Goal: Transaction & Acquisition: Purchase product/service

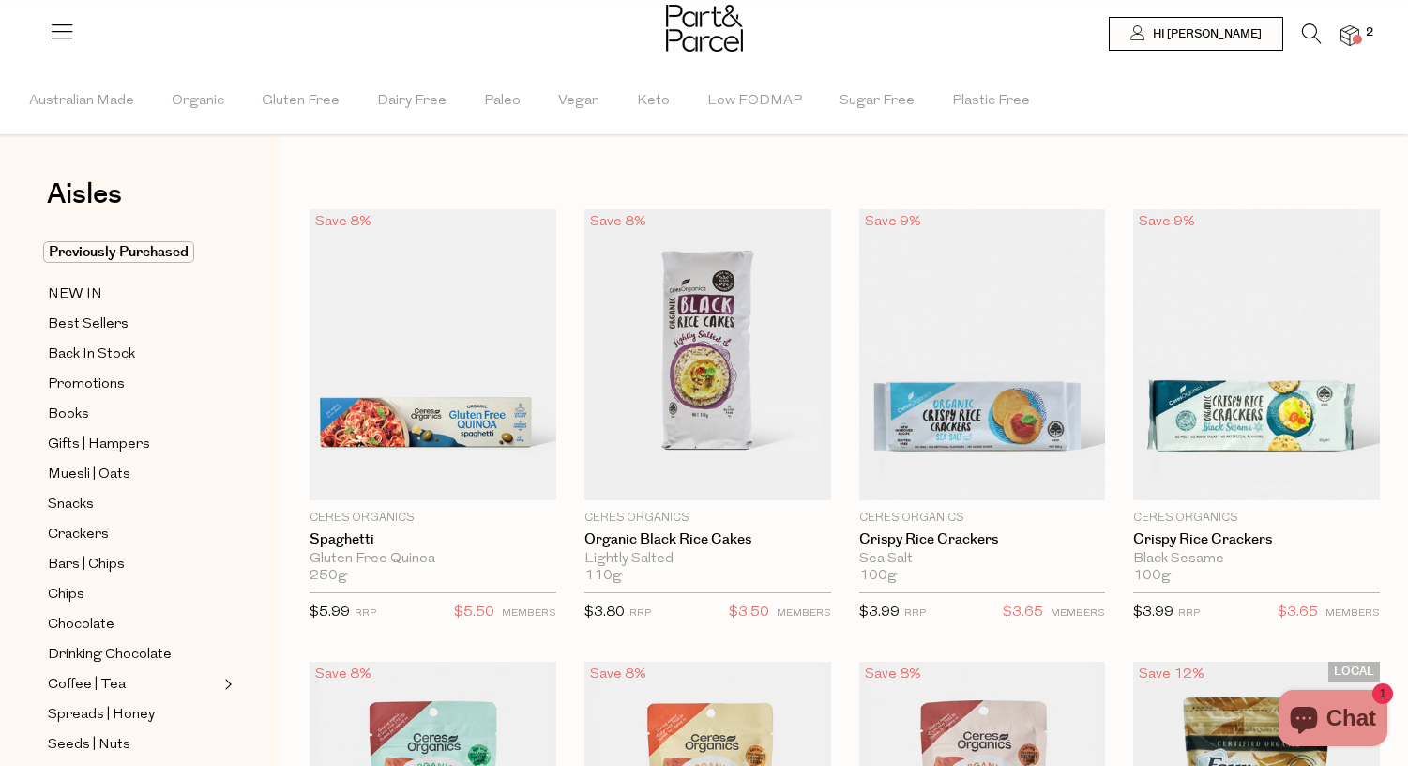
click at [1304, 31] on icon at bounding box center [1312, 33] width 20 height 21
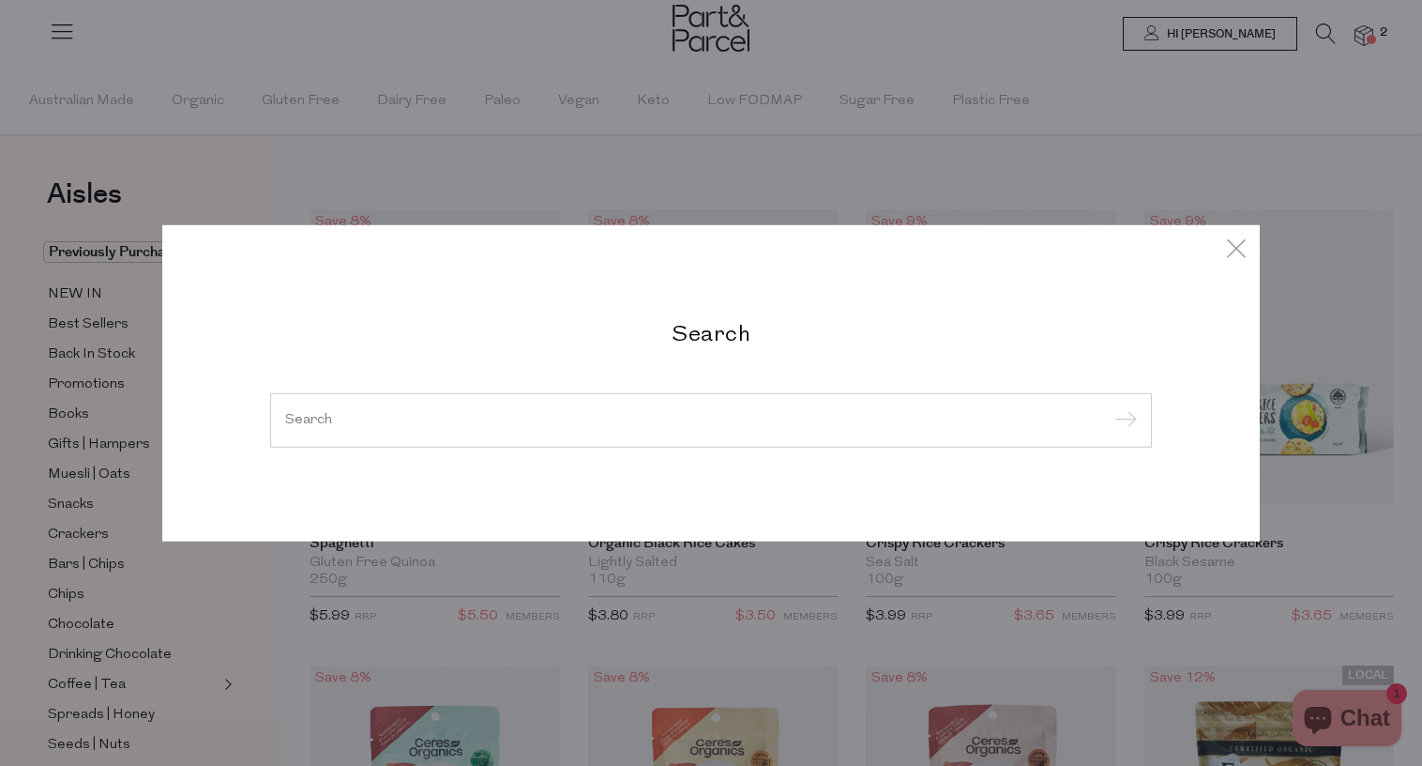
type input "l"
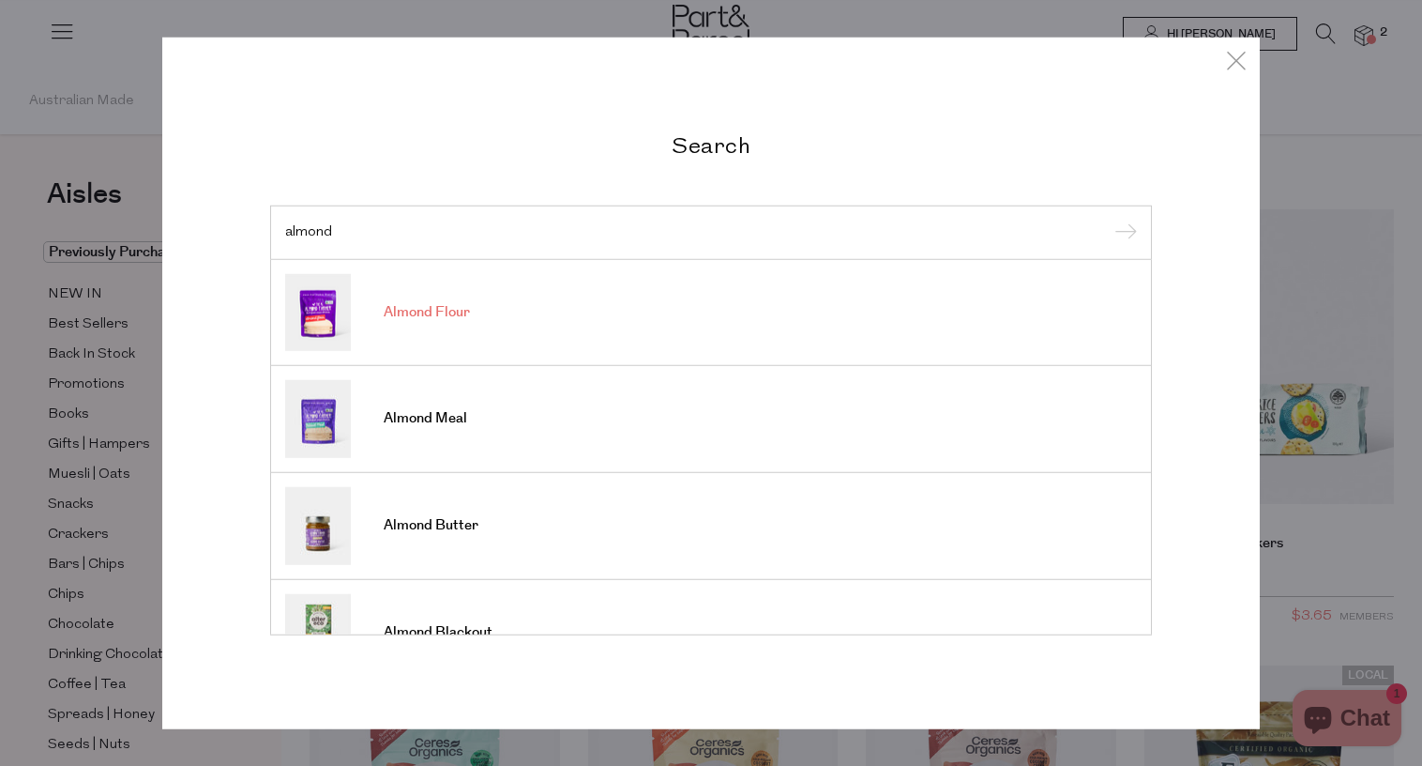
type input "almond"
click at [414, 307] on span "Almond Flour" at bounding box center [427, 312] width 86 height 19
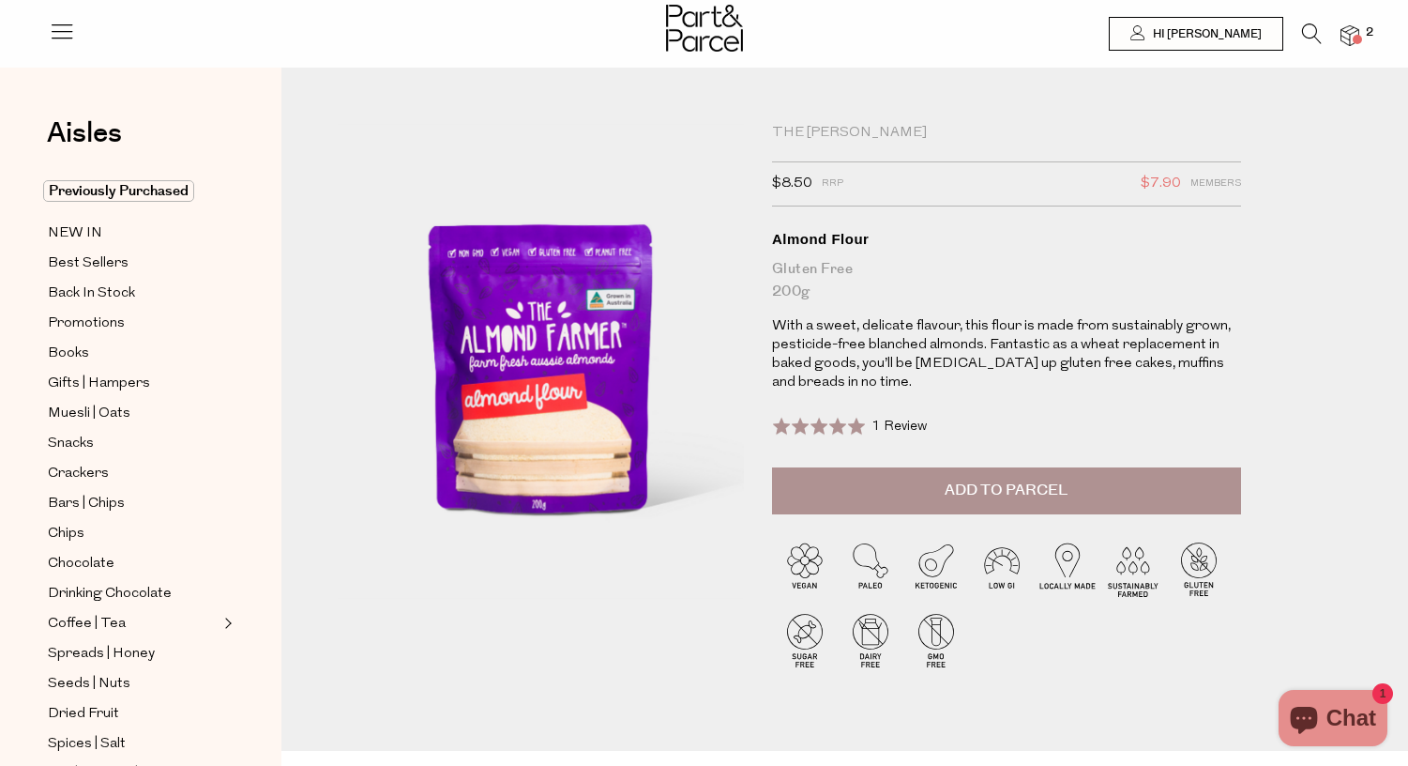
click at [1009, 487] on span "Add to Parcel" at bounding box center [1006, 490] width 123 height 22
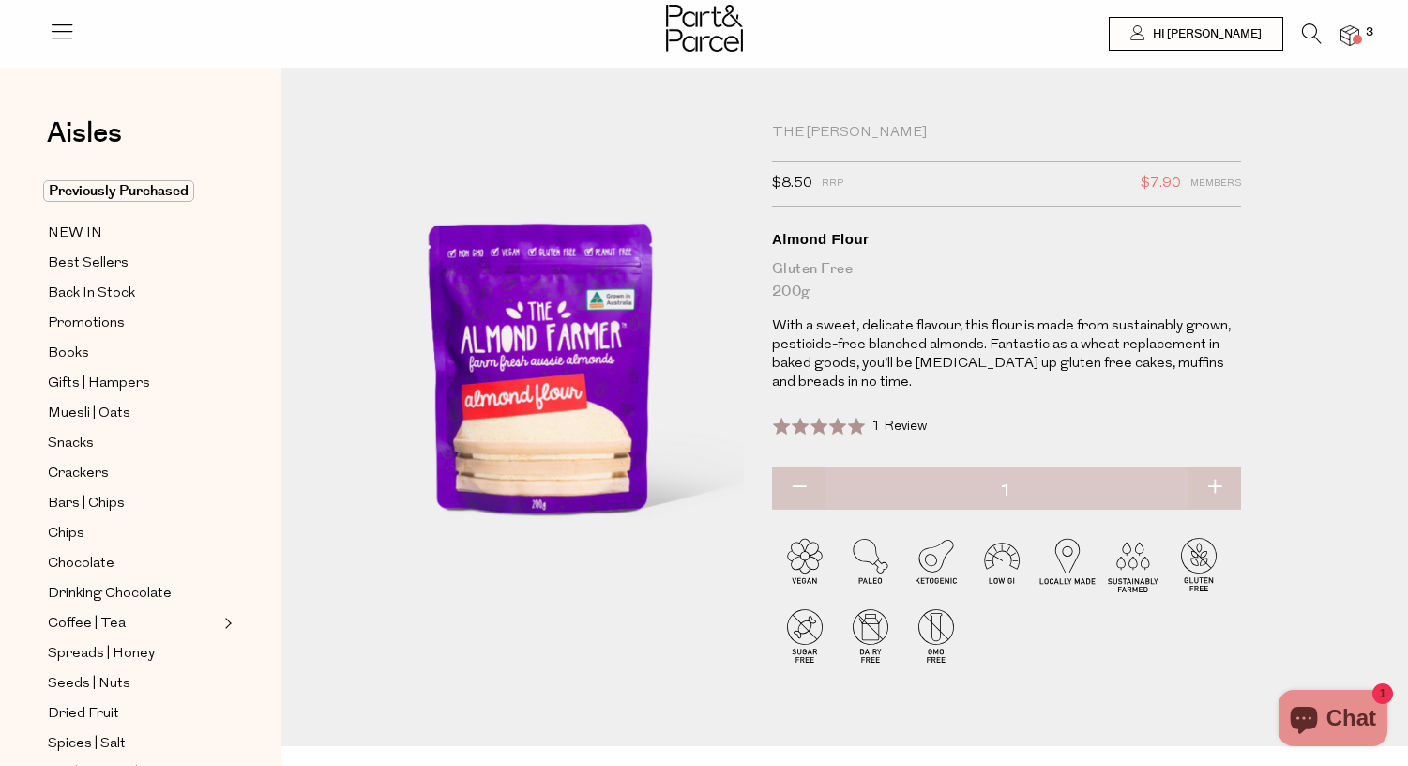
click at [1215, 486] on button "button" at bounding box center [1214, 487] width 53 height 41
type input "2"
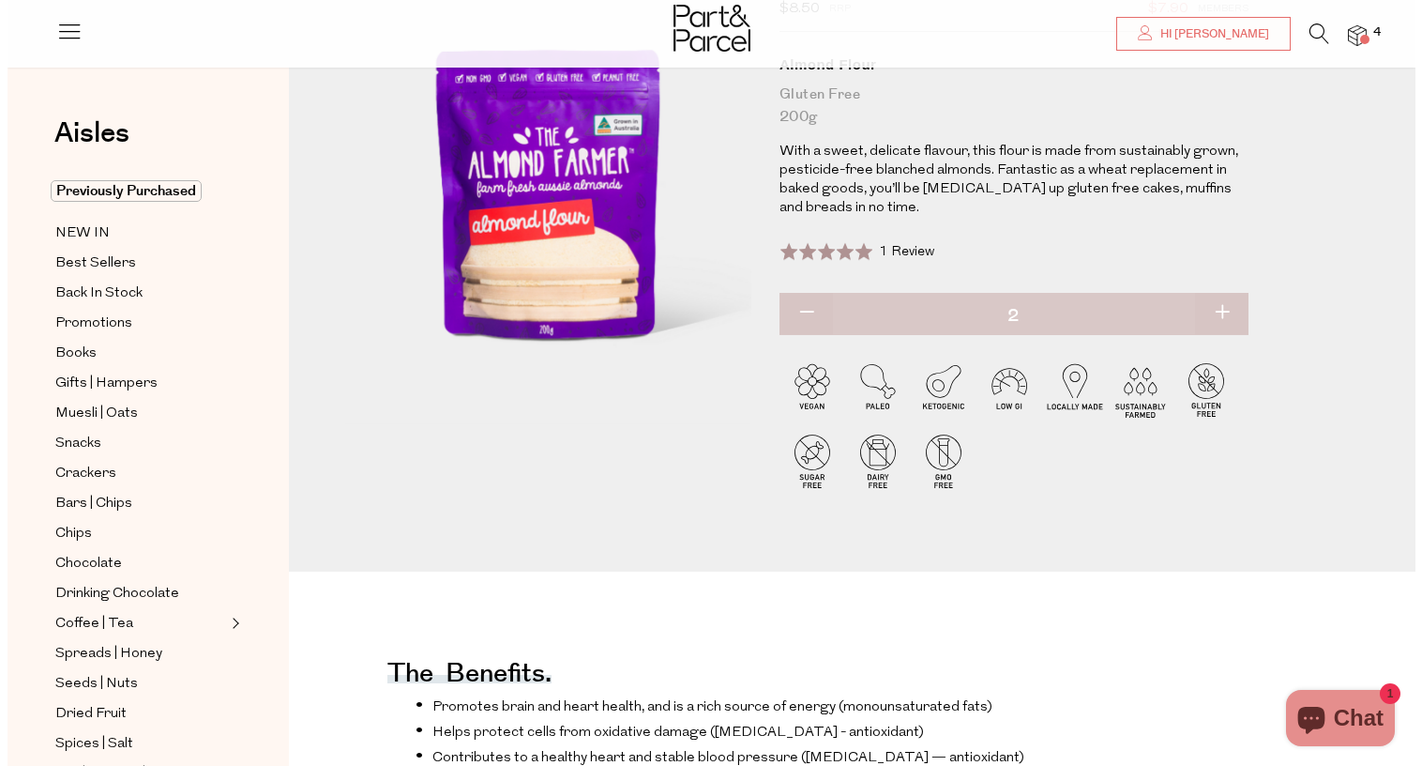
scroll to position [151, 0]
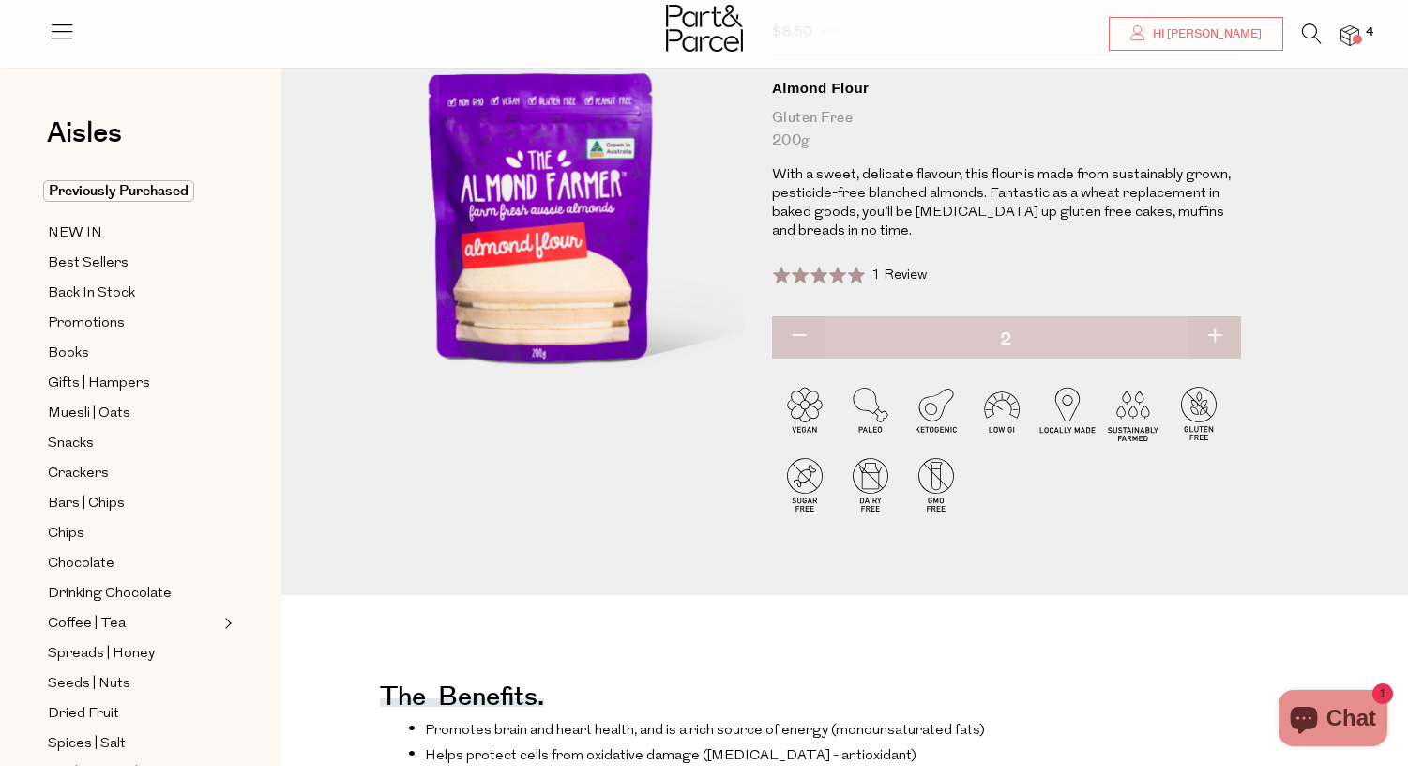
click at [1222, 335] on button "button" at bounding box center [1214, 336] width 53 height 41
type input "3"
click at [1215, 330] on button "button" at bounding box center [1214, 336] width 53 height 41
type input "4"
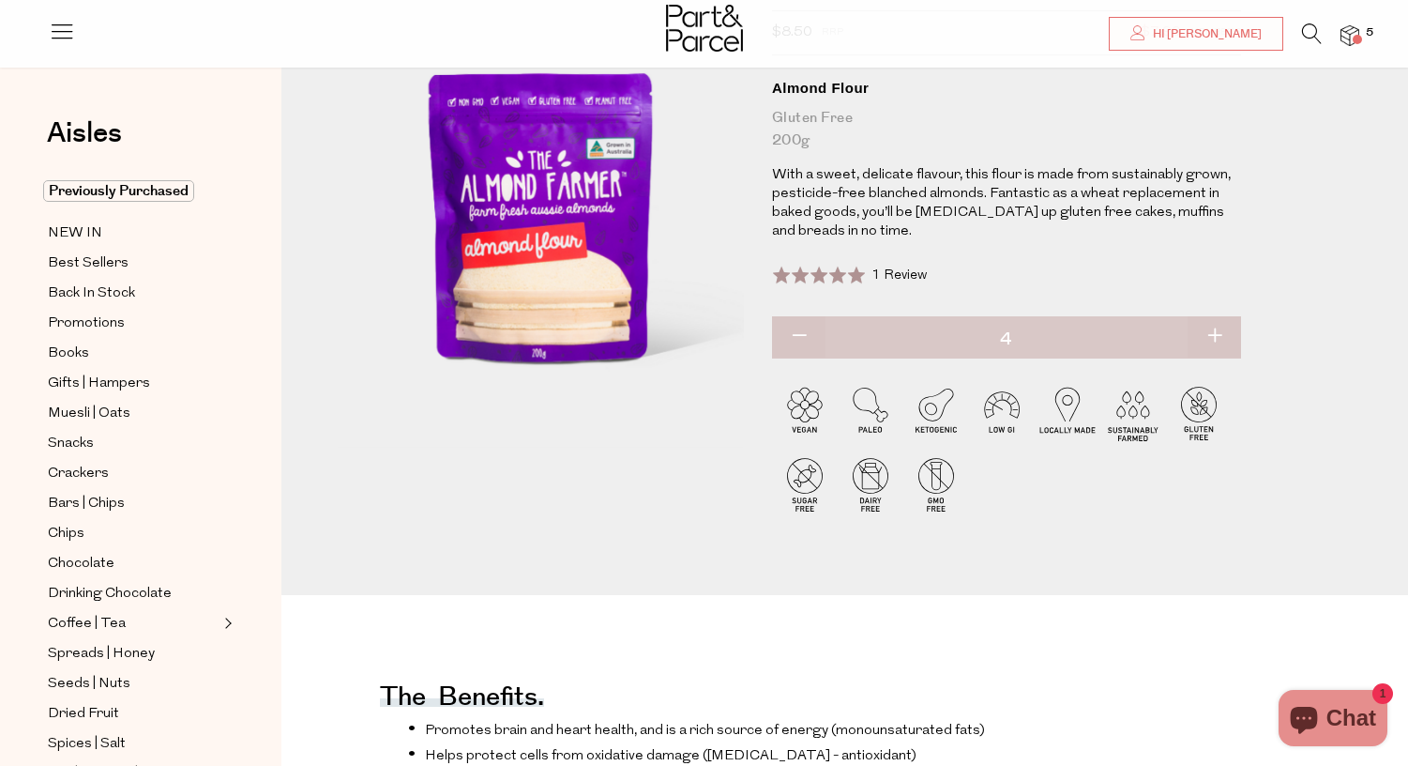
type input "4"
click at [1347, 36] on img at bounding box center [1350, 36] width 19 height 22
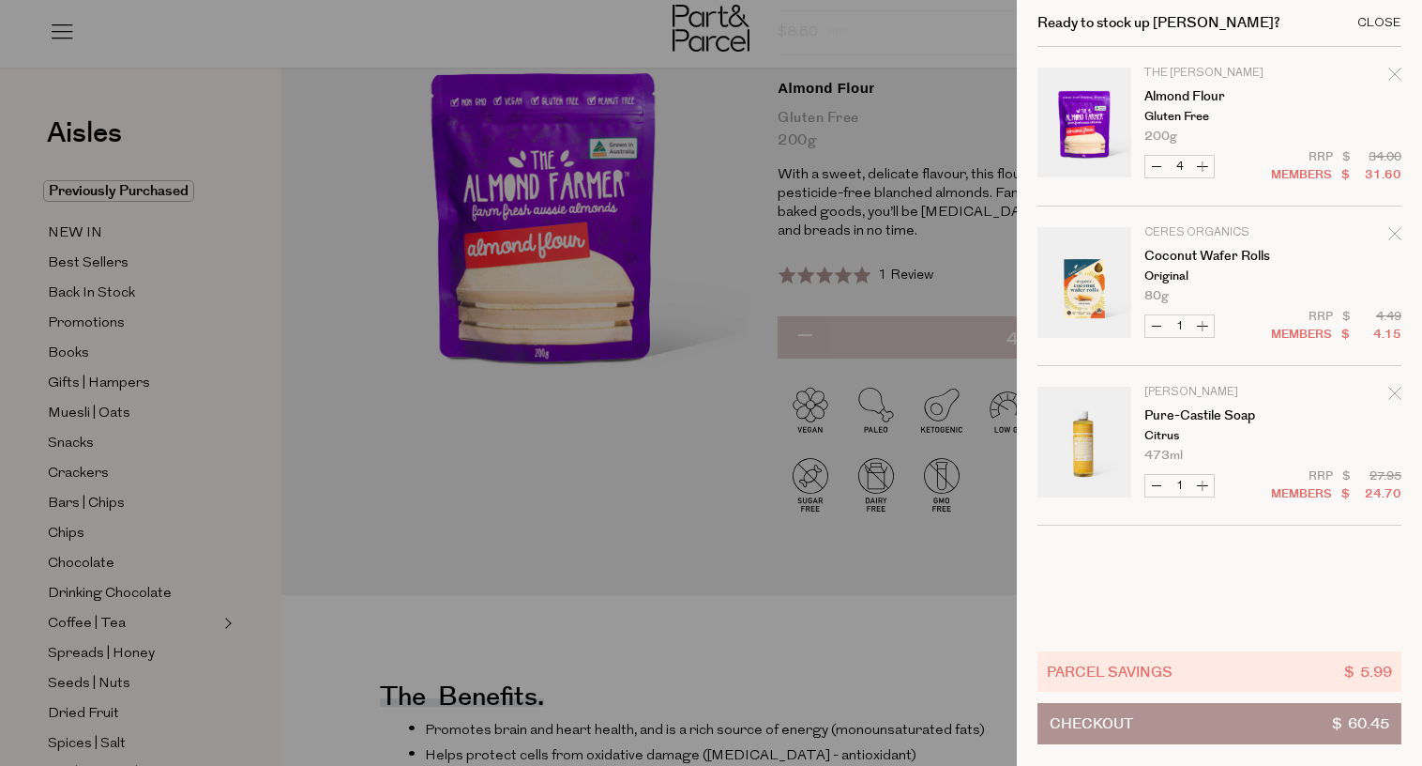
click at [1378, 24] on div "Close" at bounding box center [1379, 23] width 44 height 12
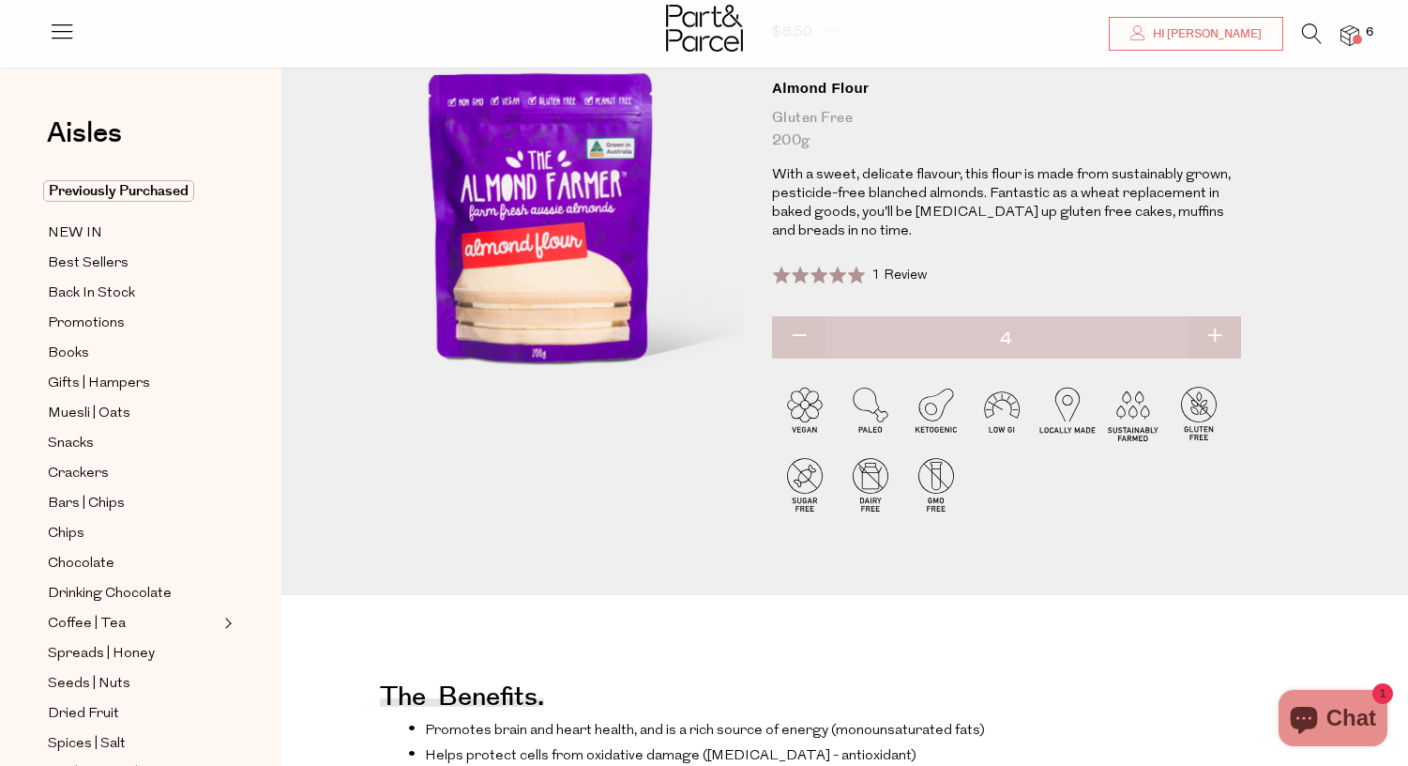
click at [1304, 30] on icon at bounding box center [1312, 33] width 20 height 21
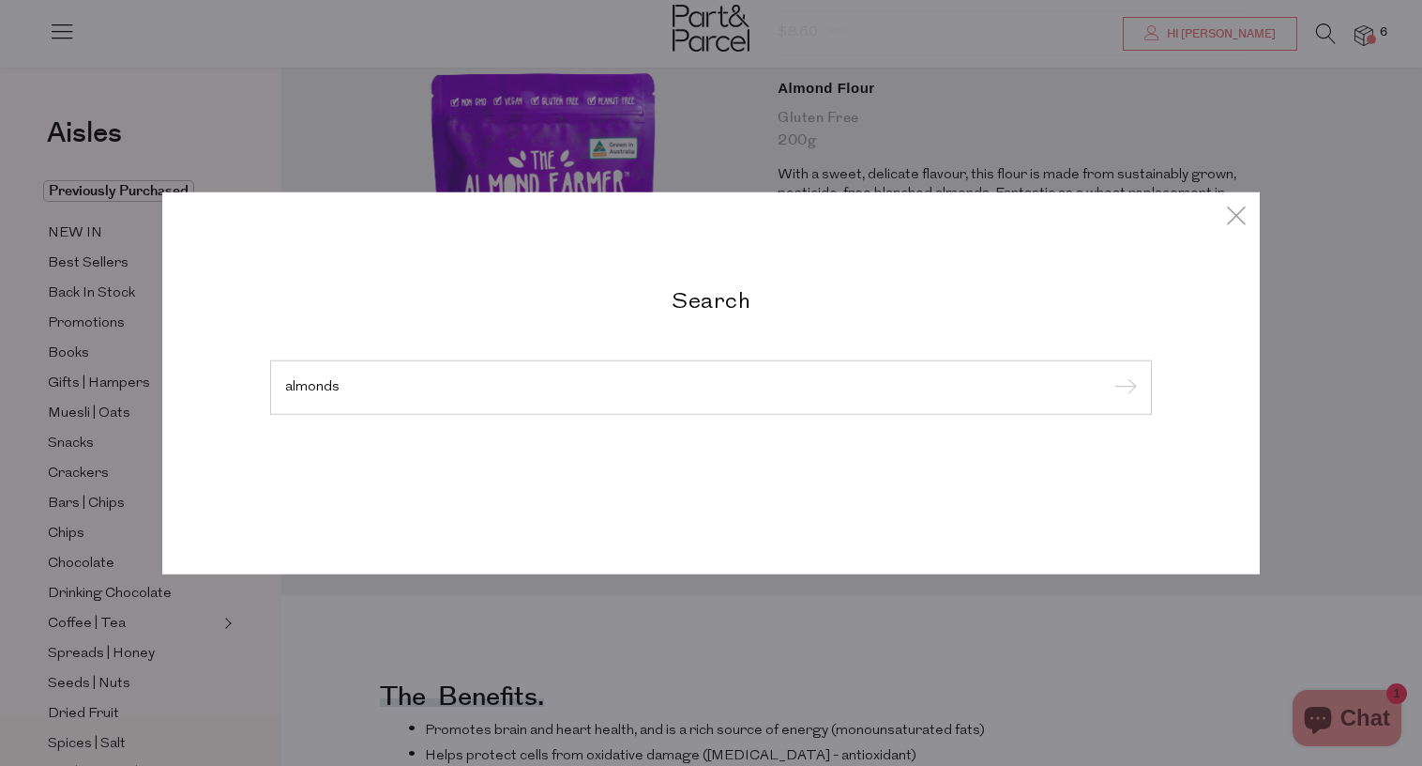
type input "almonds"
click at [1109, 374] on input "submit" at bounding box center [1123, 388] width 28 height 28
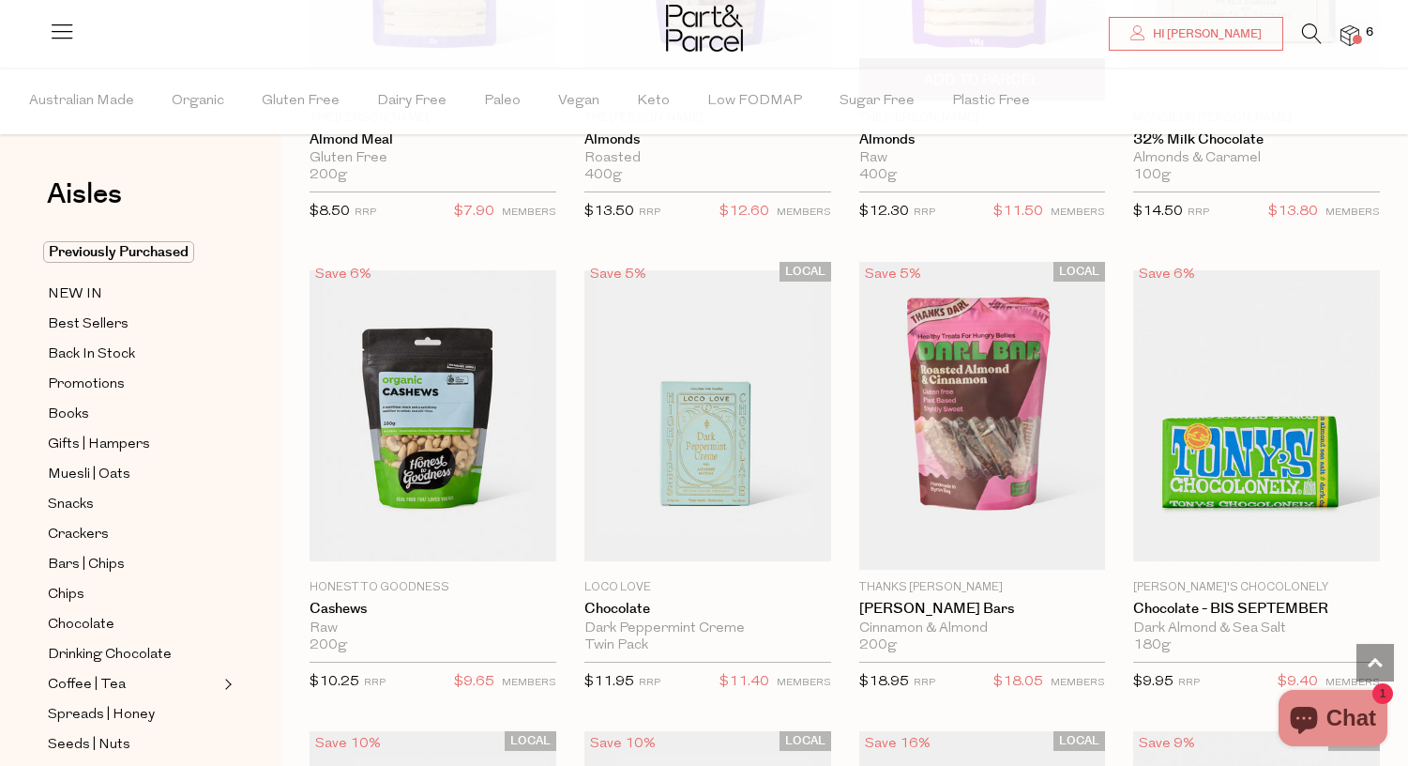
scroll to position [4206, 0]
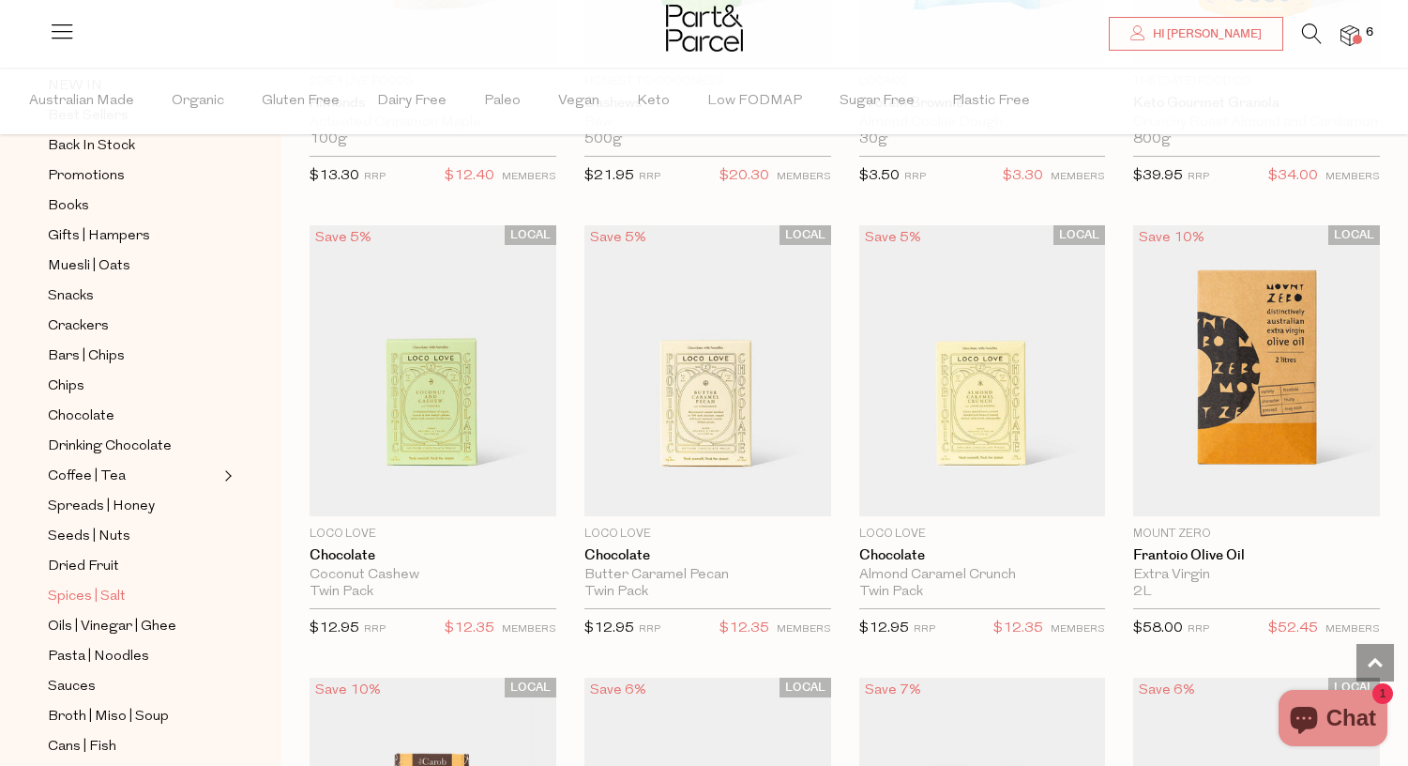
scroll to position [210, 0]
click at [83, 532] on span "Seeds | Nuts" at bounding box center [89, 534] width 83 height 23
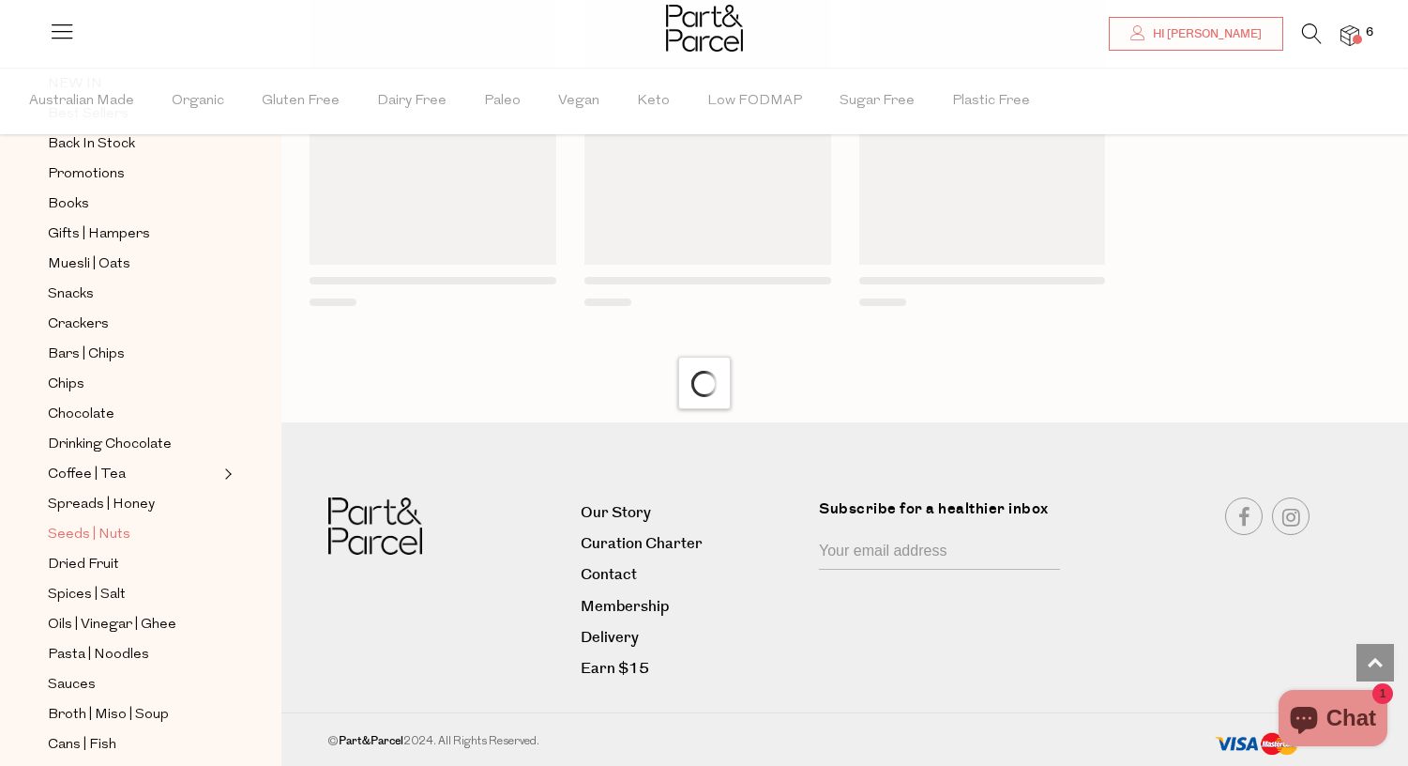
scroll to position [1576, 0]
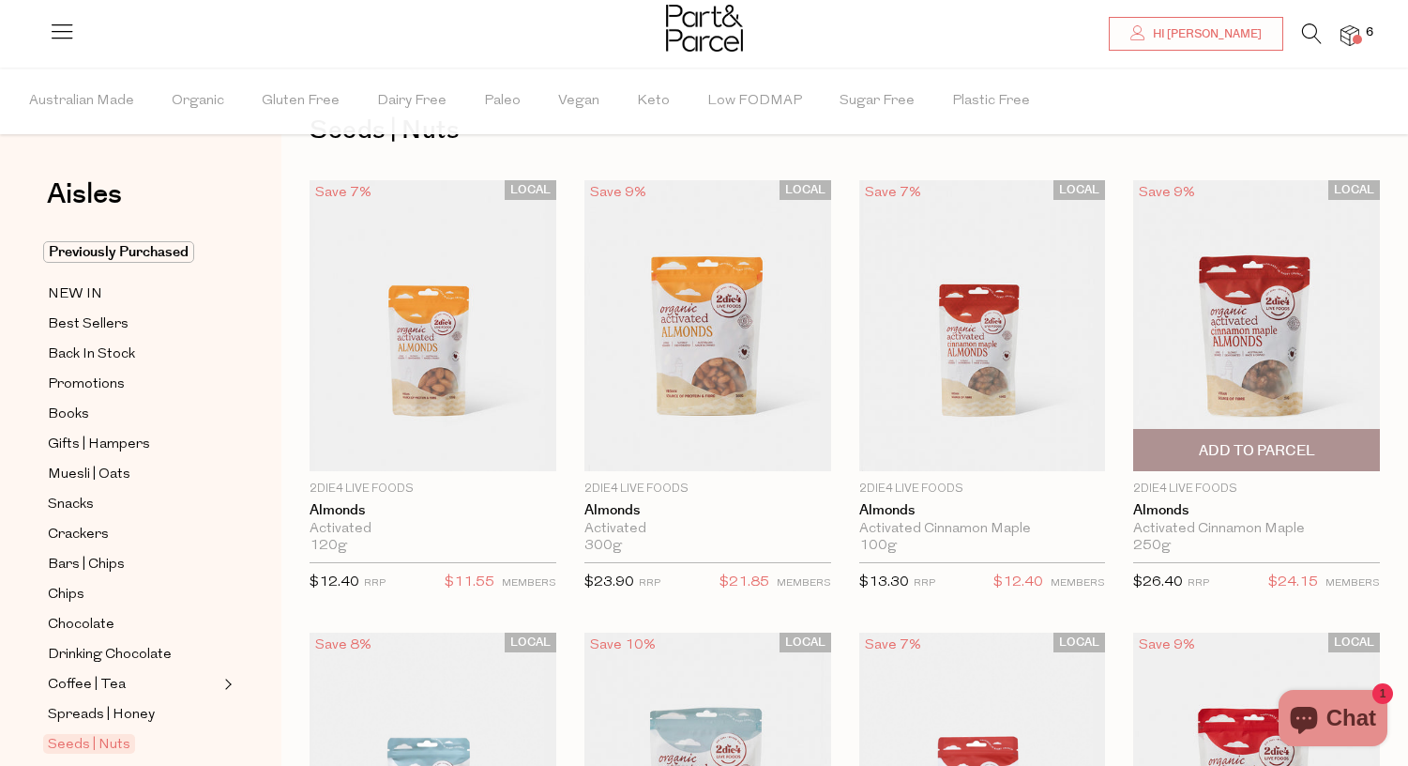
scroll to position [101, 0]
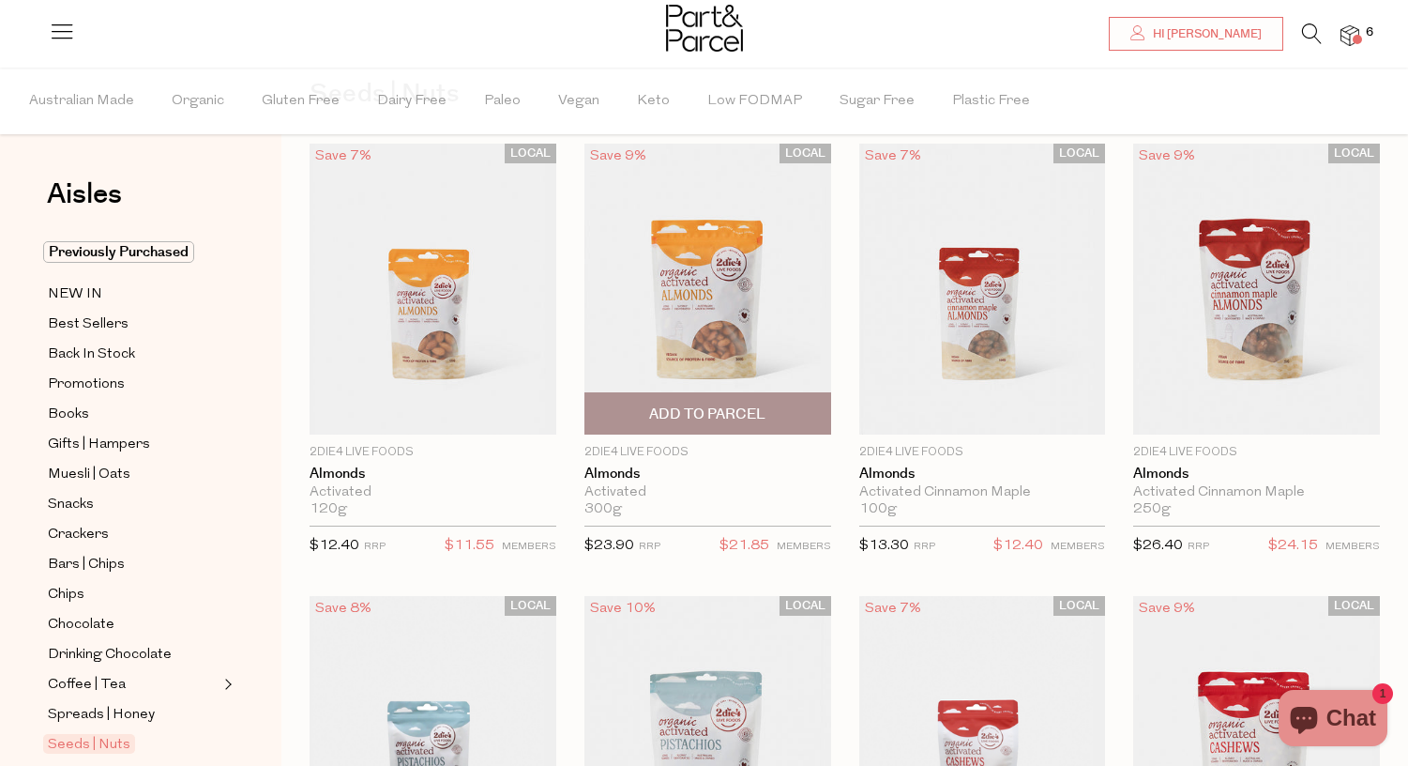
click at [743, 407] on span "Add To Parcel" at bounding box center [707, 414] width 116 height 20
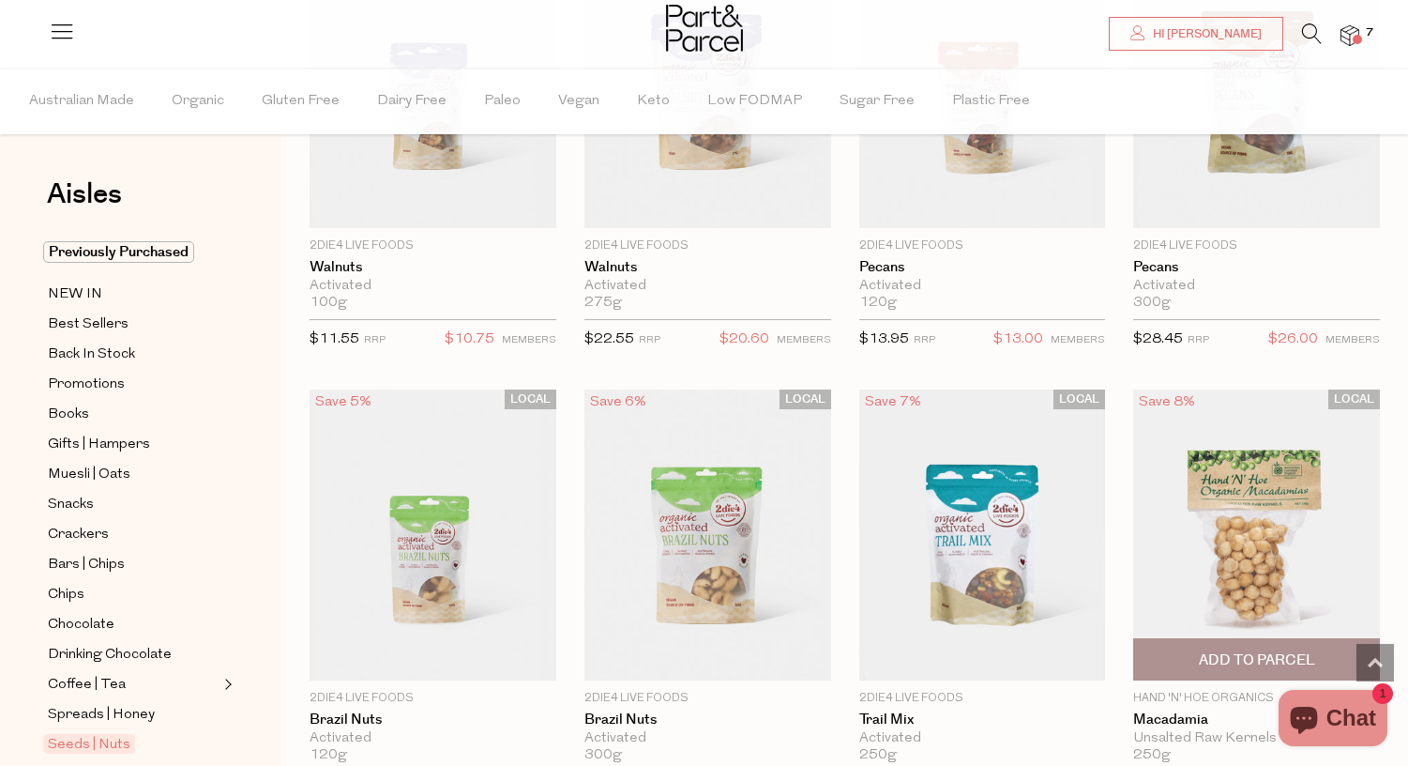
scroll to position [1390, 0]
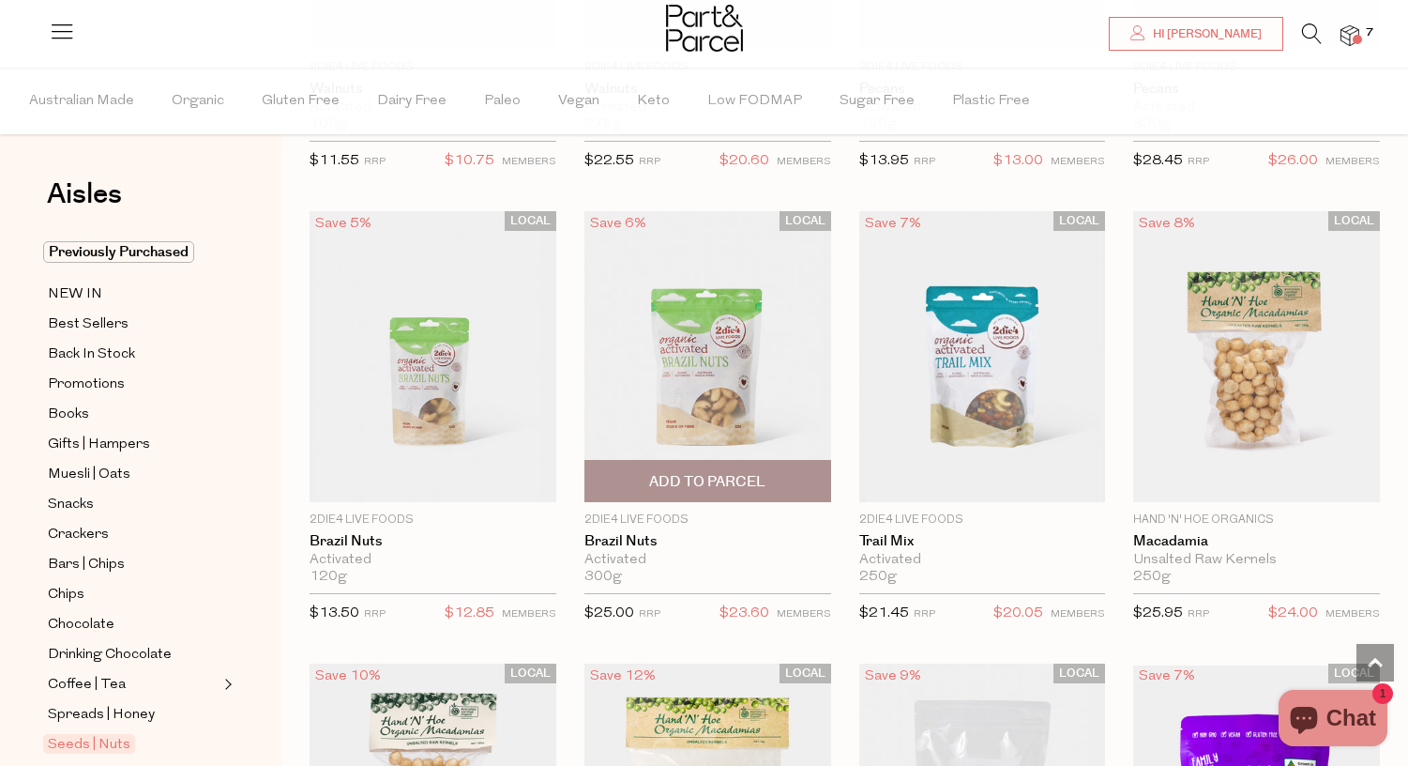
click at [720, 475] on span "Add To Parcel" at bounding box center [707, 482] width 116 height 20
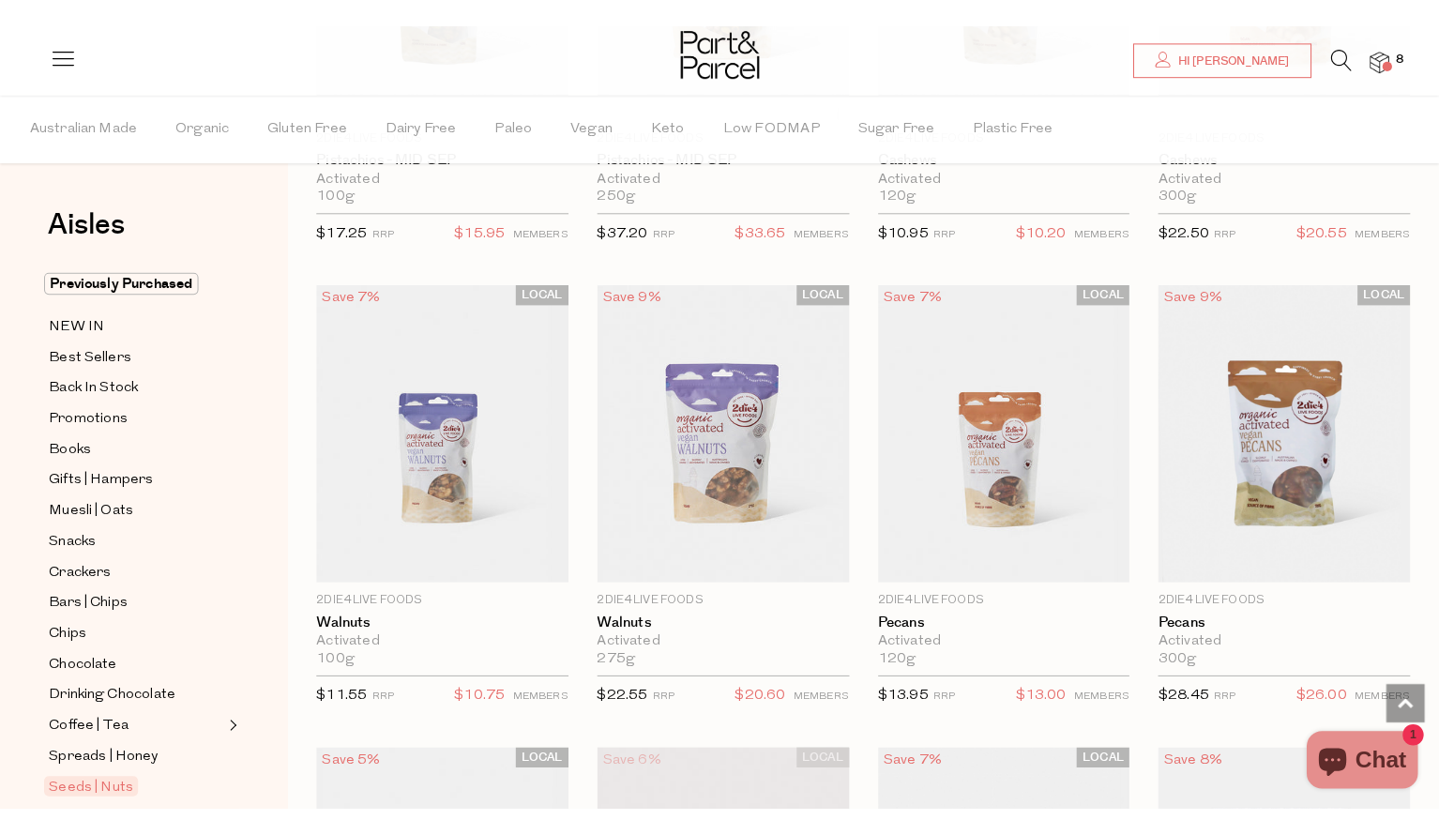
scroll to position [901, 0]
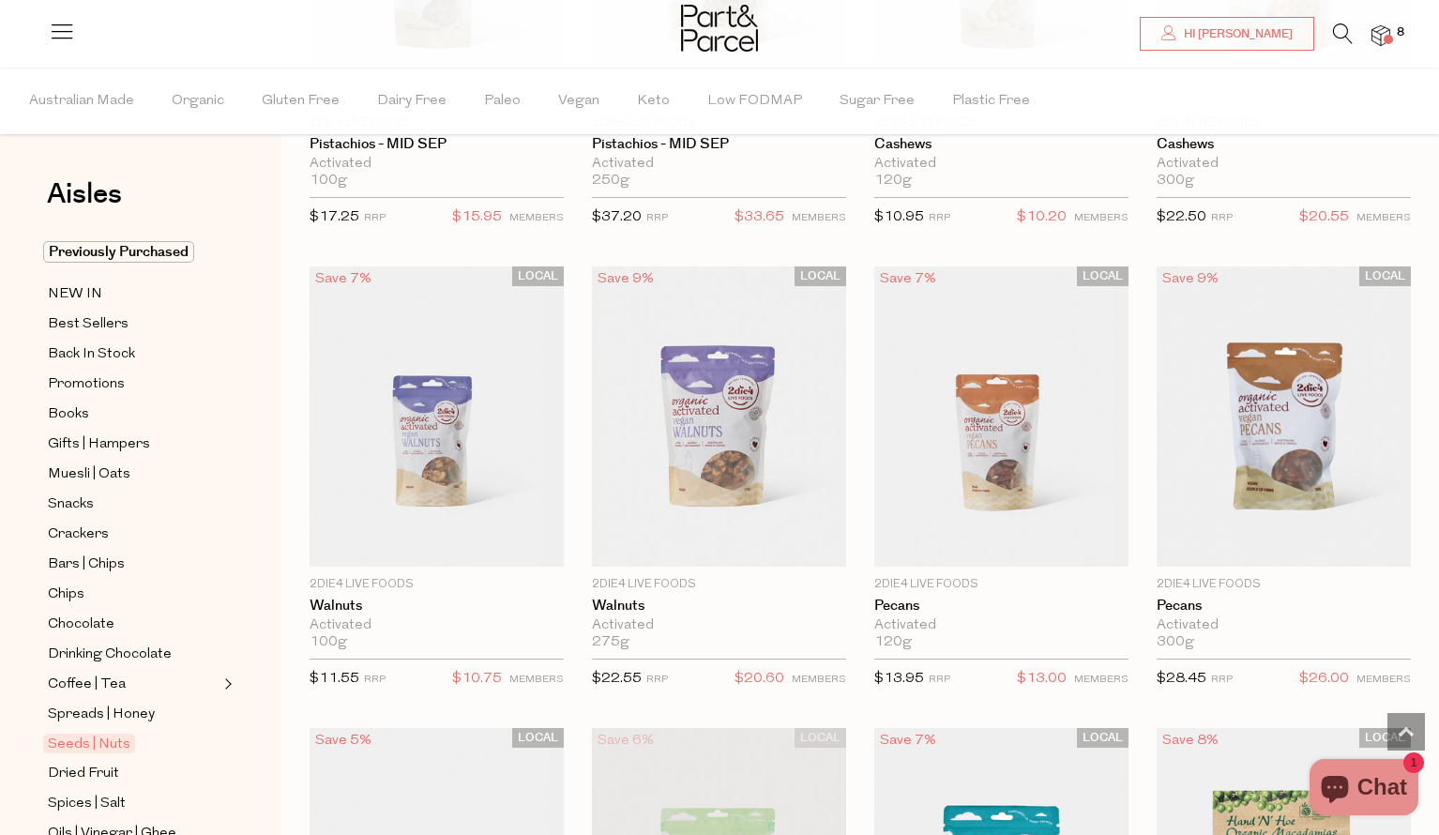
click at [1398, 32] on span "8" at bounding box center [1400, 32] width 17 height 17
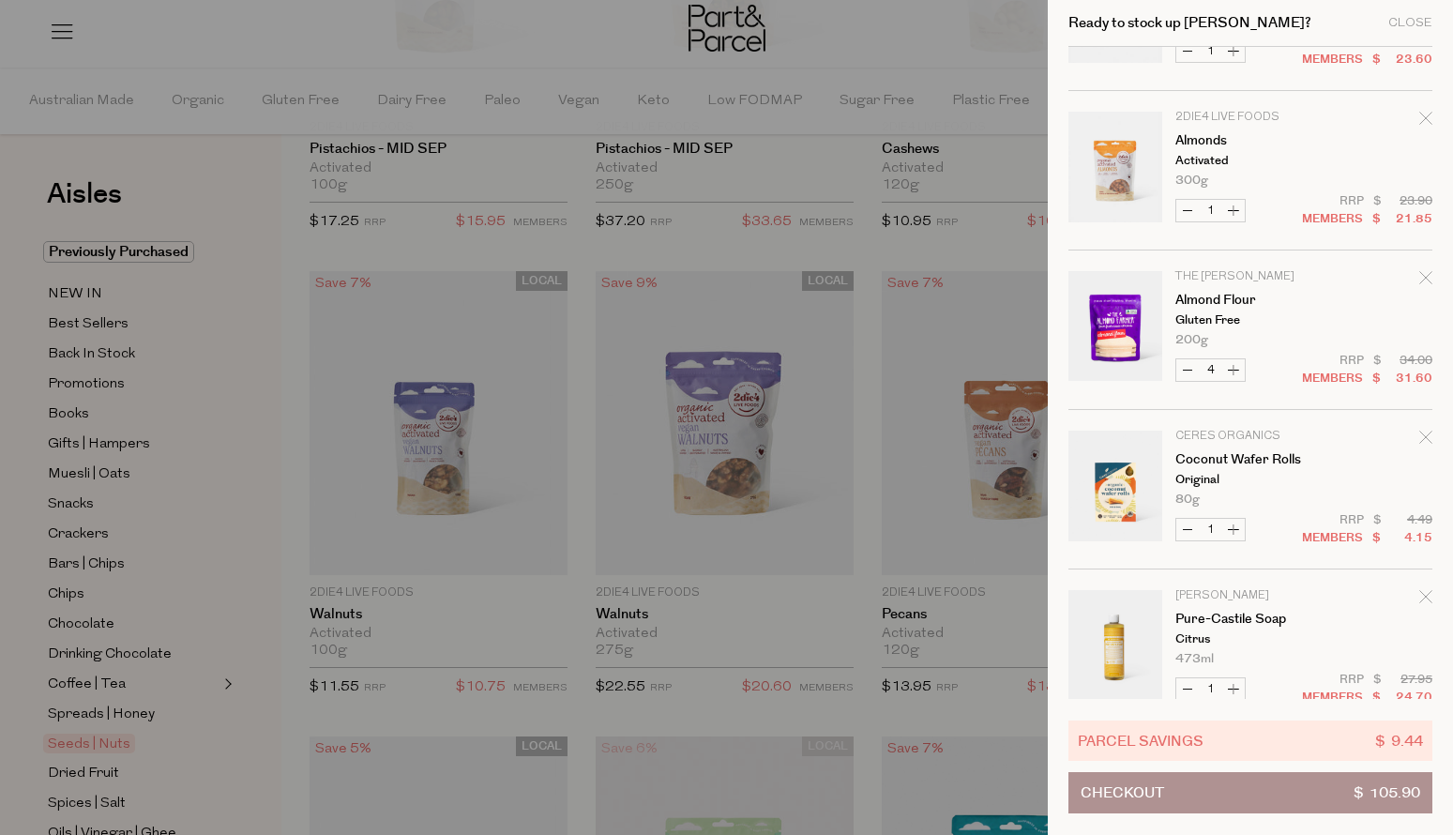
scroll to position [145, 0]
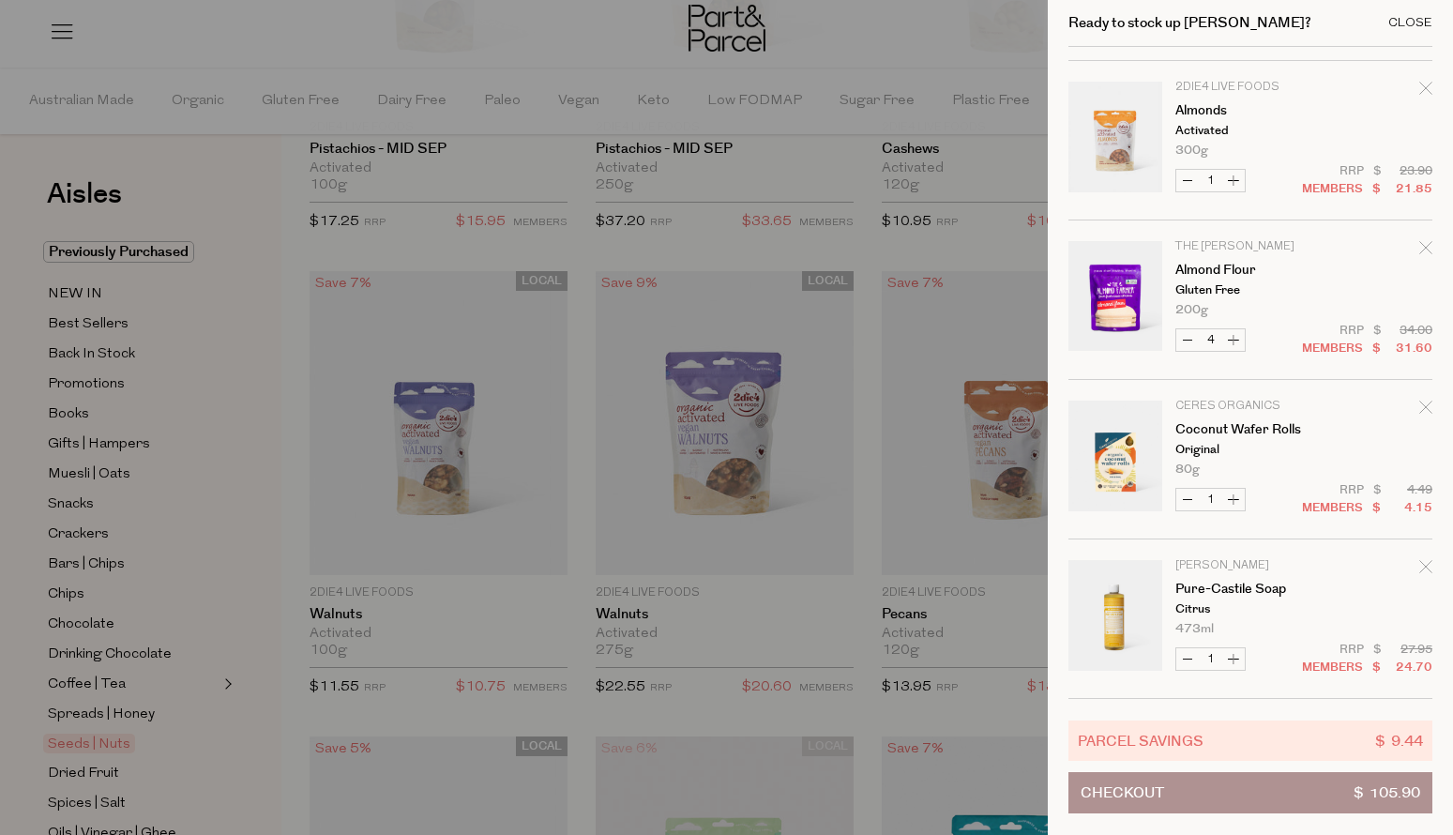
click at [1407, 21] on div "Close" at bounding box center [1410, 23] width 44 height 12
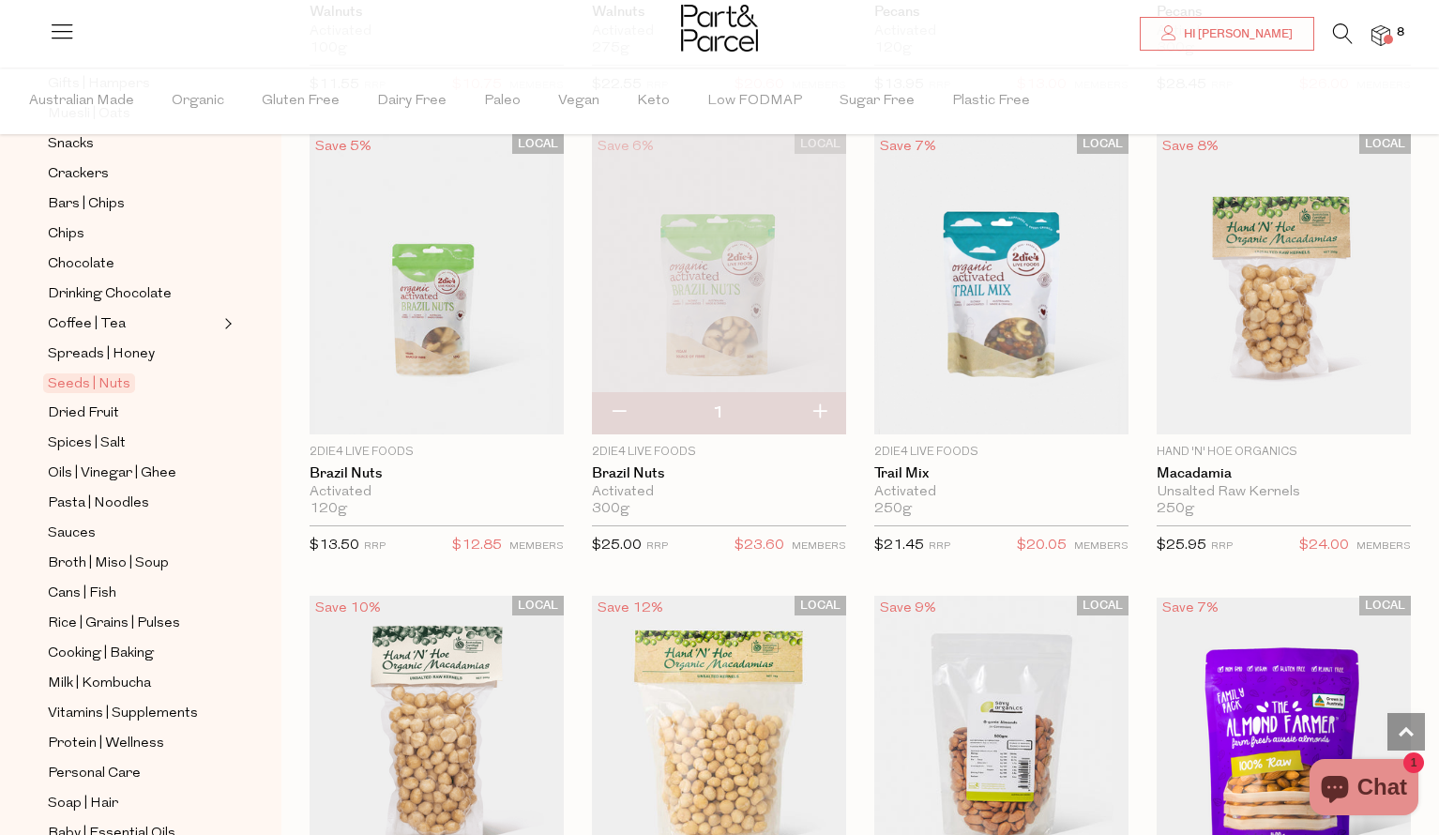
scroll to position [329, 0]
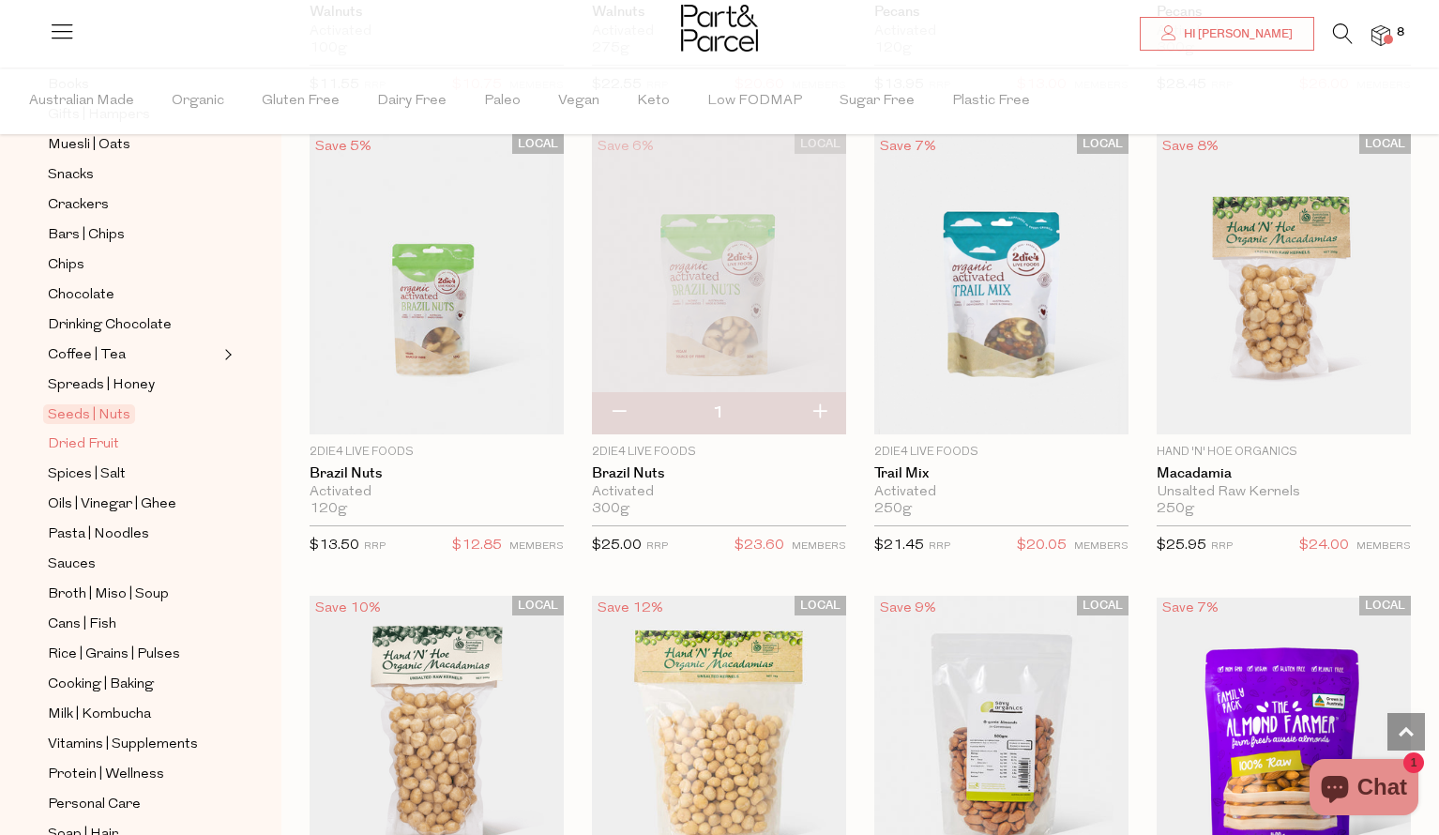
click at [92, 442] on span "Dried Fruit" at bounding box center [83, 444] width 71 height 23
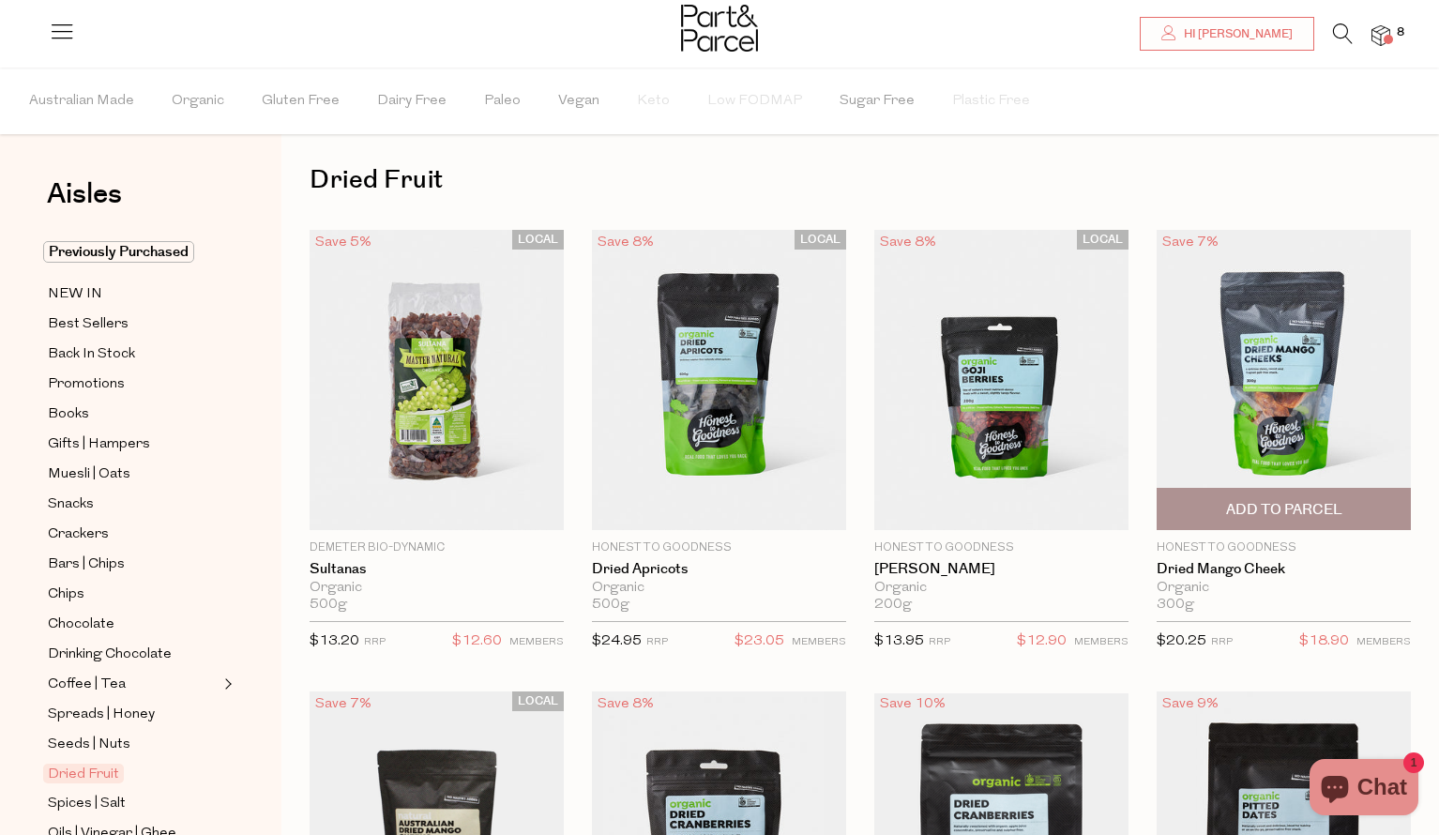
scroll to position [17, 0]
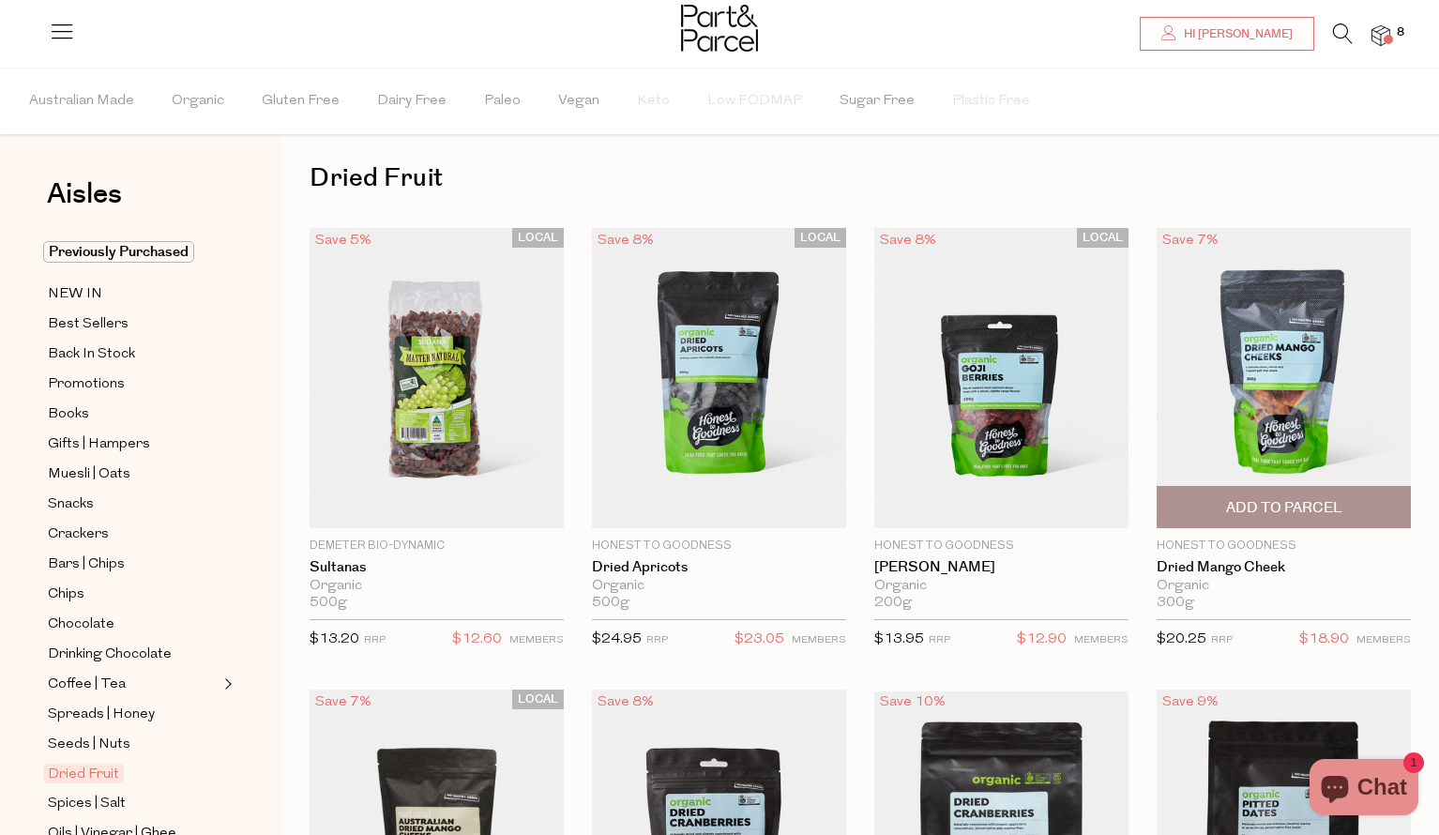
click at [1308, 355] on img at bounding box center [1284, 378] width 254 height 300
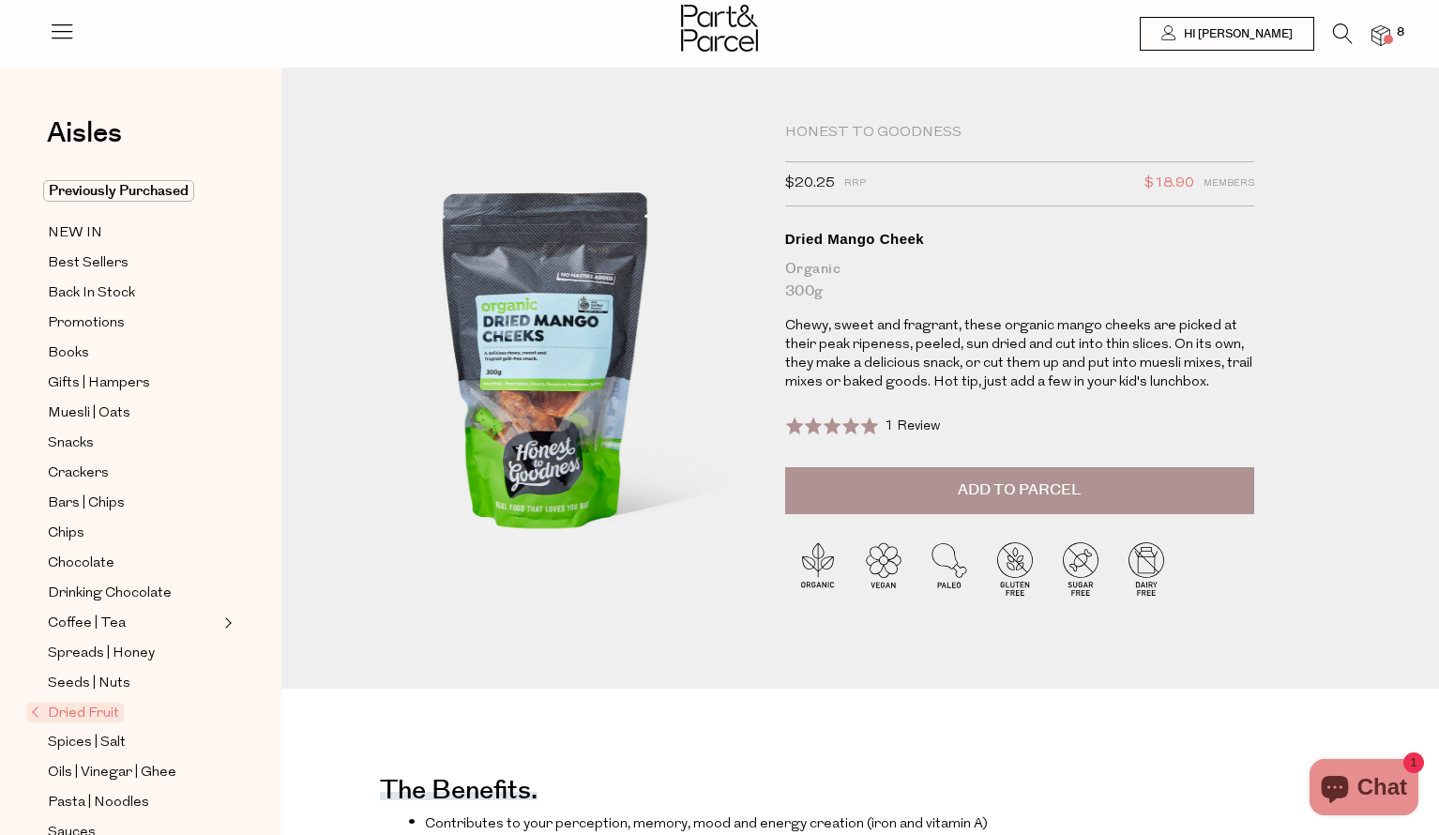
click at [1045, 490] on span "Add to Parcel" at bounding box center [1019, 490] width 123 height 22
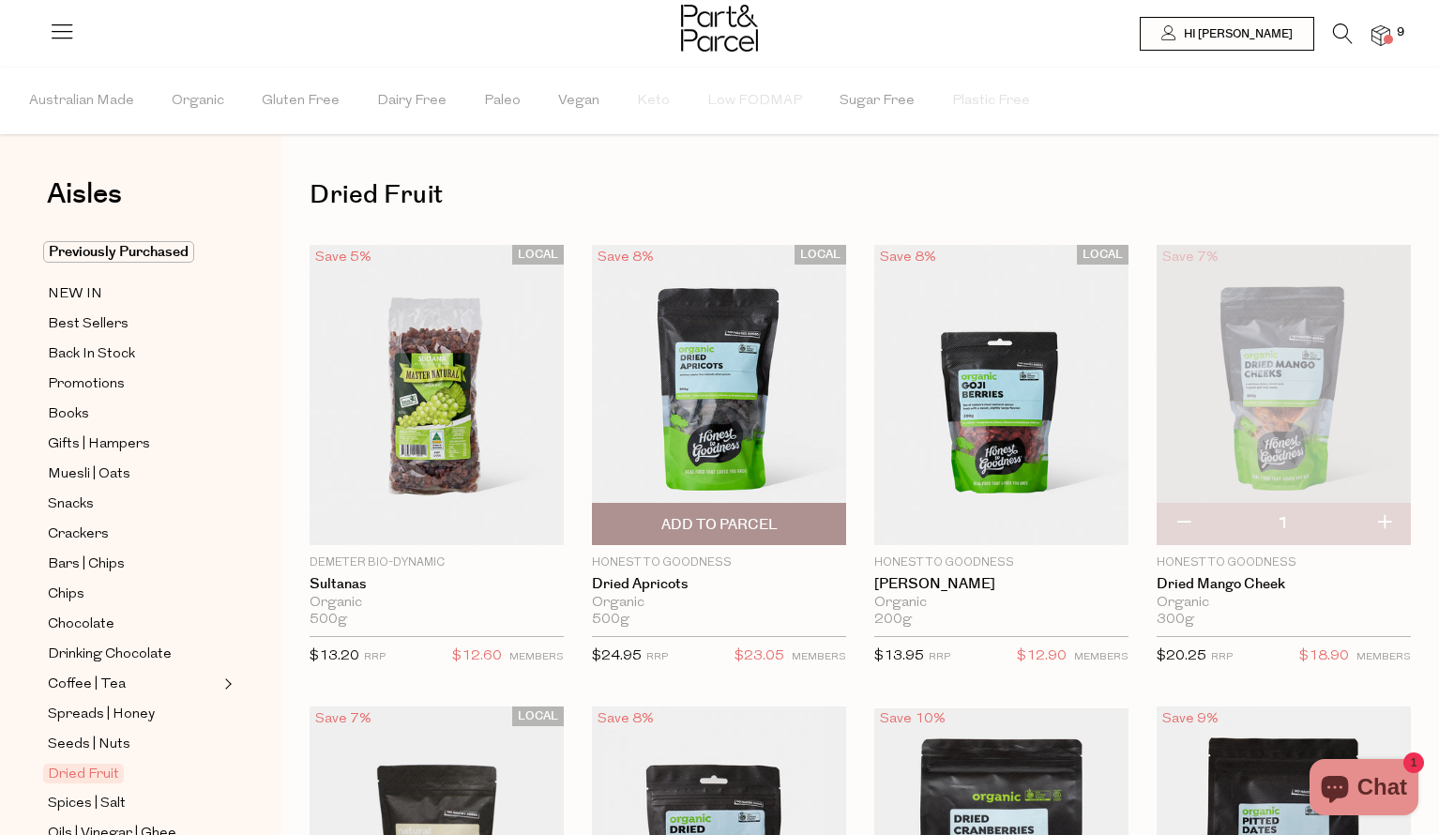
click at [714, 379] on img at bounding box center [719, 395] width 254 height 300
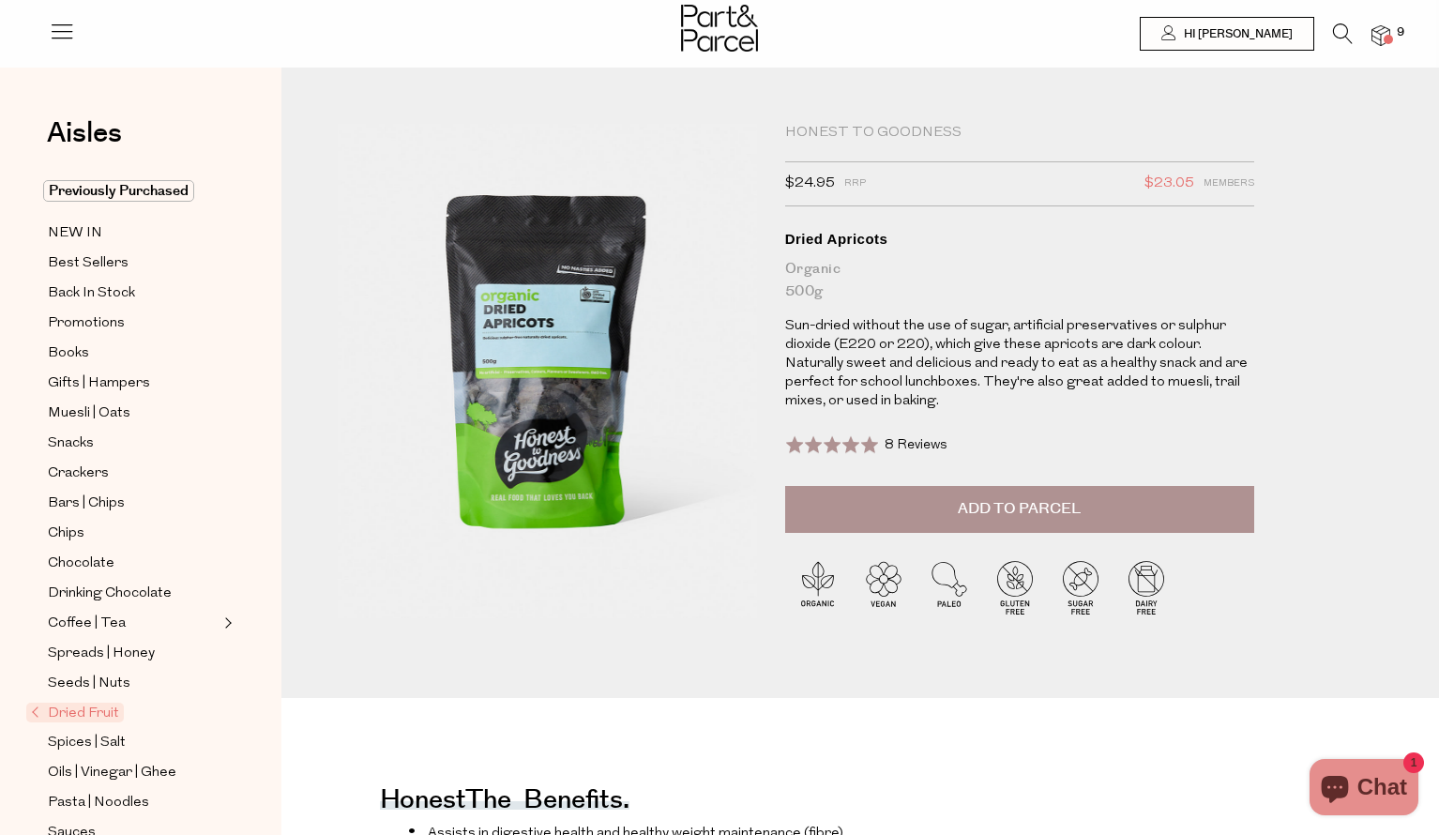
click at [1021, 510] on span "Add to Parcel" at bounding box center [1019, 509] width 123 height 22
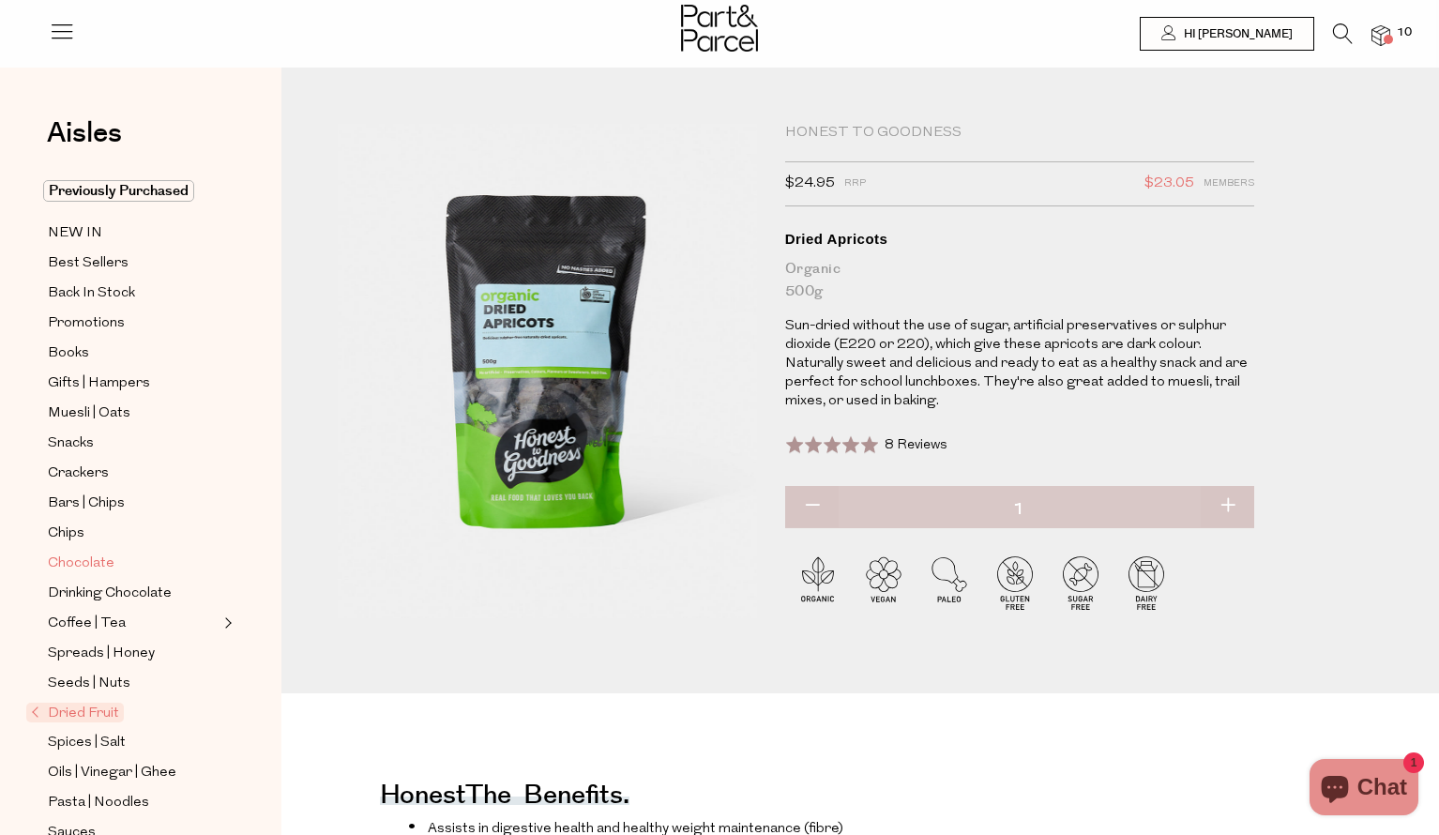
click at [107, 561] on span "Chocolate" at bounding box center [81, 564] width 67 height 23
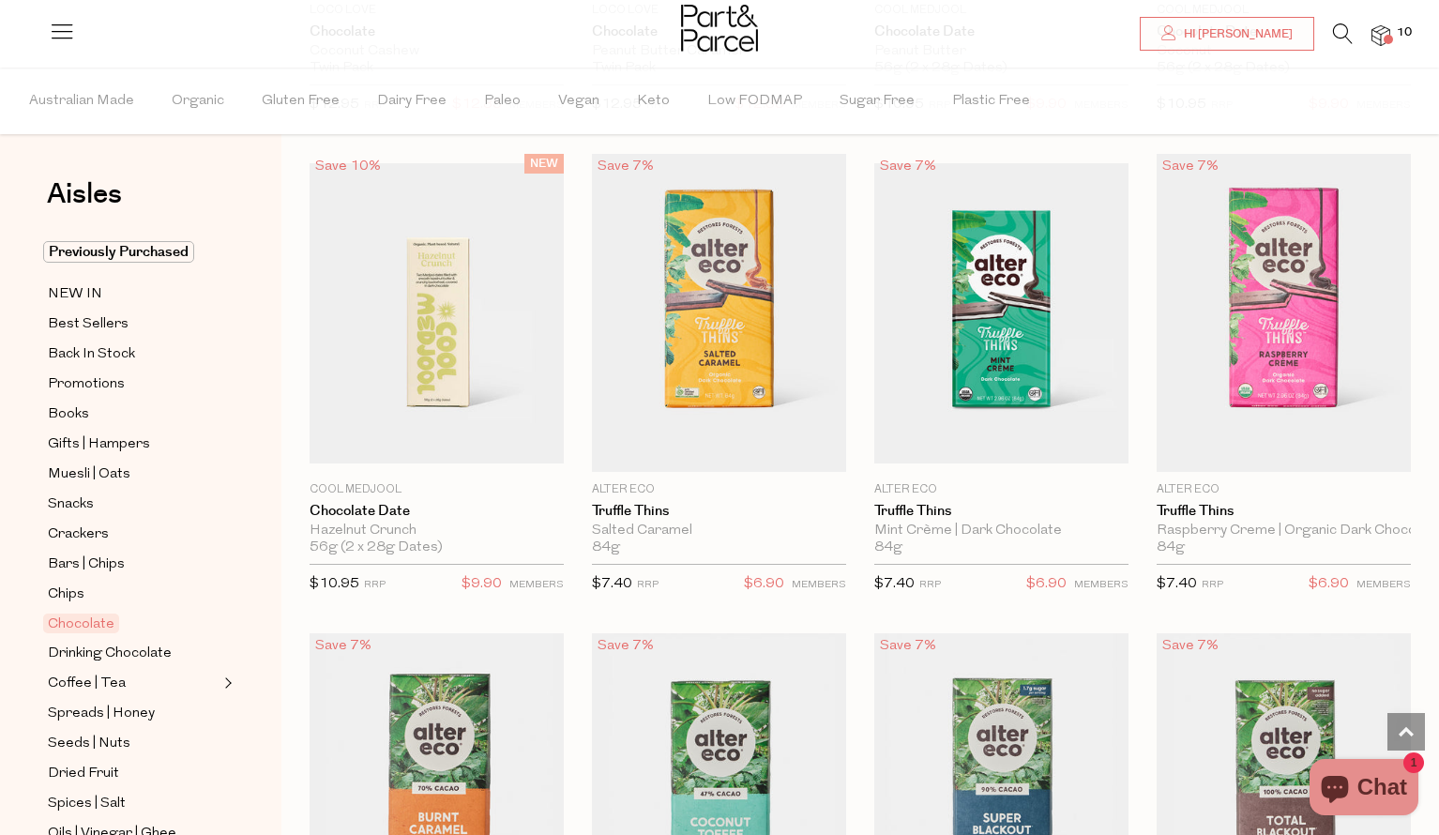
scroll to position [1533, 0]
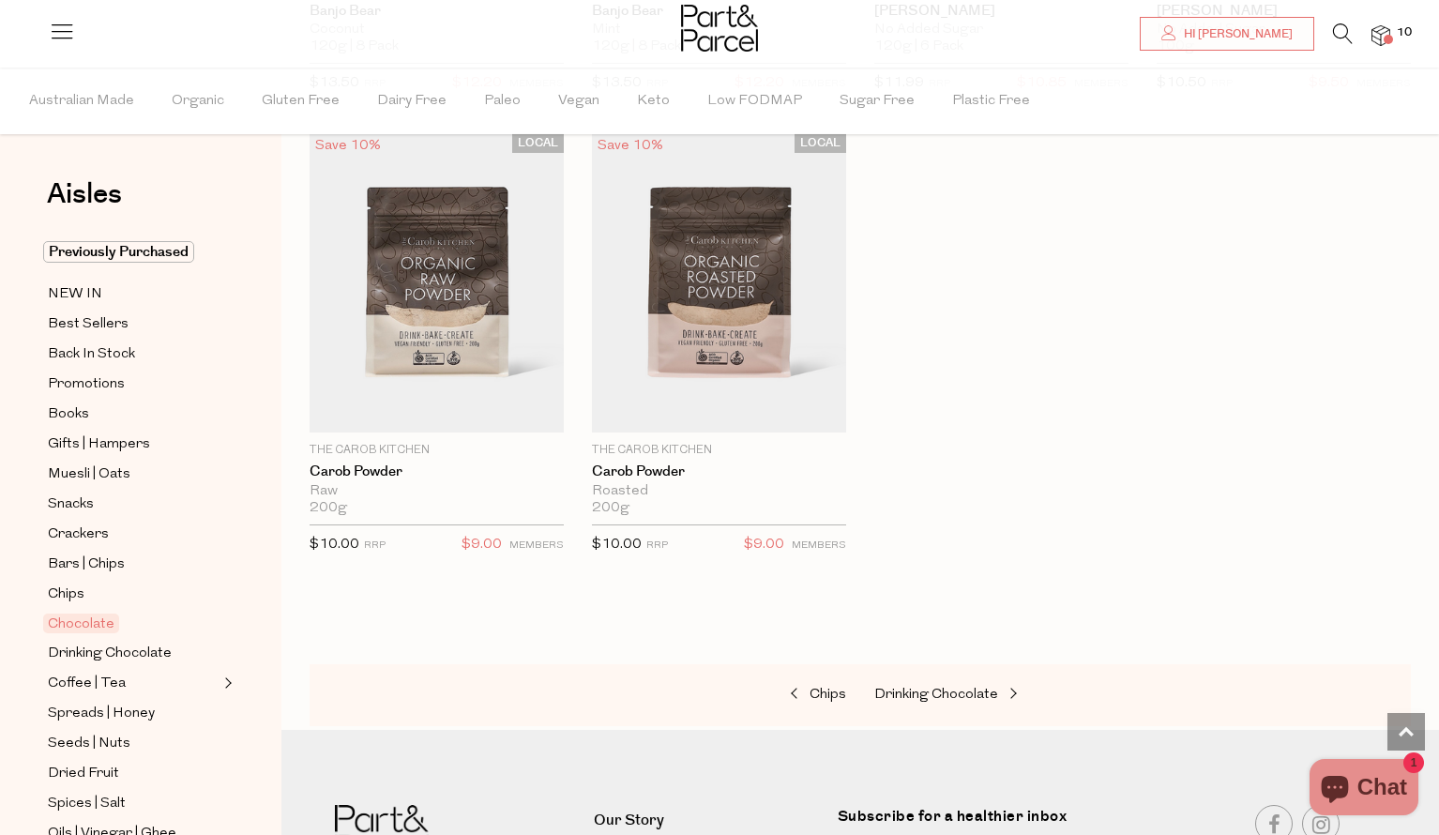
scroll to position [6638, 0]
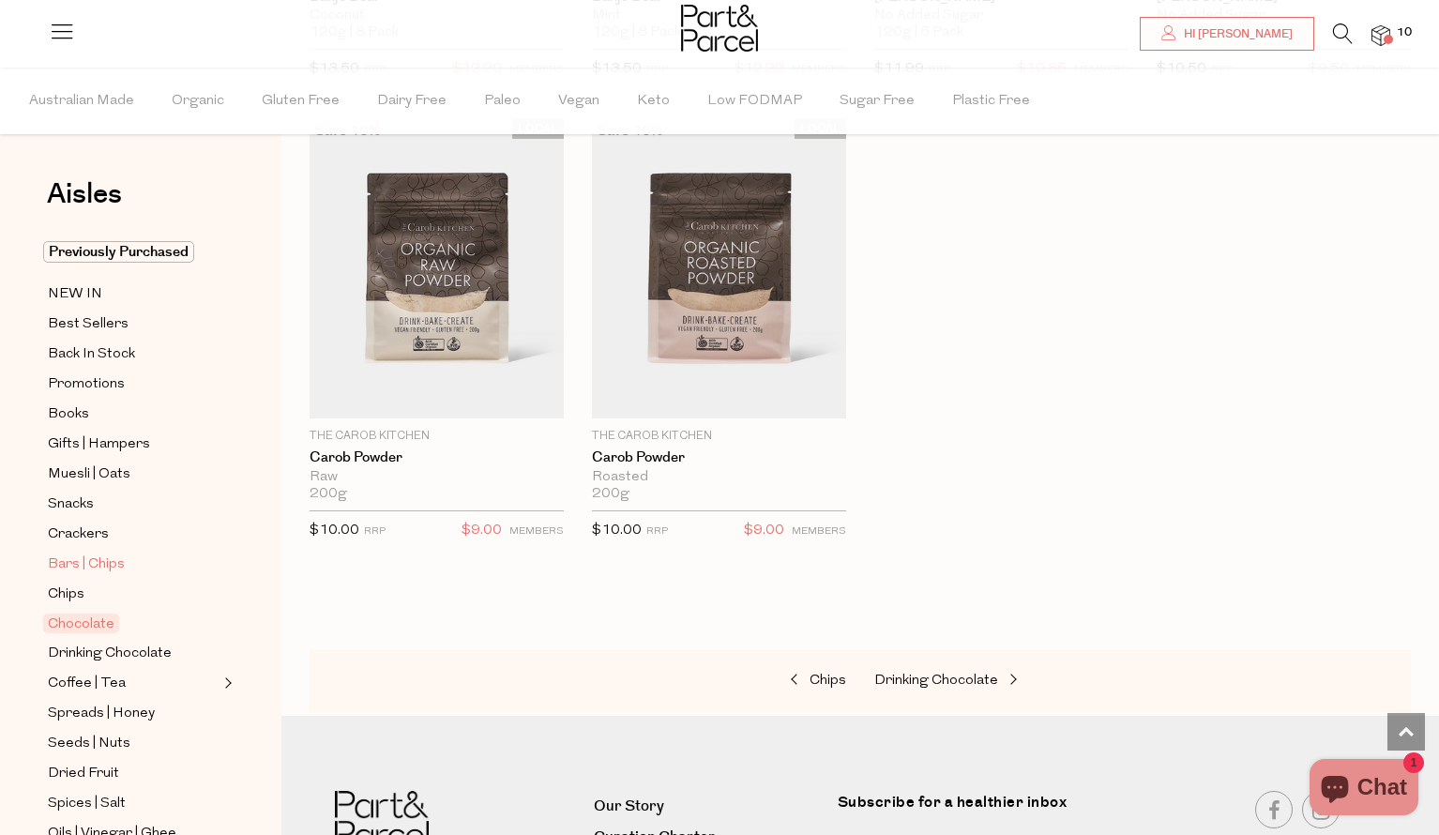
click at [74, 561] on span "Bars | Chips" at bounding box center [86, 565] width 77 height 23
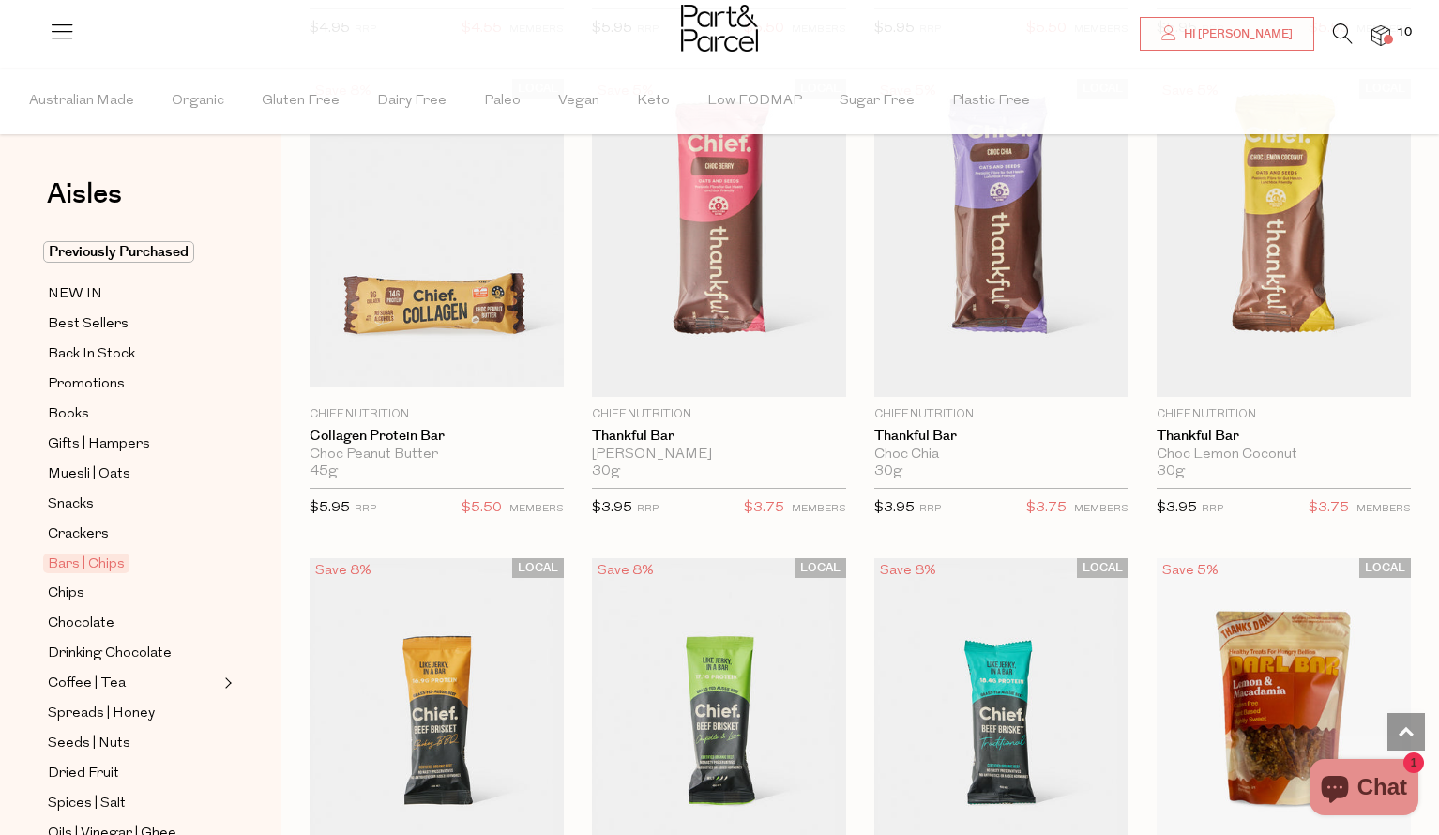
scroll to position [2669, 0]
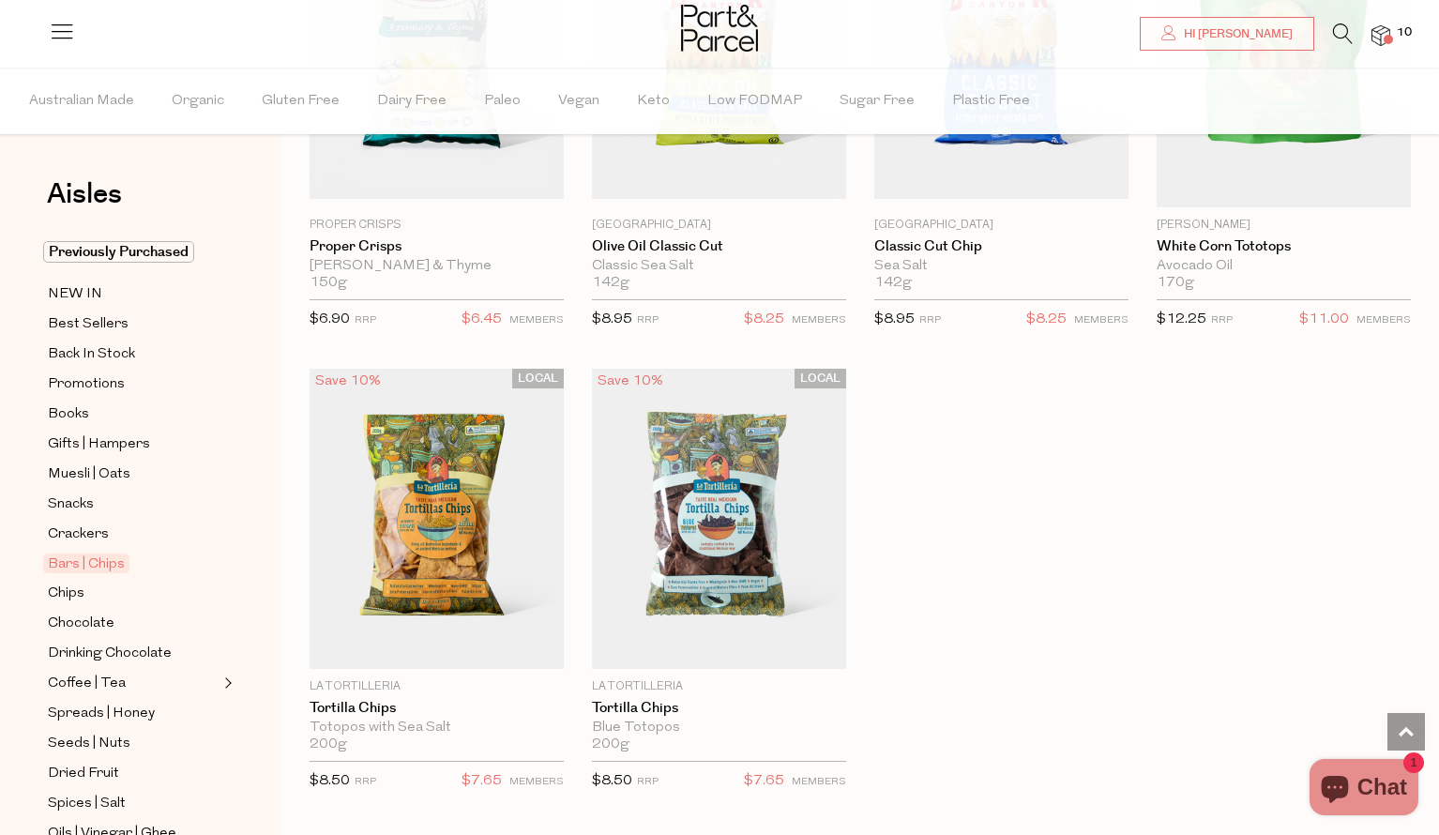
scroll to position [7979, 0]
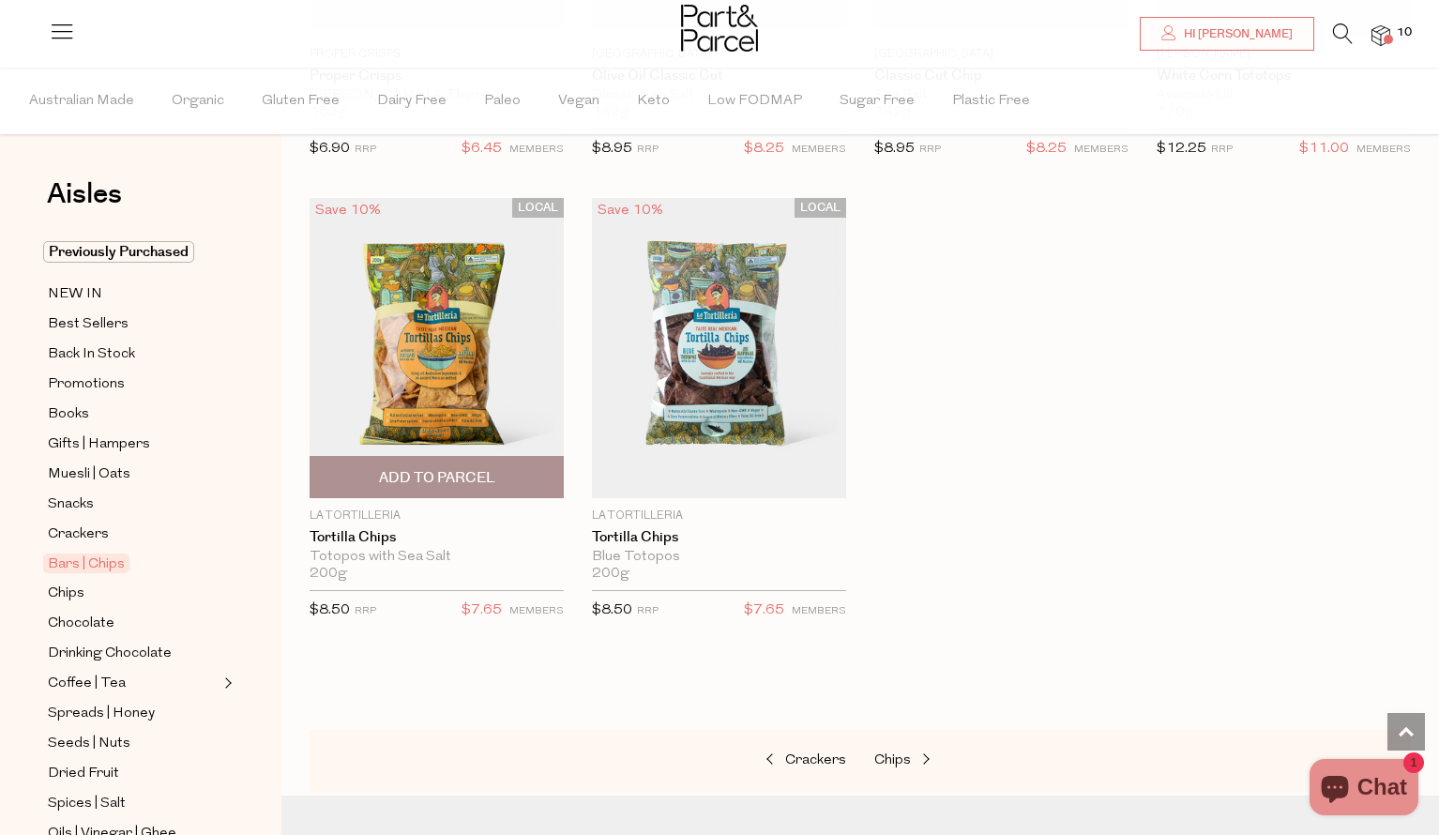
click at [460, 349] on img at bounding box center [437, 348] width 254 height 300
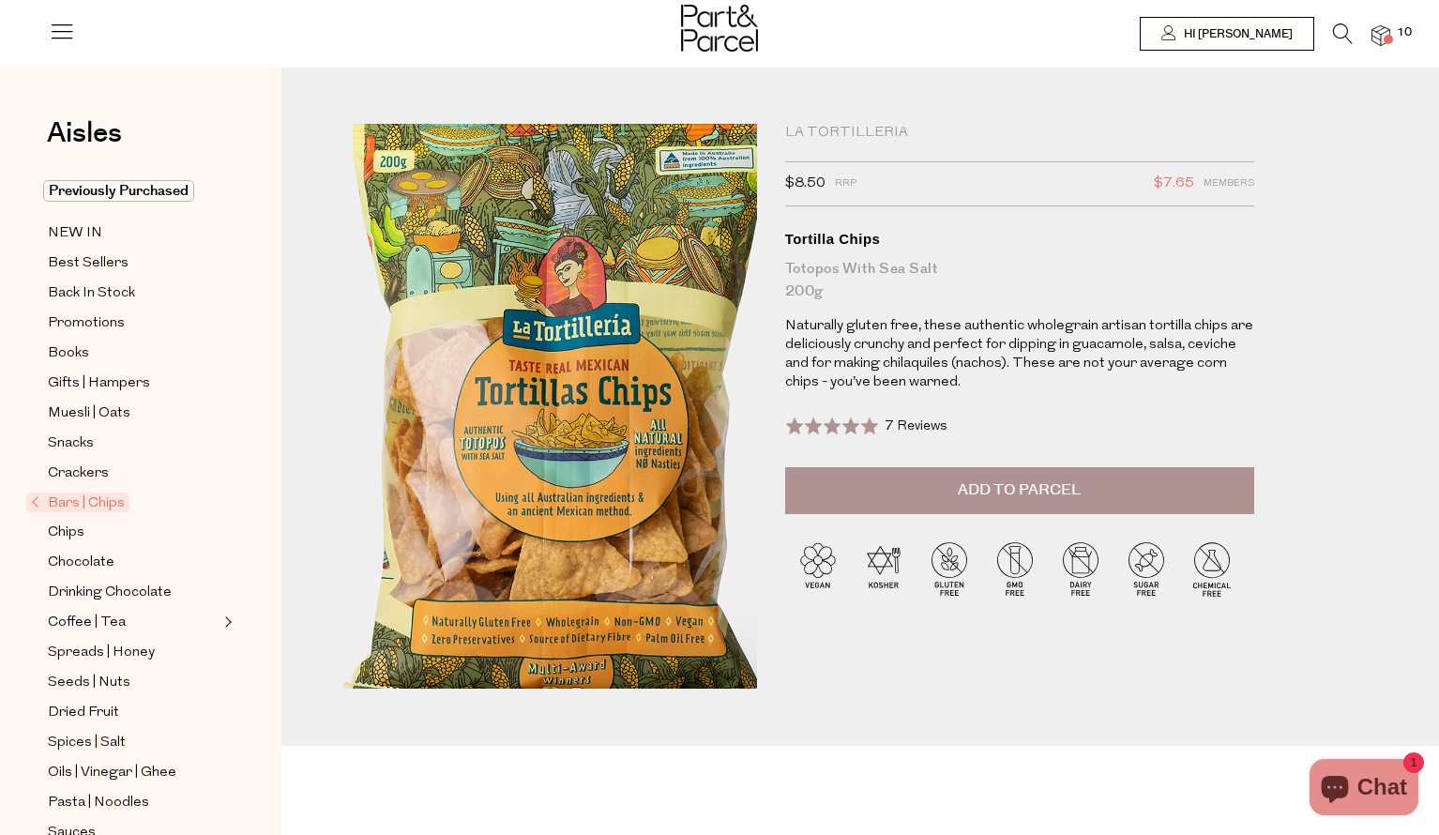
click at [518, 376] on img at bounding box center [570, 422] width 755 height 890
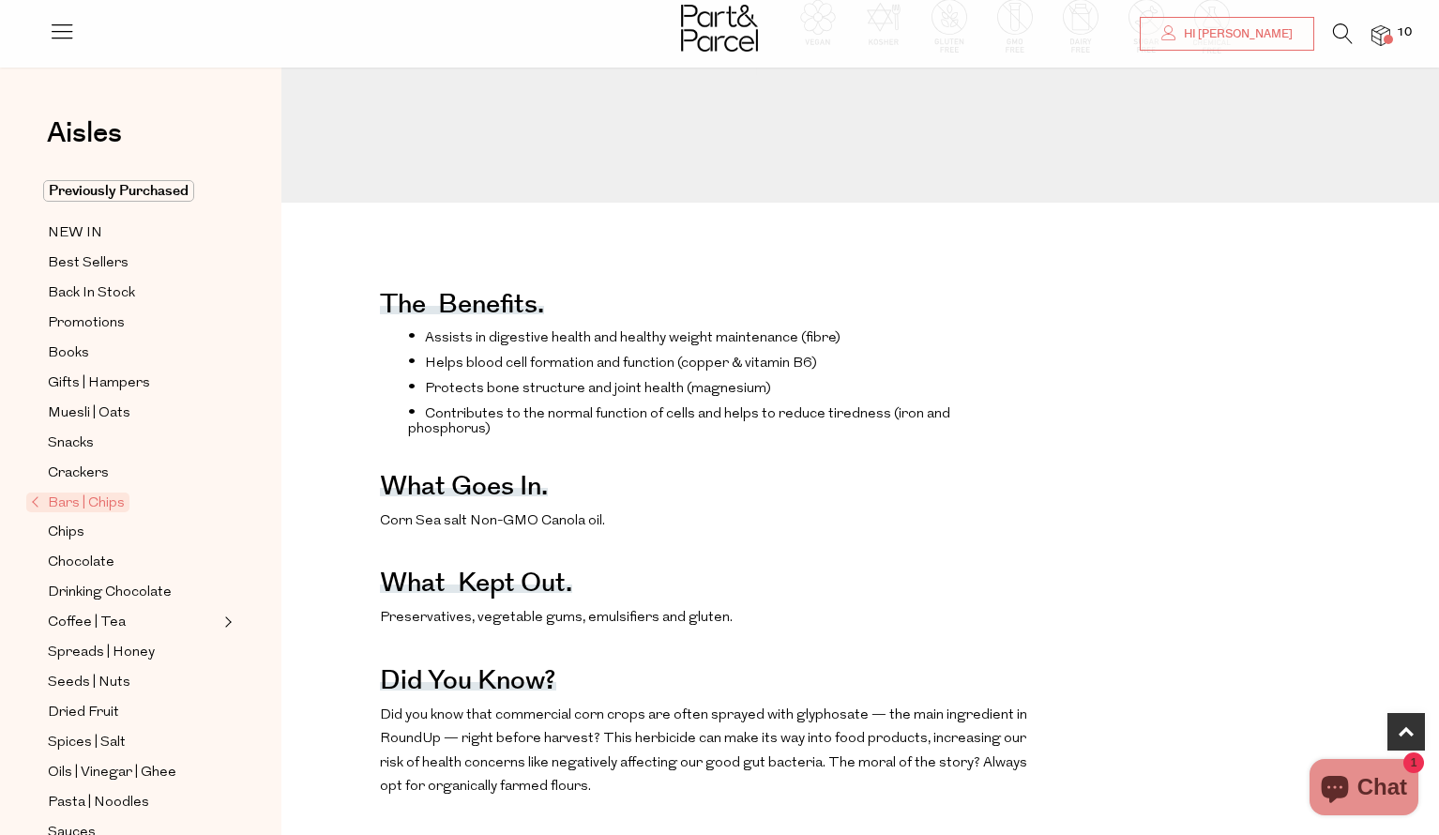
scroll to position [546, 0]
click at [71, 437] on span "Snacks" at bounding box center [71, 443] width 46 height 23
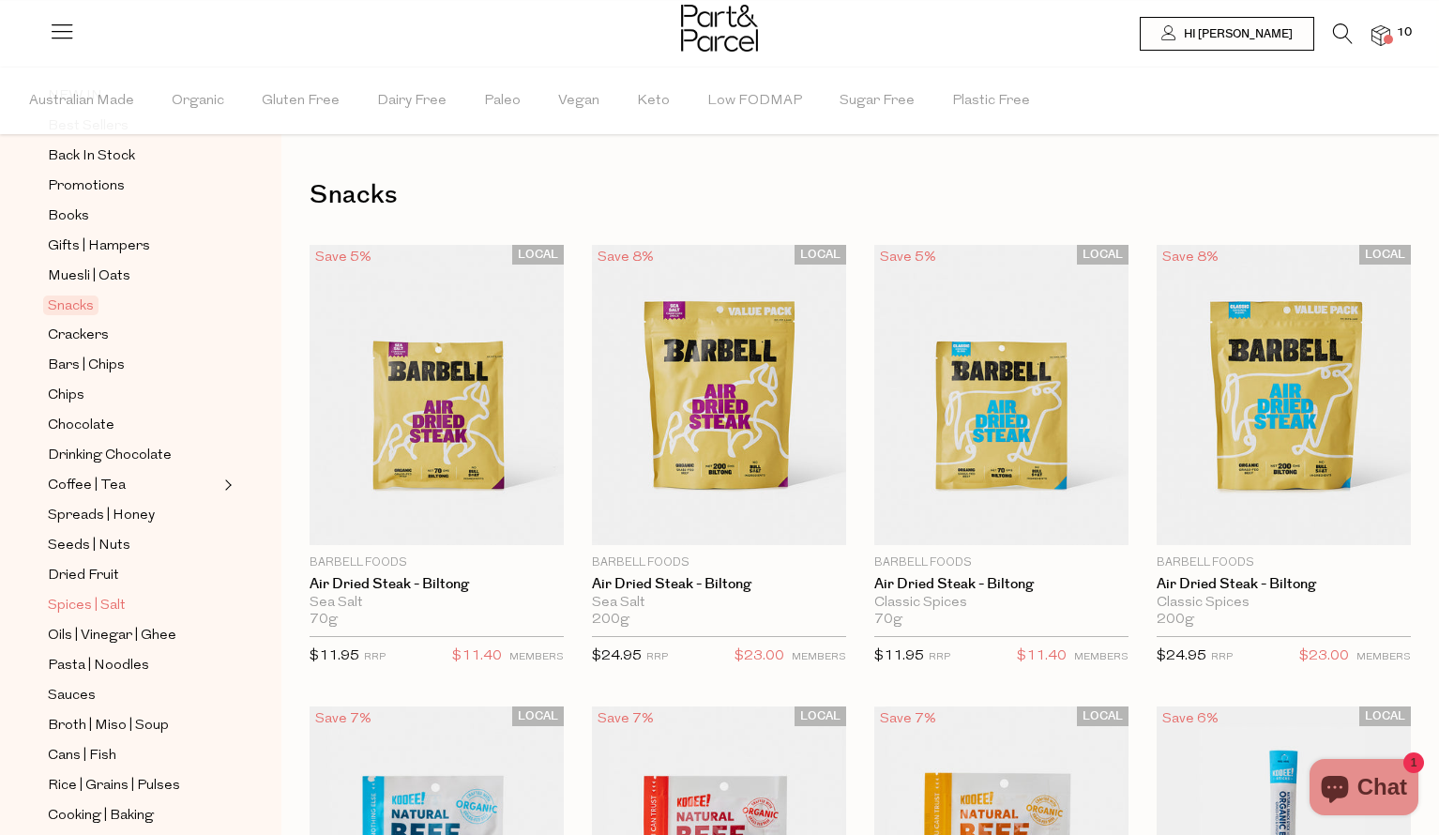
scroll to position [247, 0]
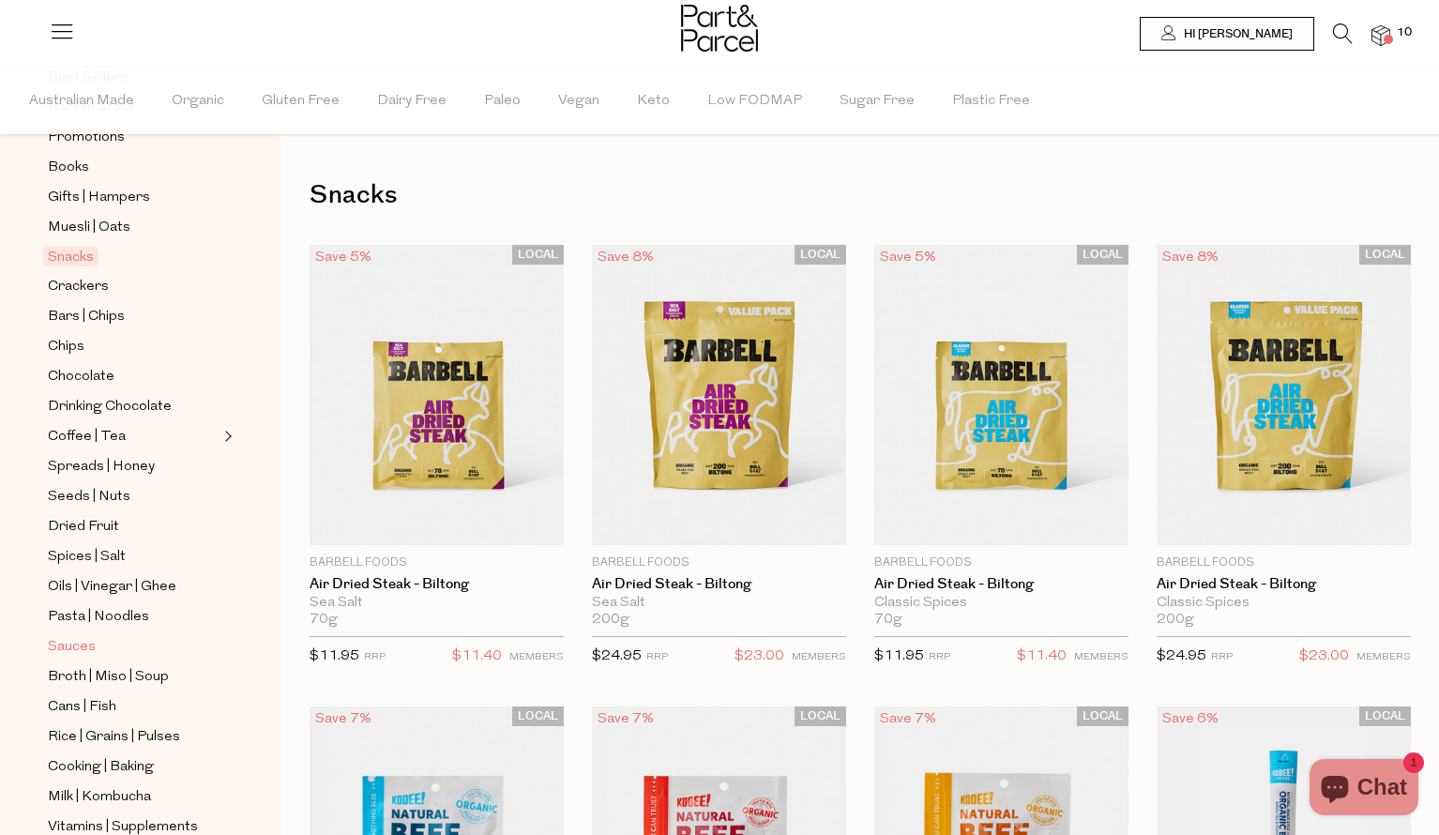
click at [61, 645] on span "Sauces" at bounding box center [72, 647] width 48 height 23
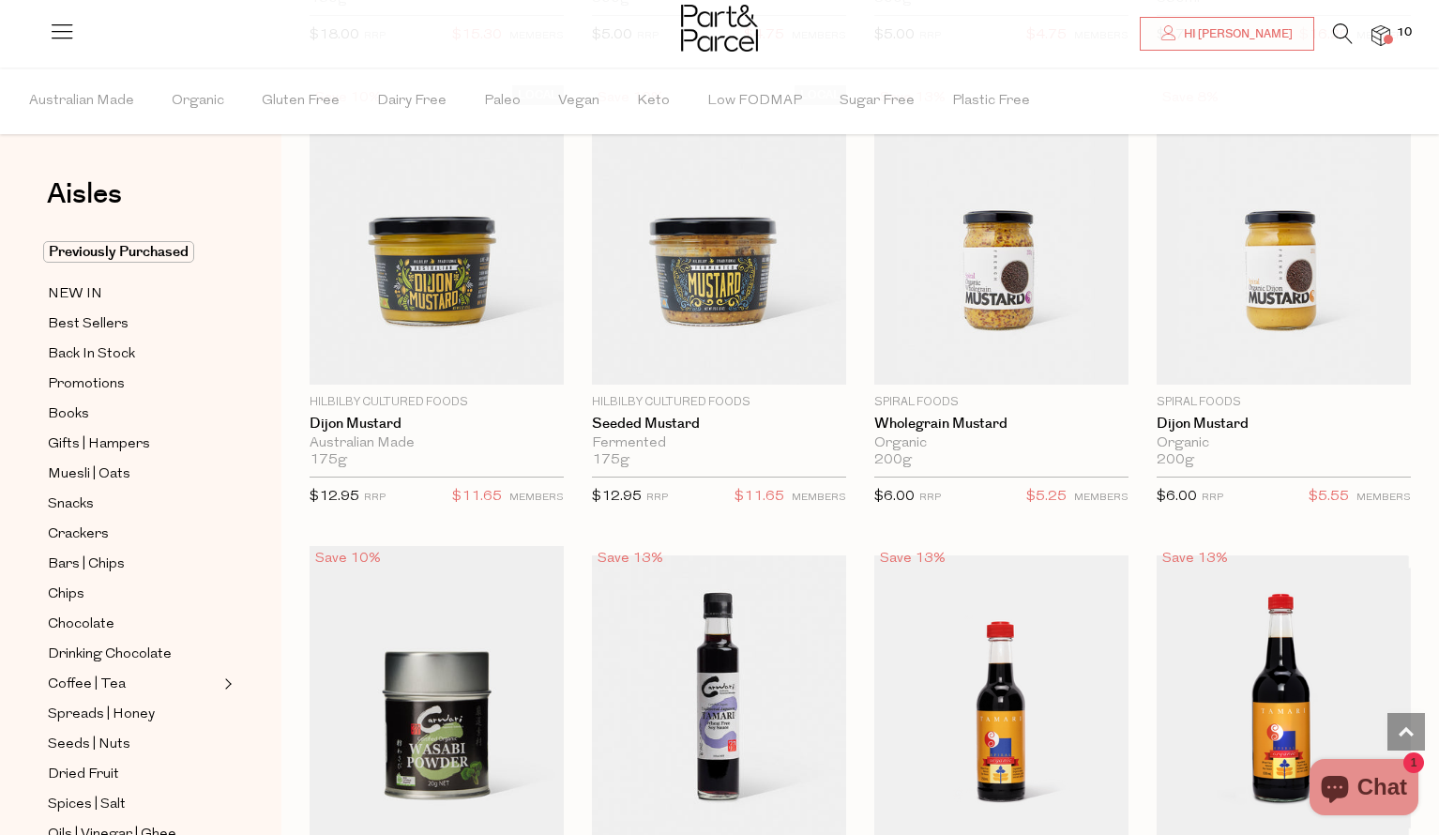
scroll to position [4795, 0]
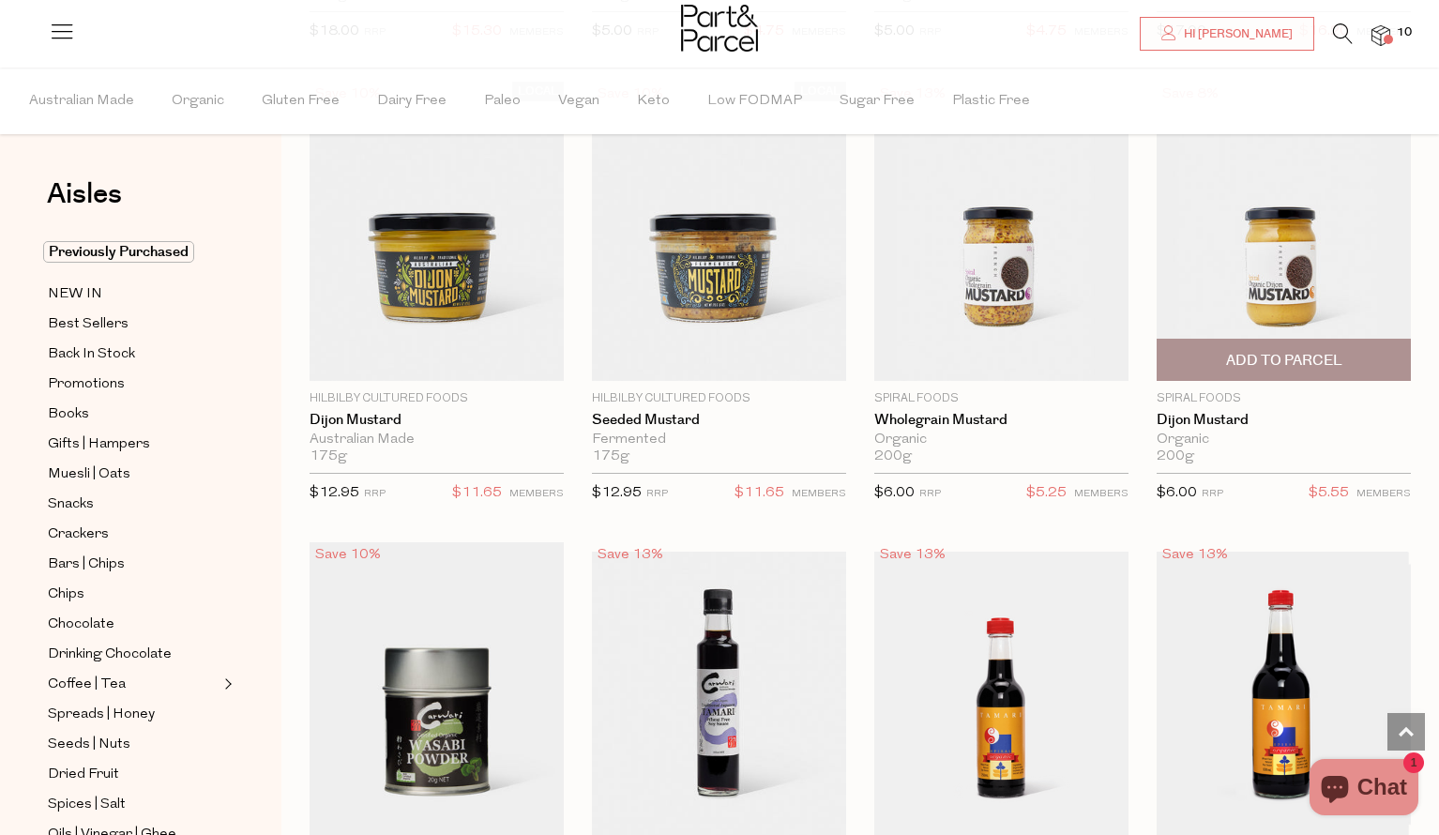
click at [1312, 356] on span "Add To Parcel" at bounding box center [1284, 361] width 116 height 20
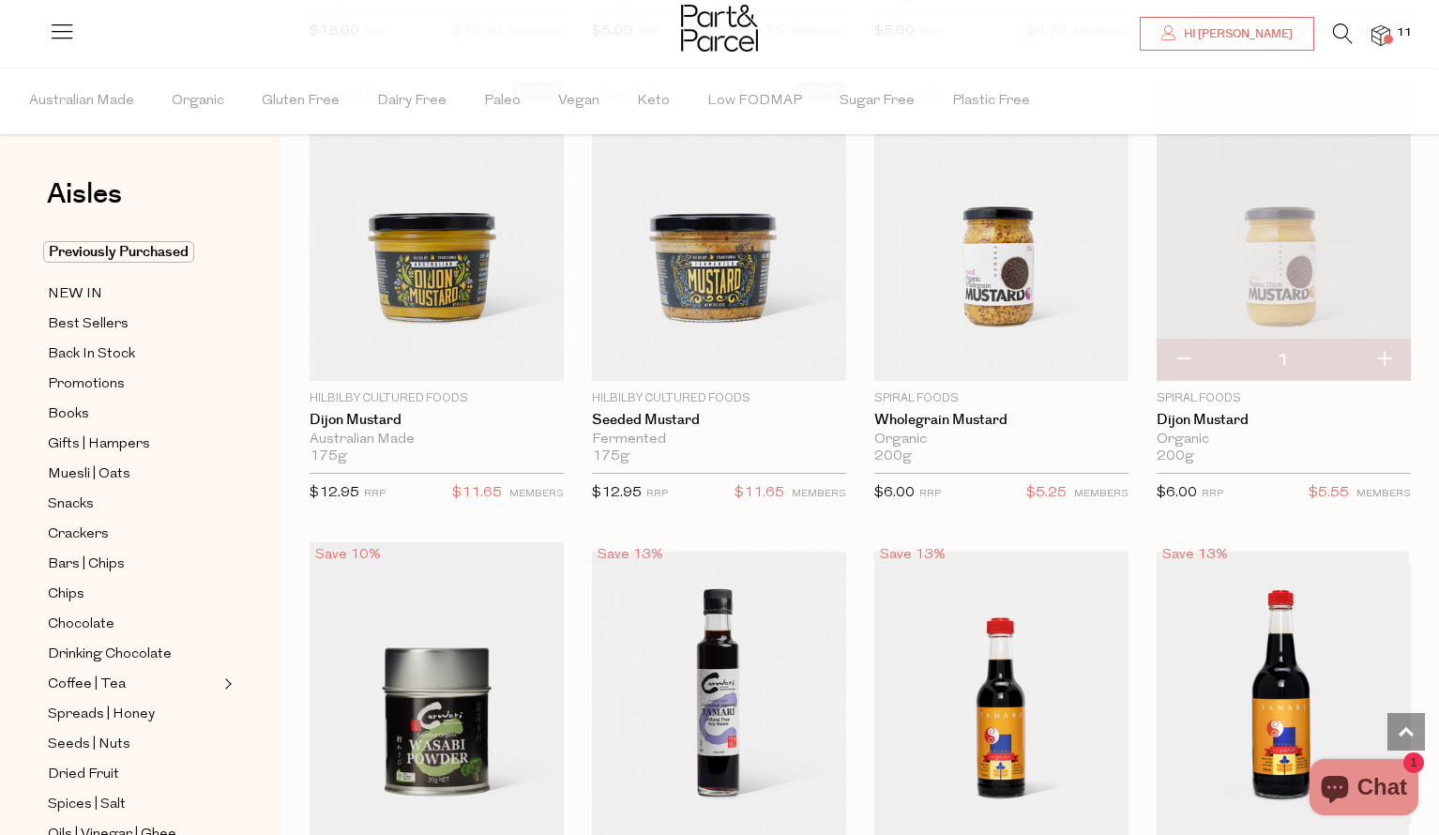
click at [1384, 356] on button "button" at bounding box center [1383, 360] width 53 height 41
type input "2"
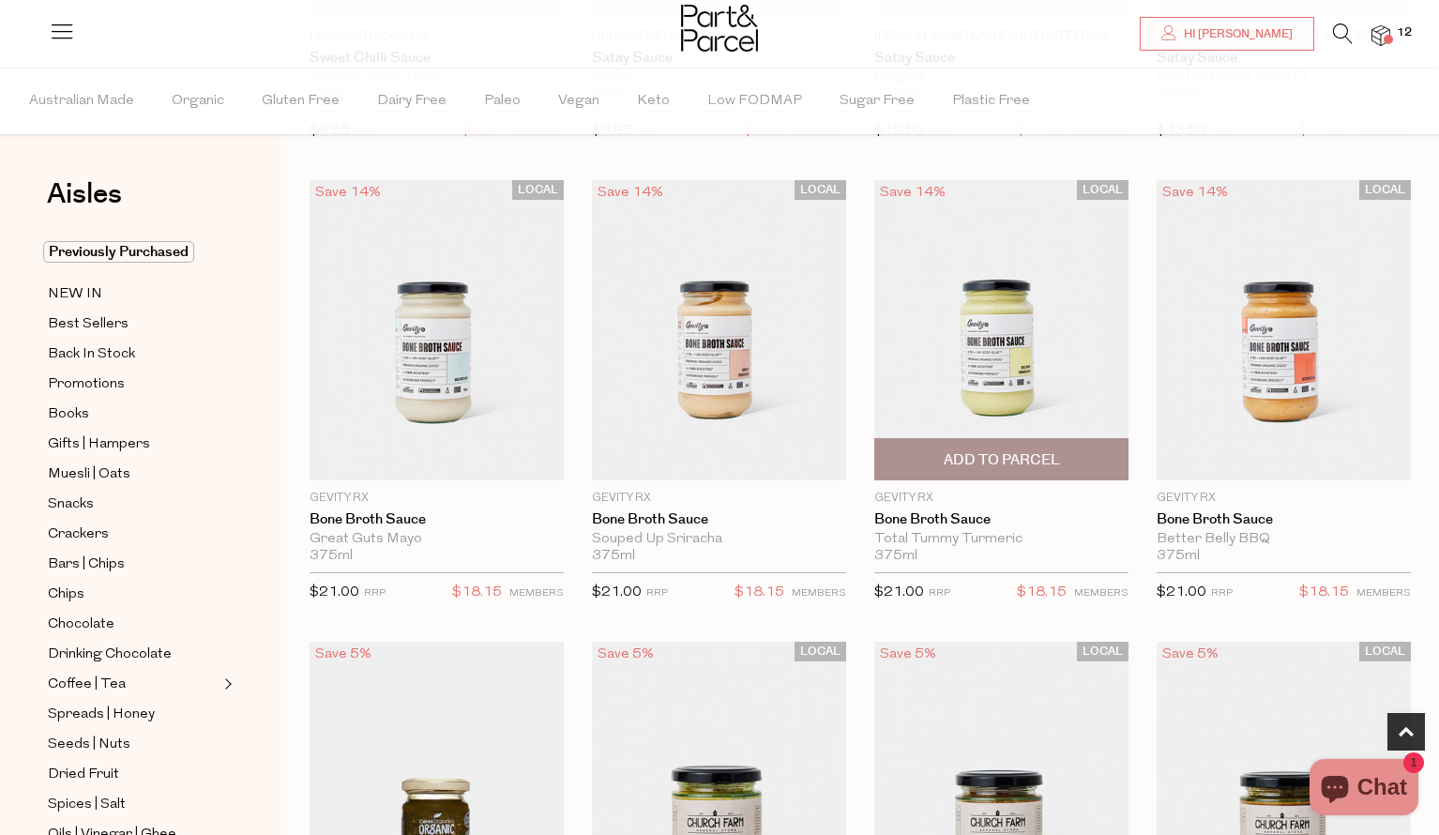
scroll to position [1038, 0]
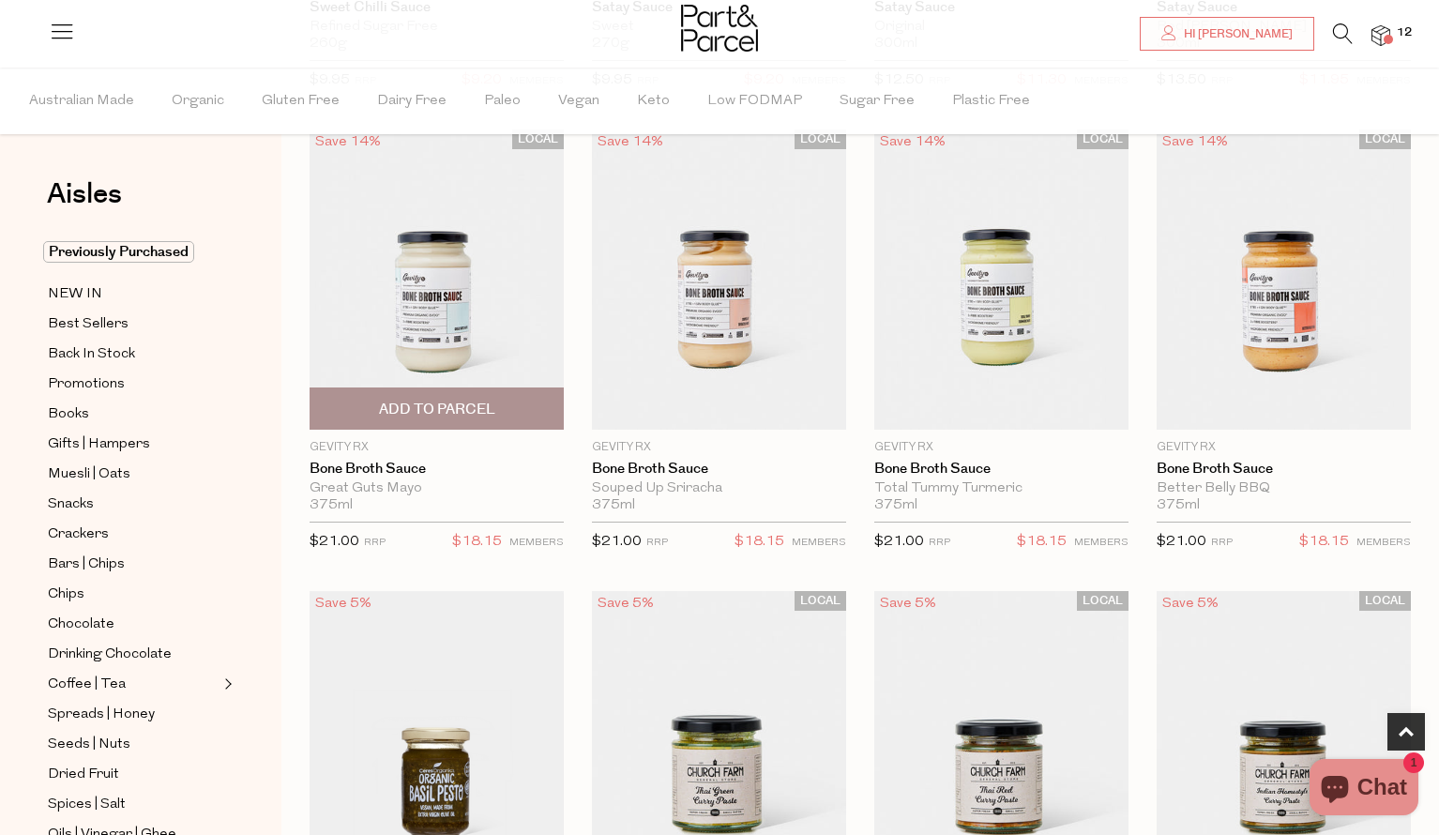
click at [432, 406] on span "Add To Parcel" at bounding box center [437, 410] width 116 height 20
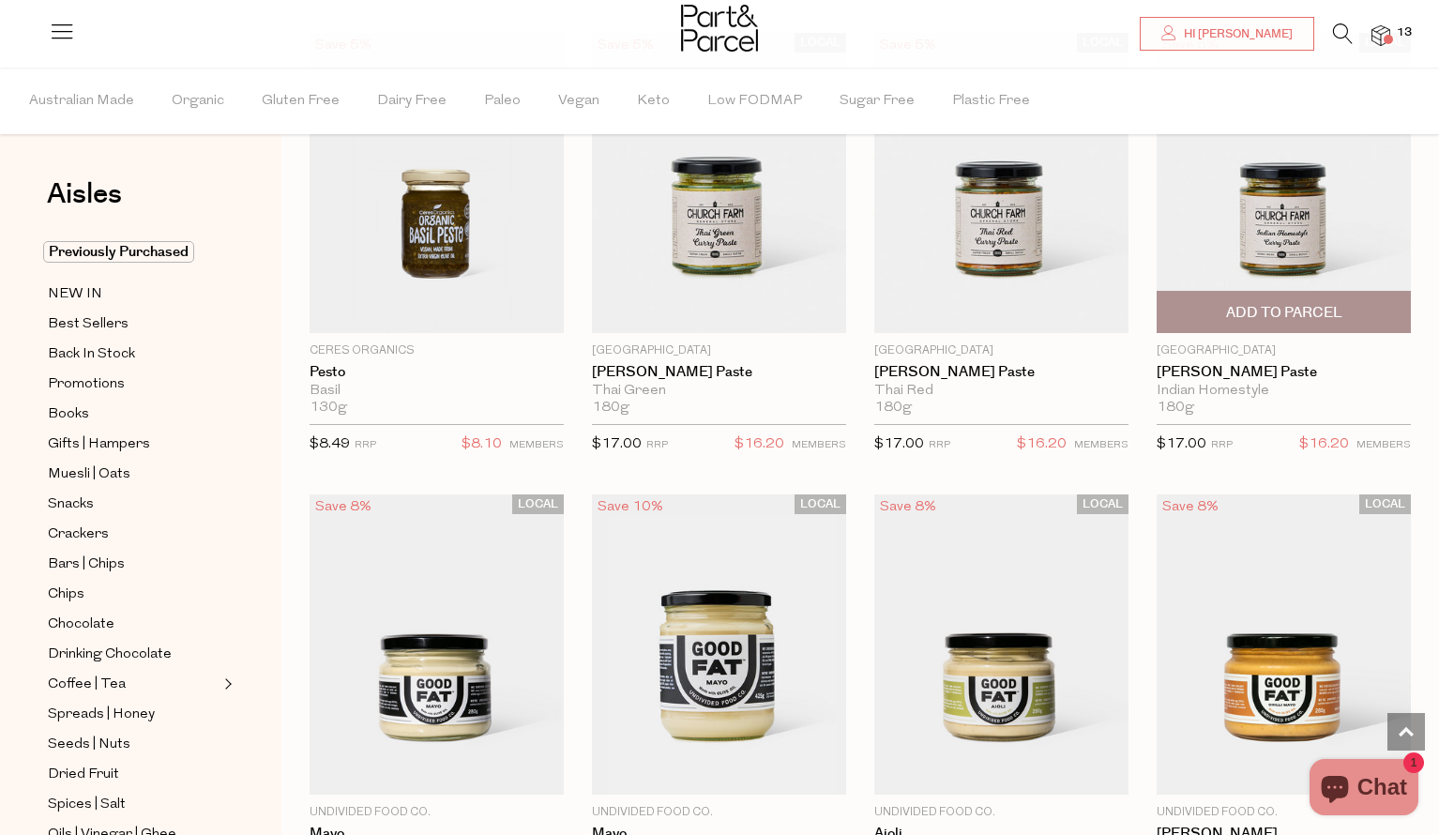
scroll to position [1600, 0]
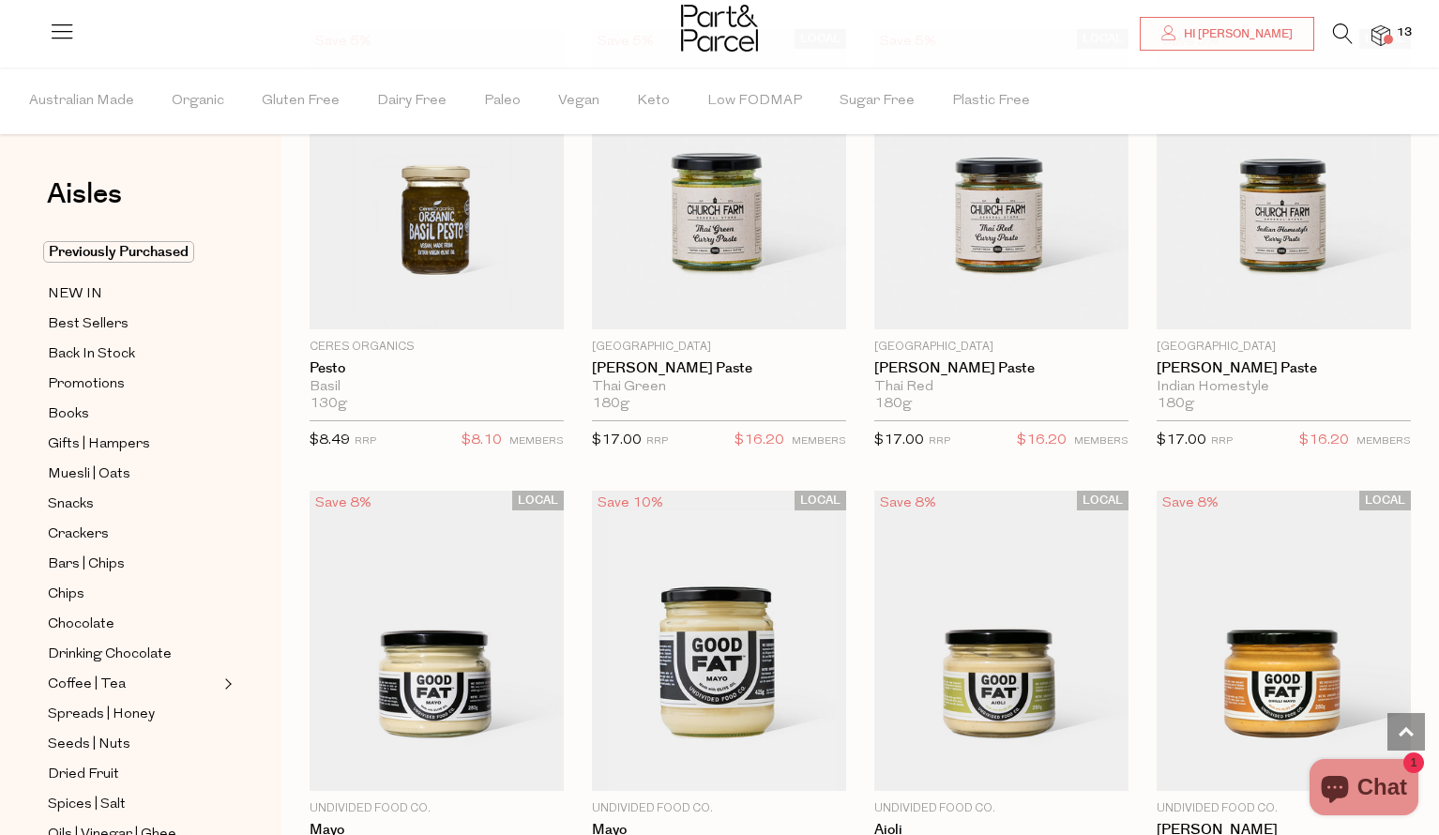
click at [1376, 28] on img at bounding box center [1381, 36] width 19 height 22
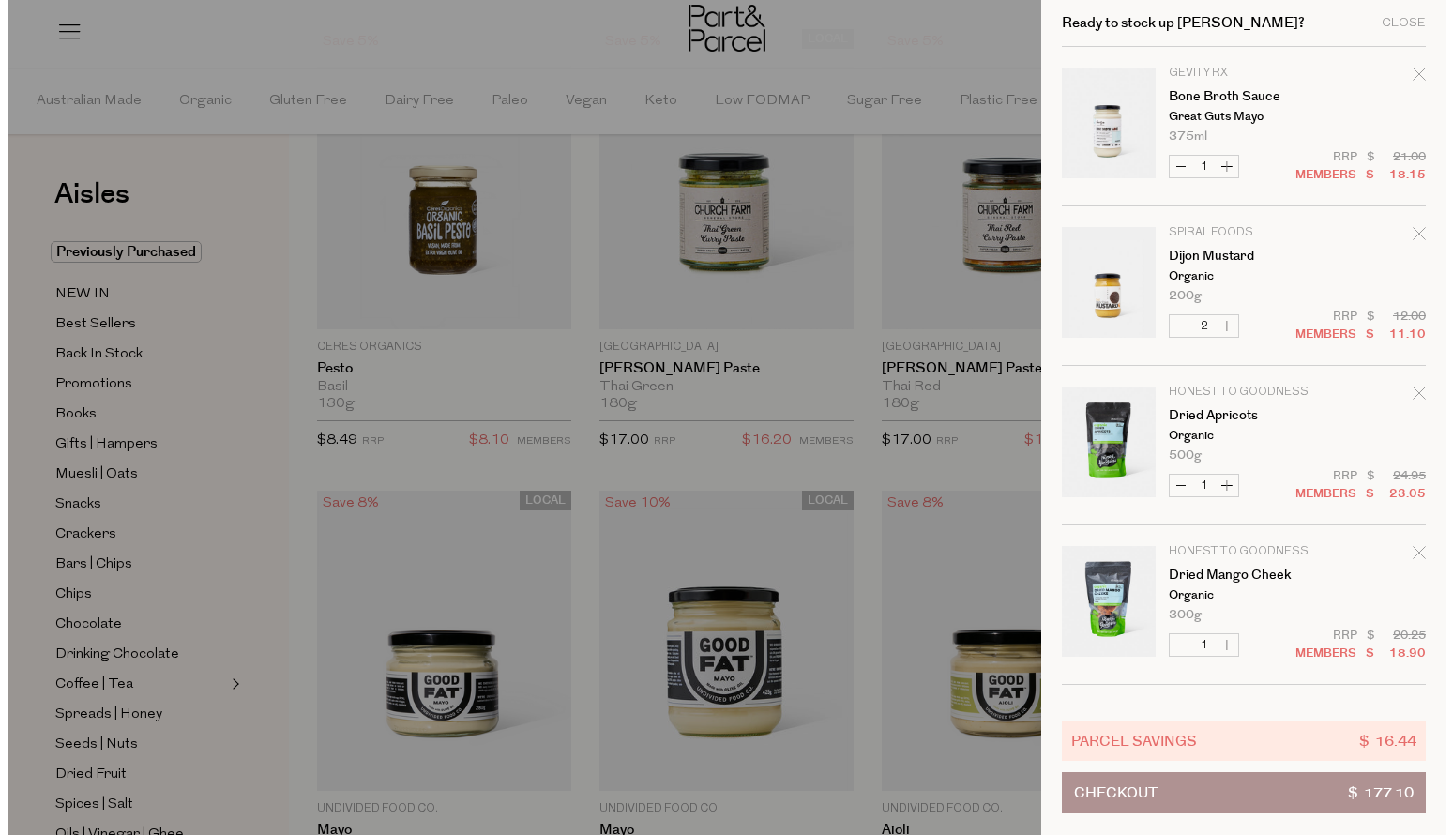
scroll to position [1612, 0]
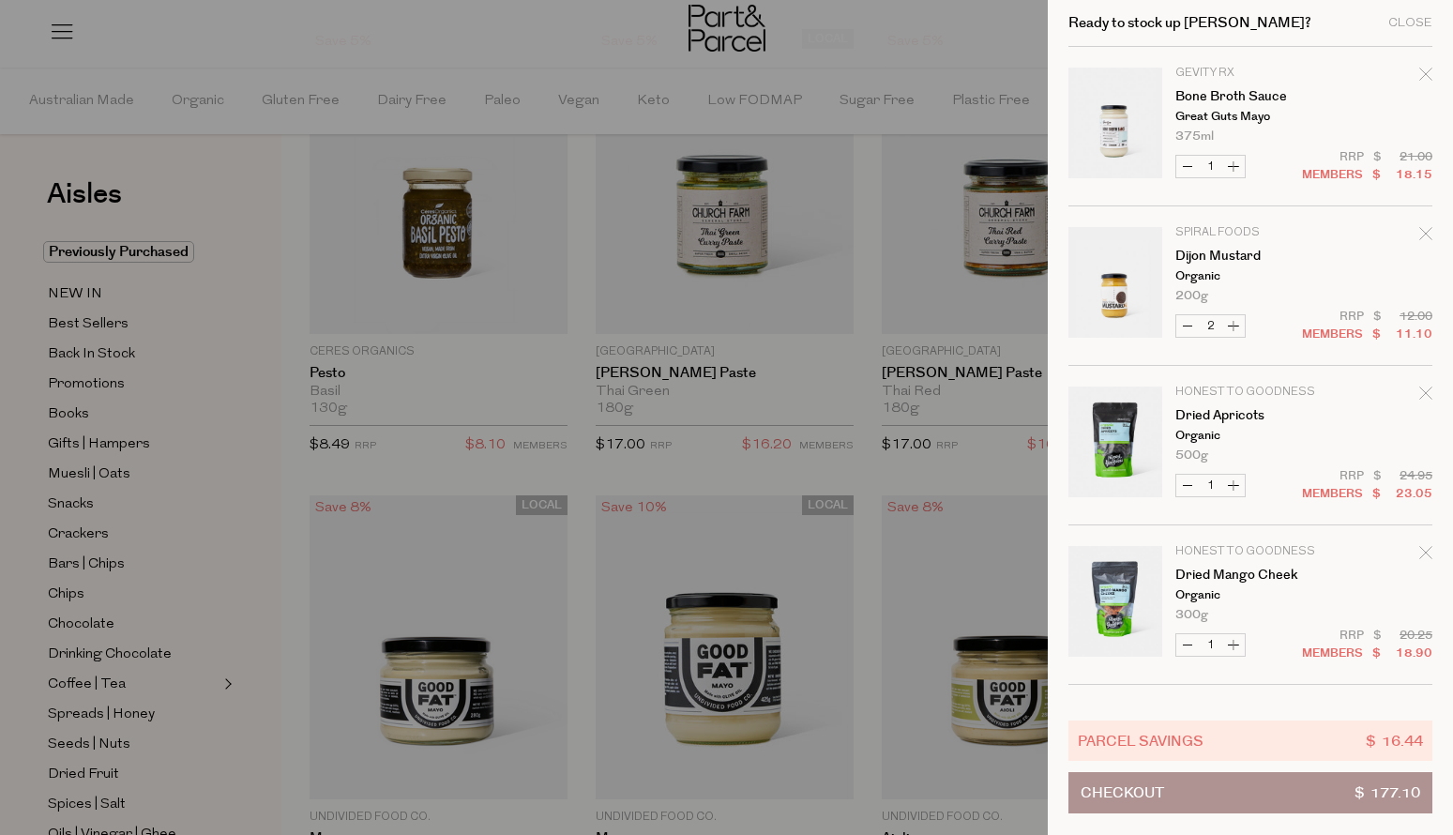
click at [393, 65] on div at bounding box center [726, 417] width 1453 height 835
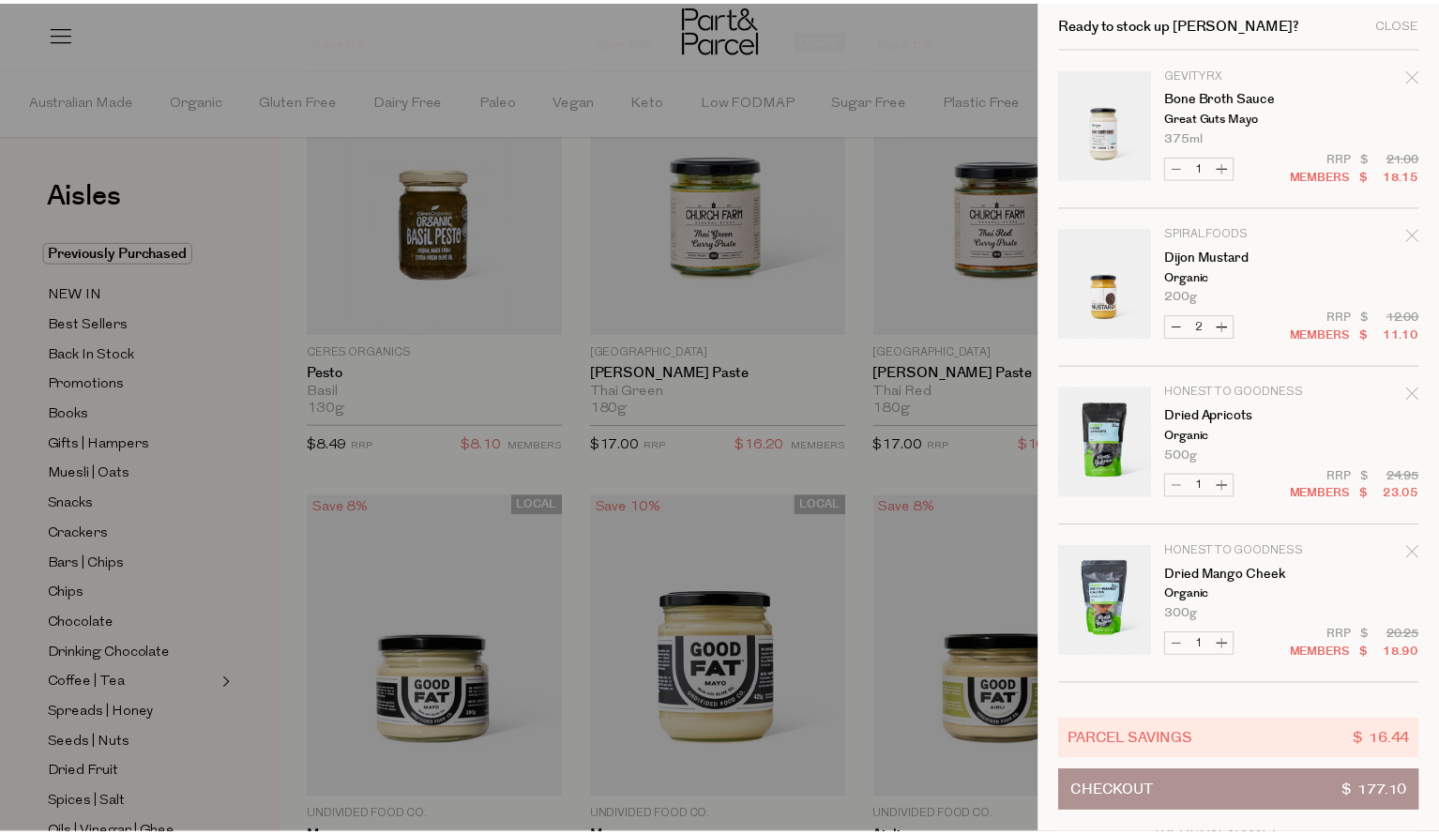
scroll to position [1033, 0]
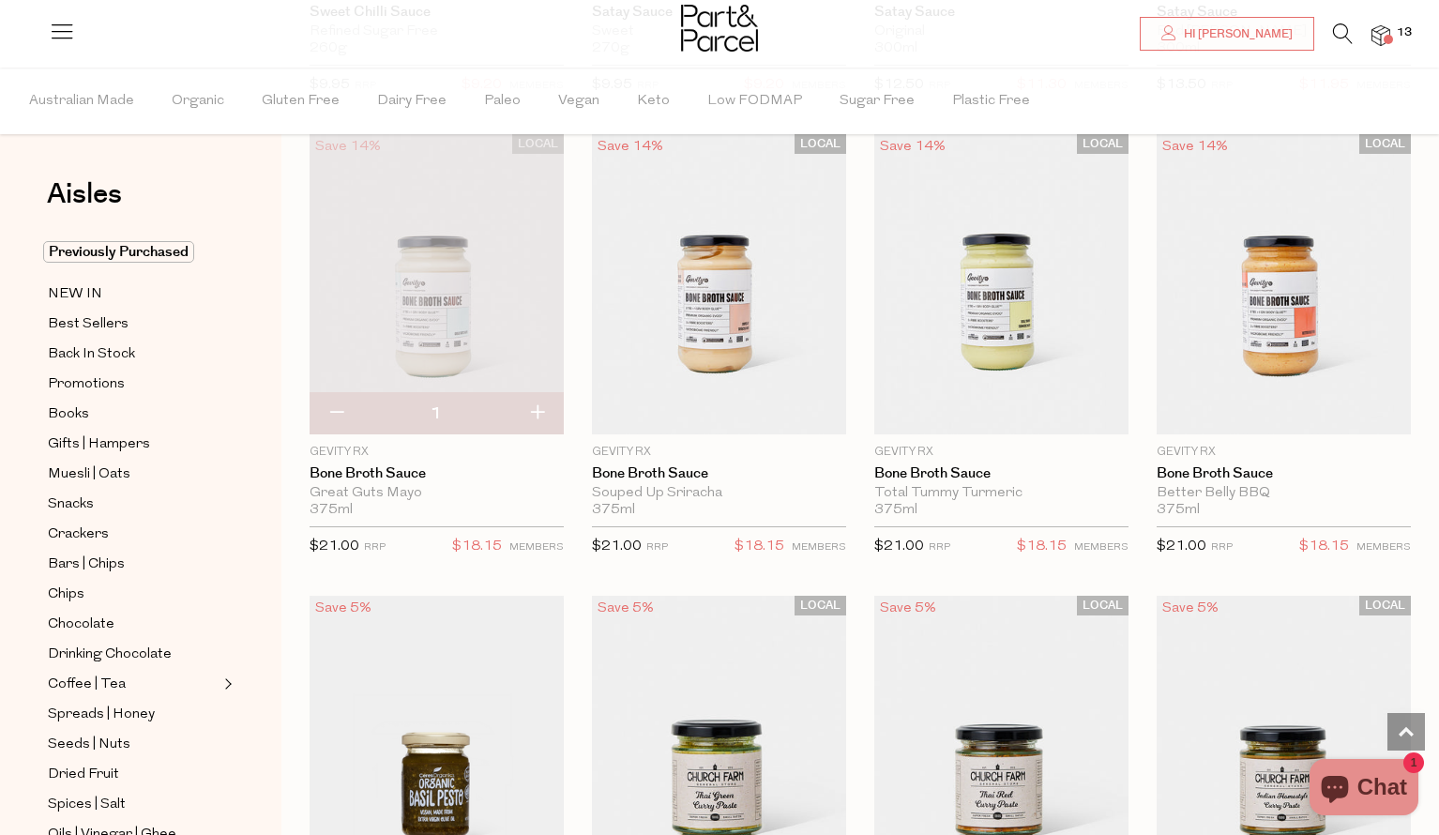
click at [1340, 35] on icon at bounding box center [1343, 33] width 20 height 21
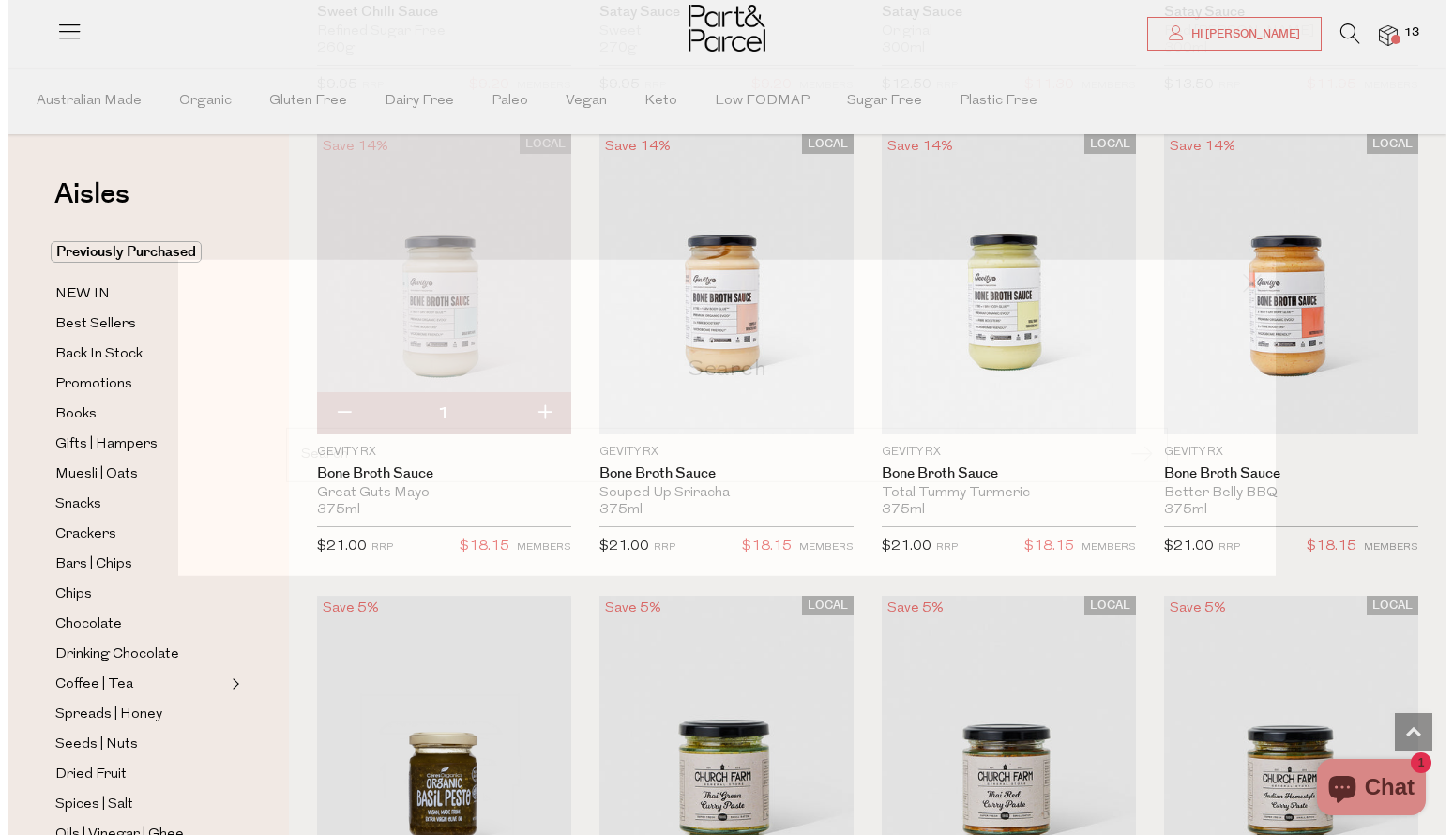
scroll to position [1041, 0]
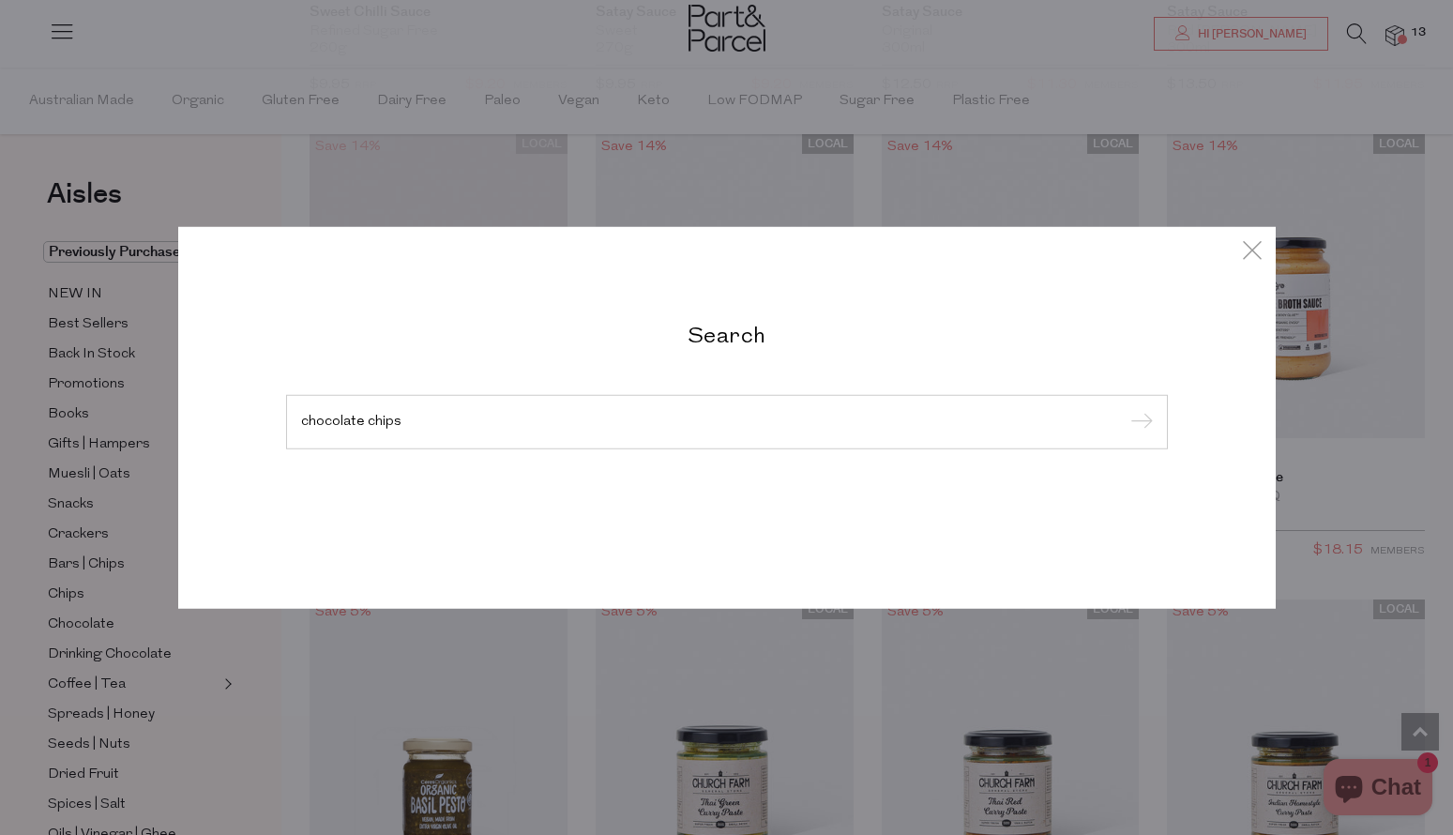
type input "chocolate chips"
click at [1125, 409] on input "submit" at bounding box center [1139, 423] width 28 height 28
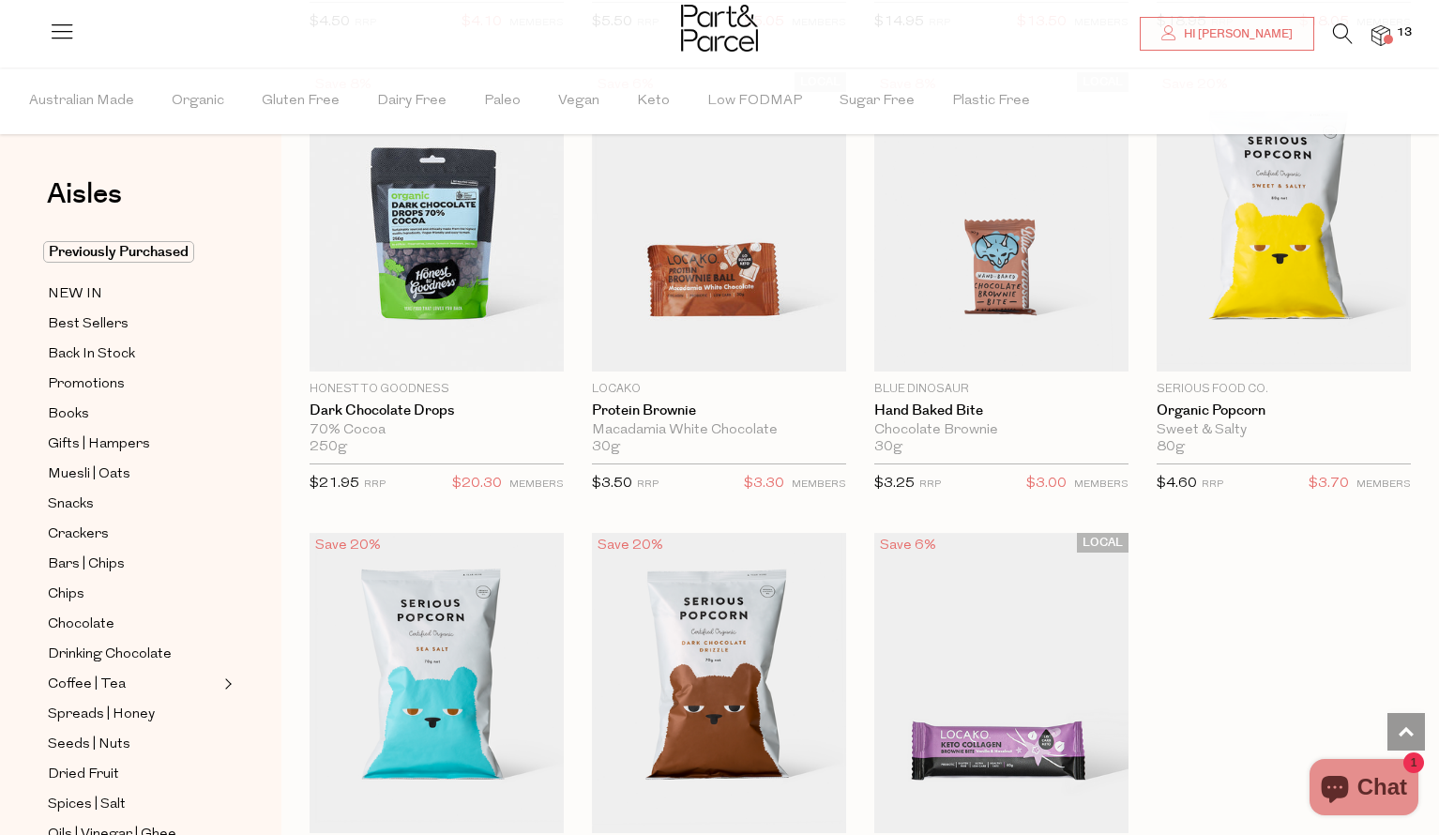
scroll to position [2853, 0]
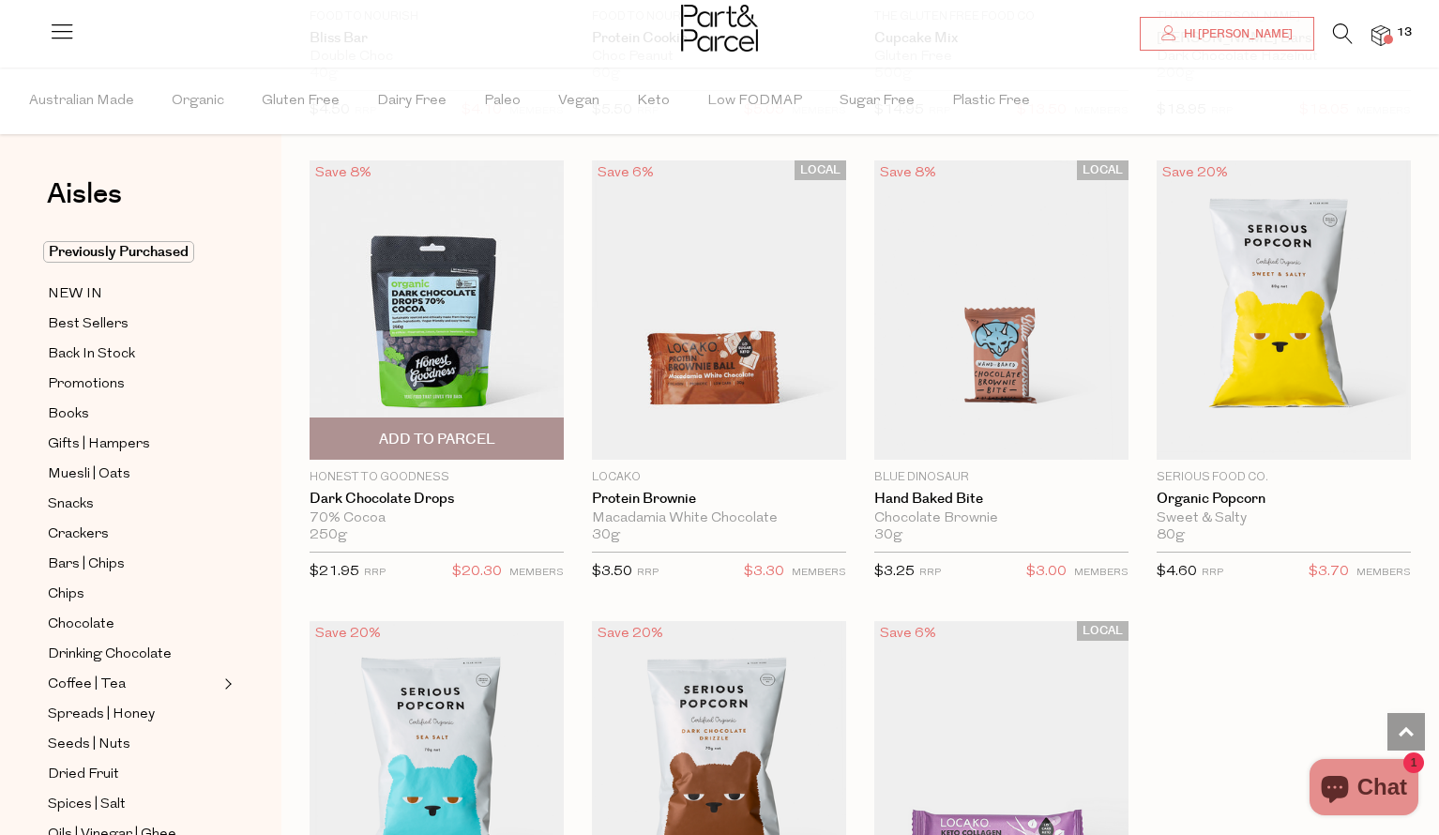
click at [444, 308] on img at bounding box center [437, 310] width 254 height 300
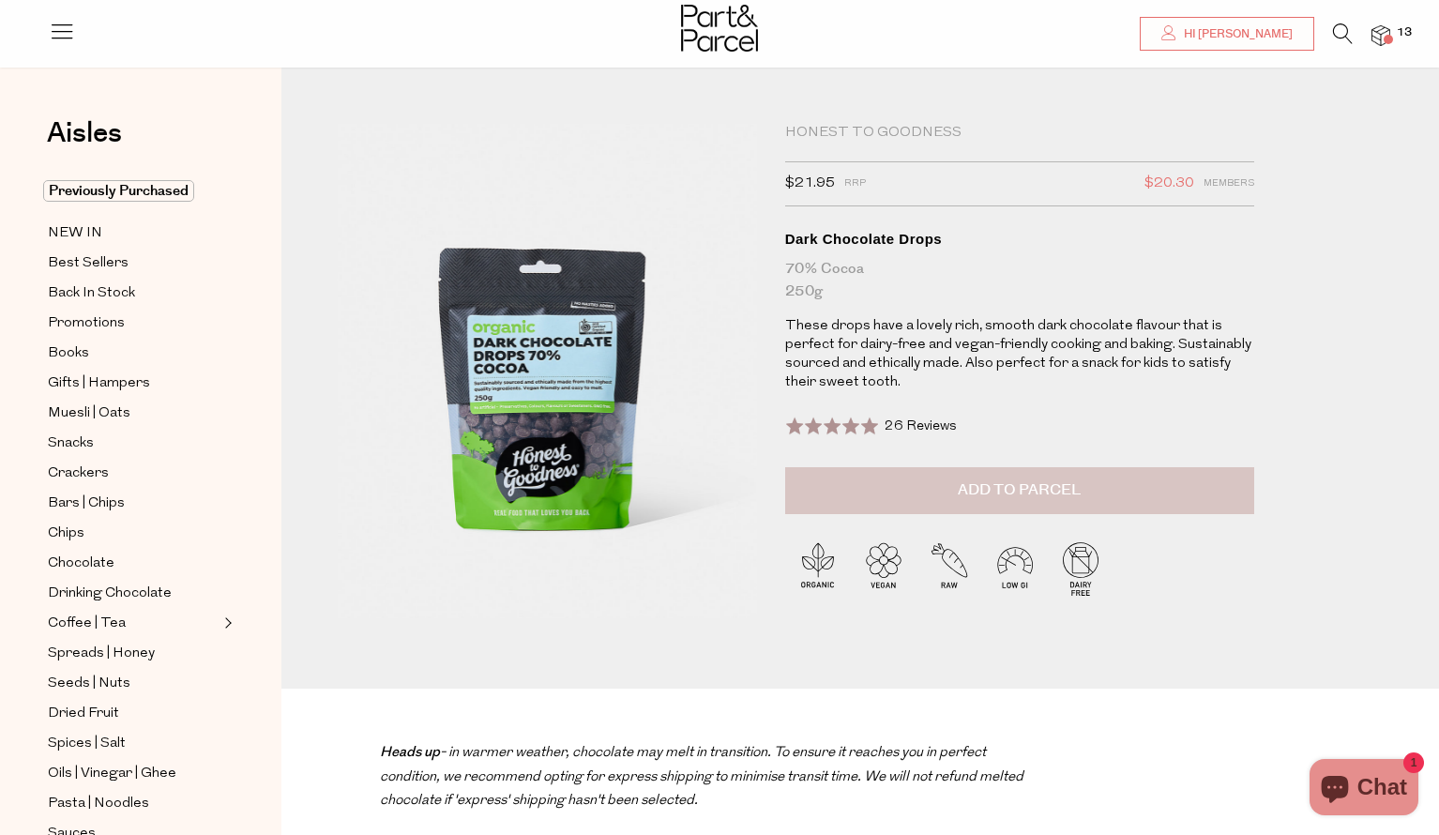
scroll to position [114, 0]
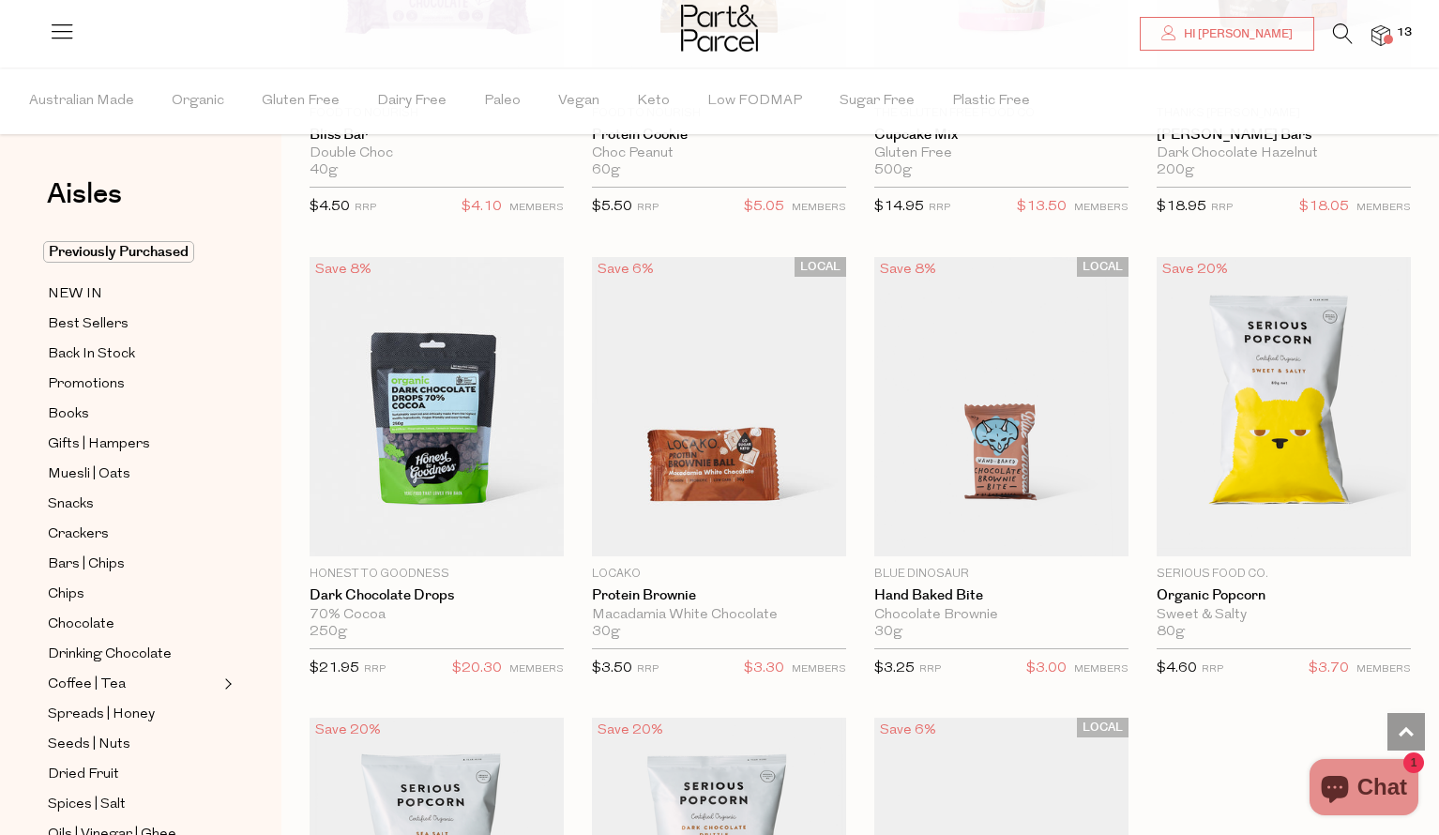
scroll to position [2813, 0]
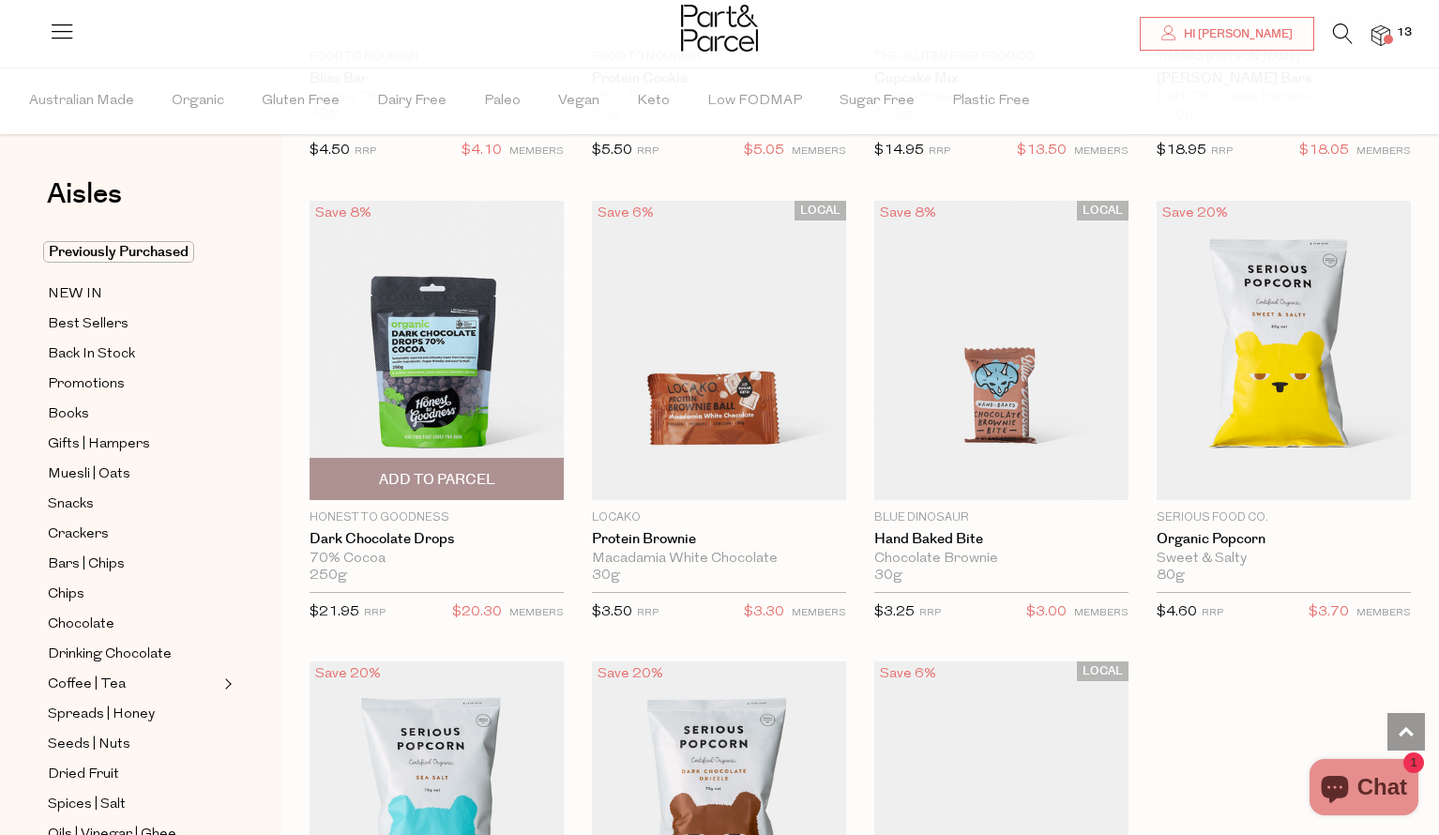
click at [462, 473] on span "Add To Parcel" at bounding box center [437, 480] width 116 height 20
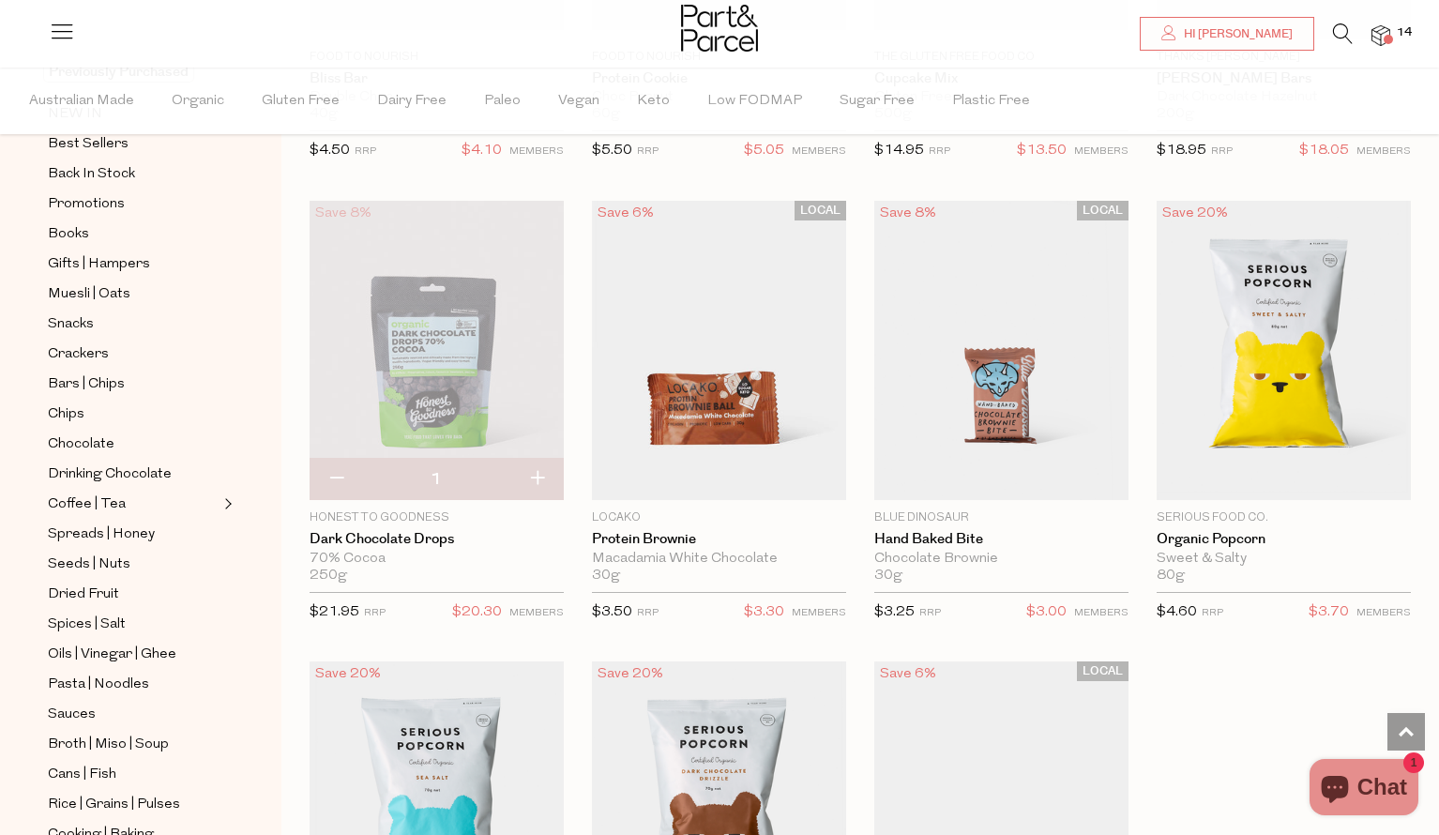
scroll to position [183, 0]
click at [90, 590] on span "Dried Fruit" at bounding box center [83, 592] width 71 height 23
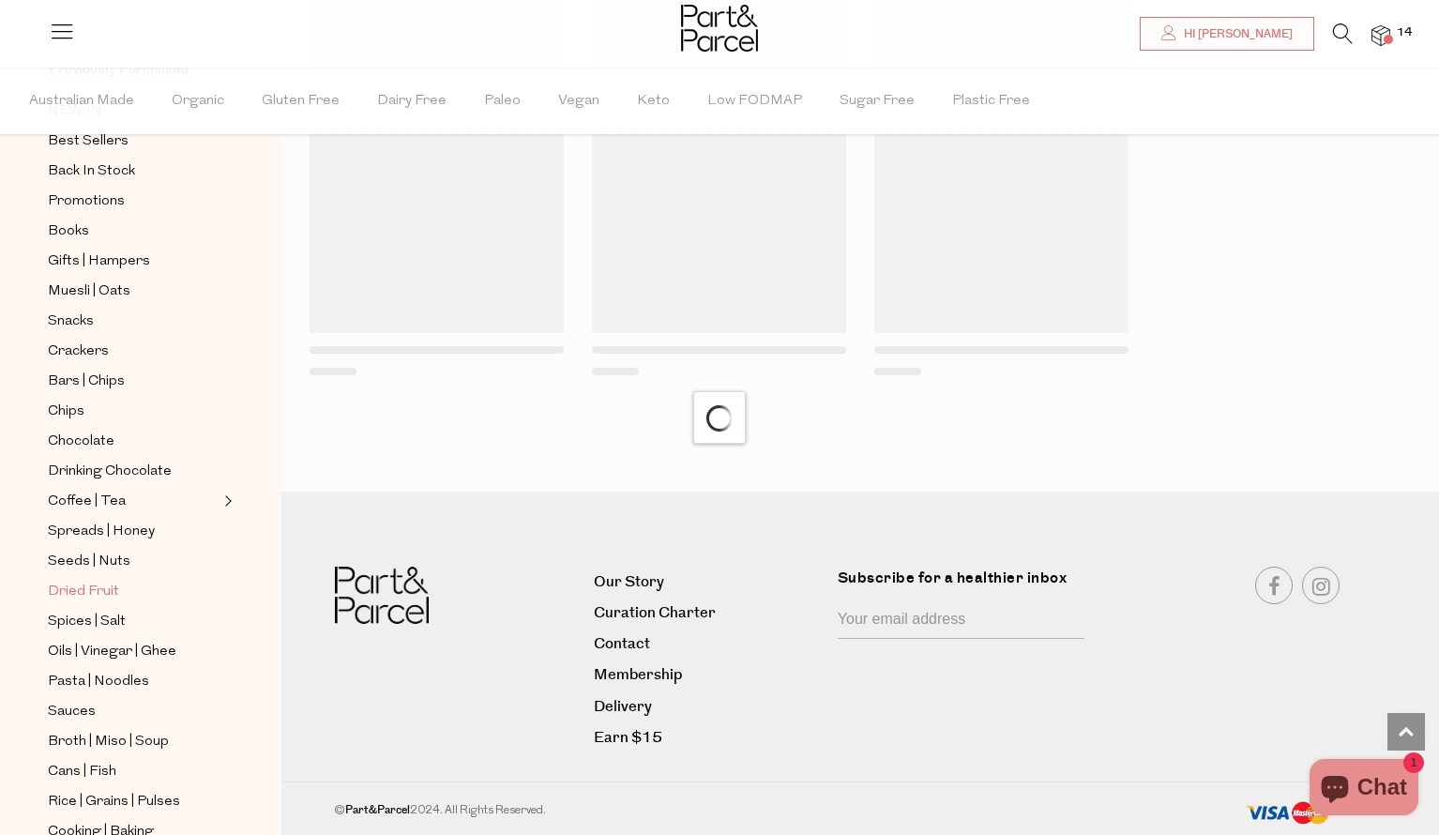
scroll to position [1552, 0]
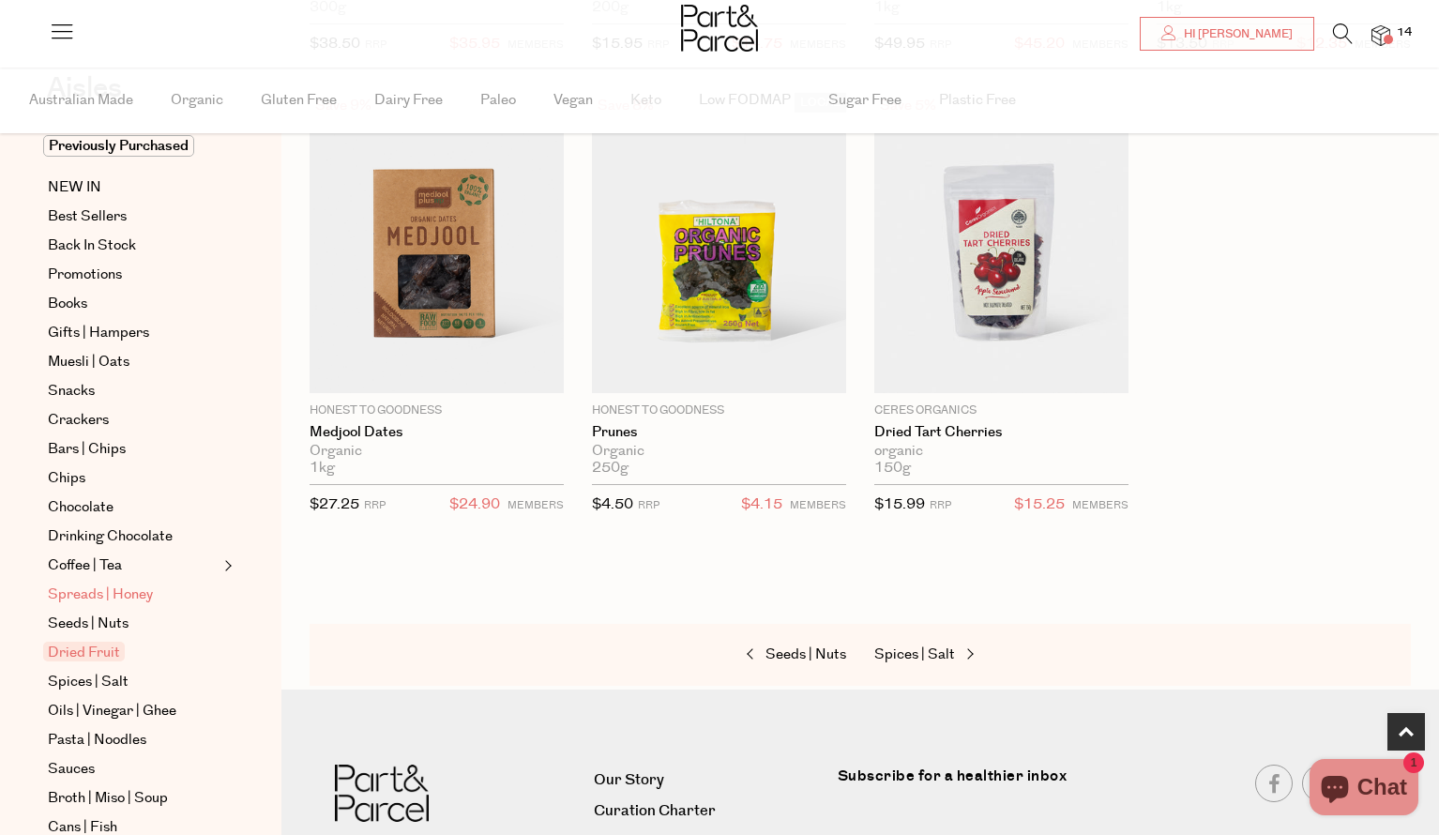
scroll to position [1064, 0]
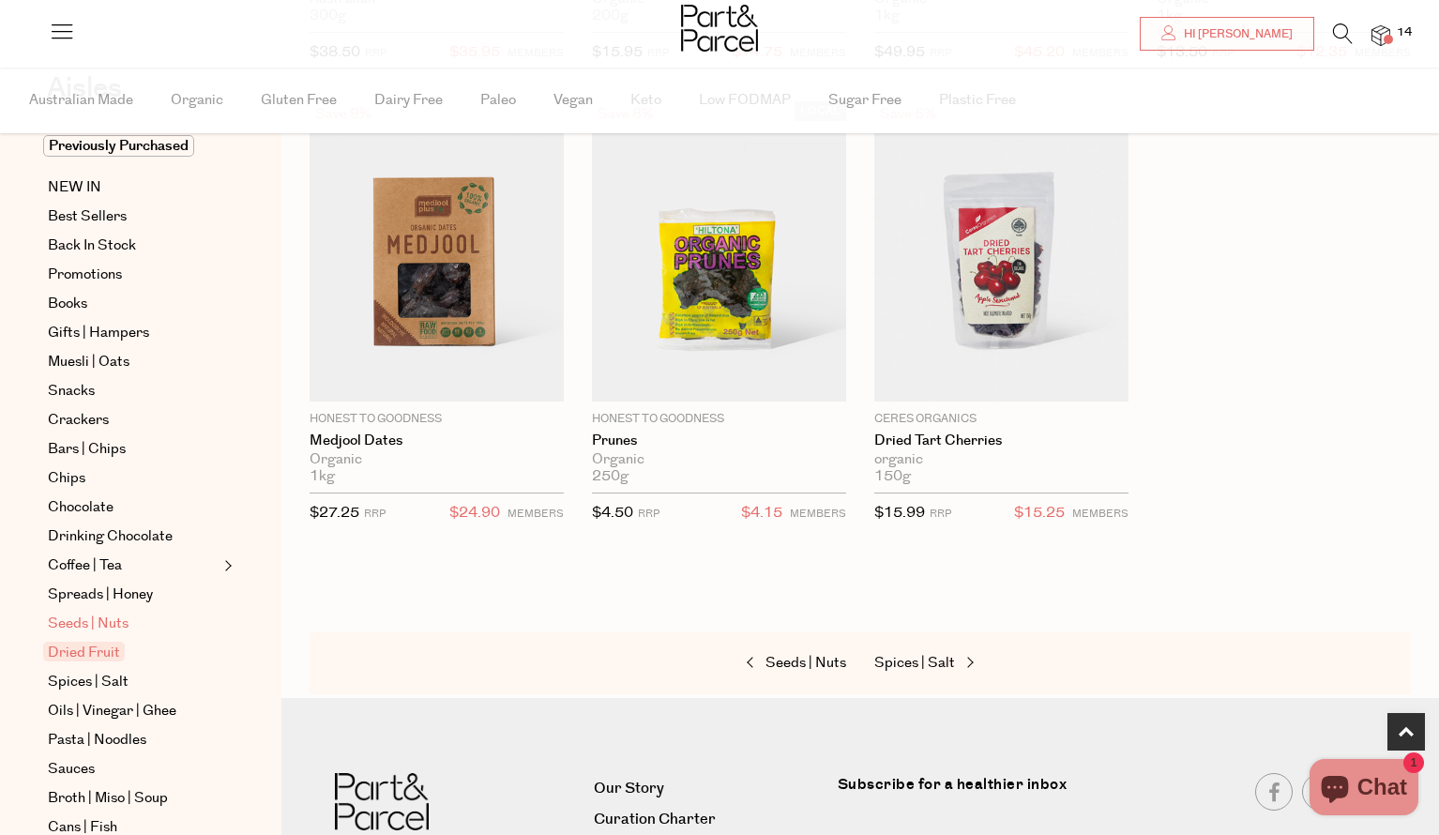
click at [99, 617] on span "Seeds | Nuts" at bounding box center [88, 624] width 81 height 23
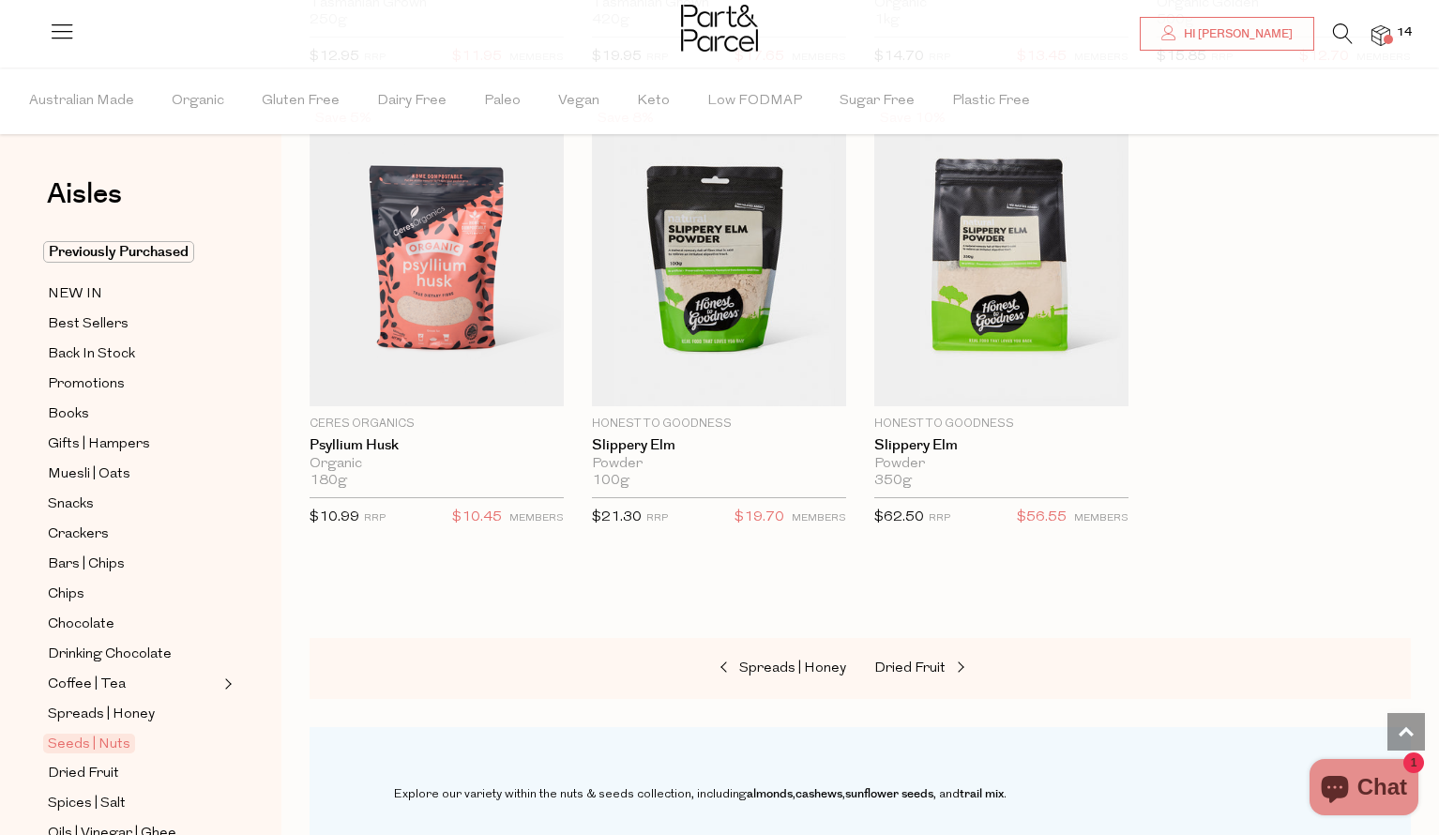
scroll to position [5168, 0]
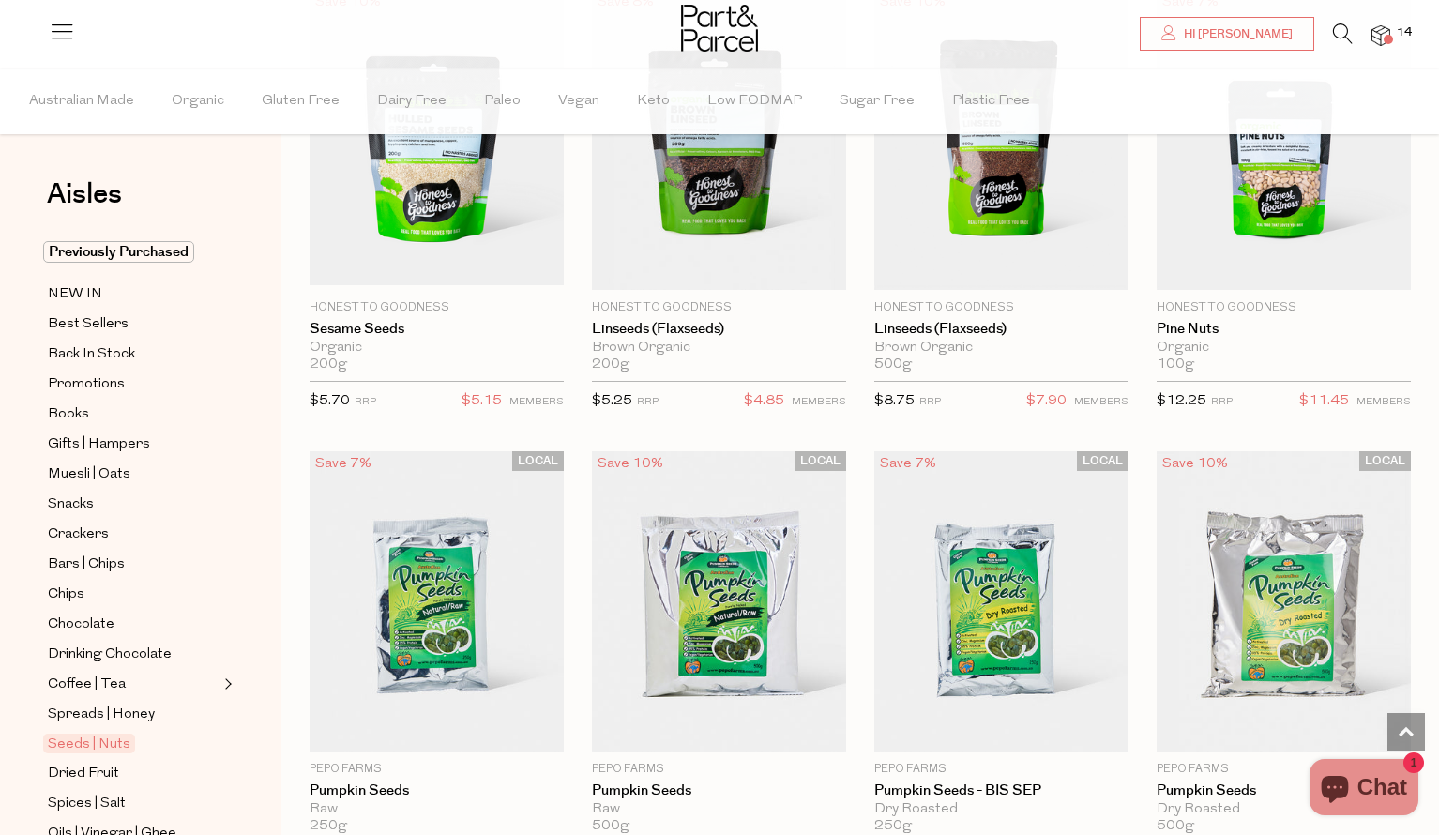
click at [1337, 31] on icon at bounding box center [1343, 33] width 20 height 21
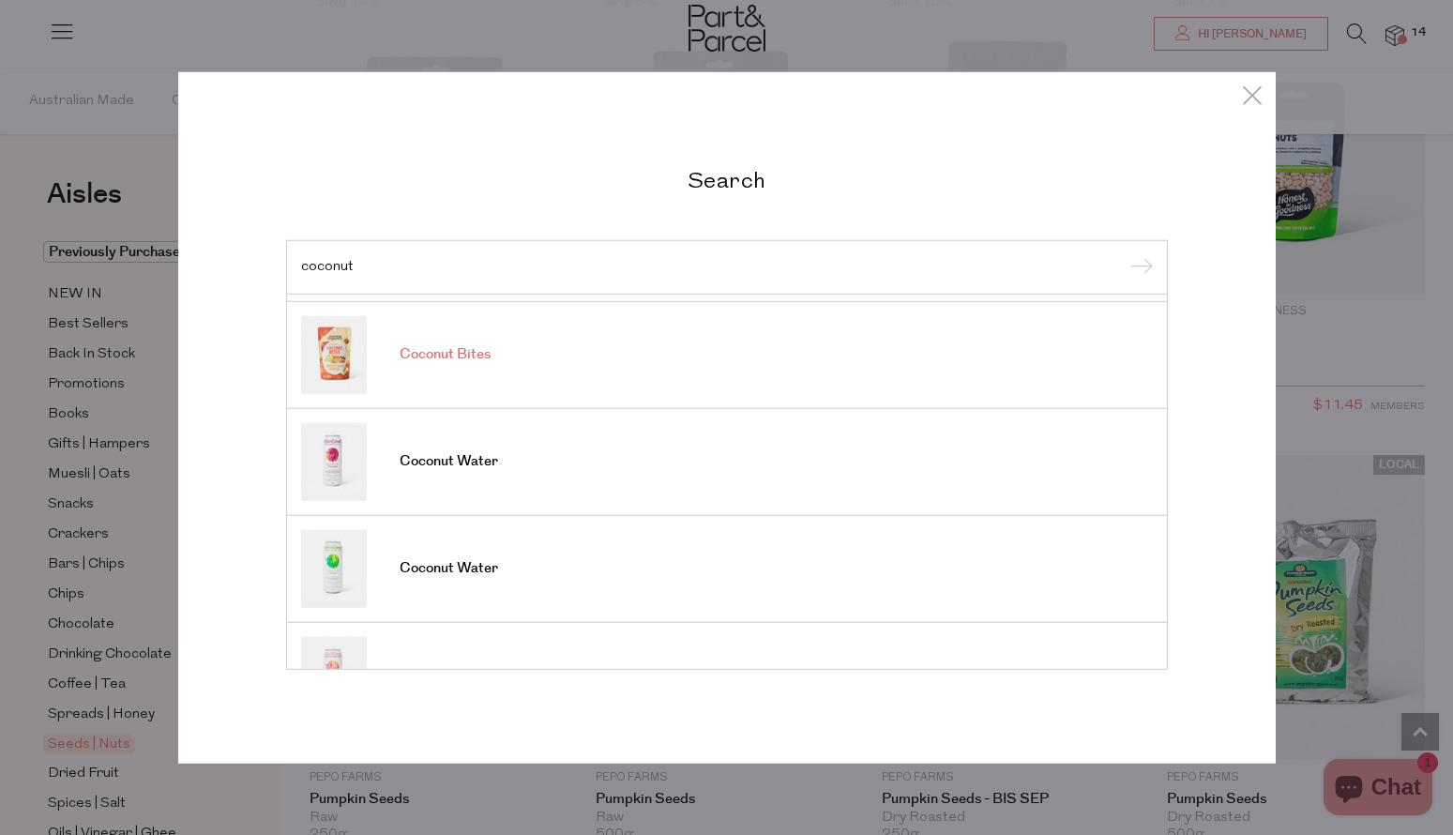
scroll to position [696, 0]
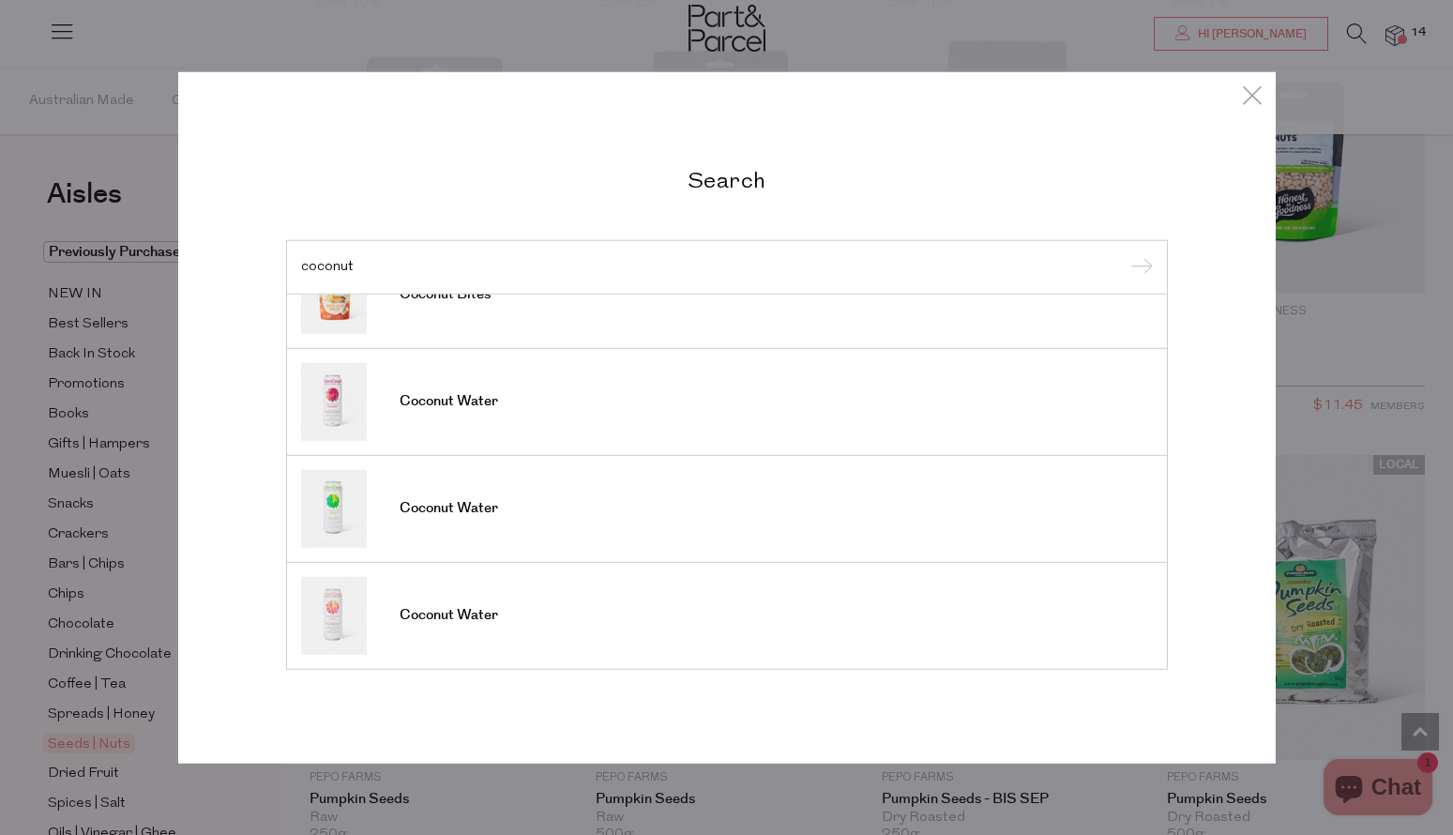
drag, startPoint x: 377, startPoint y: 266, endPoint x: 238, endPoint y: 257, distance: 139.2
click at [238, 257] on div "Search coconut Coconut Bites Coconut Milk Coconut Cream Coconut Wafer Rolls Coc…" at bounding box center [727, 417] width 1098 height 691
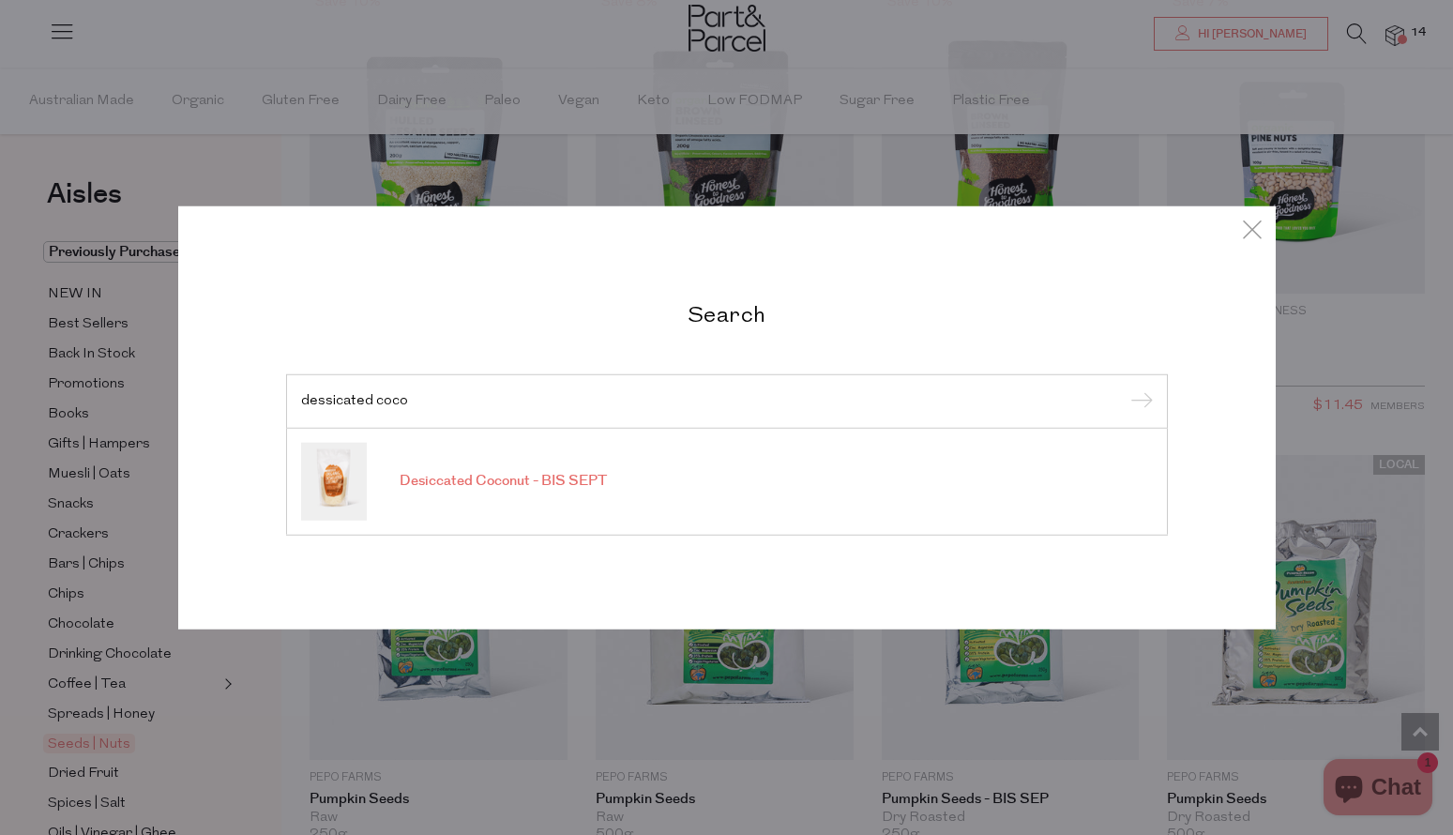
type input "dessicated coco"
click at [520, 479] on span "Desiccated Coconut - BIS SEPT" at bounding box center [503, 481] width 207 height 19
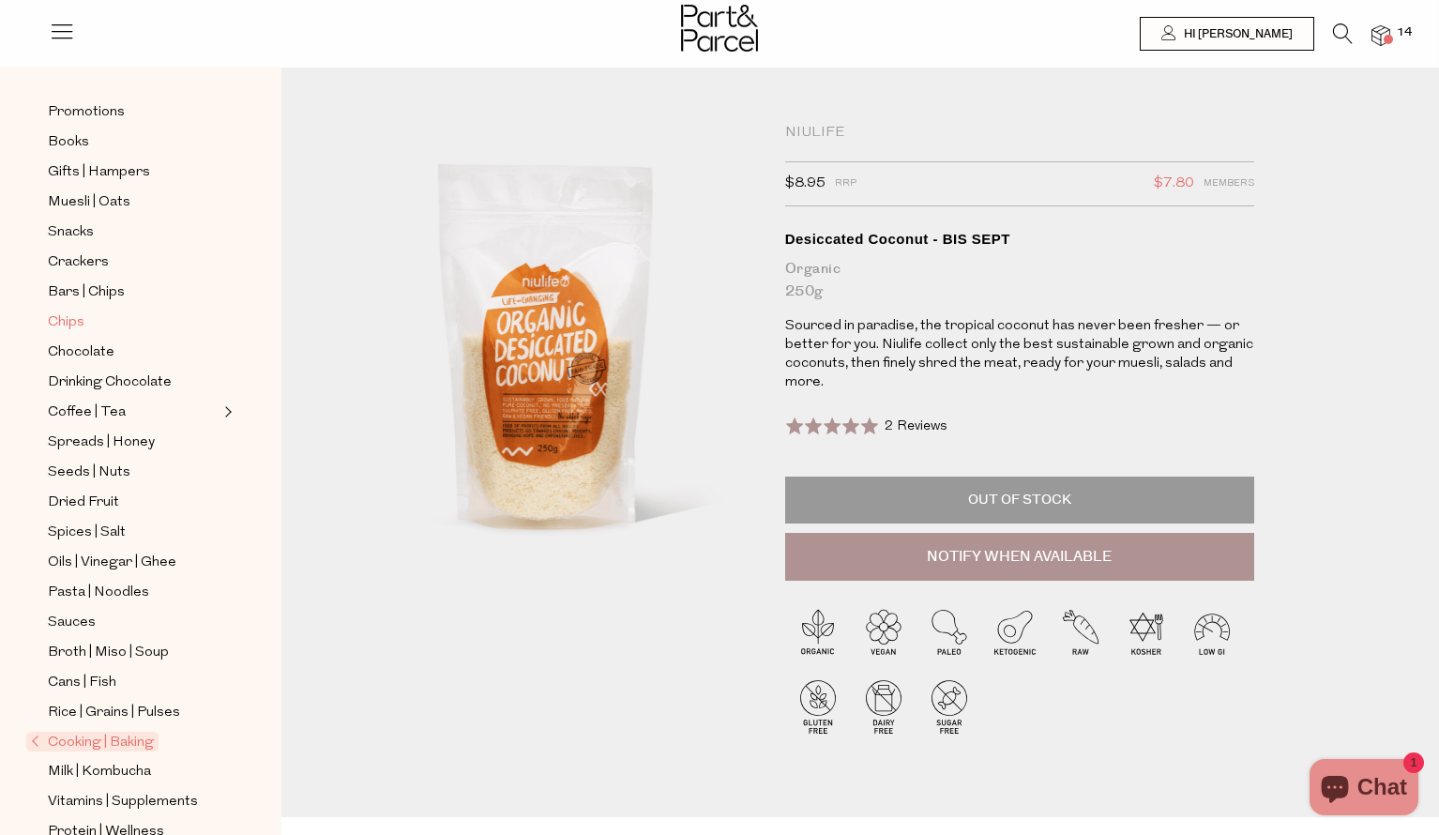
scroll to position [208, 0]
click at [101, 203] on span "Muesli | Oats" at bounding box center [89, 205] width 83 height 23
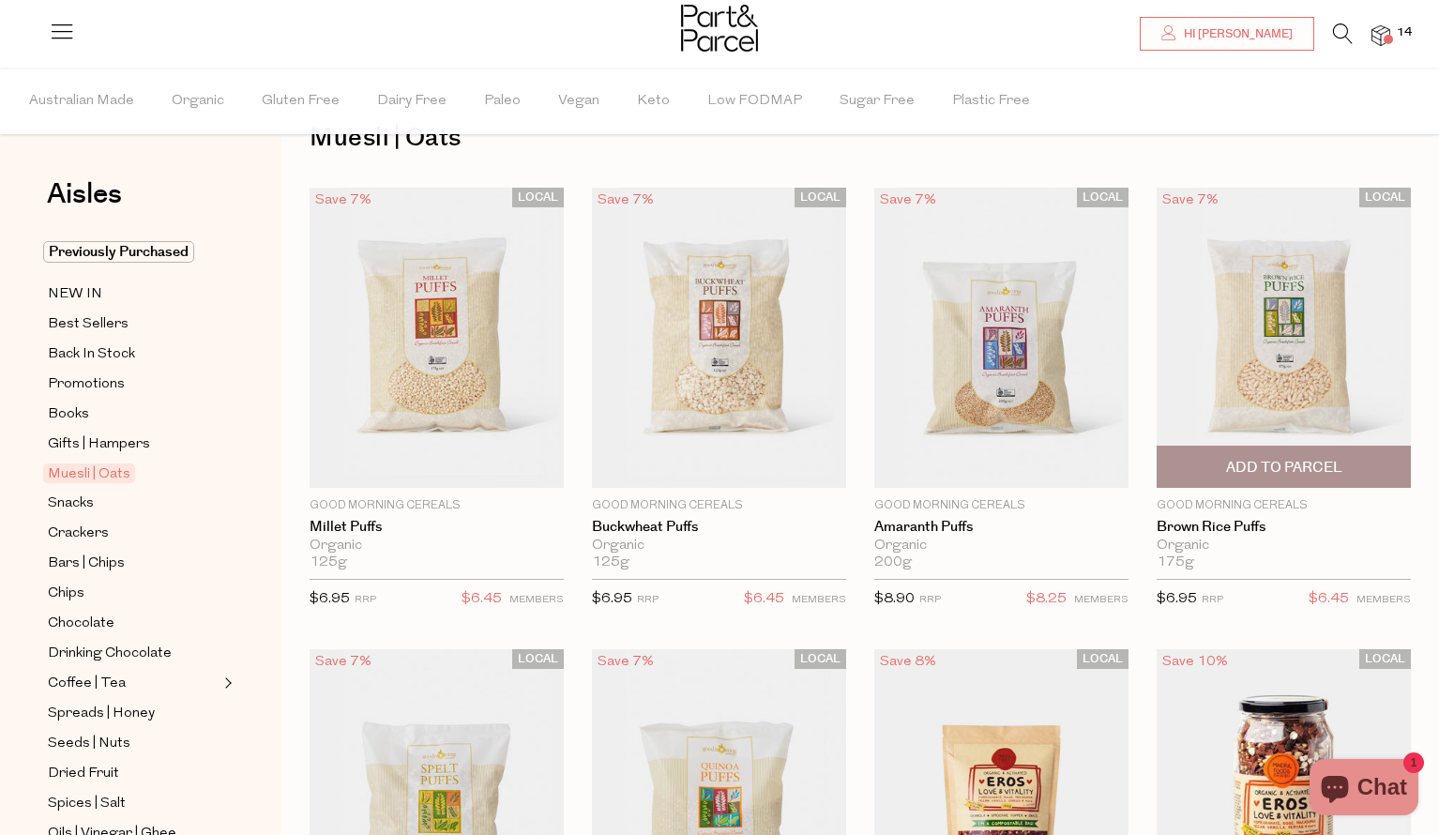
scroll to position [61, 0]
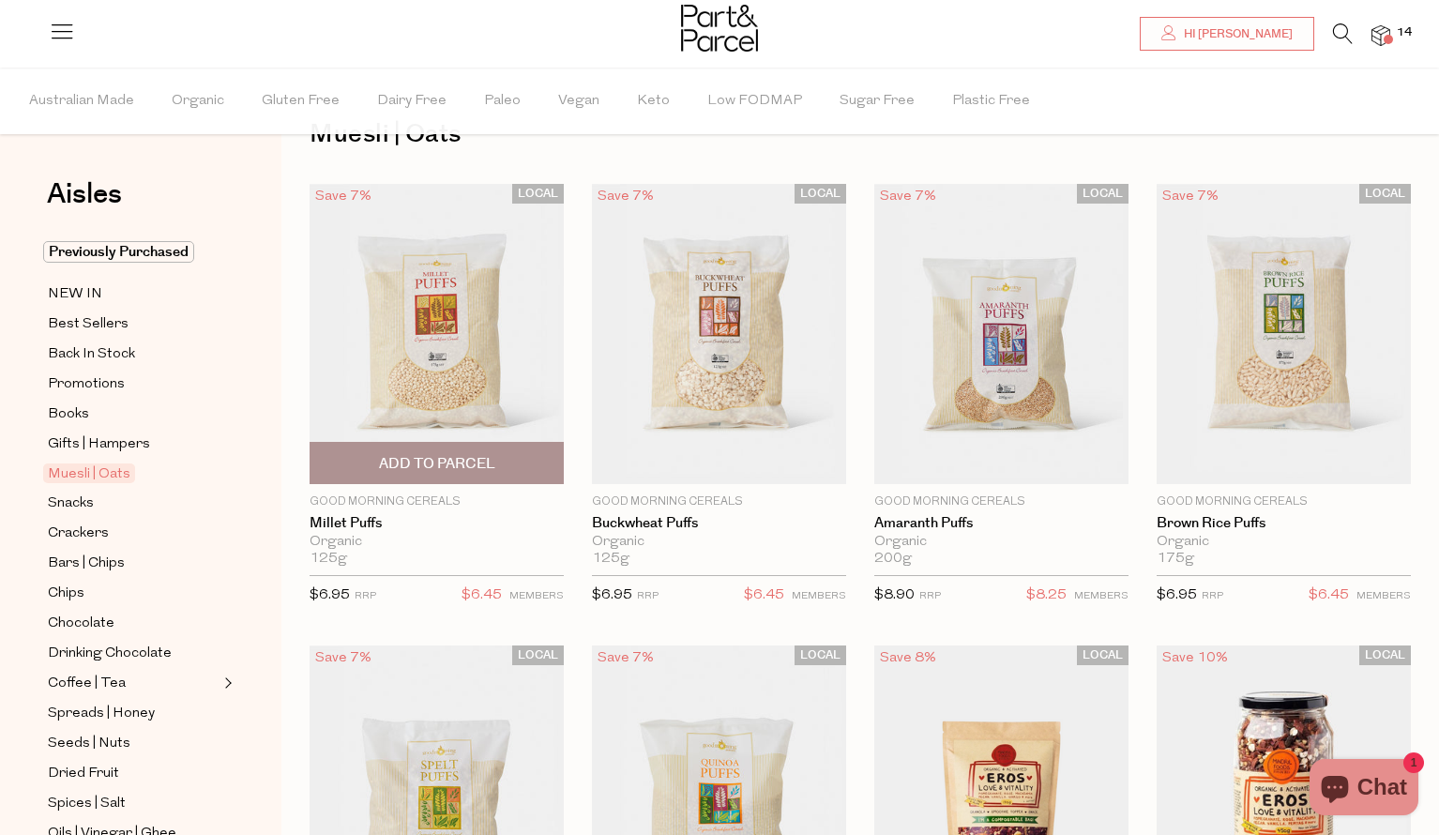
click at [459, 468] on span "Add To Parcel" at bounding box center [437, 464] width 116 height 20
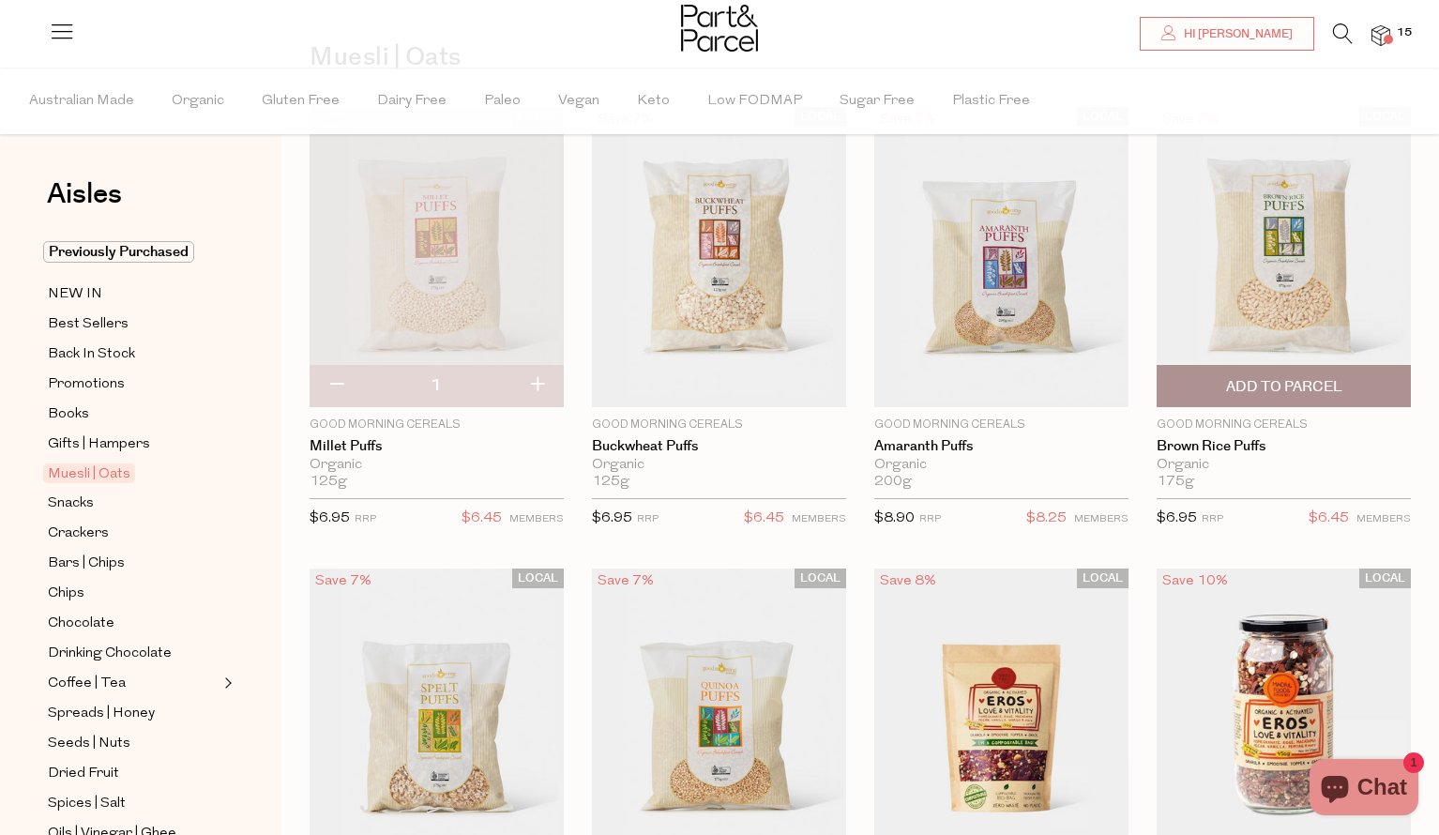
scroll to position [97, 0]
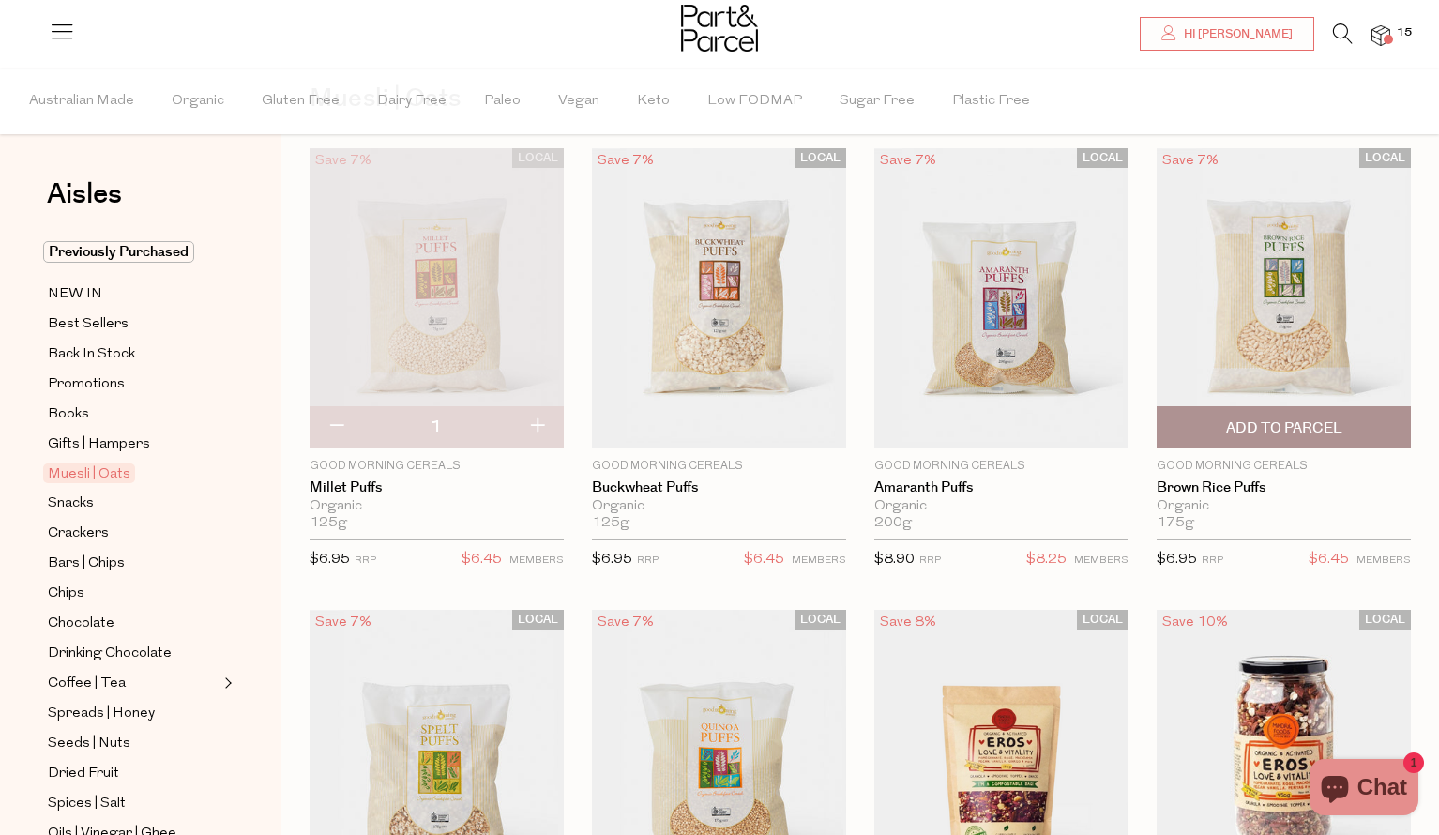
click at [1287, 426] on span "Add To Parcel" at bounding box center [1284, 428] width 116 height 20
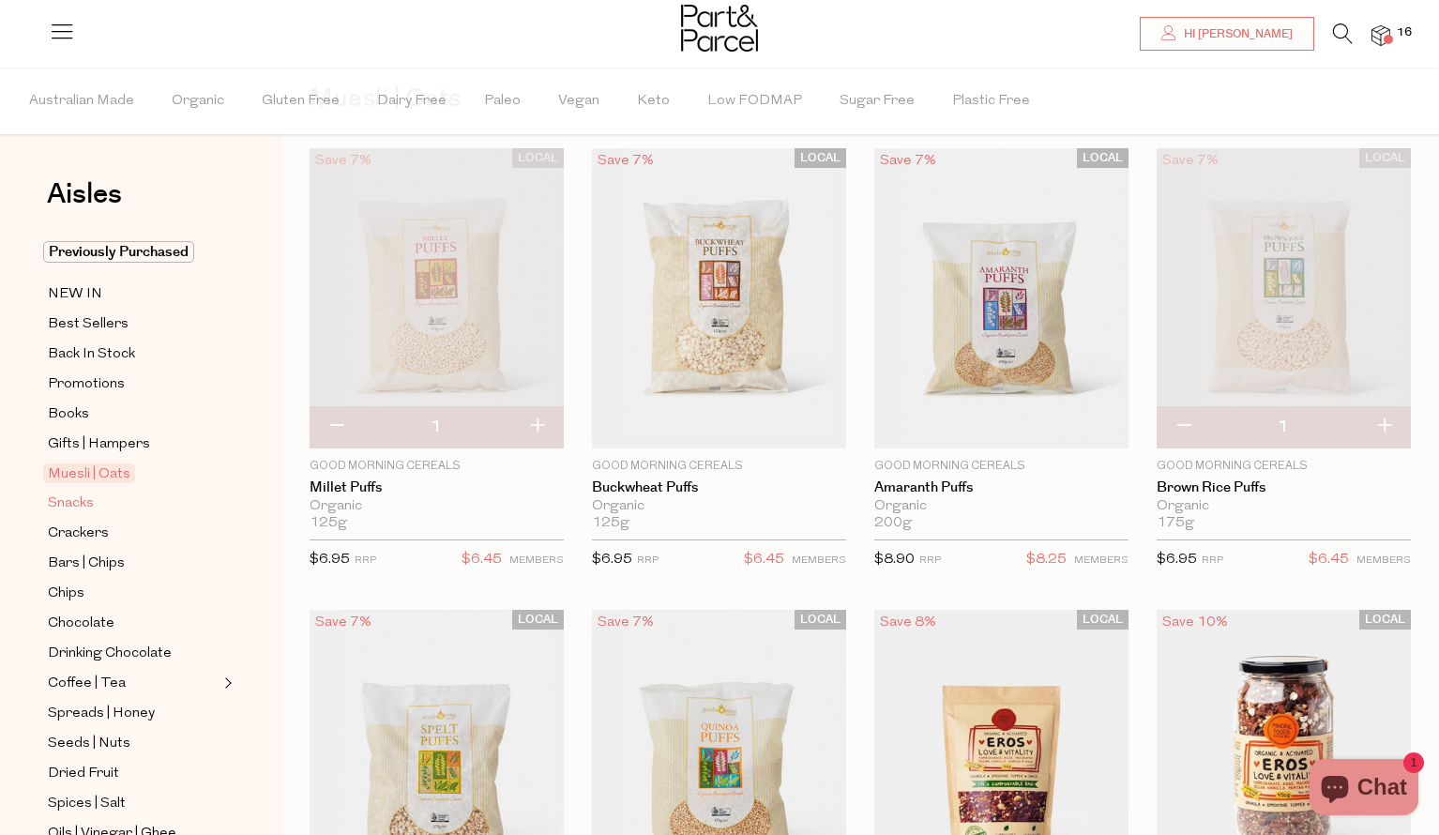
click at [65, 505] on span "Snacks" at bounding box center [71, 504] width 46 height 23
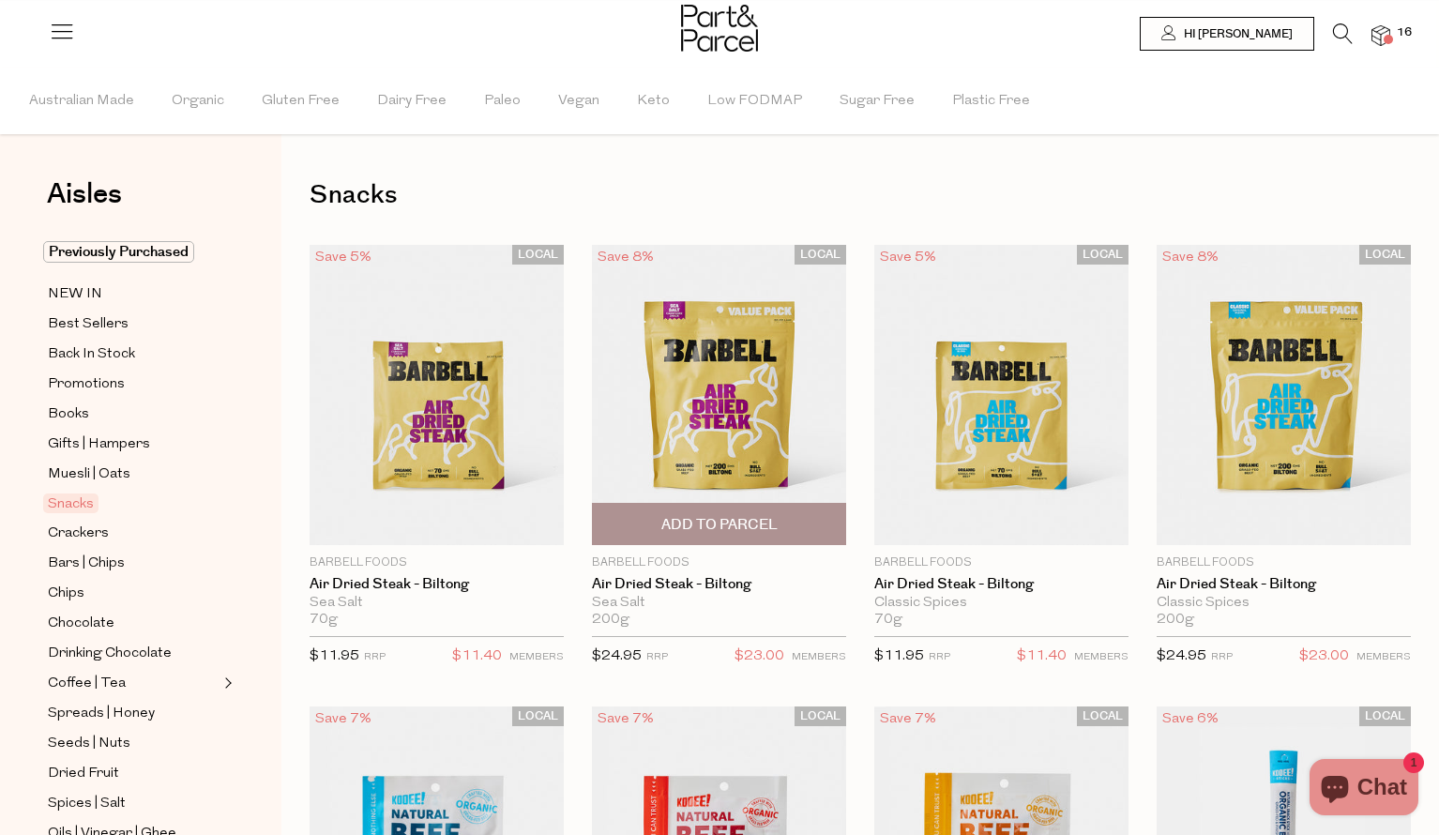
click at [710, 521] on span "Add To Parcel" at bounding box center [719, 525] width 116 height 20
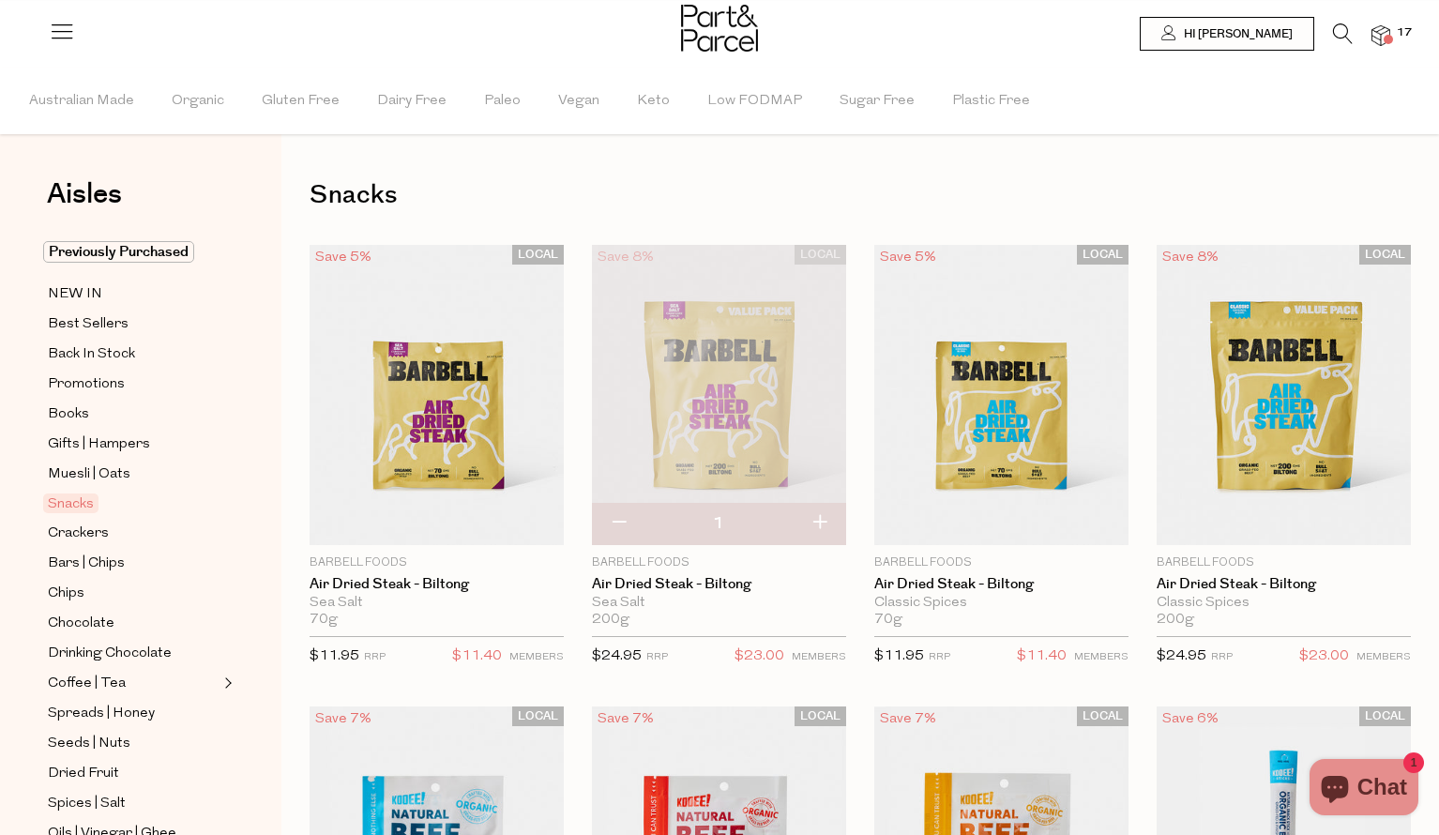
click at [1342, 32] on icon at bounding box center [1343, 33] width 20 height 21
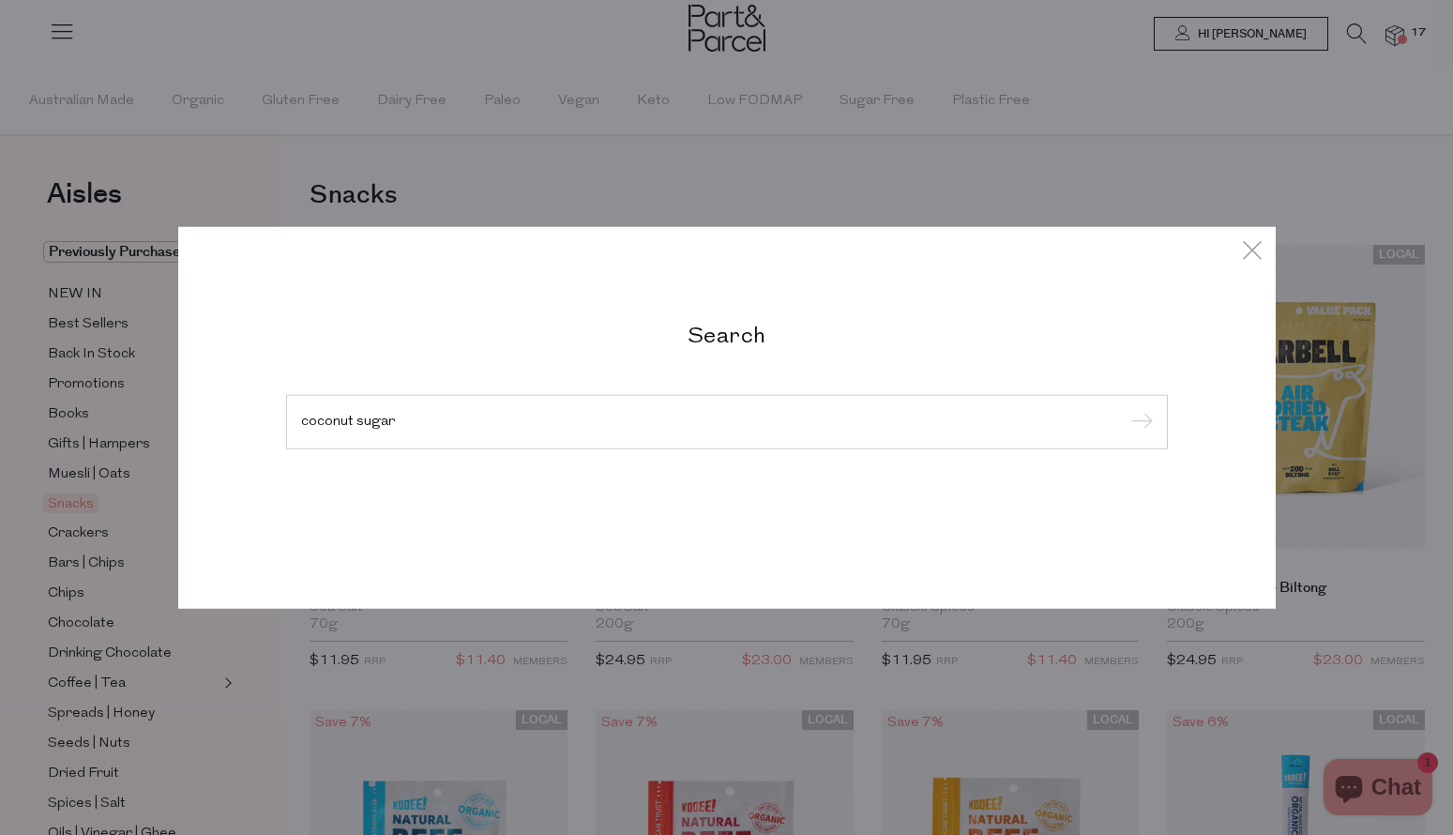
type input "coconut sugar"
click at [1125, 409] on input "submit" at bounding box center [1139, 423] width 28 height 28
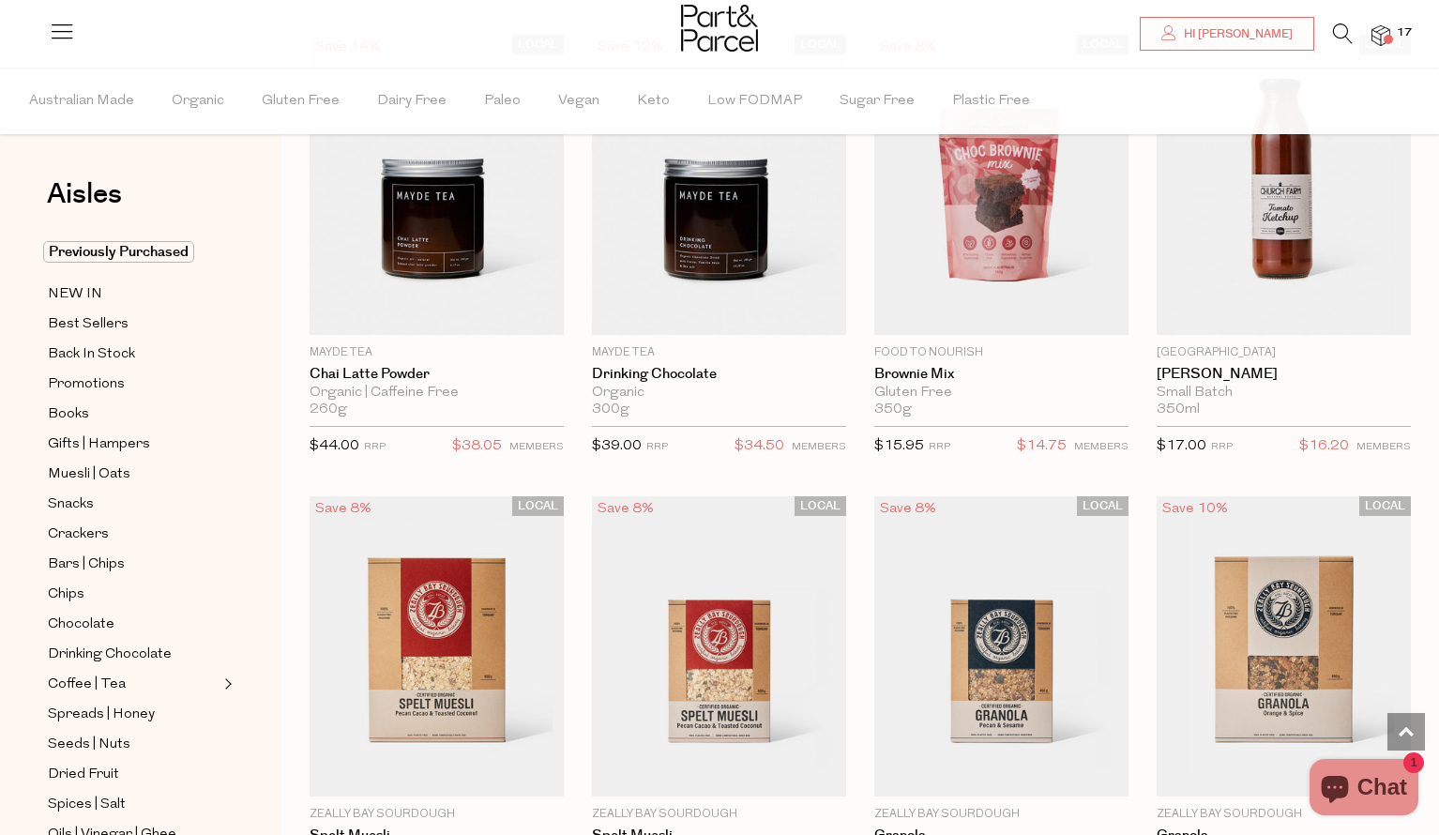
scroll to position [4535, 0]
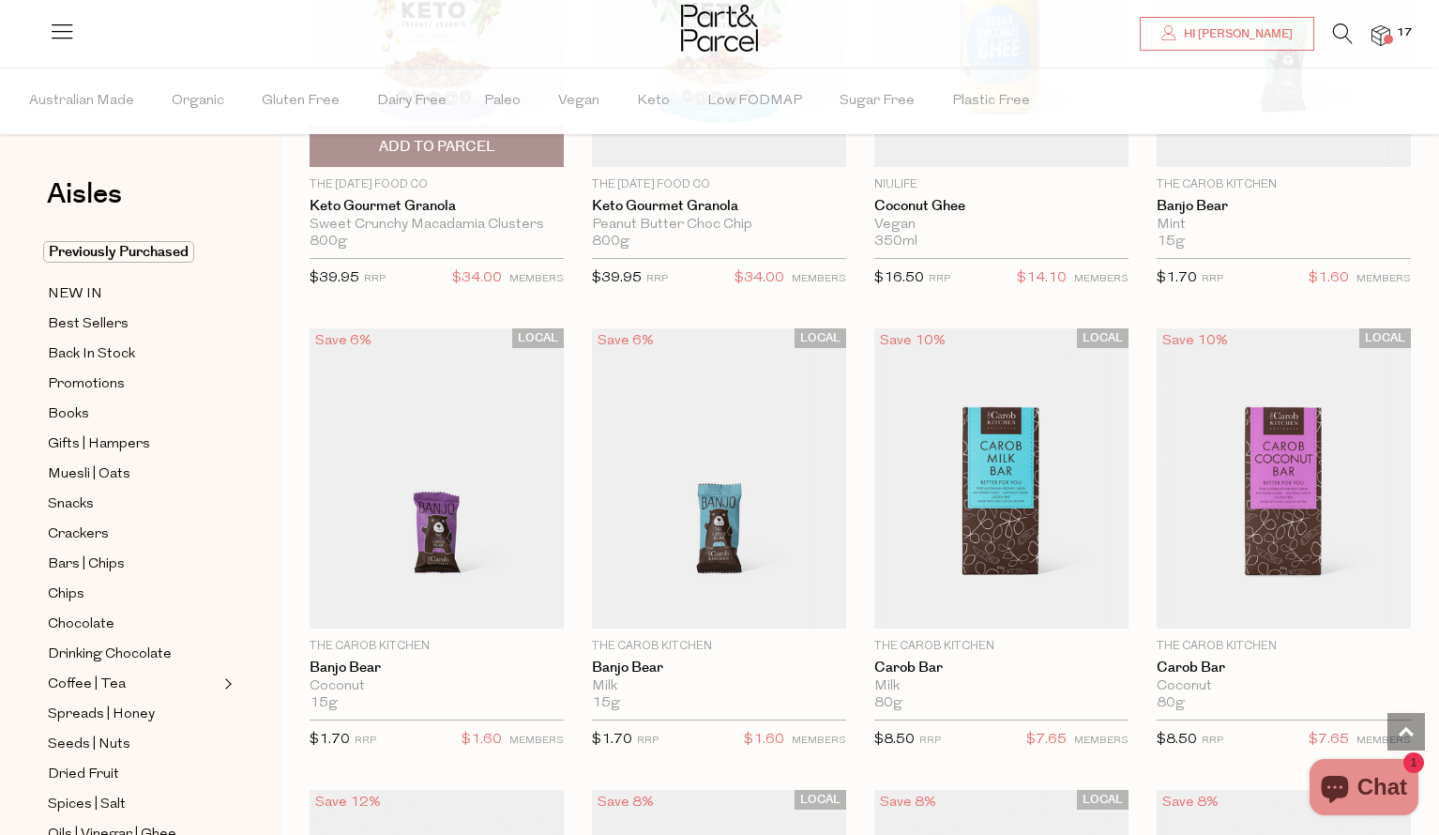
scroll to position [8297, 0]
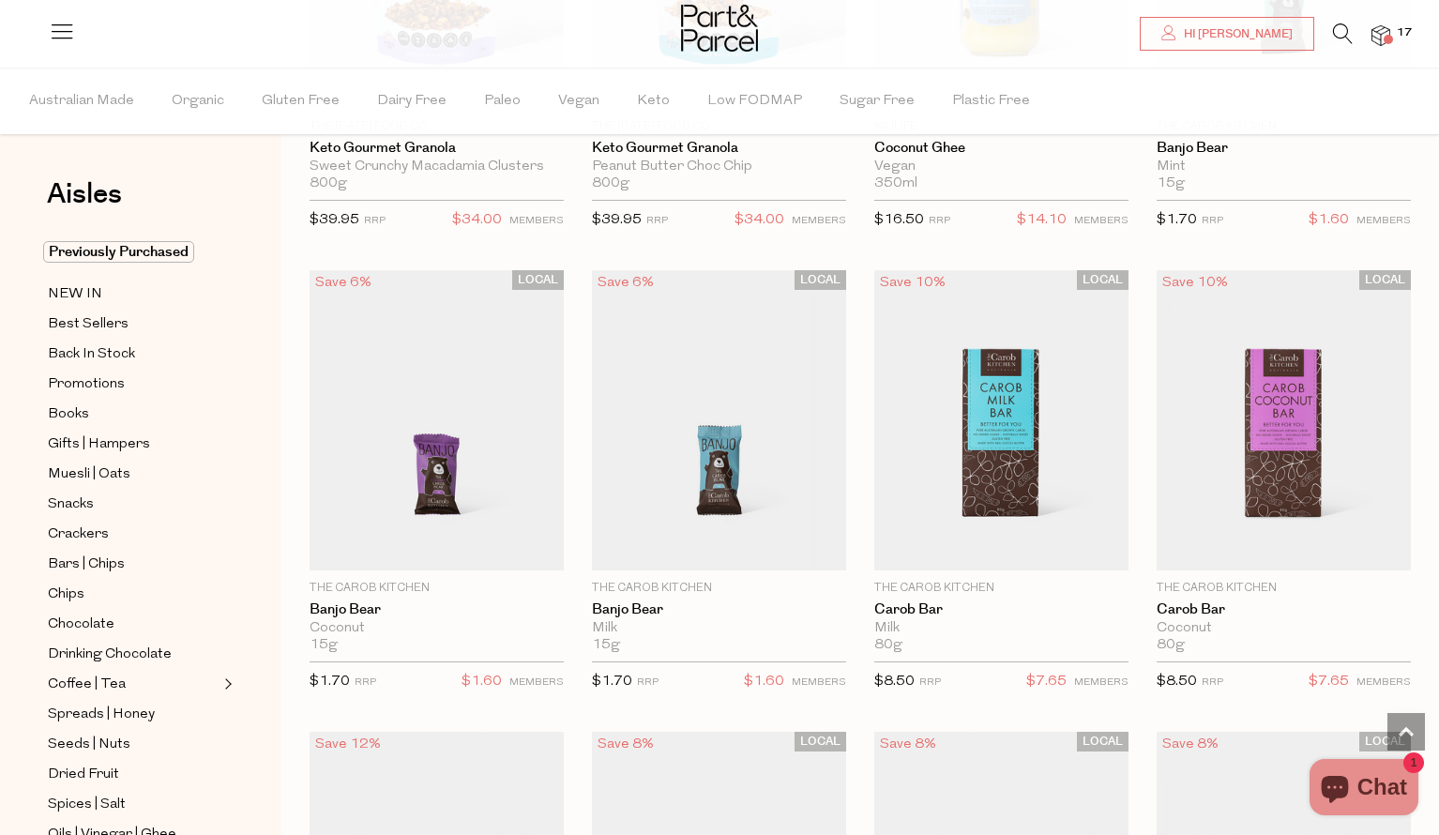
click at [1342, 33] on icon at bounding box center [1343, 33] width 20 height 21
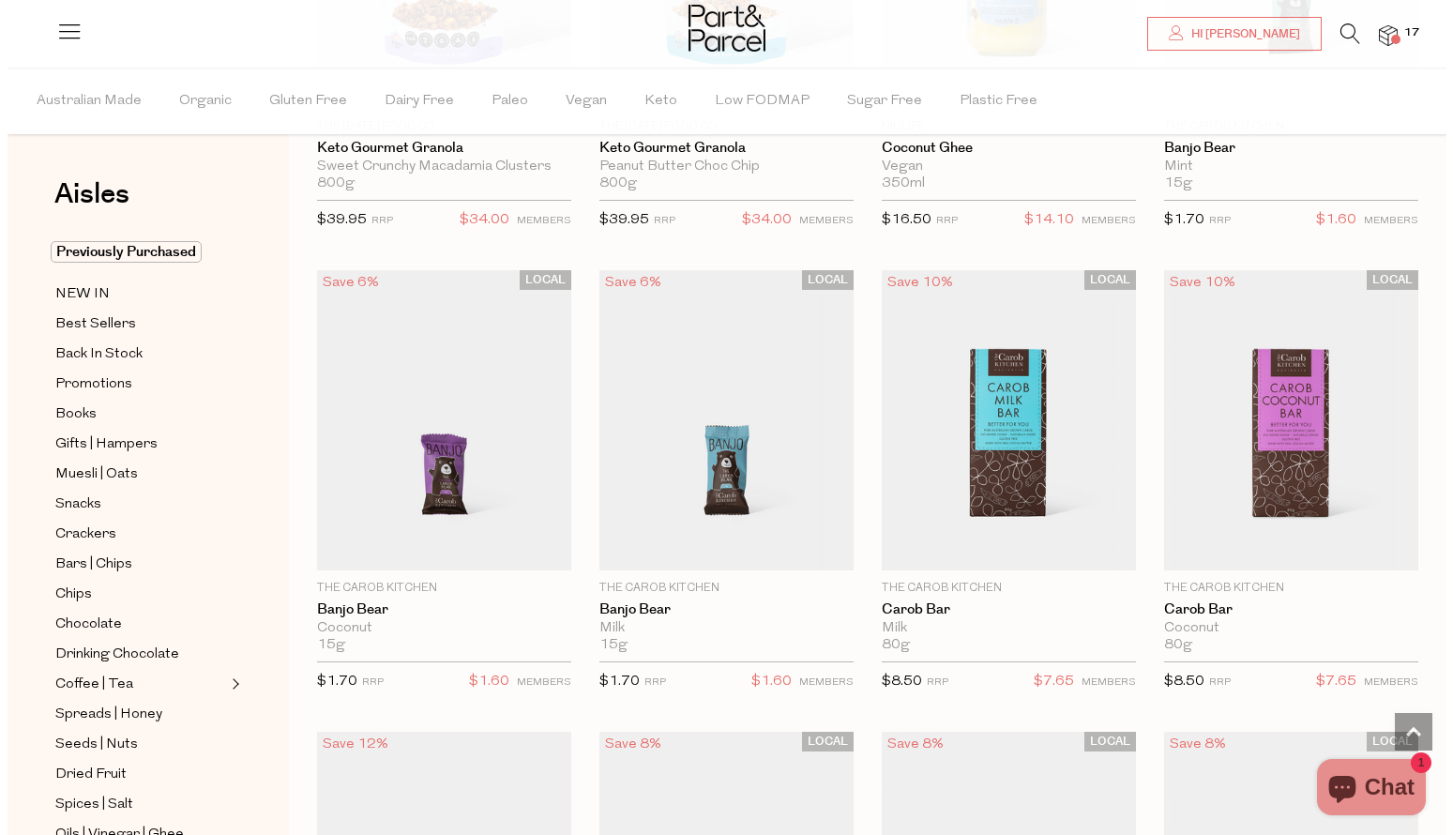
scroll to position [8368, 0]
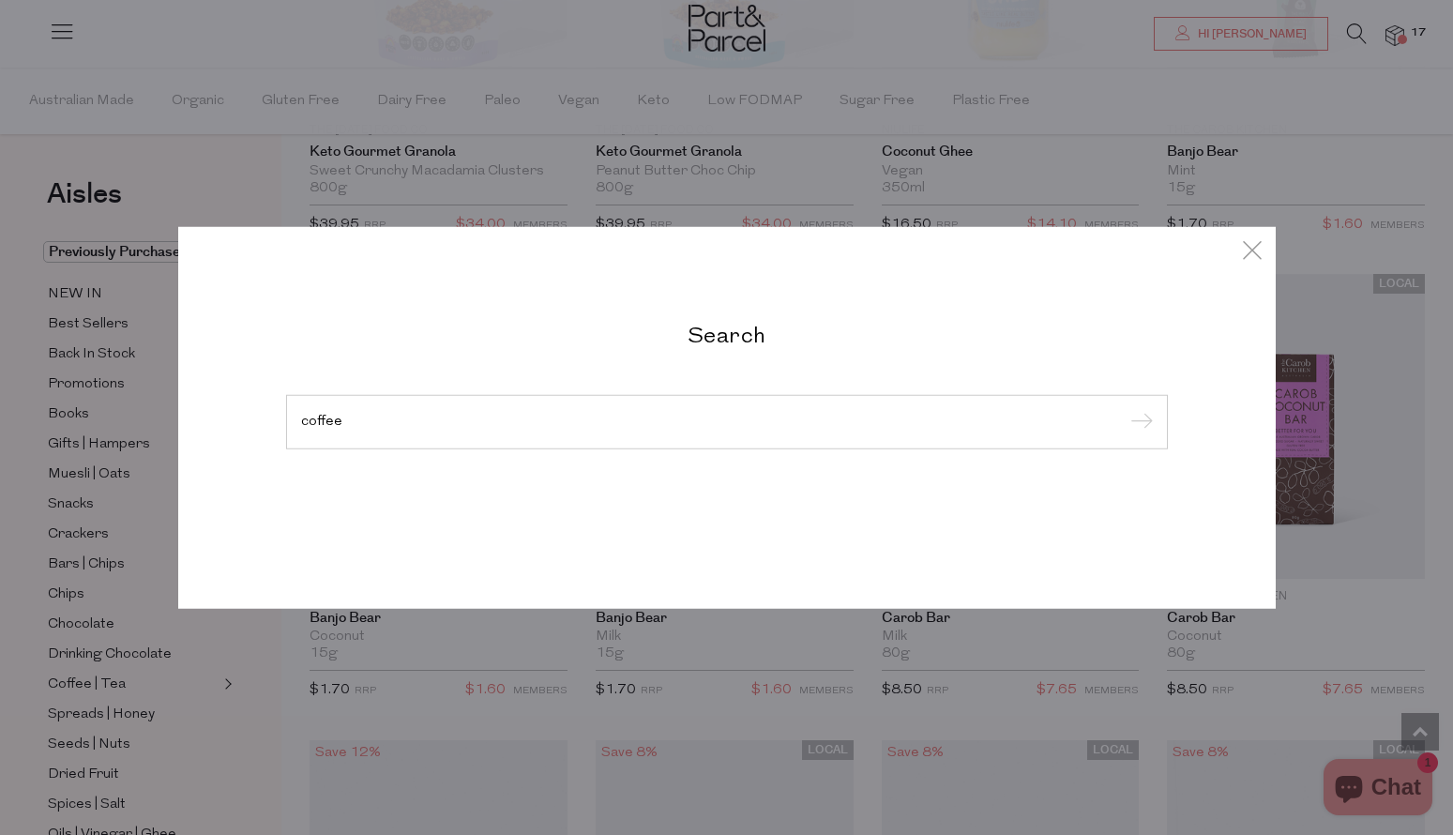
type input "coffee"
click at [1125, 409] on input "submit" at bounding box center [1139, 423] width 28 height 28
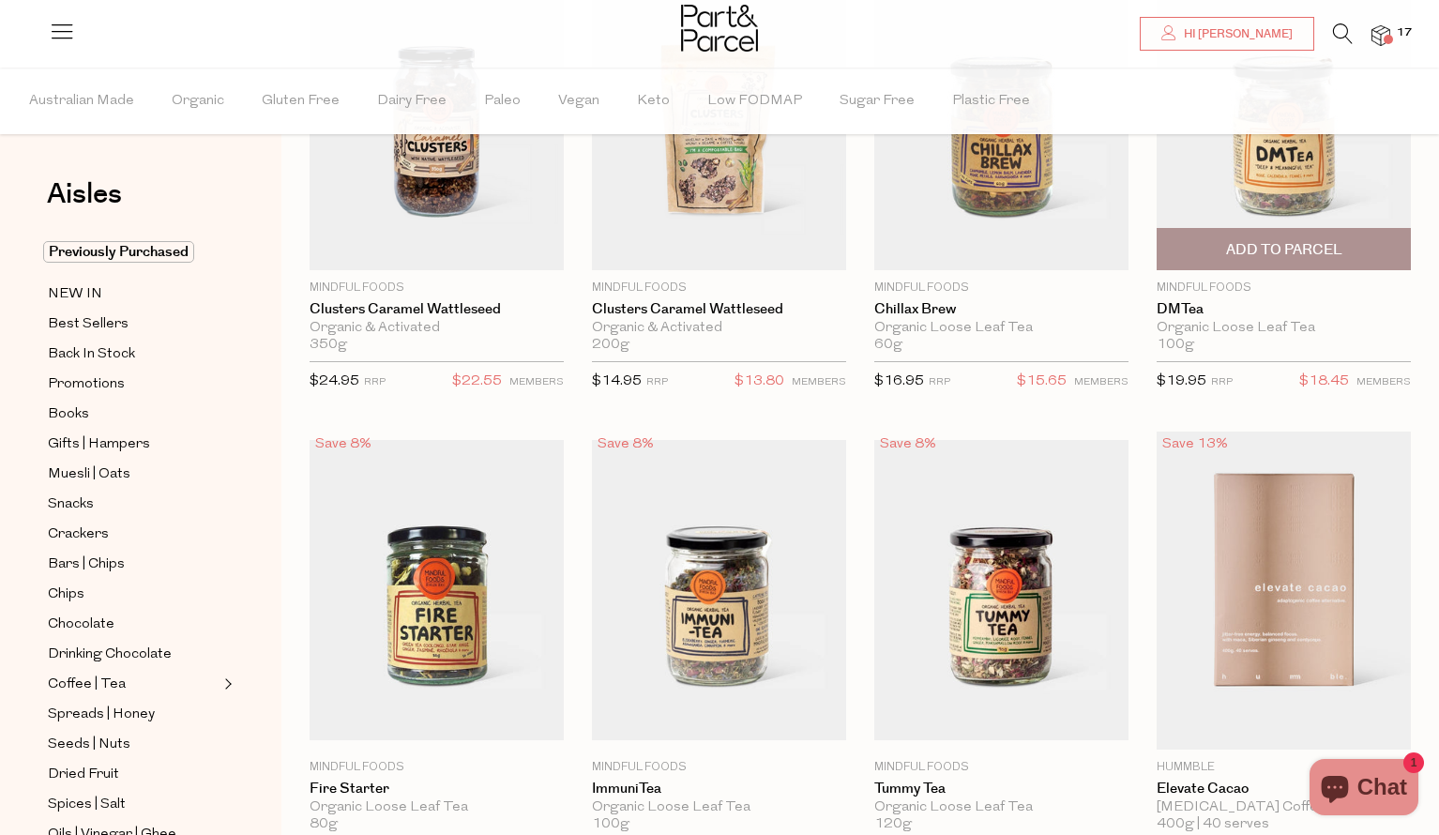
scroll to position [265, 0]
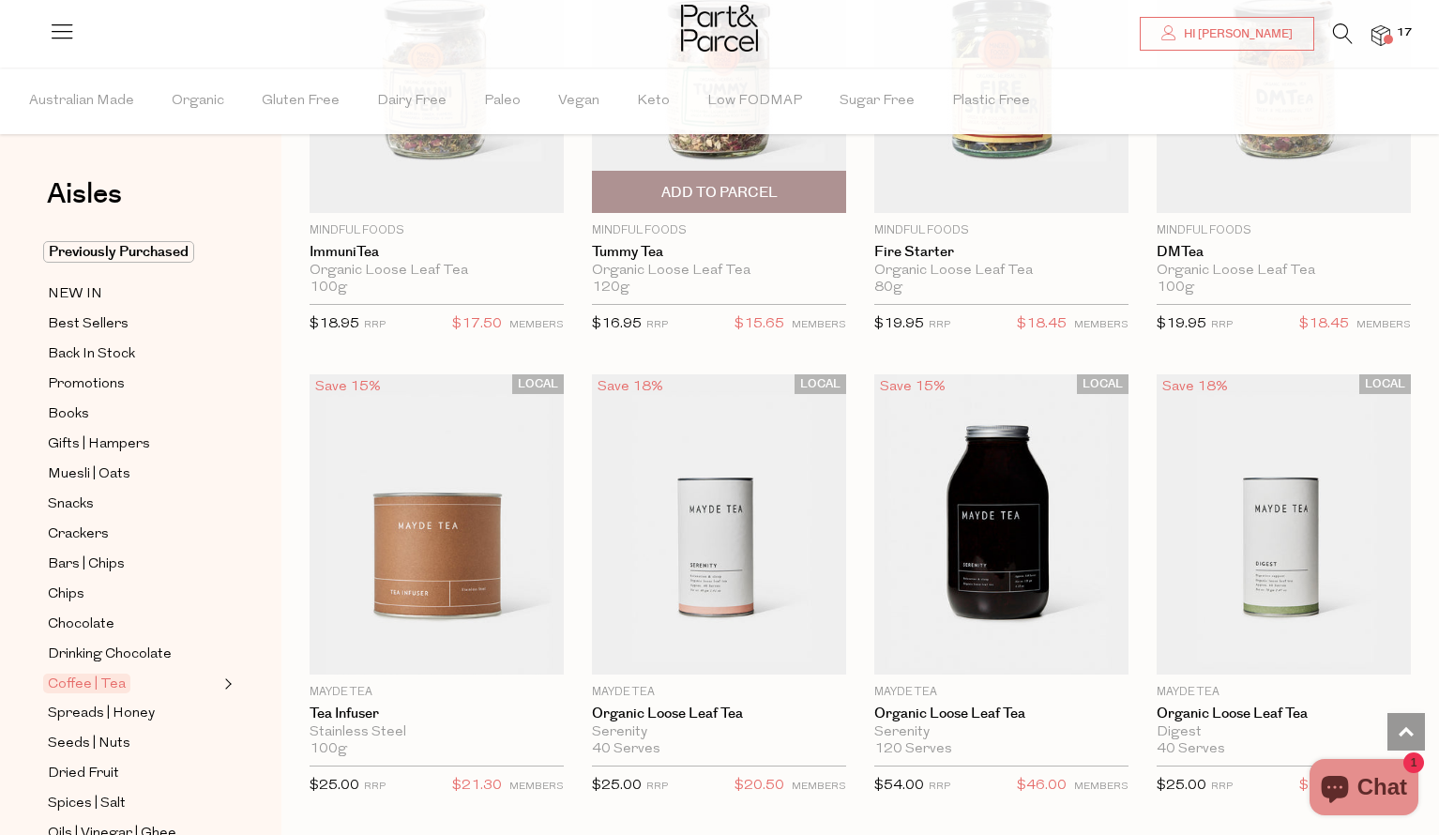
scroll to position [4385, 0]
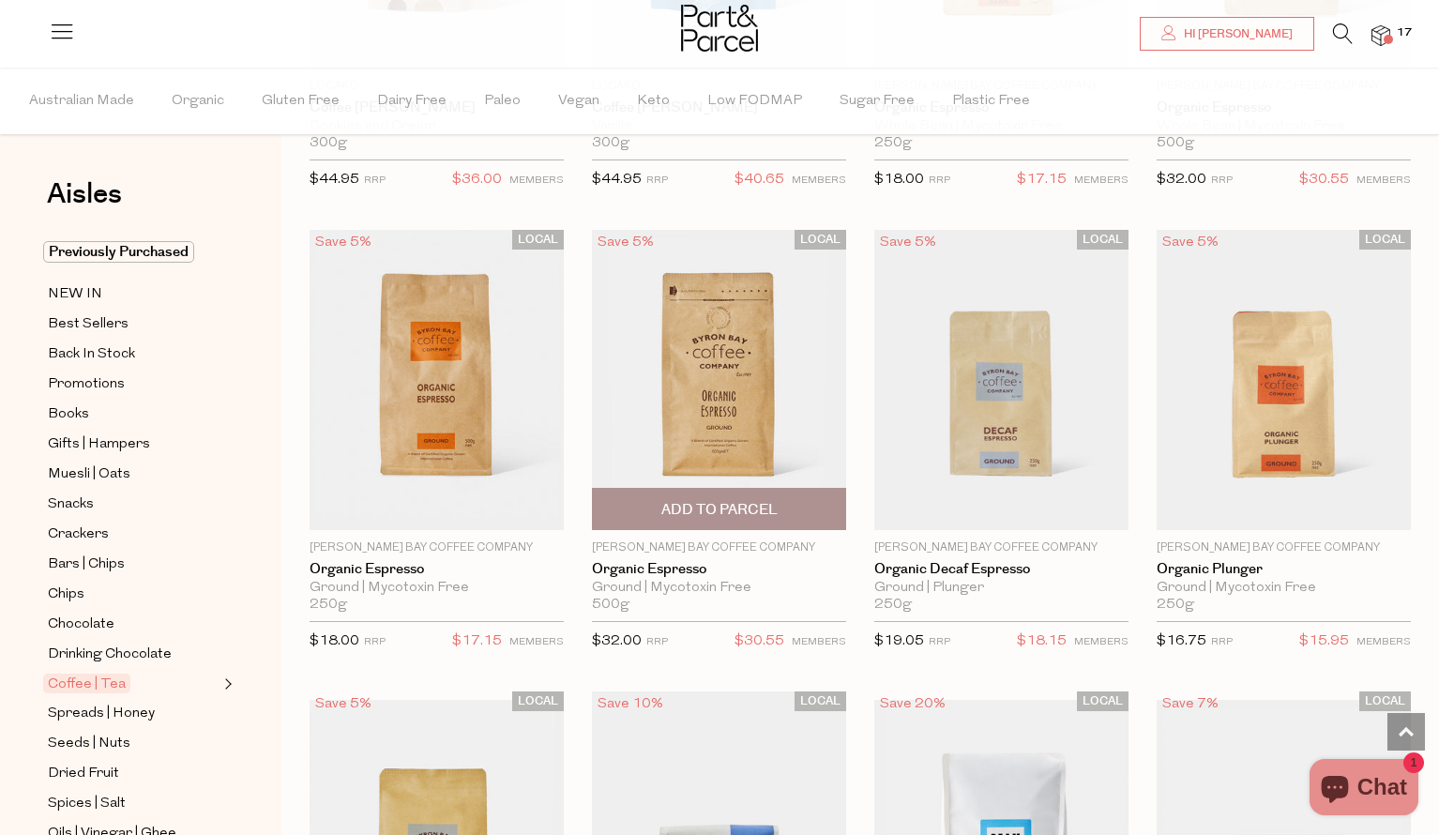
scroll to position [8951, 0]
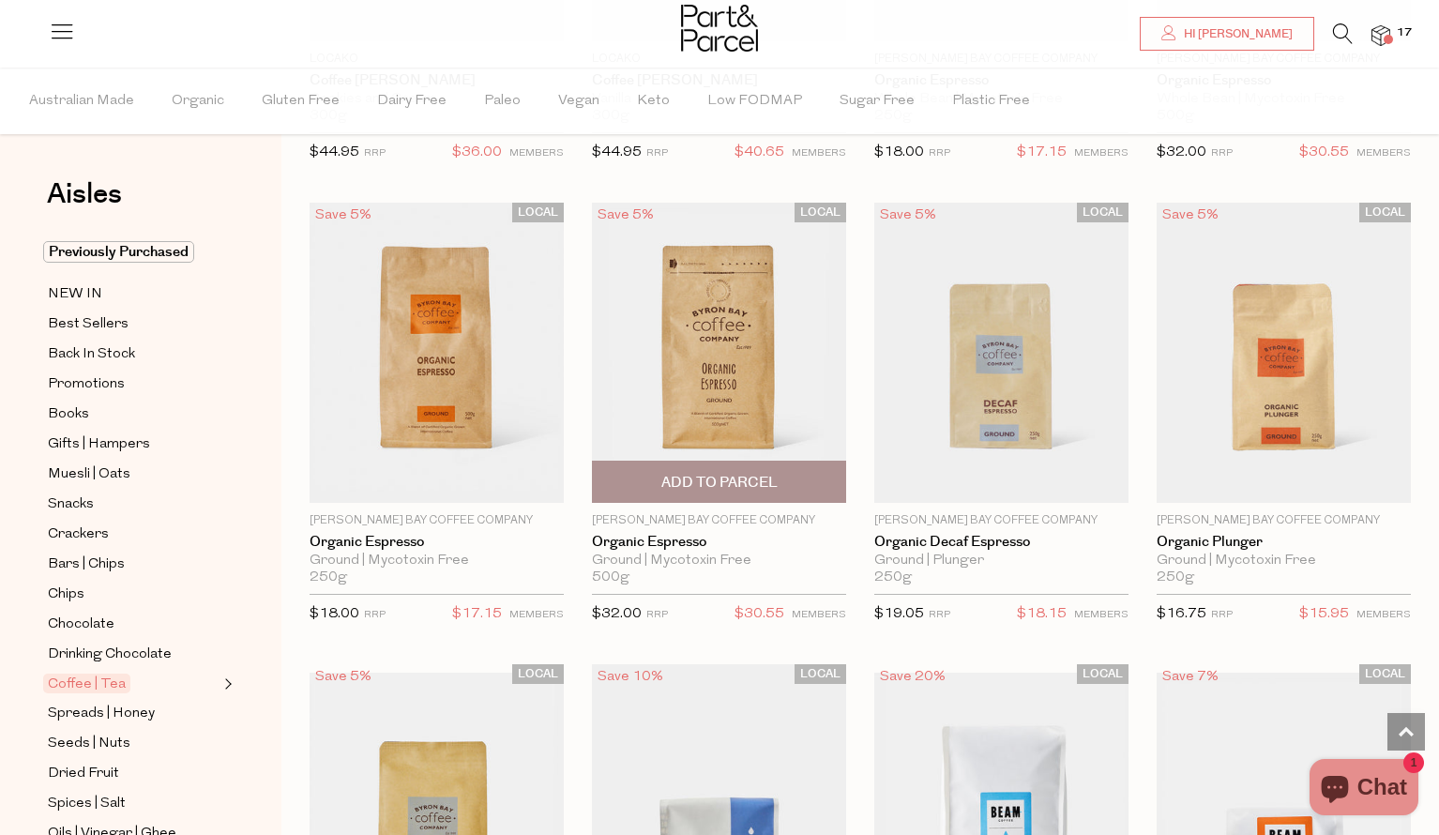
click at [726, 482] on span "Add To Parcel" at bounding box center [719, 483] width 116 height 20
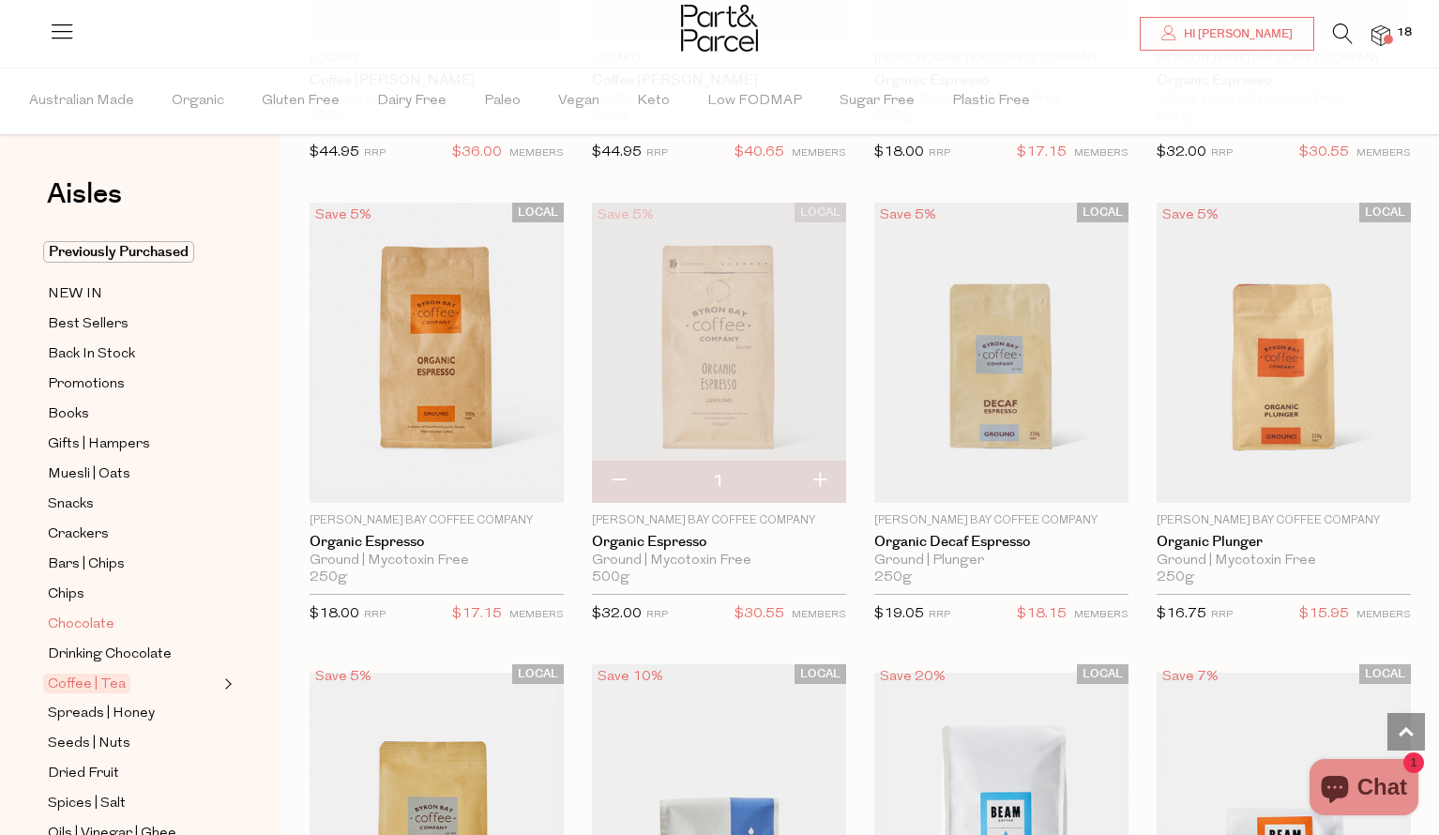
scroll to position [542, 0]
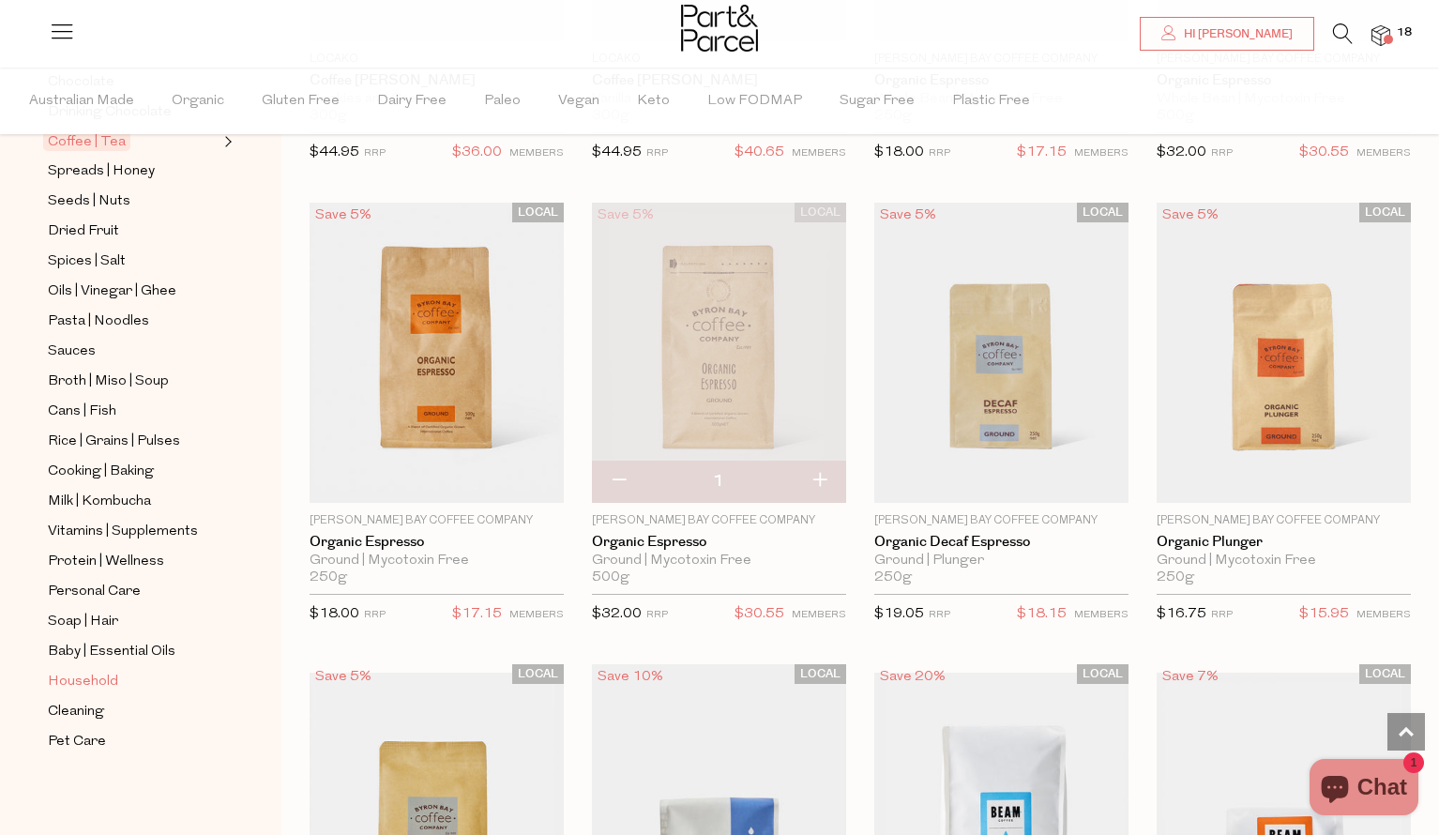
click at [84, 677] on span "Household" at bounding box center [83, 682] width 70 height 23
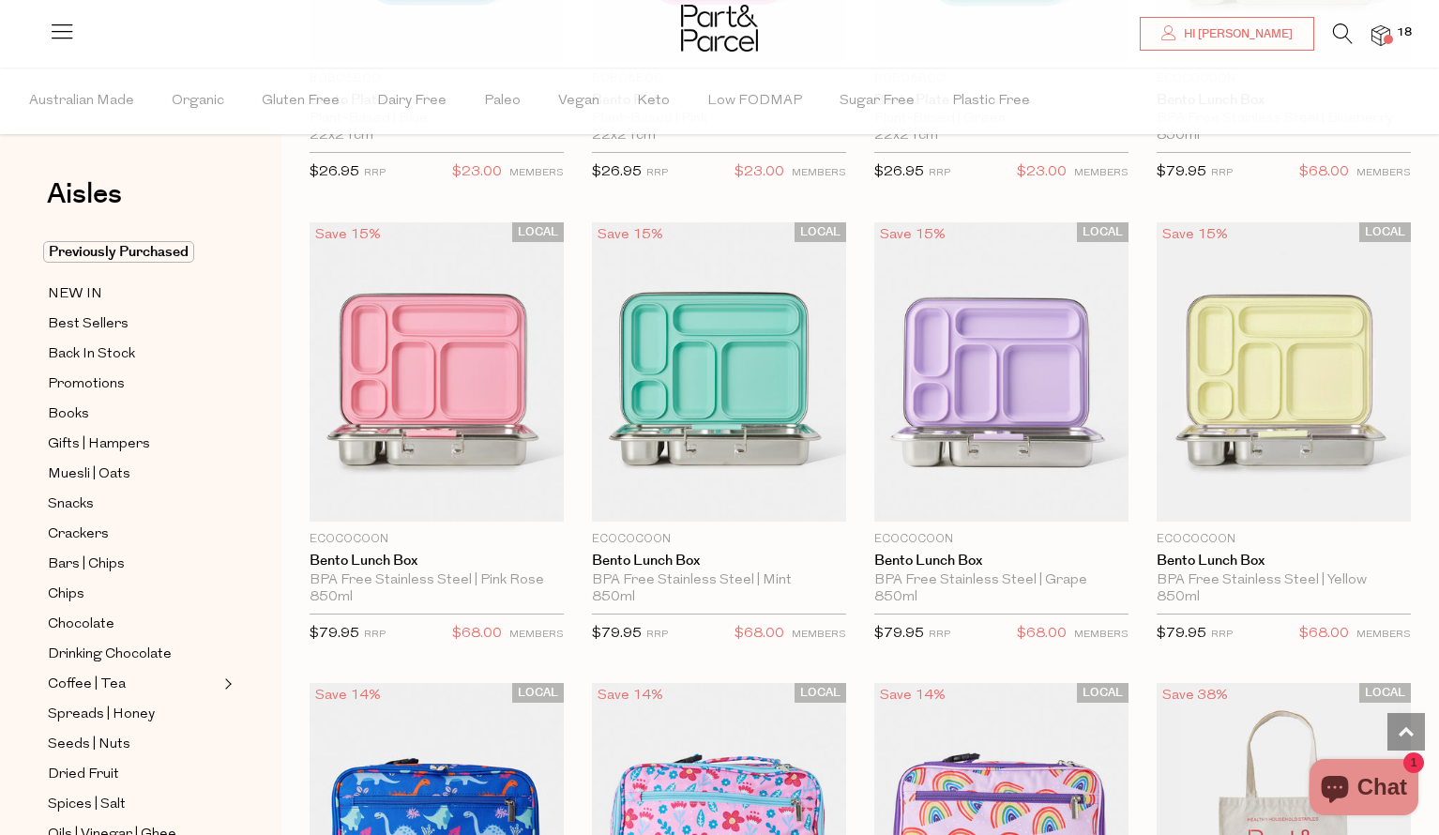
scroll to position [395, 0]
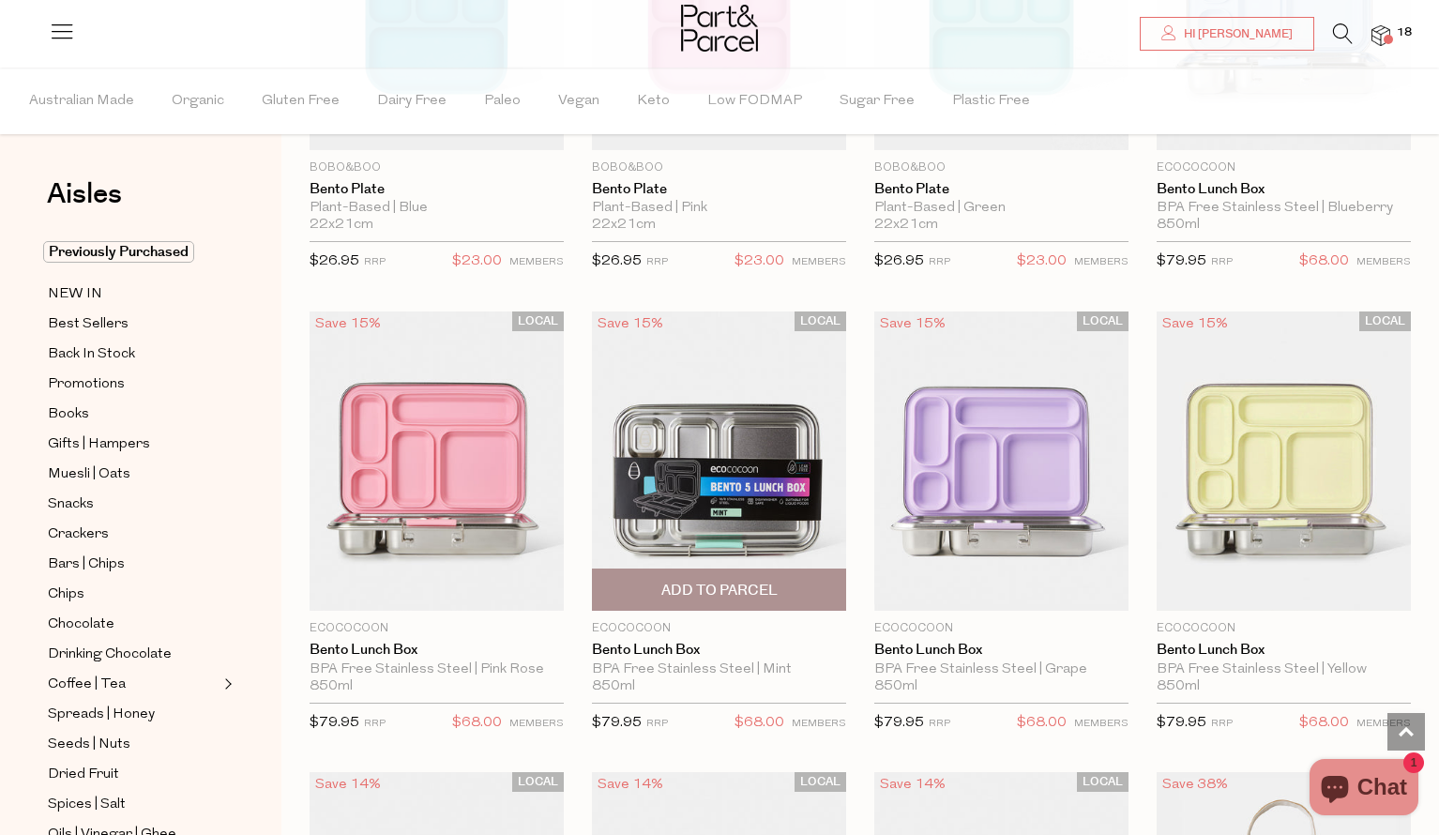
click at [692, 501] on img at bounding box center [719, 461] width 254 height 300
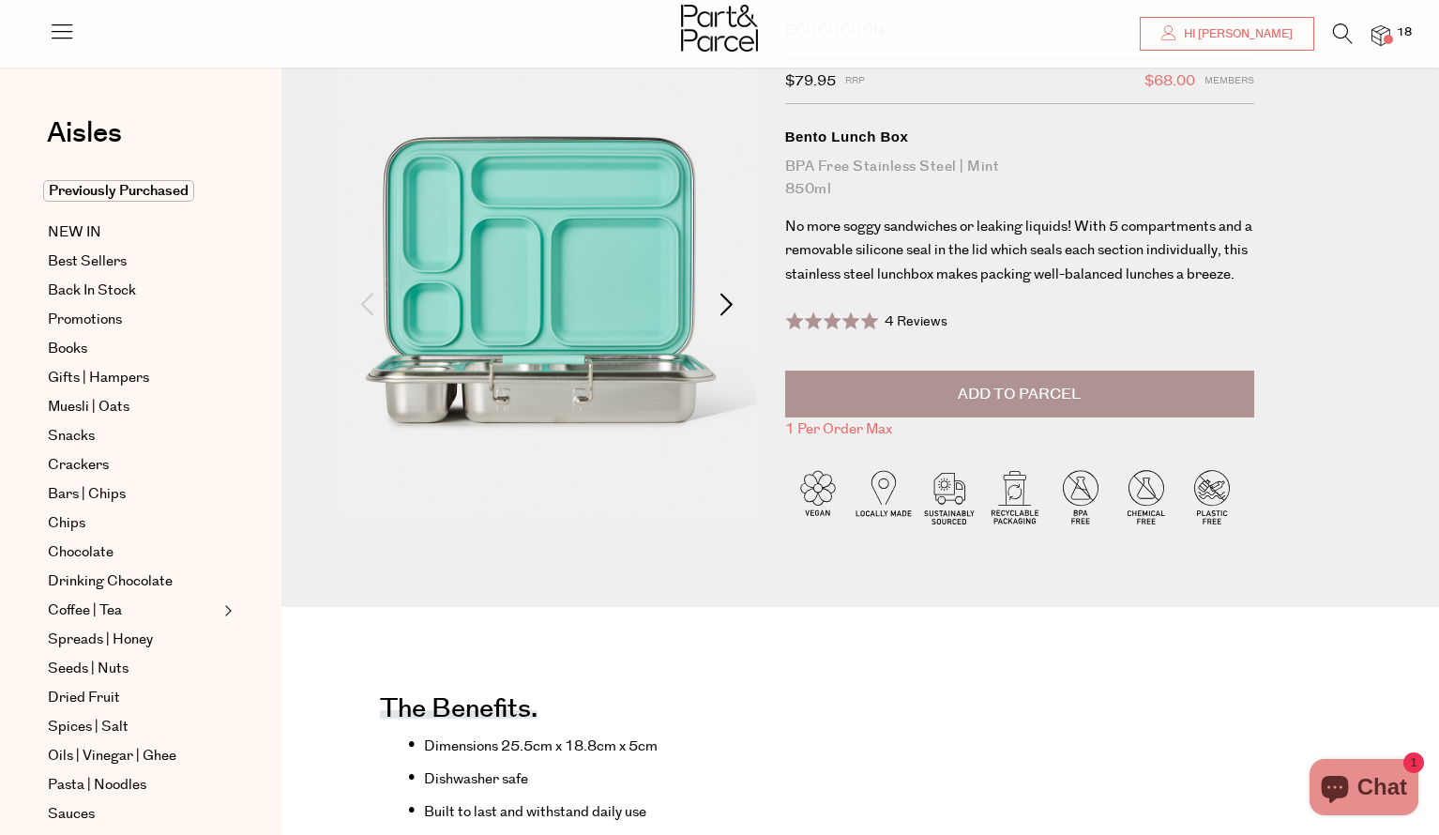
click at [723, 300] on span at bounding box center [727, 304] width 23 height 23
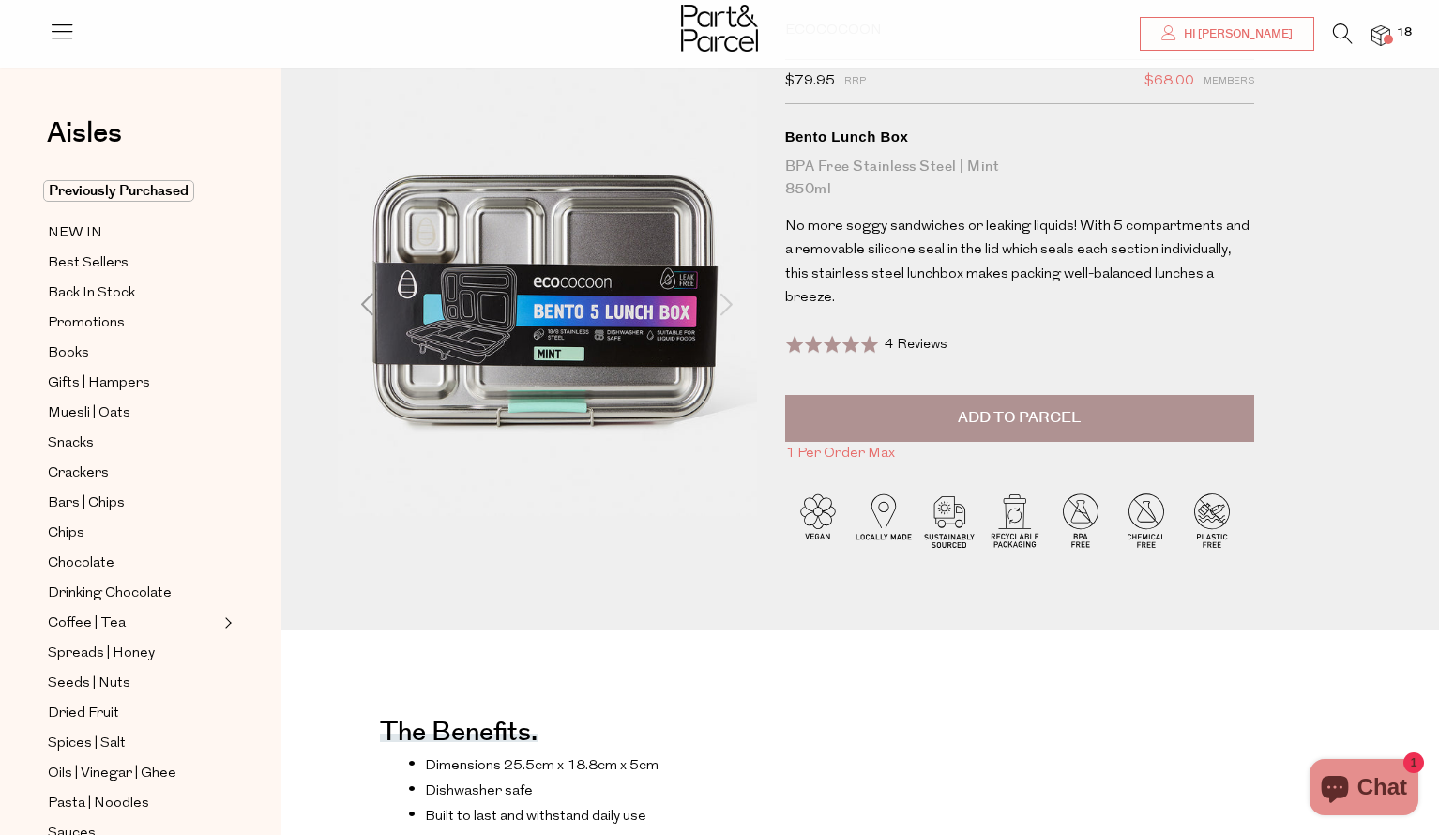
click at [723, 300] on span at bounding box center [727, 304] width 23 height 23
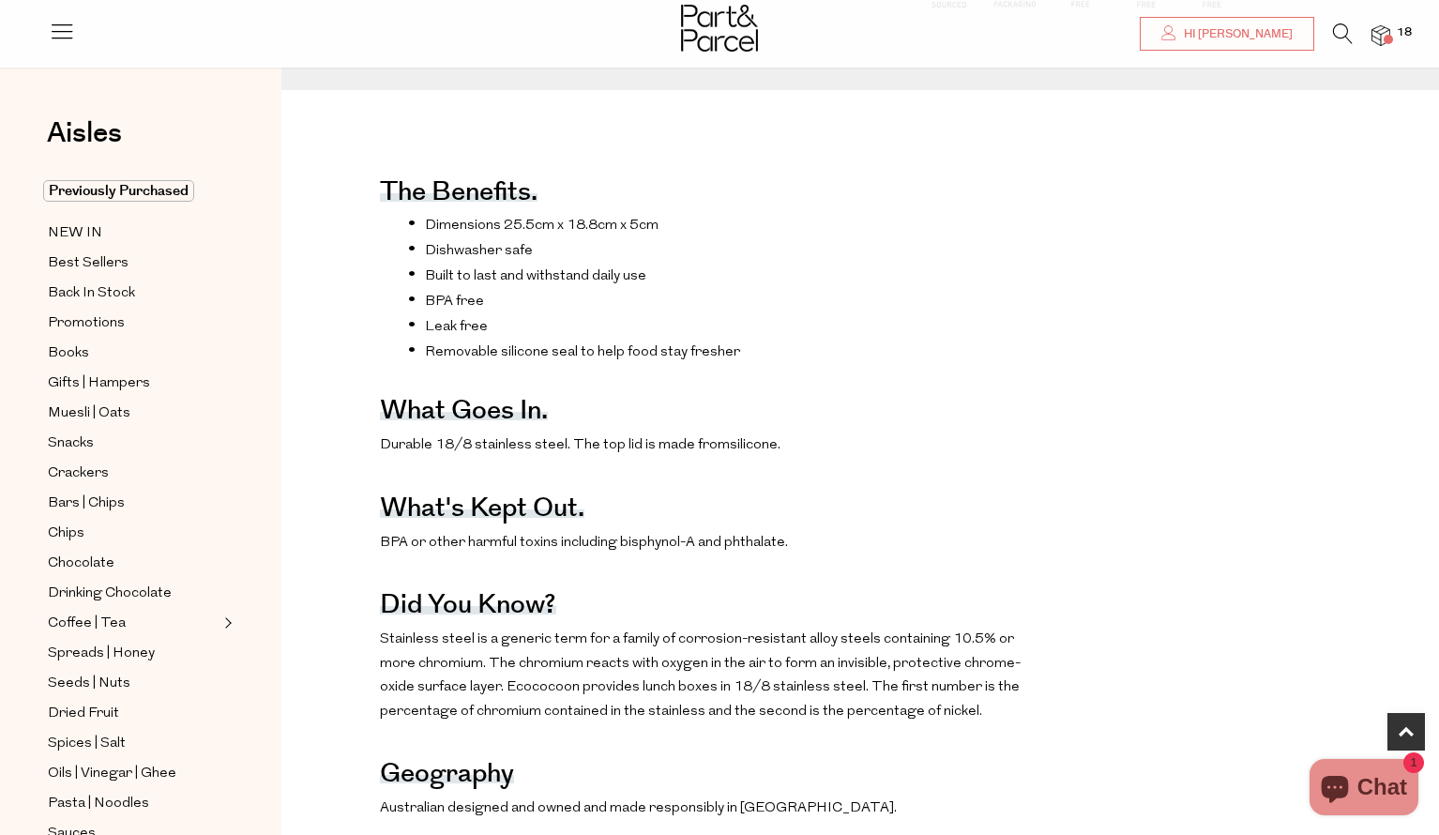
scroll to position [723, 0]
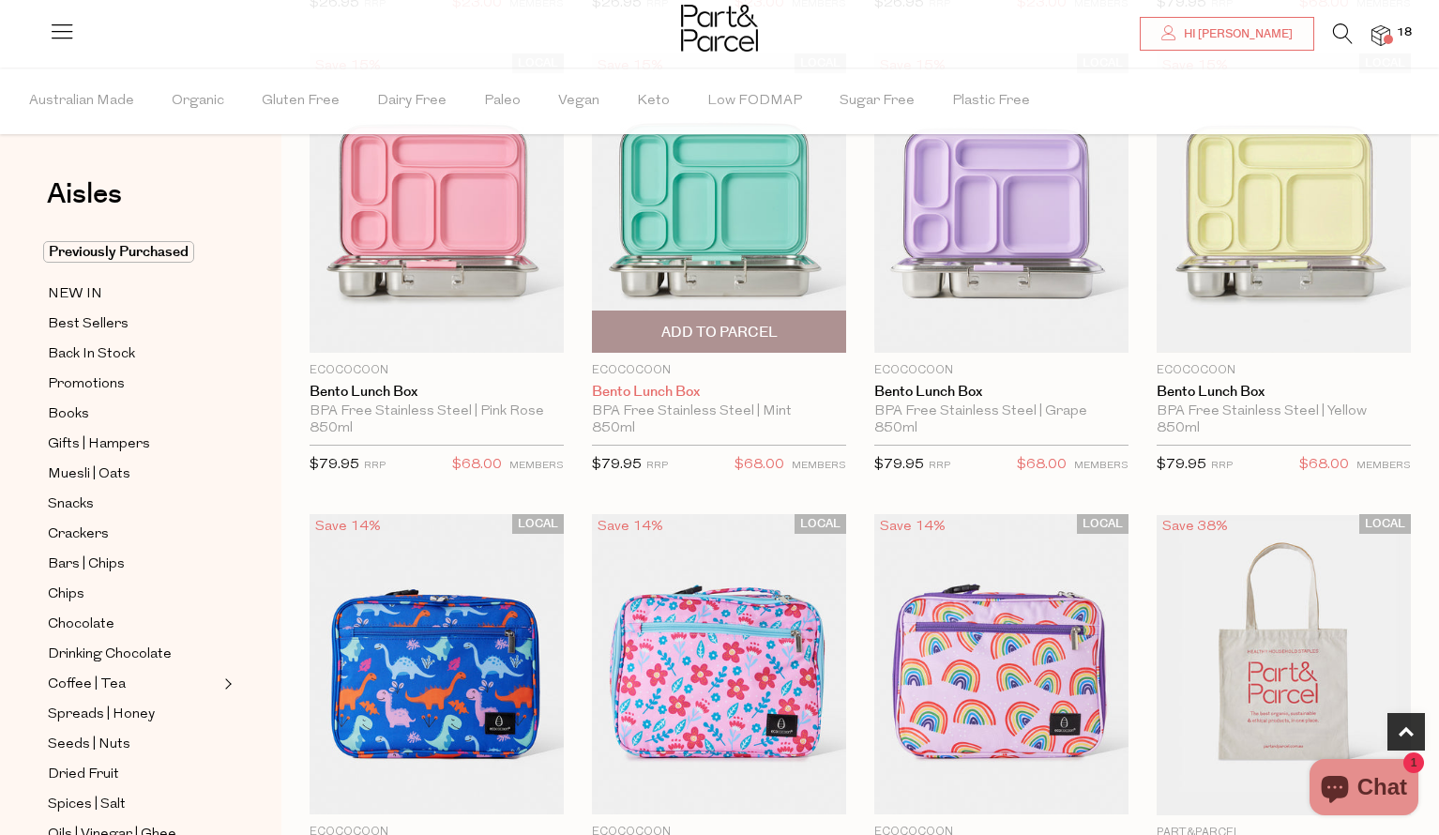
scroll to position [652, 0]
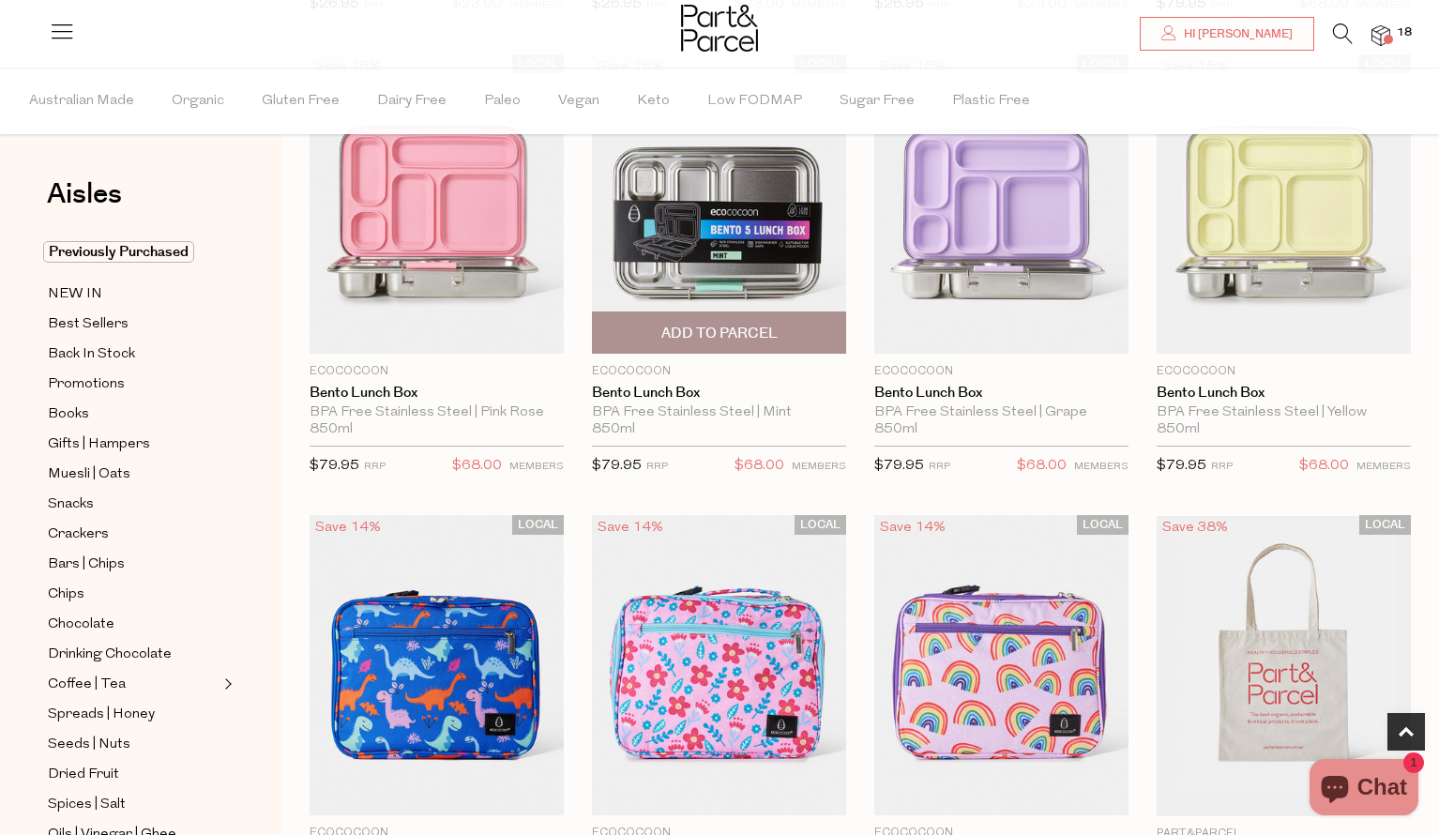
click at [735, 328] on span "Add To Parcel" at bounding box center [719, 334] width 116 height 20
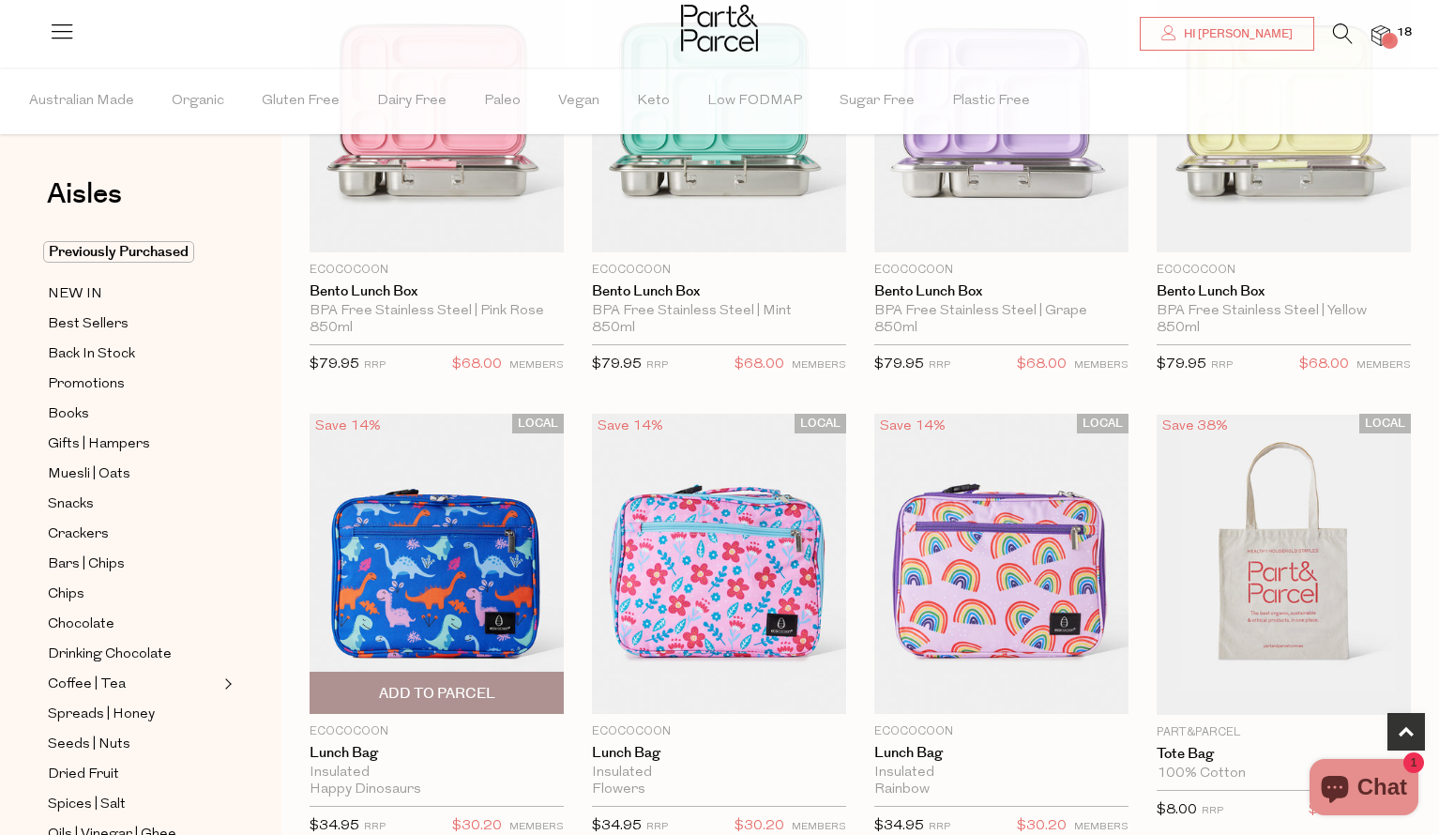
scroll to position [783, 0]
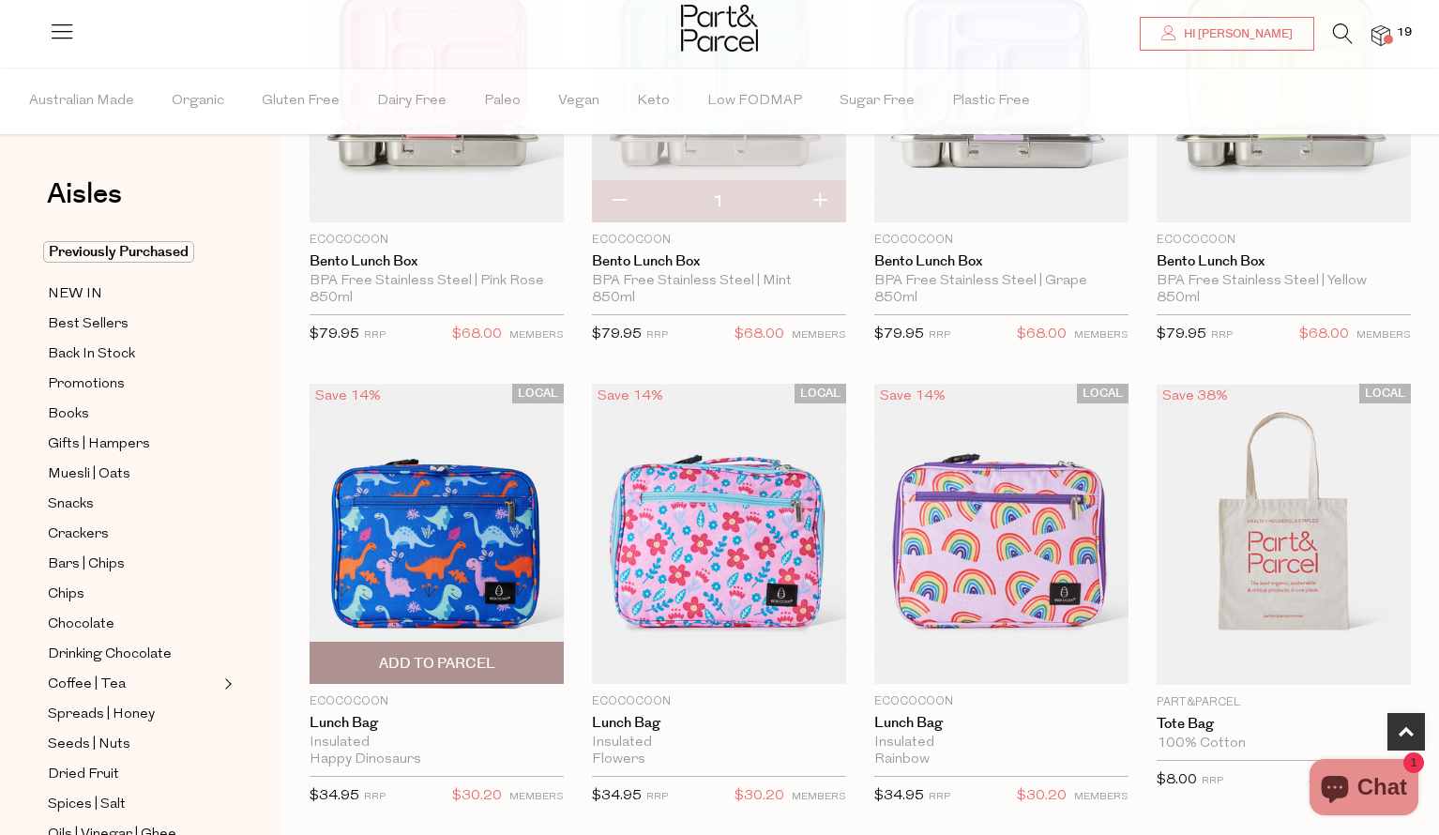
click at [443, 665] on span "Add To Parcel" at bounding box center [437, 664] width 116 height 20
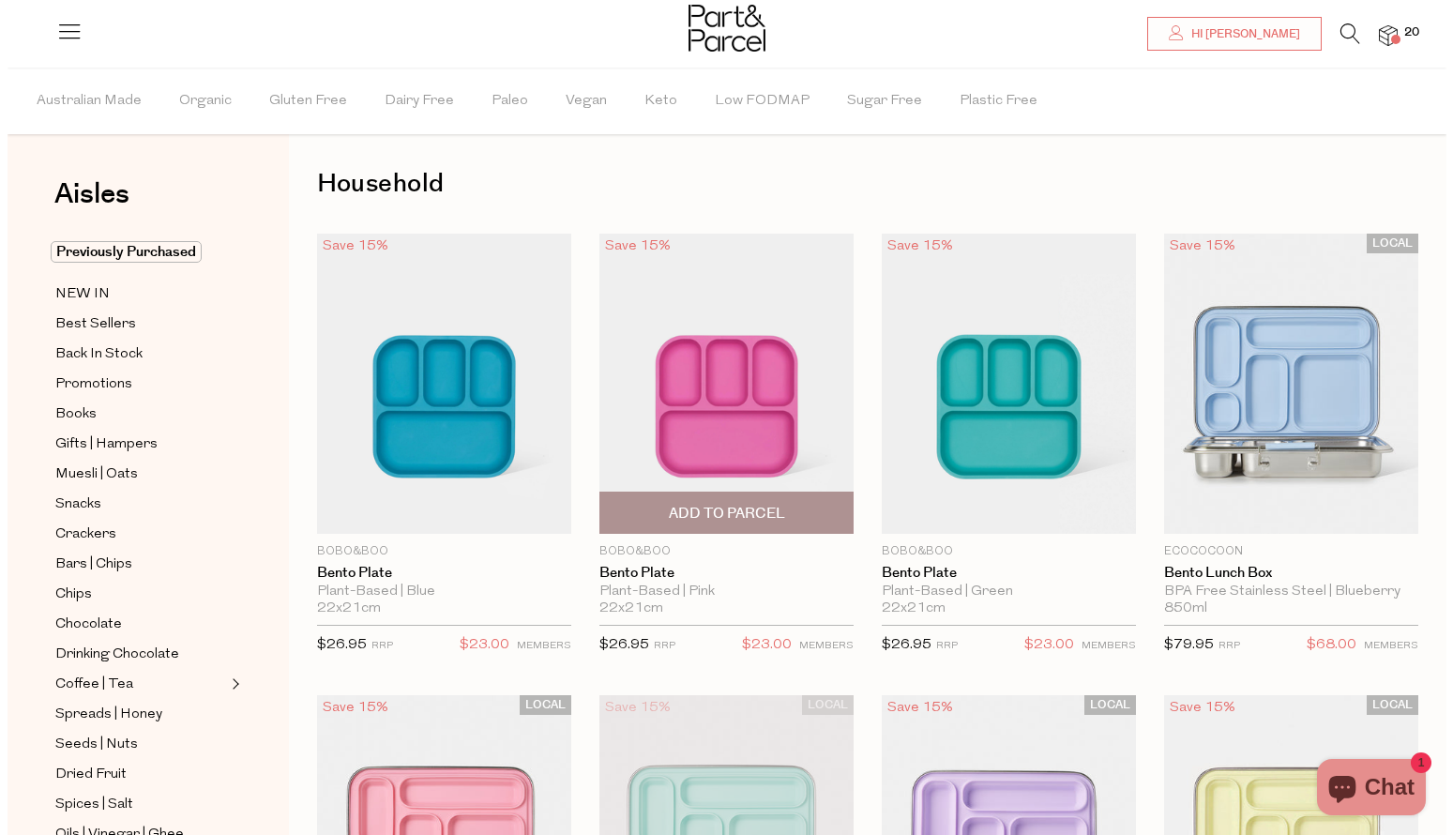
scroll to position [0, 0]
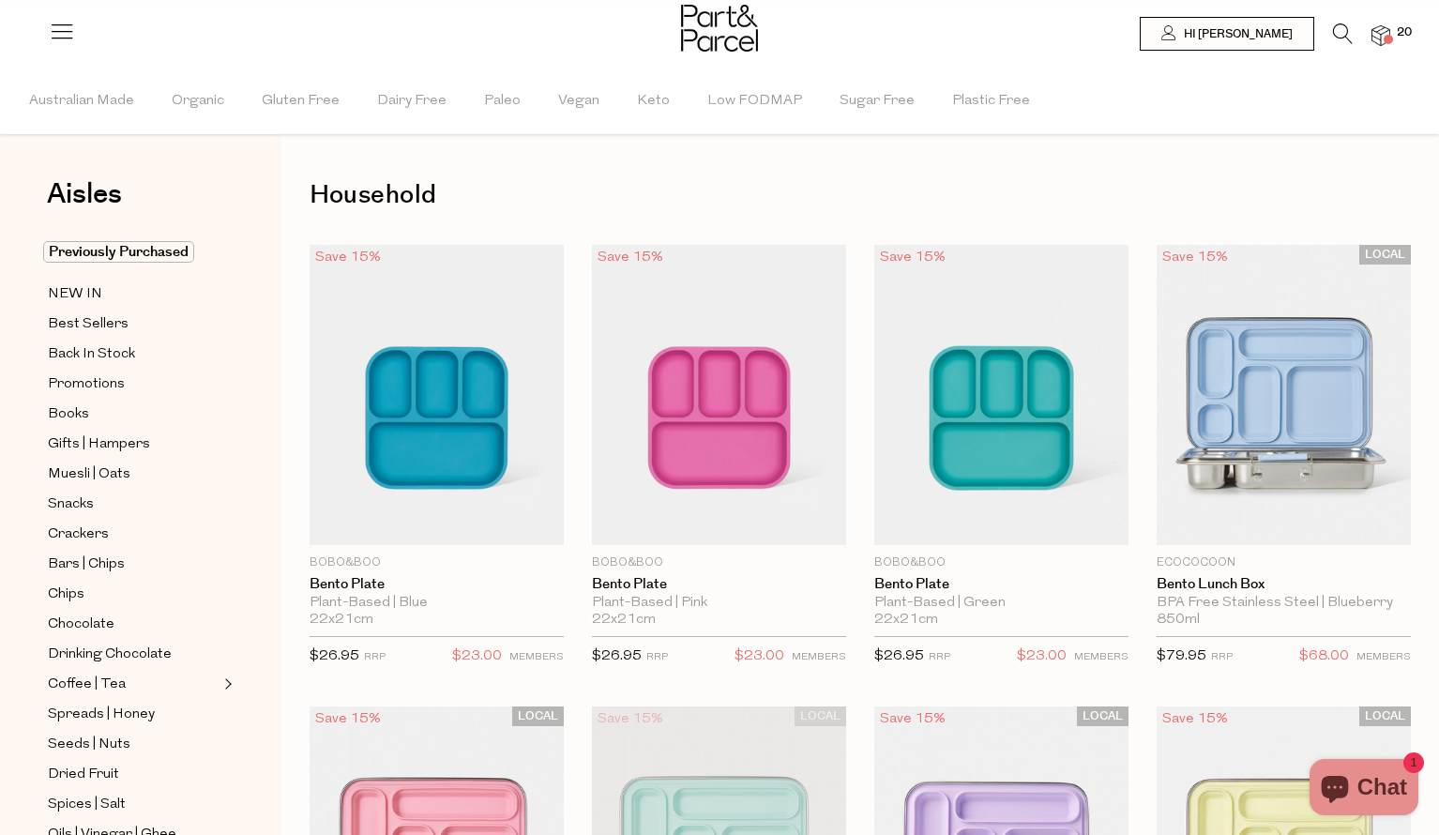
click at [1393, 35] on span "20" at bounding box center [1404, 32] width 24 height 17
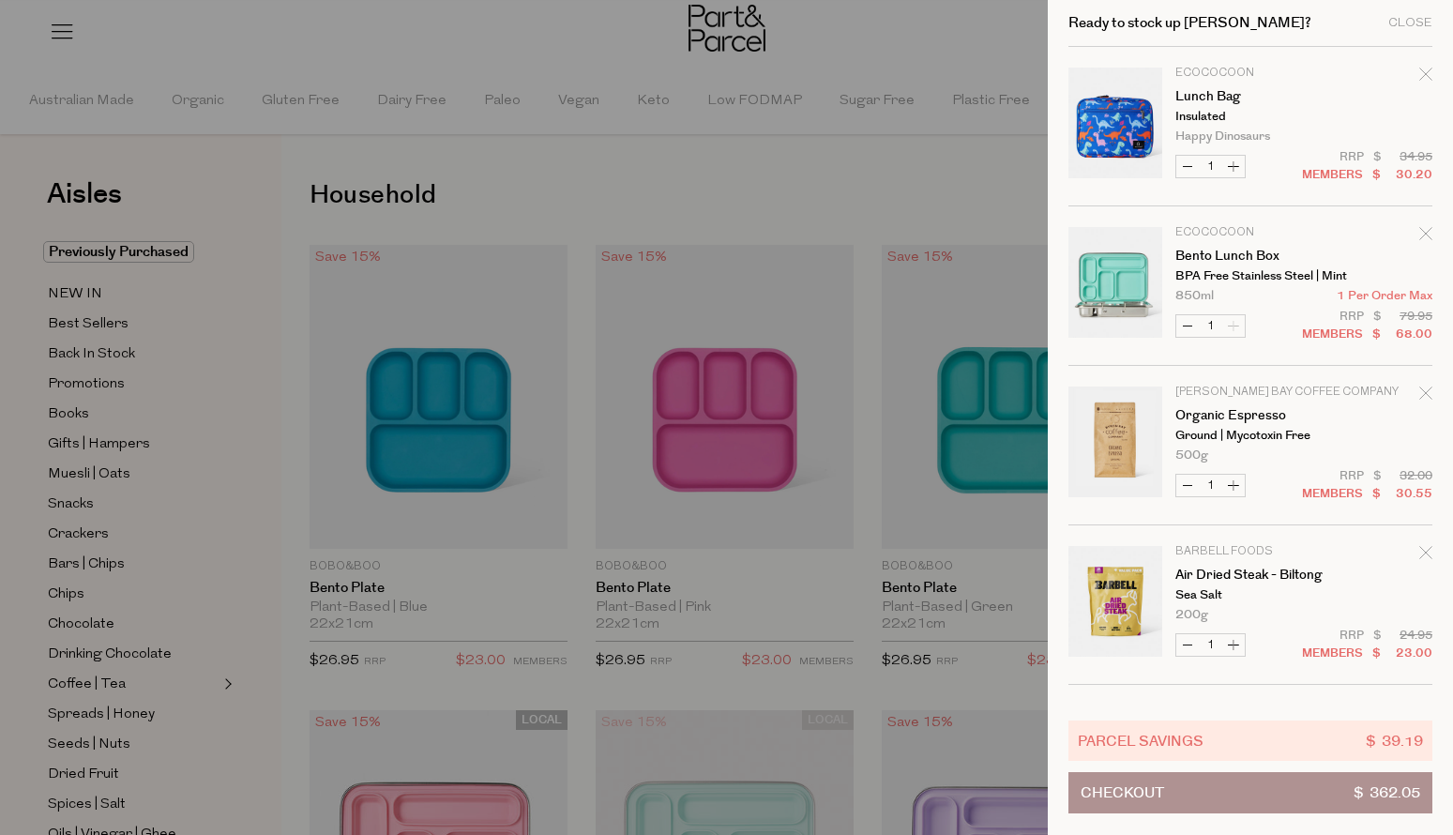
click at [1418, 13] on div "Ready to stock up Valli? Close" at bounding box center [1251, 23] width 364 height 47
click at [1417, 18] on div "Close" at bounding box center [1410, 23] width 44 height 12
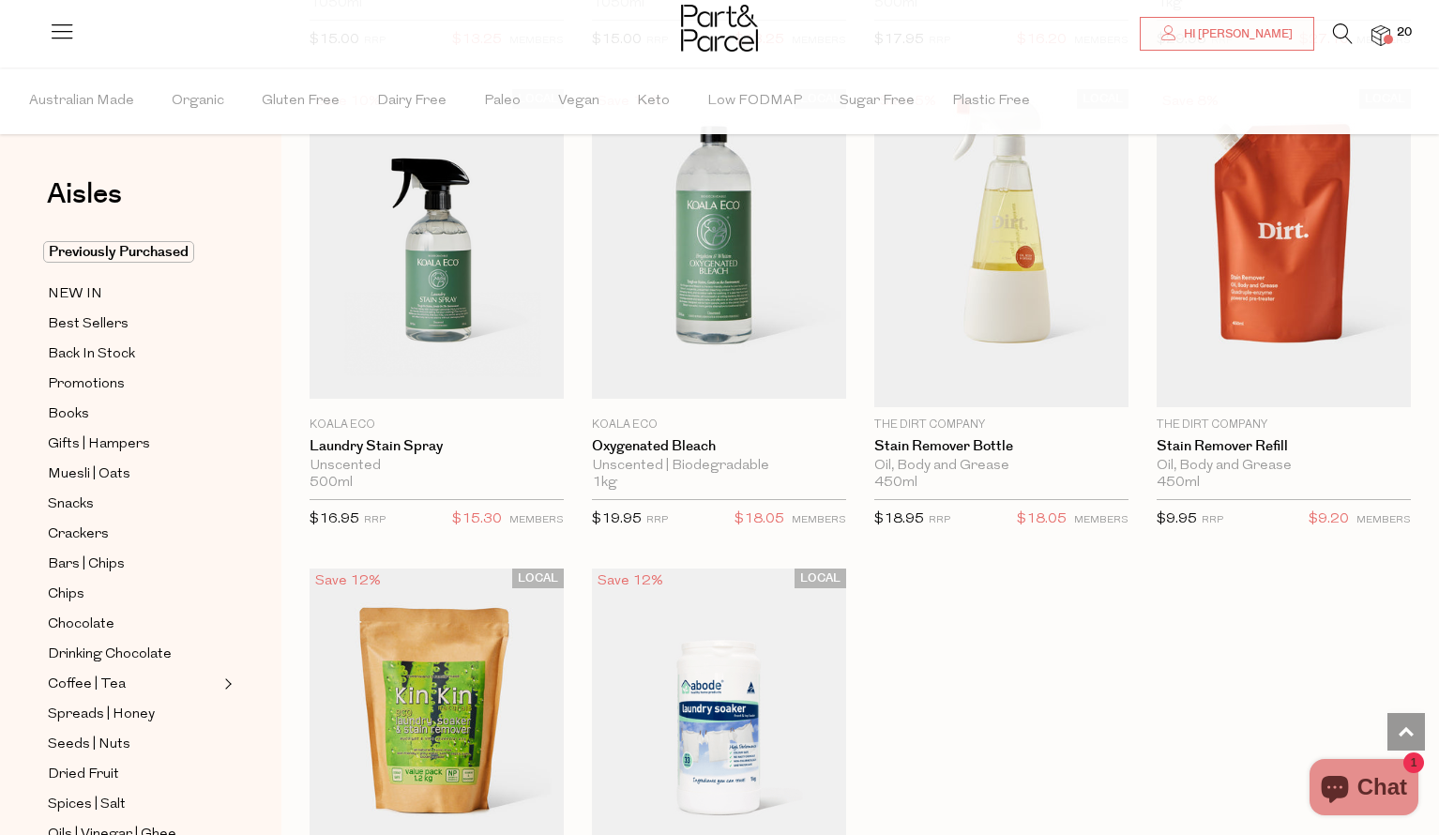
scroll to position [5252, 0]
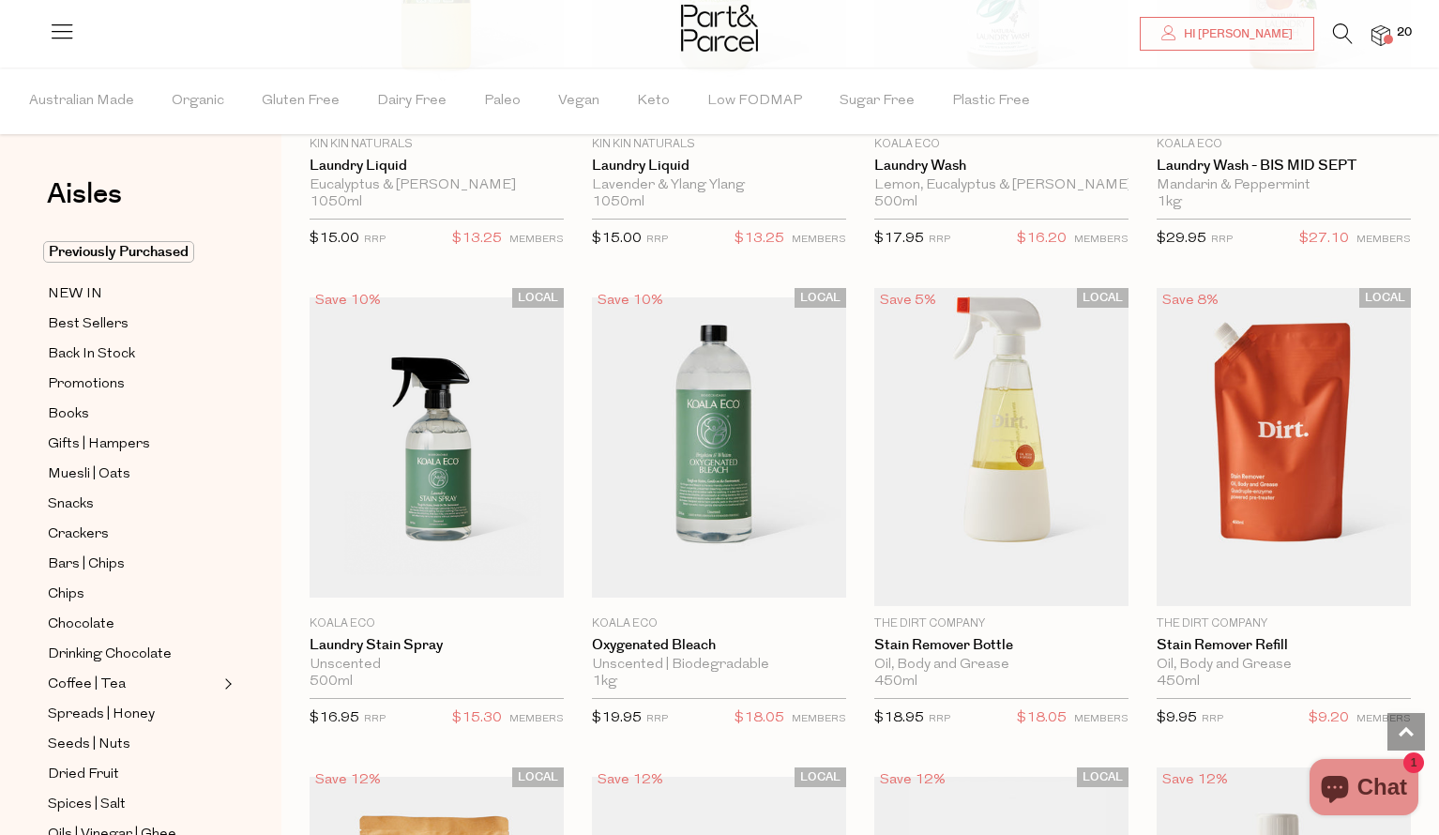
scroll to position [5016, 0]
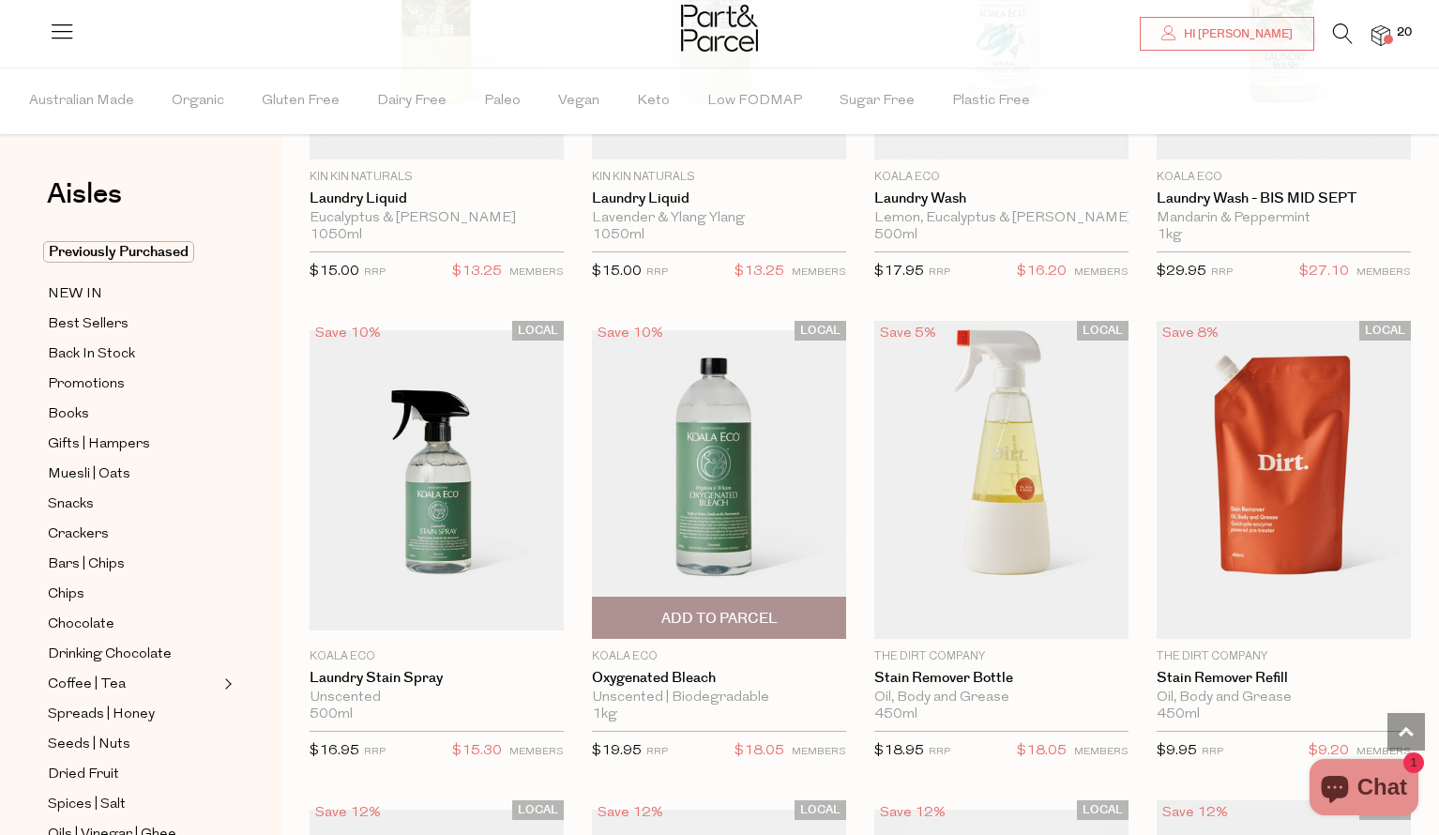
click at [742, 444] on img at bounding box center [719, 480] width 254 height 300
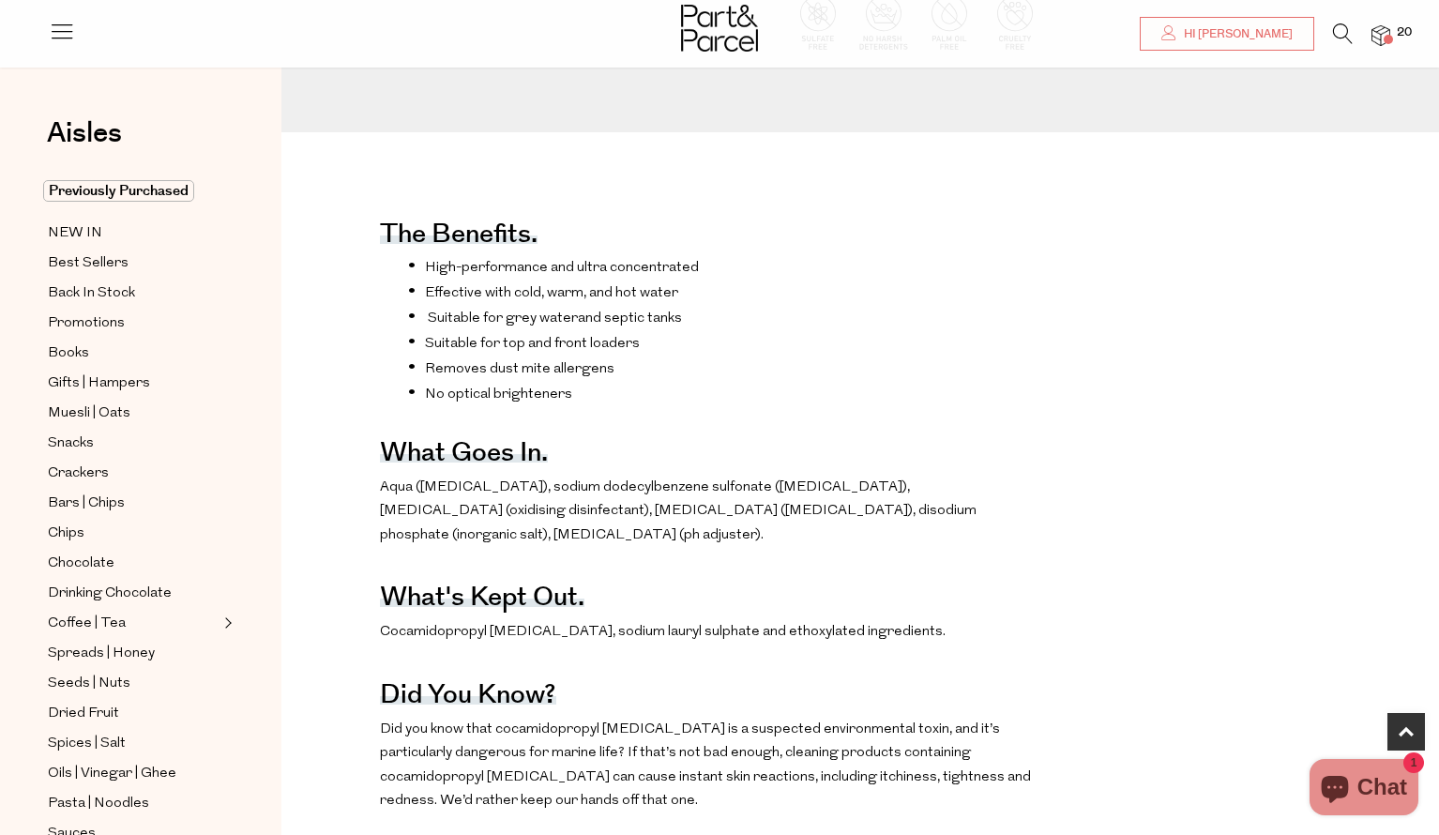
scroll to position [642, 0]
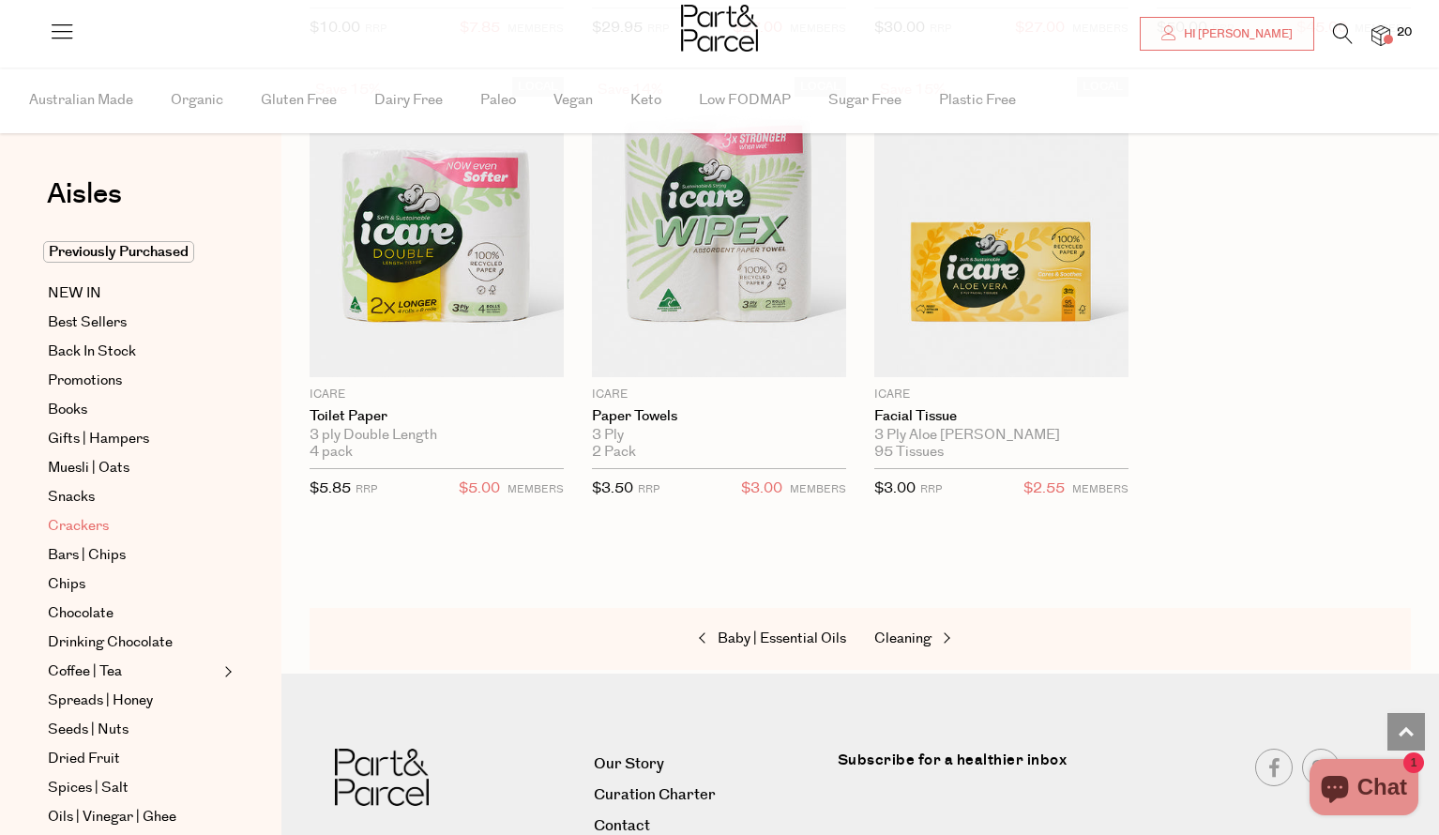
scroll to position [3450, 0]
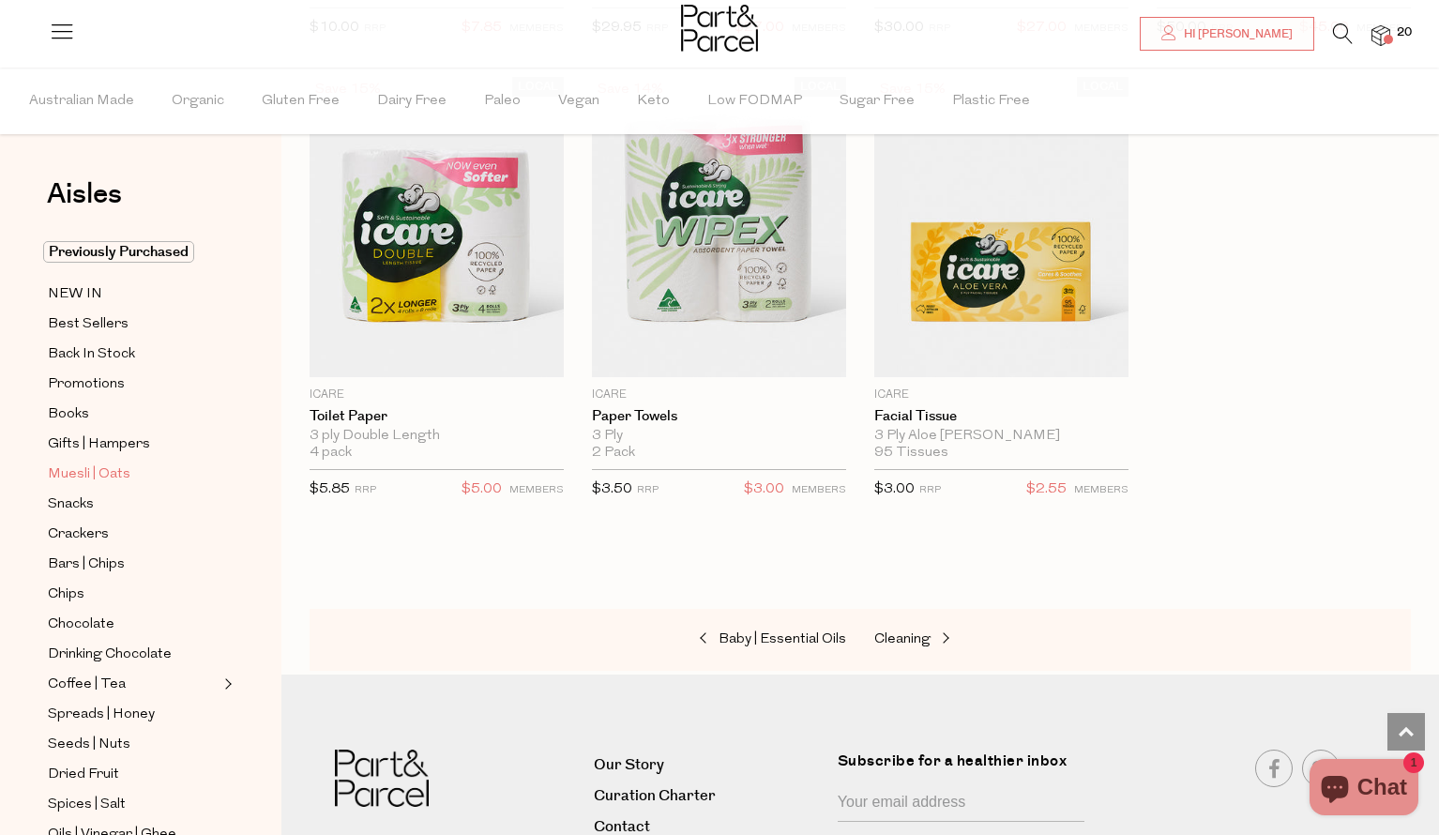
click at [104, 466] on span "Muesli | Oats" at bounding box center [89, 474] width 83 height 23
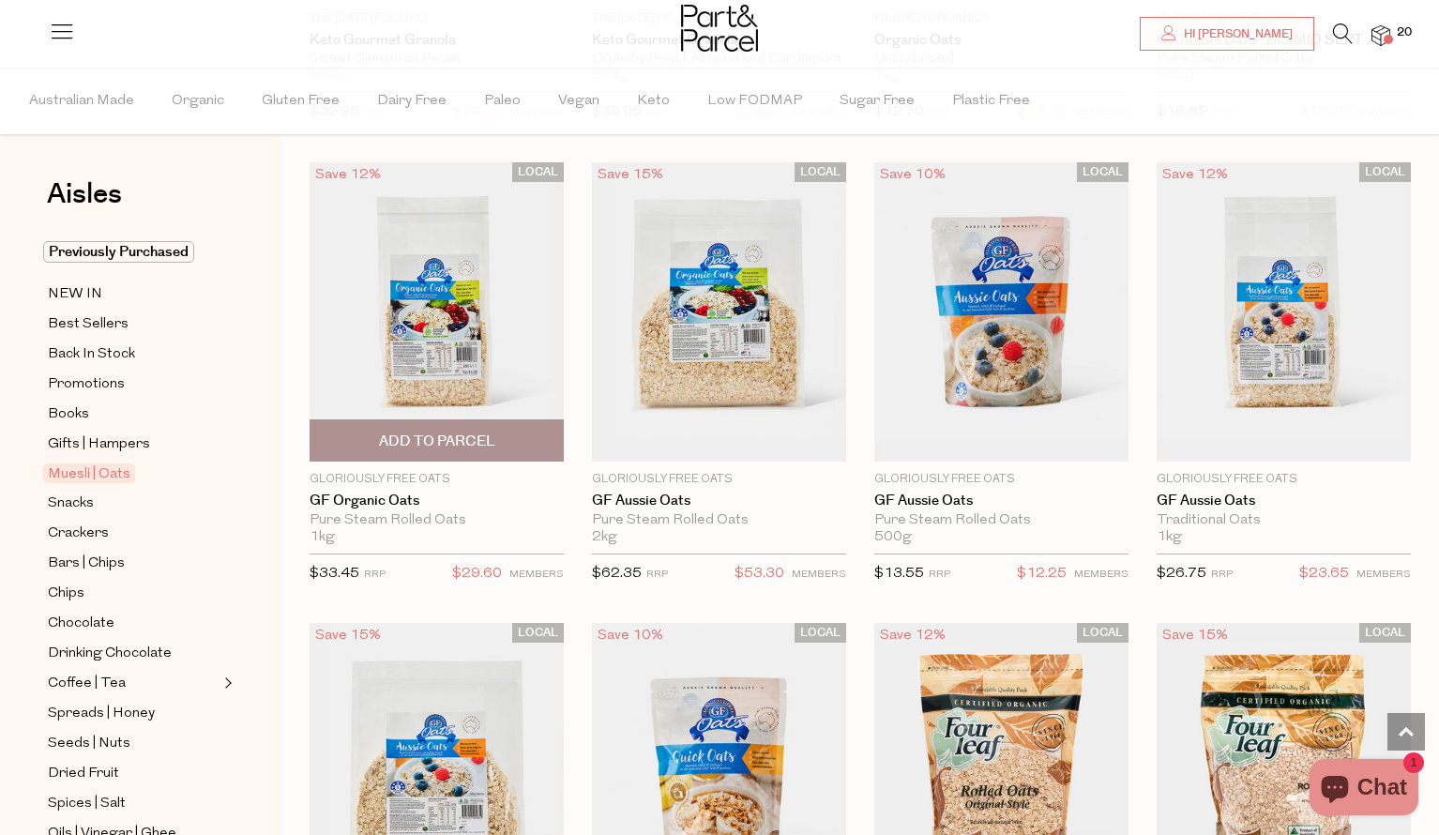
scroll to position [4671, 0]
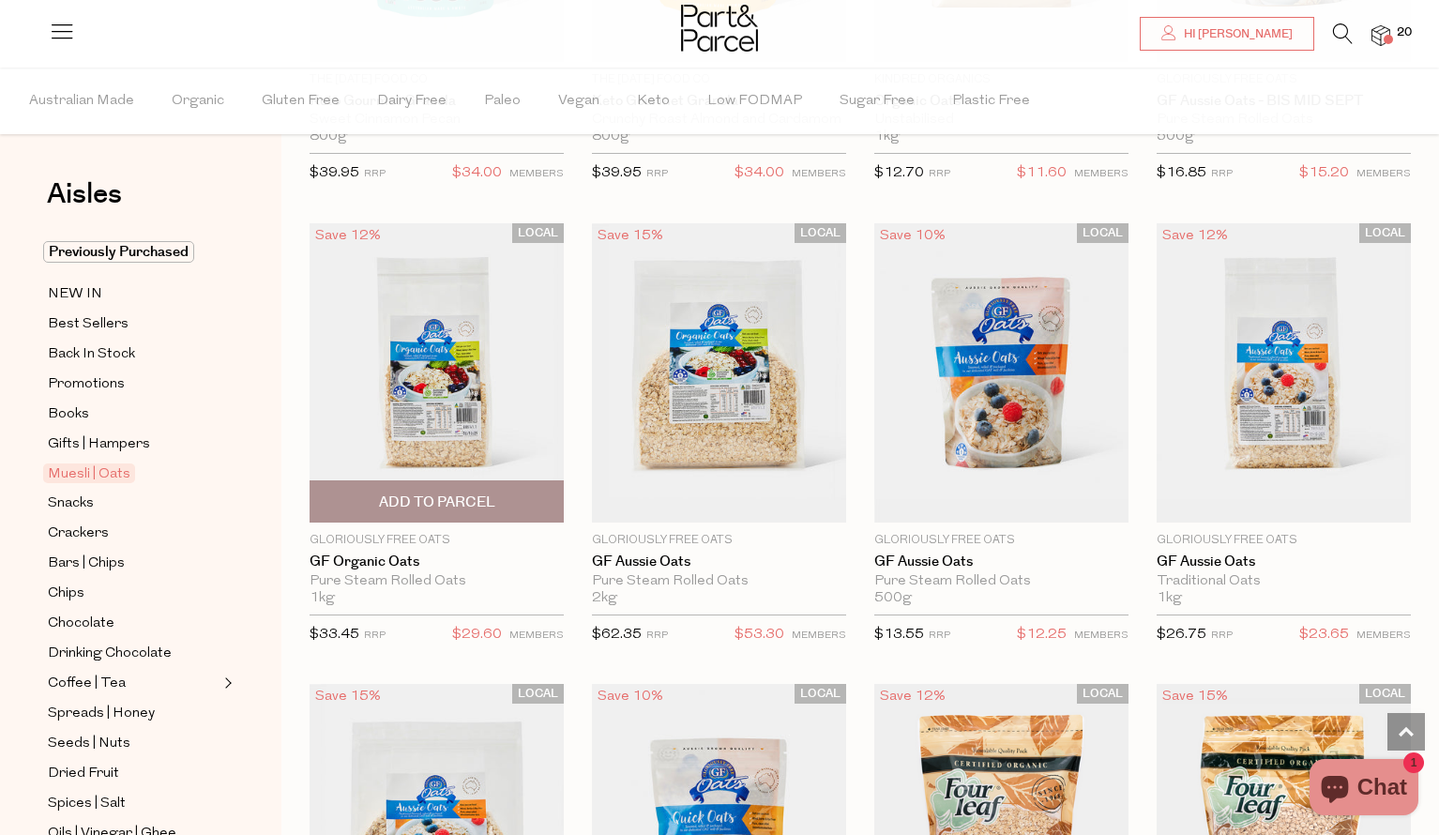
click at [413, 494] on span "Add To Parcel" at bounding box center [437, 503] width 116 height 20
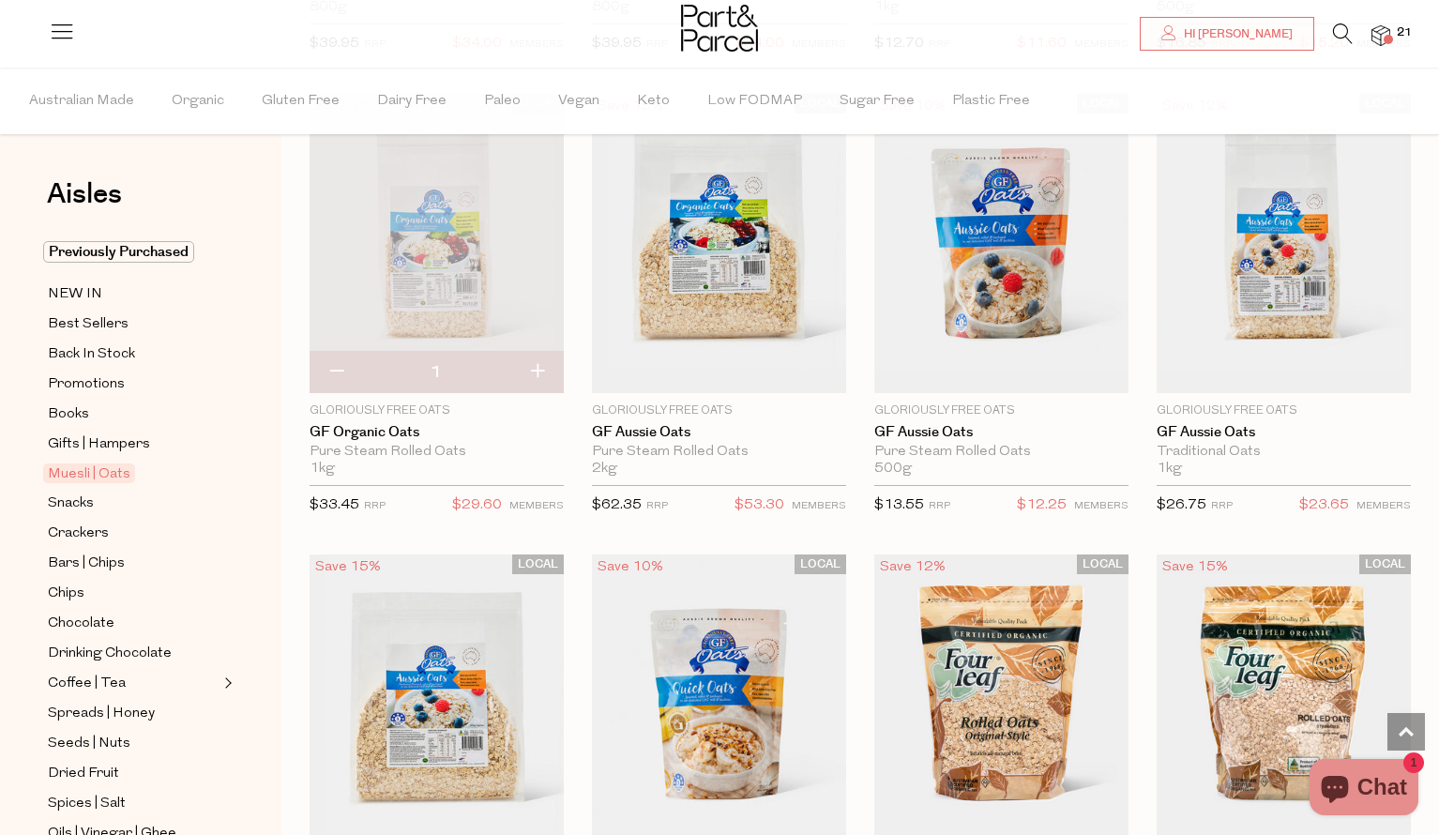
scroll to position [4755, 0]
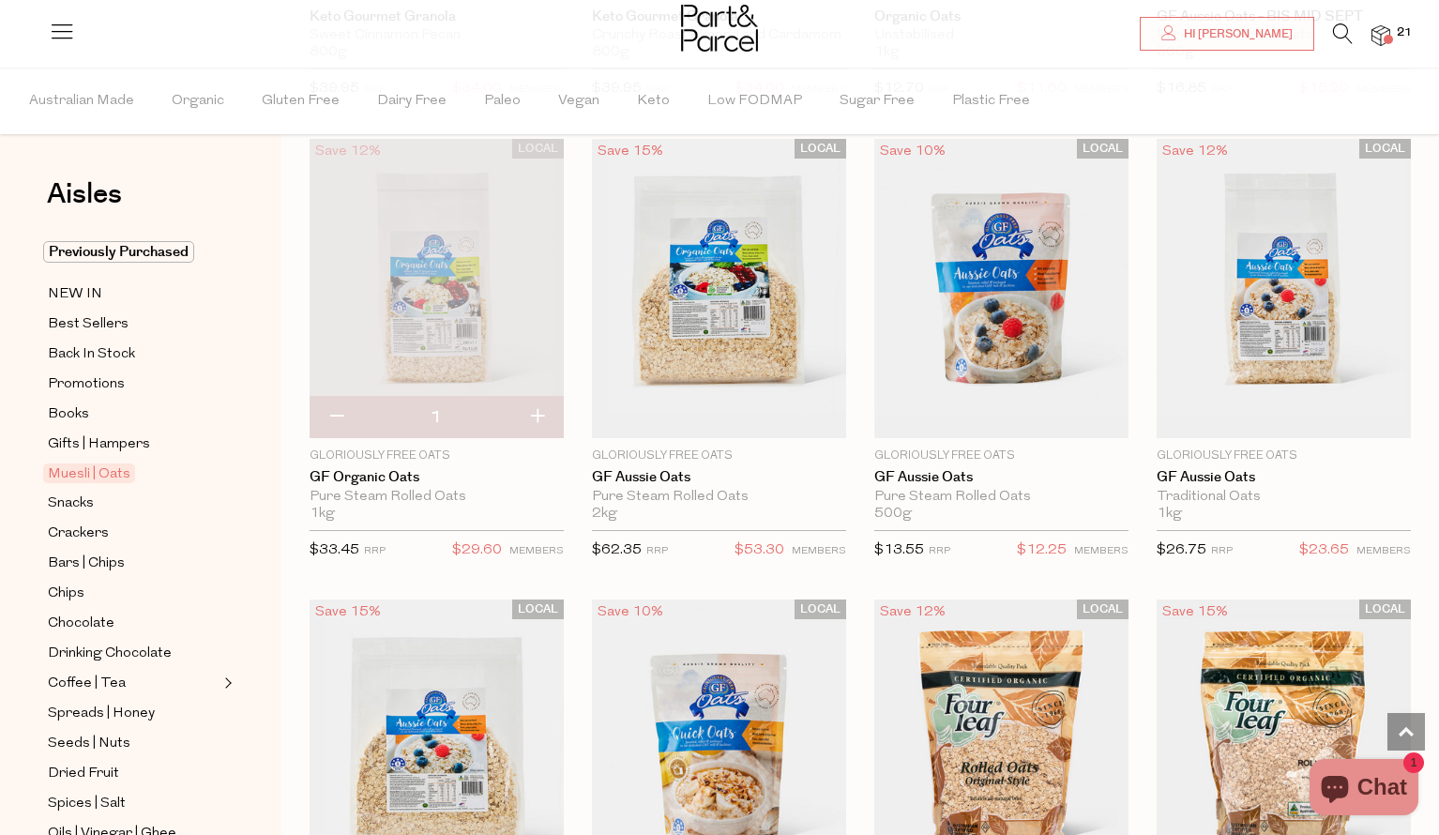
click at [337, 415] on button "button" at bounding box center [336, 417] width 53 height 41
type input "0"
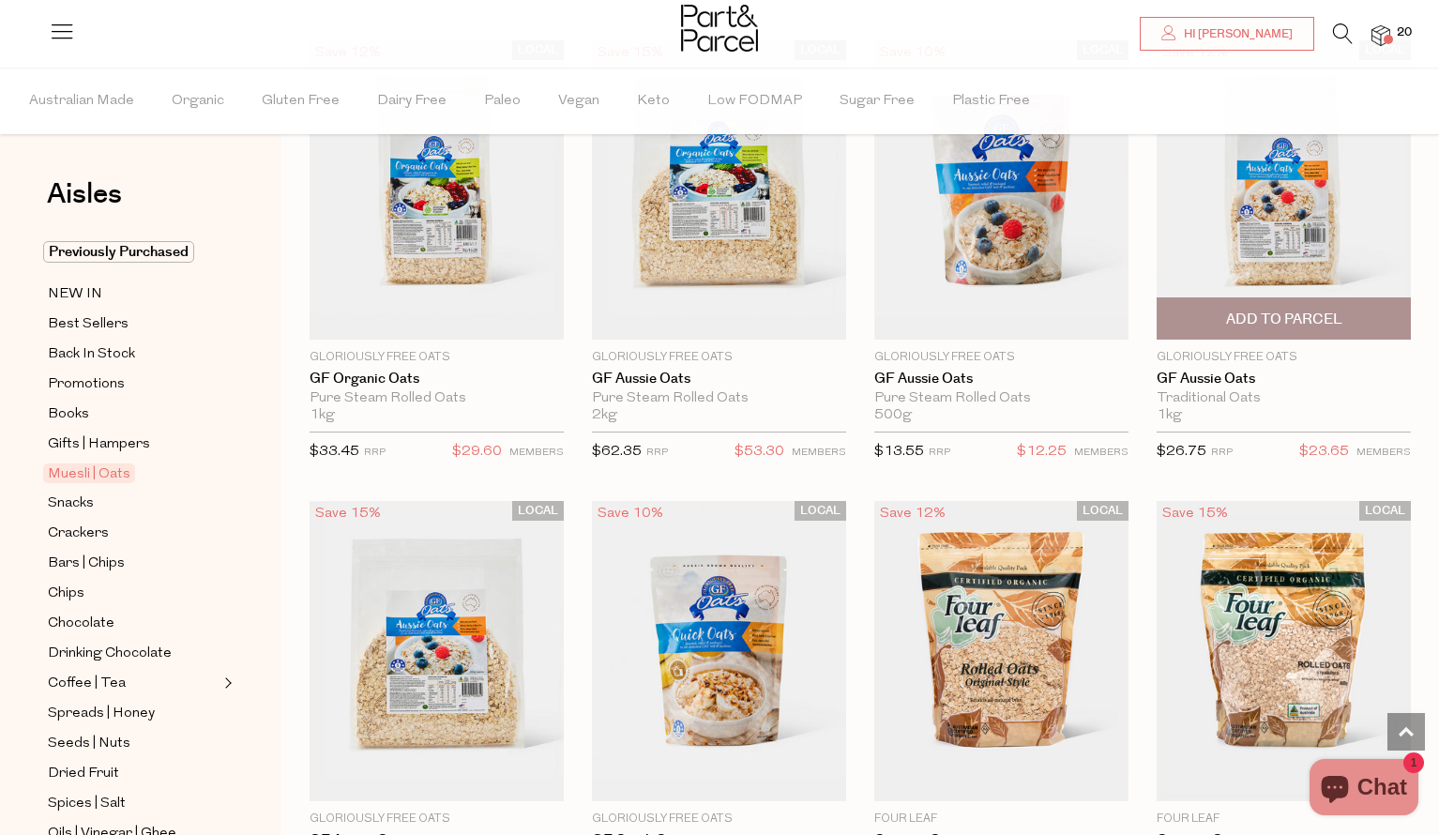
scroll to position [4814, 0]
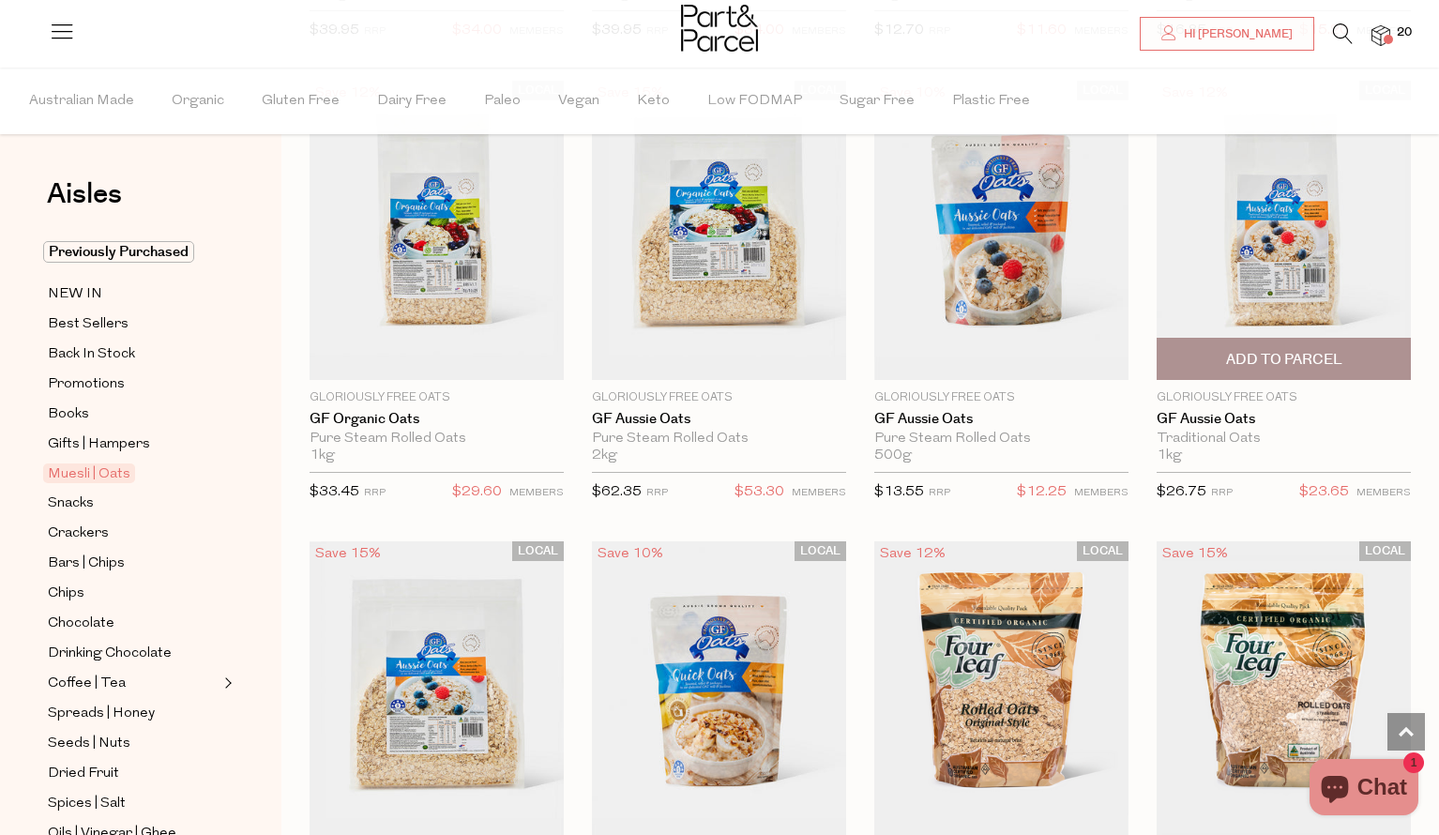
click at [1286, 356] on span "Add To Parcel" at bounding box center [1284, 360] width 116 height 20
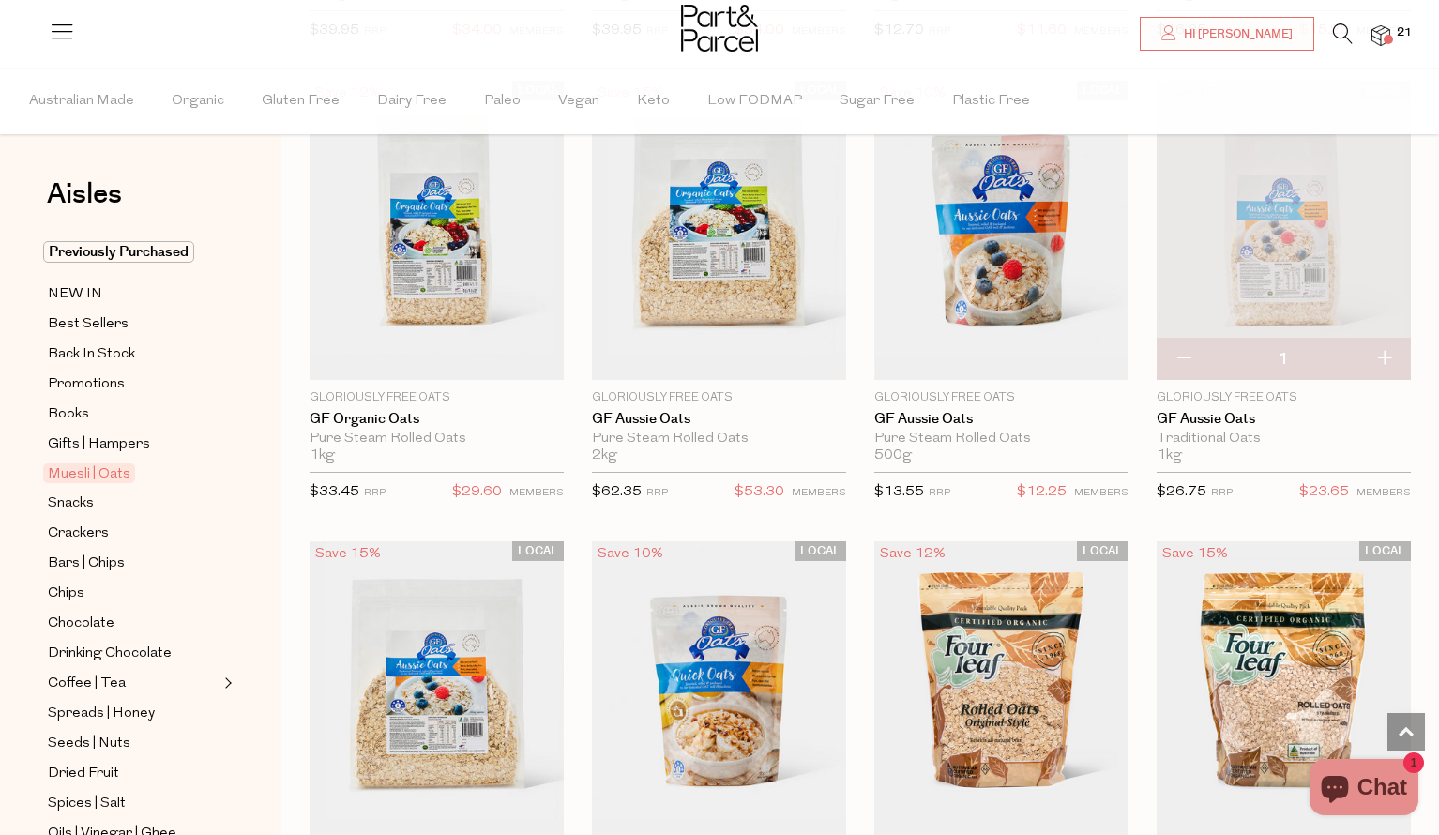
click at [1346, 31] on icon at bounding box center [1343, 33] width 20 height 21
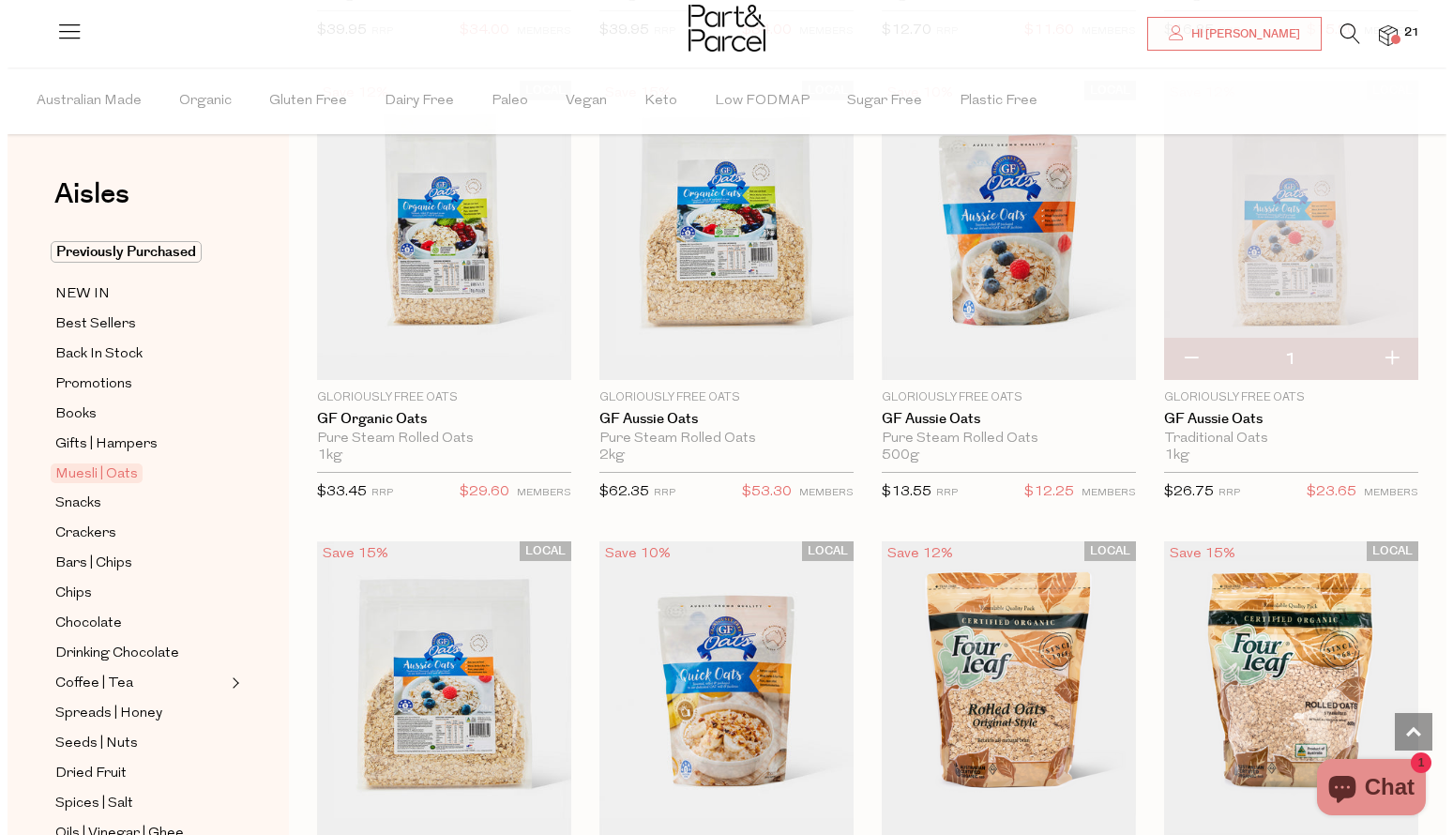
scroll to position [4856, 0]
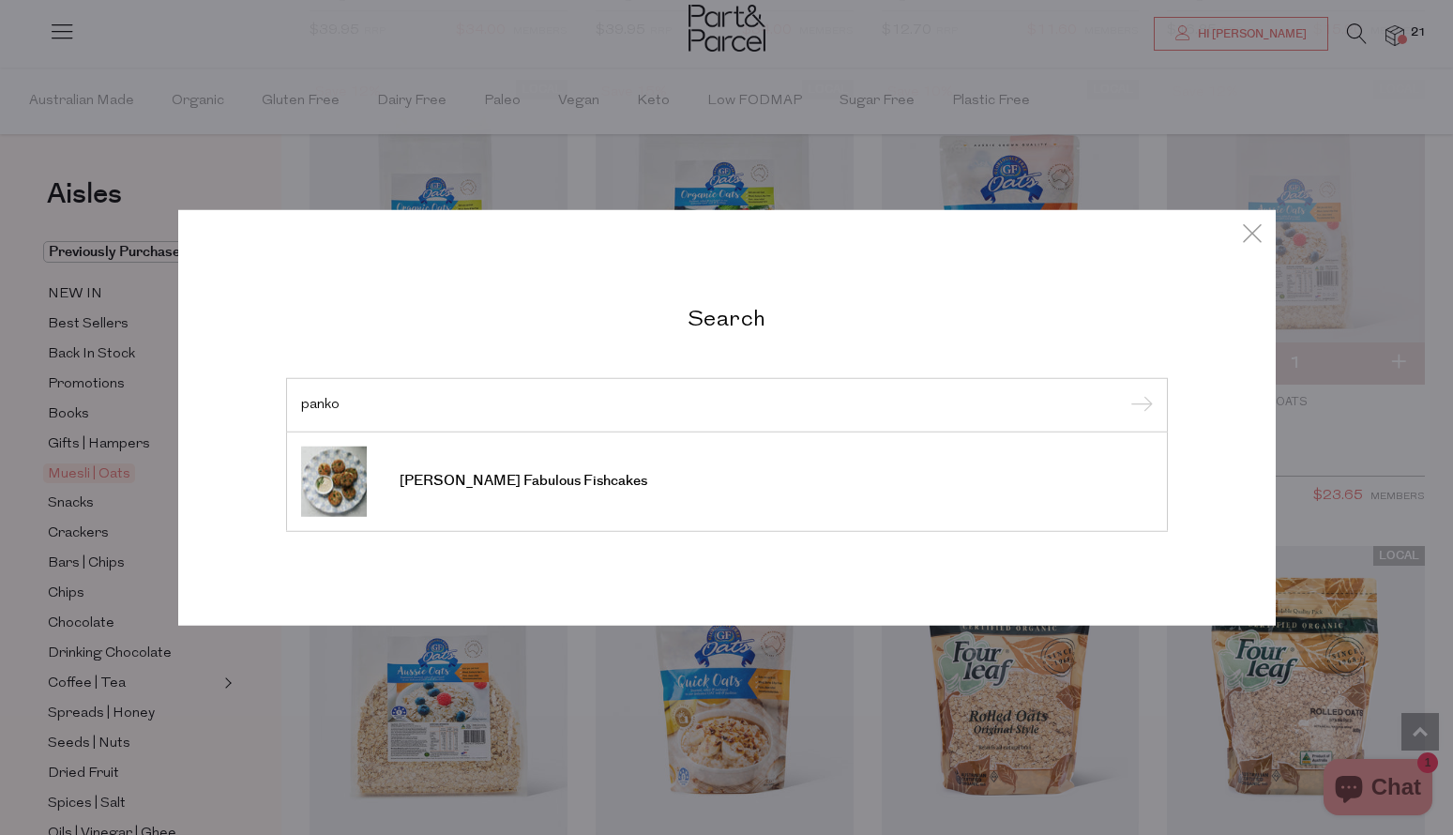
type input "panko"
click at [1125, 392] on input "submit" at bounding box center [1139, 406] width 28 height 28
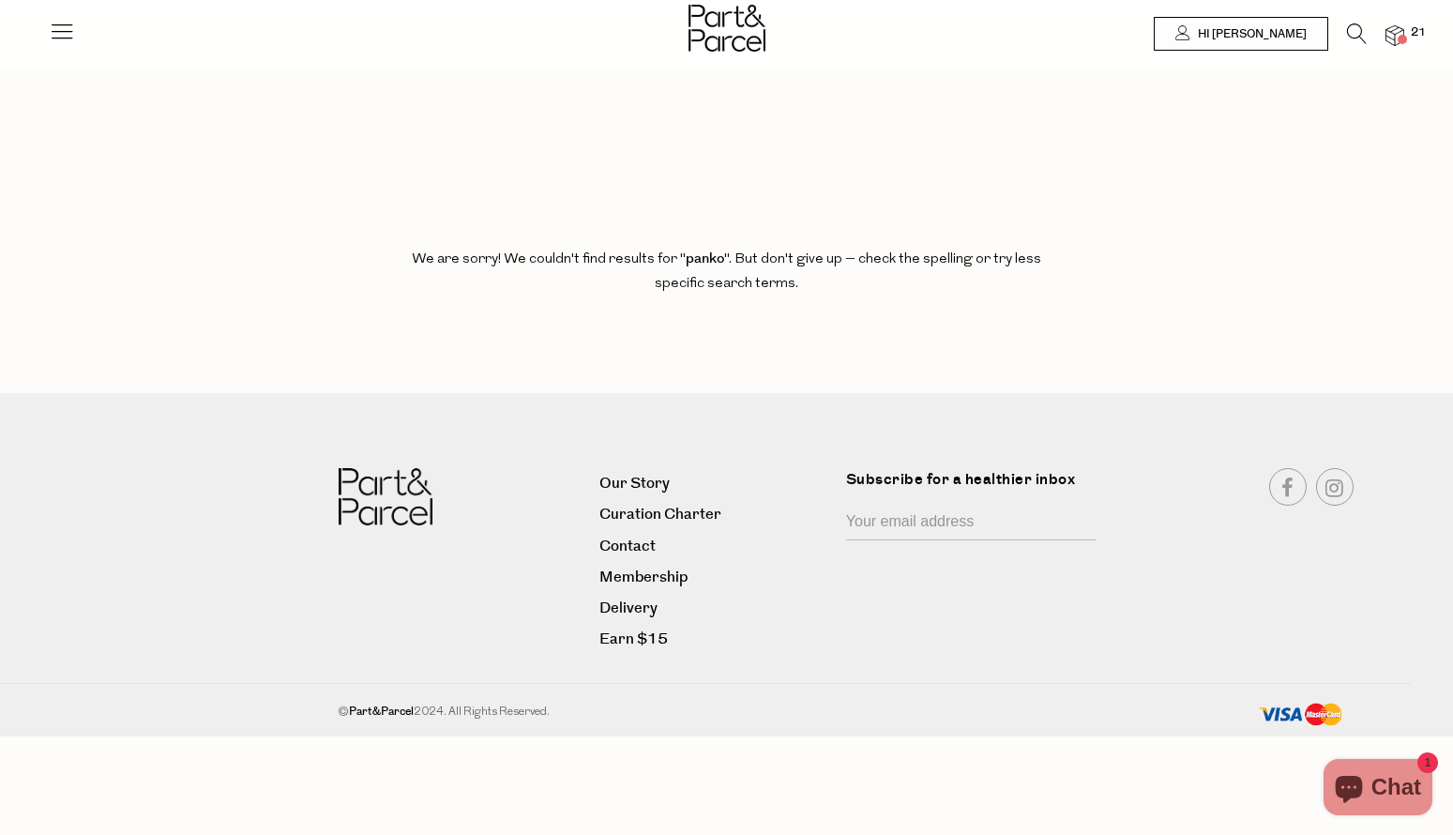
click at [69, 37] on icon at bounding box center [62, 31] width 26 height 26
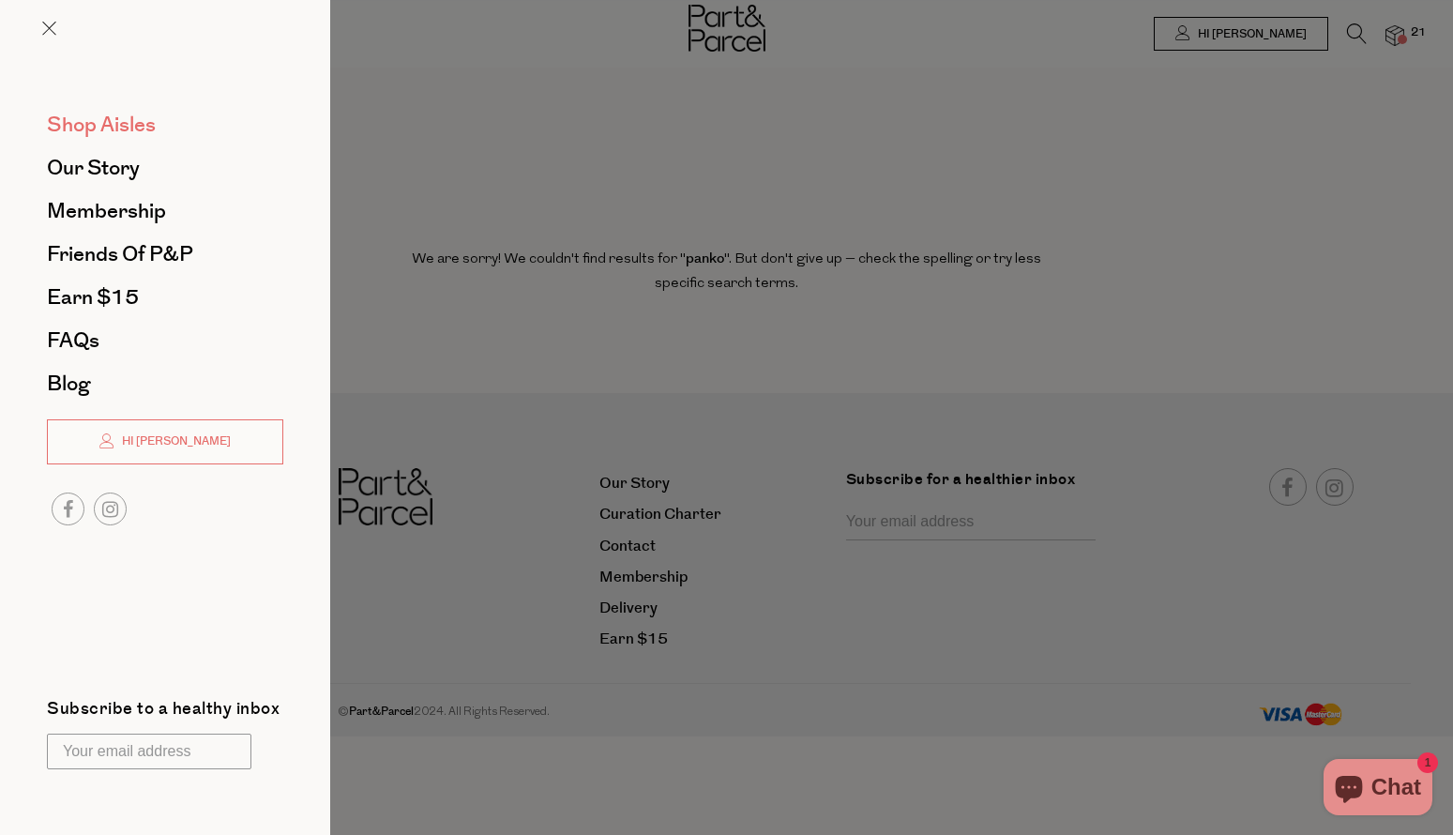
click at [107, 116] on span "Shop Aisles" at bounding box center [101, 125] width 109 height 30
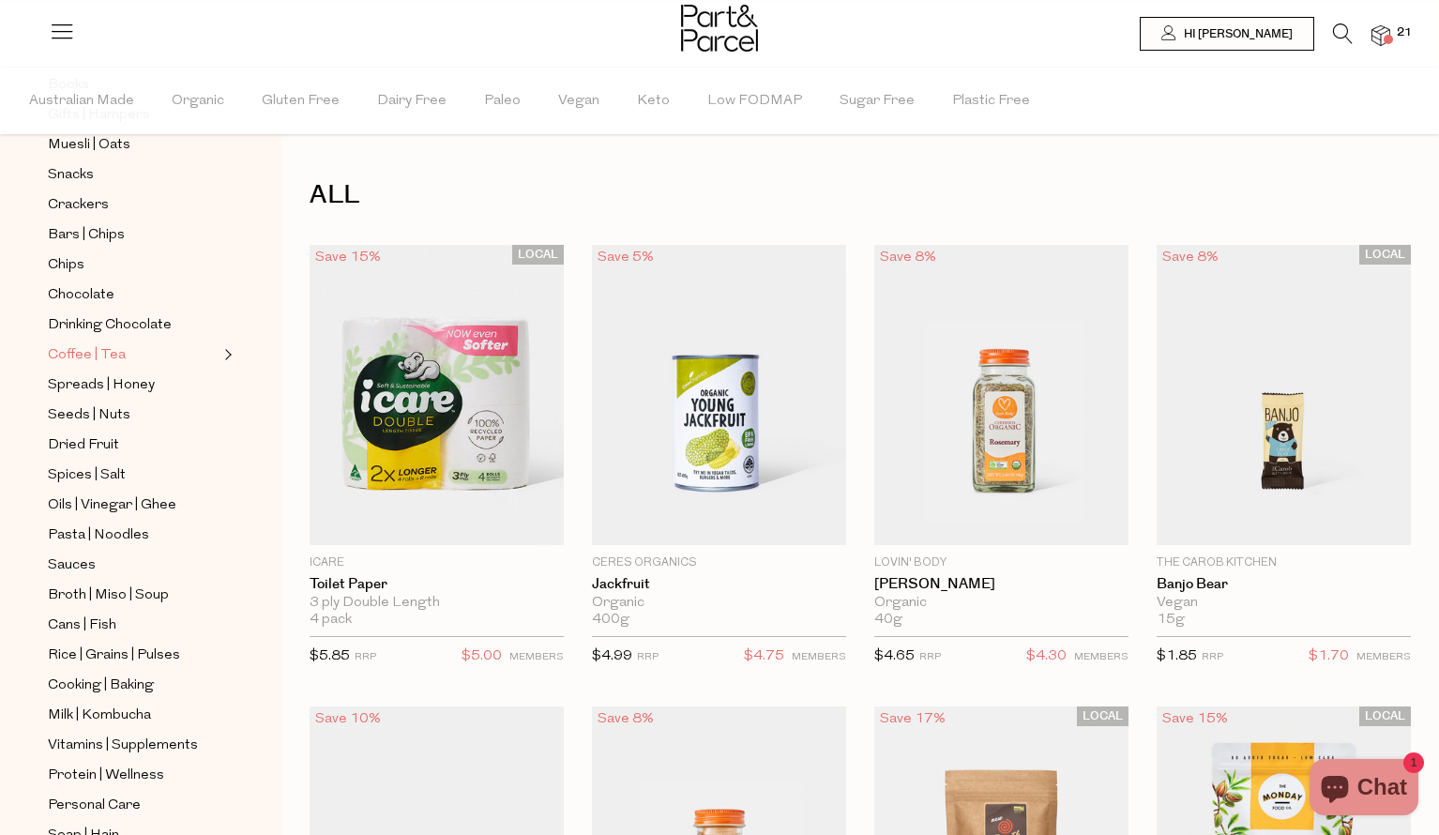
scroll to position [331, 0]
click at [86, 471] on span "Spices | Salt" at bounding box center [87, 474] width 78 height 23
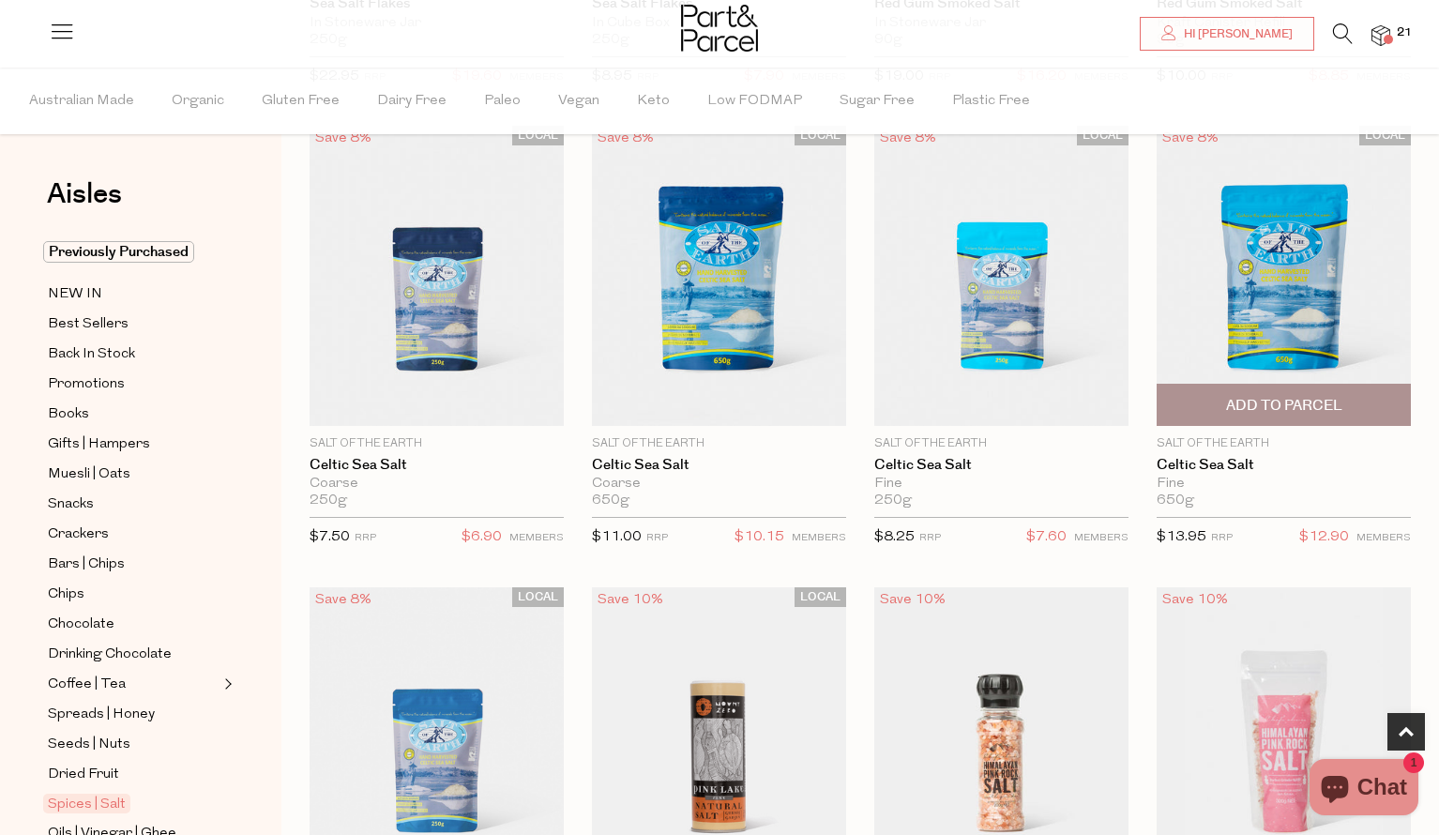
scroll to position [620, 0]
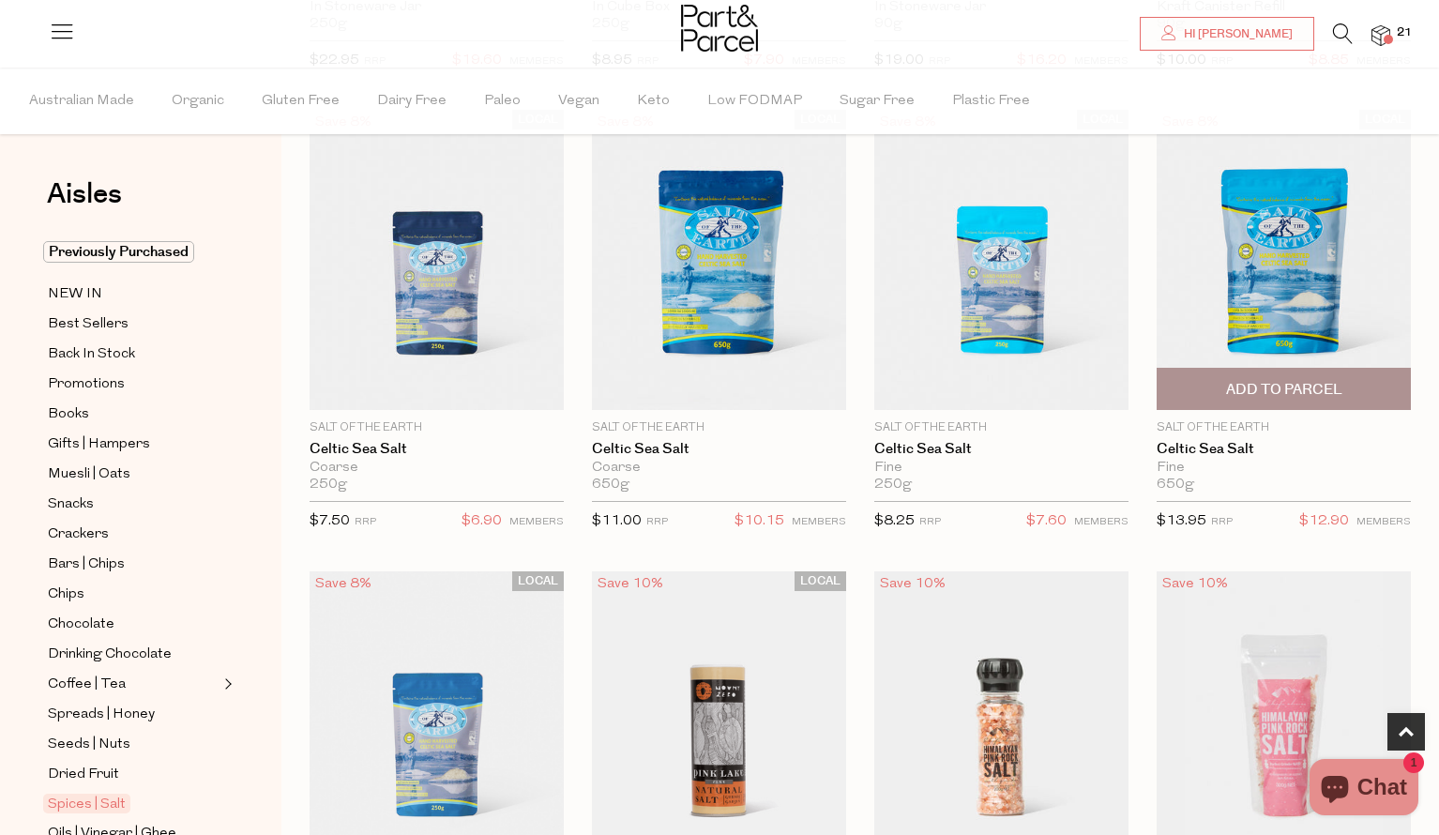
click at [1306, 386] on span "Add To Parcel" at bounding box center [1284, 390] width 116 height 20
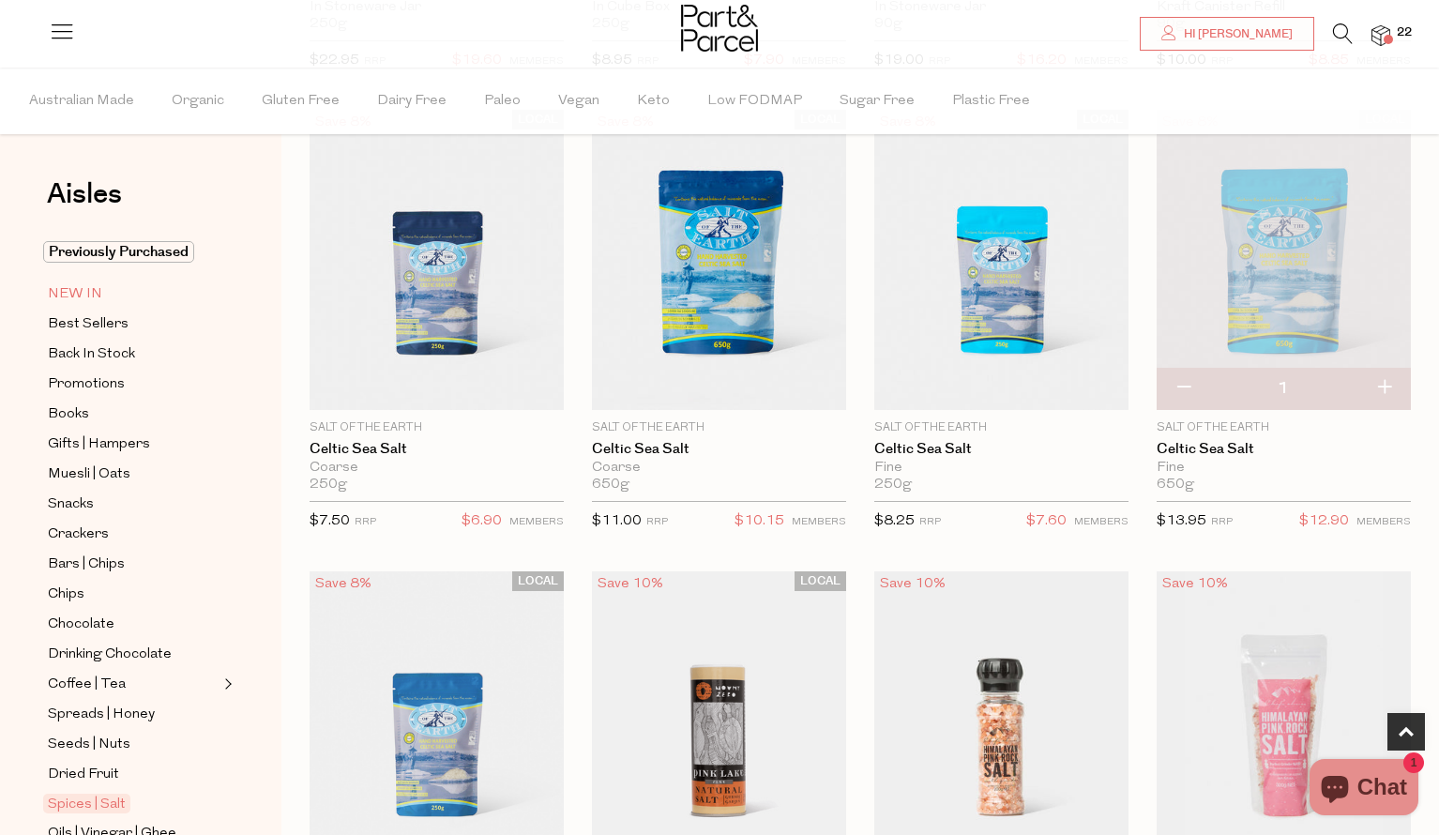
click at [75, 294] on span "NEW IN" at bounding box center [75, 294] width 54 height 23
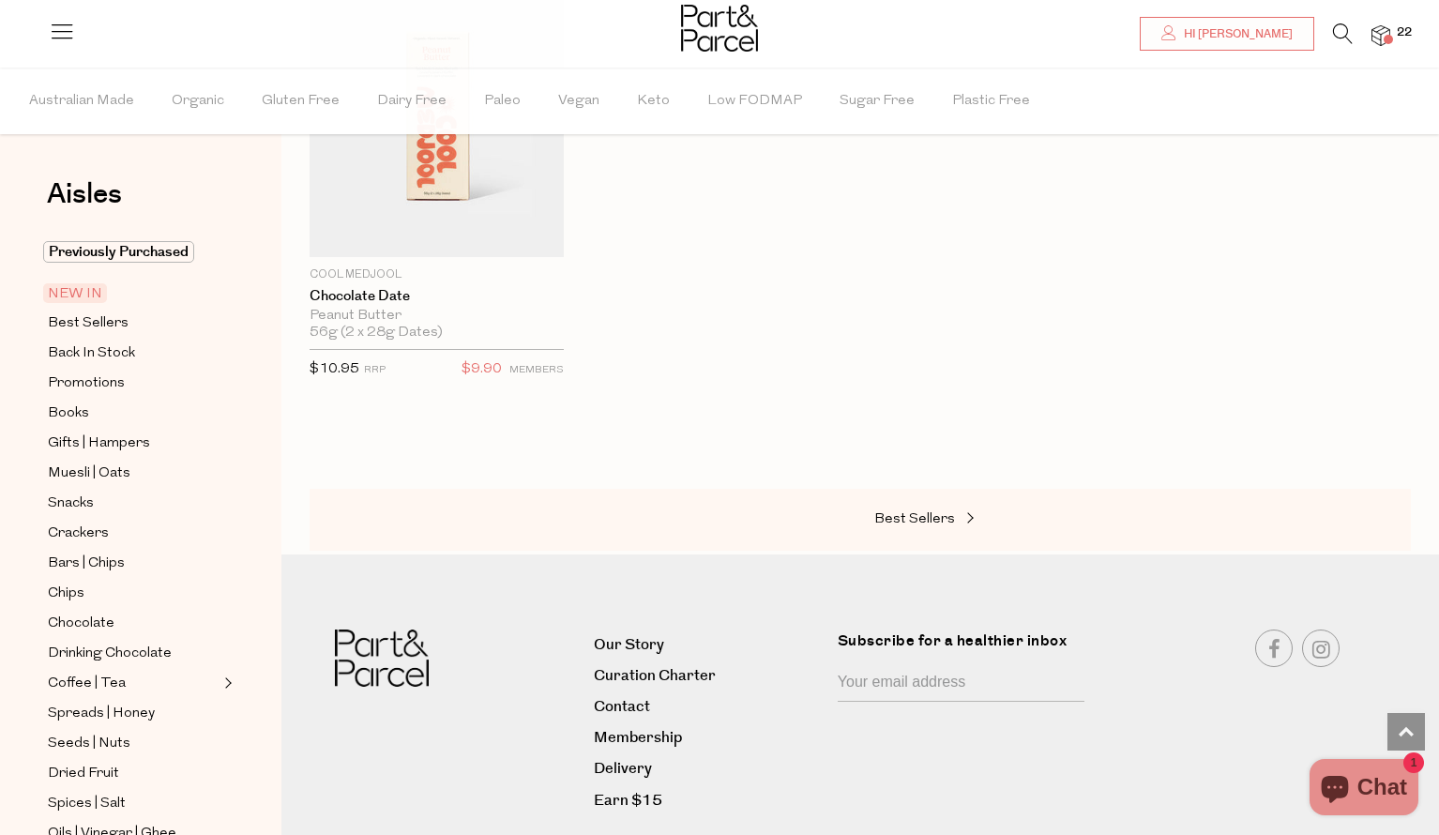
scroll to position [1691, 0]
drag, startPoint x: 99, startPoint y: 319, endPoint x: 179, endPoint y: 325, distance: 79.9
click at [99, 319] on span "Best Sellers" at bounding box center [88, 323] width 81 height 23
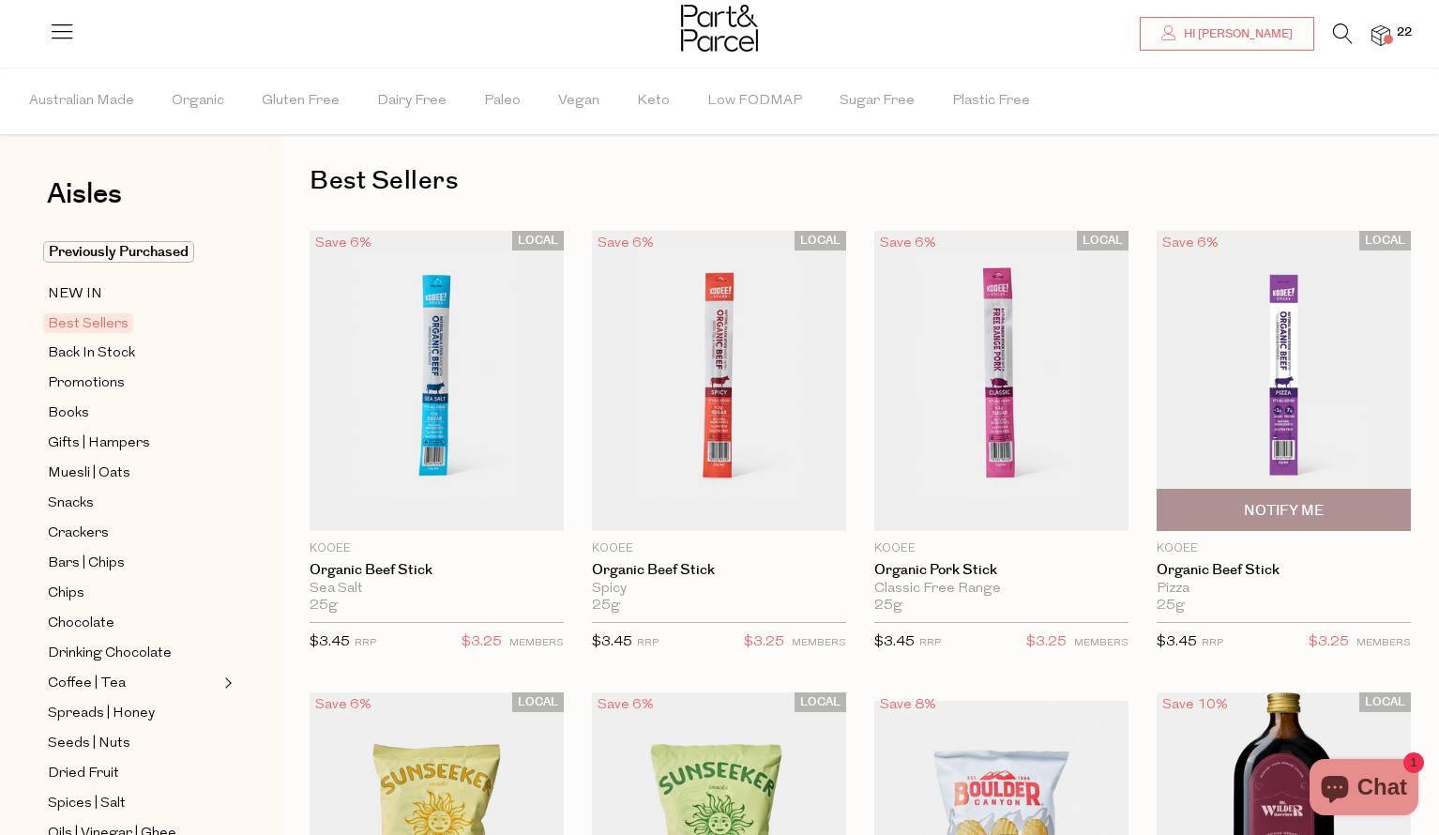
scroll to position [73, 0]
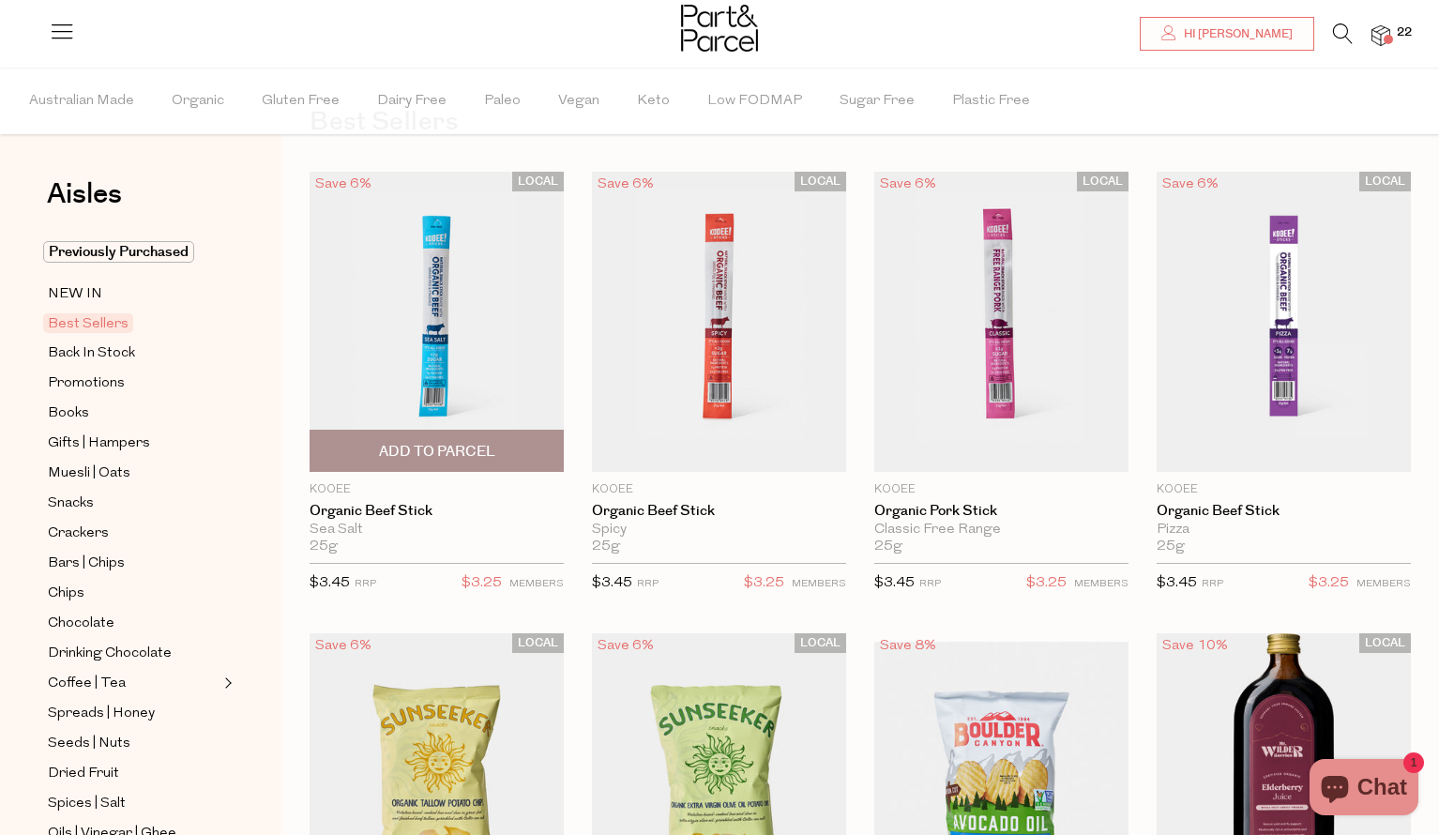
click at [447, 446] on span "Add To Parcel" at bounding box center [437, 452] width 116 height 20
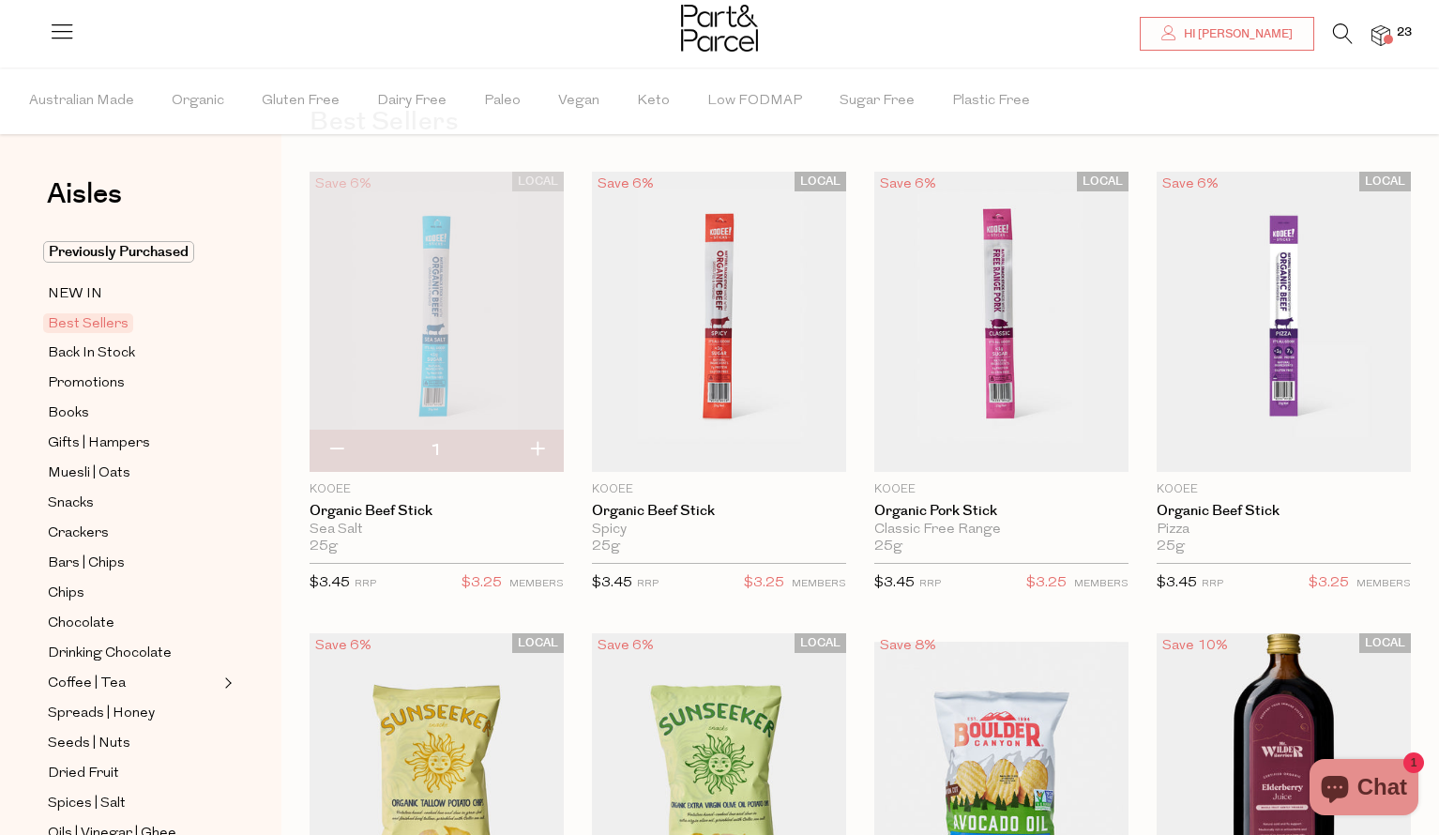
click at [535, 448] on button "button" at bounding box center [536, 450] width 53 height 41
type input "2"
click at [534, 447] on button "button" at bounding box center [536, 450] width 53 height 41
type input "3"
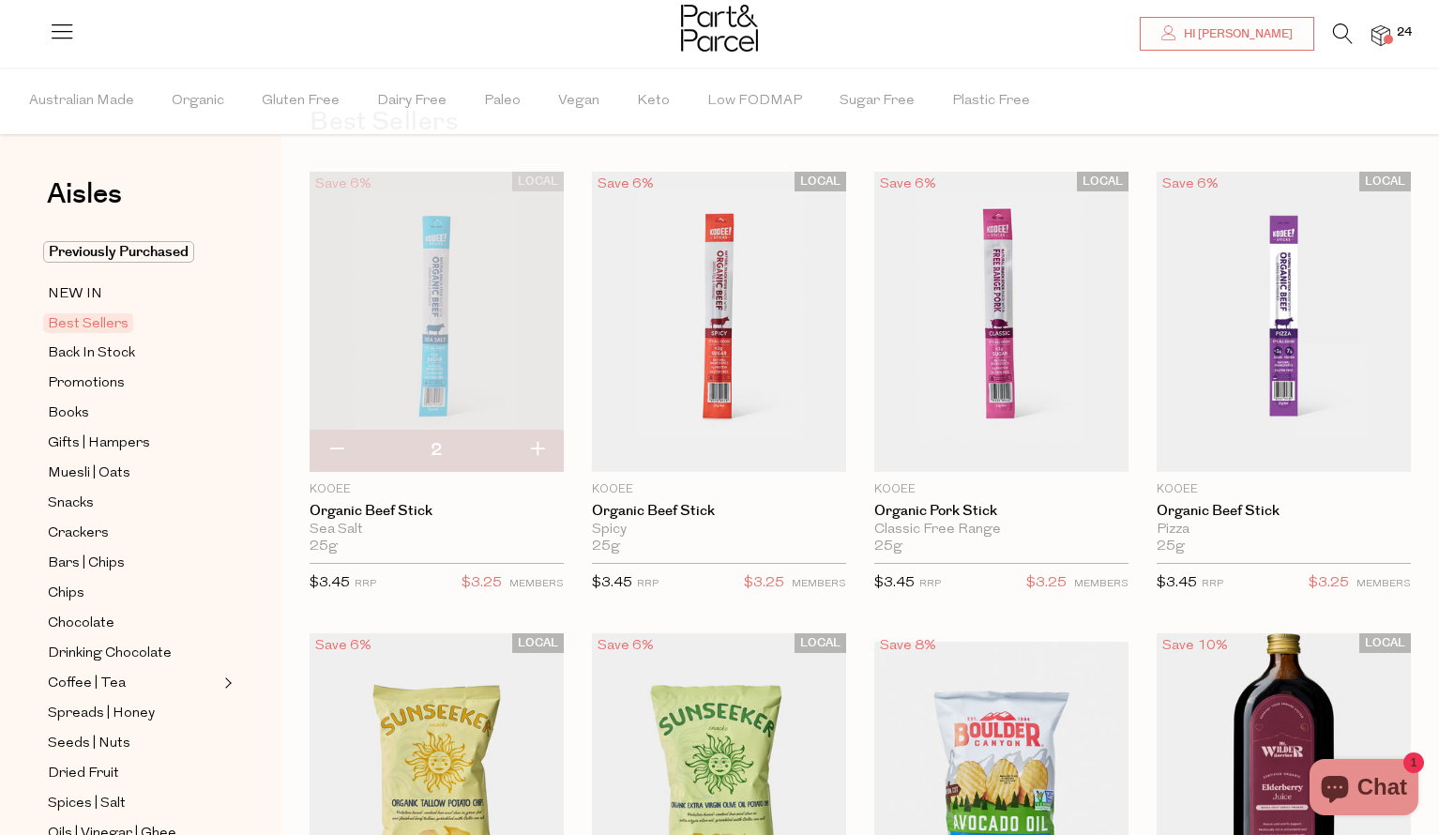
type input "3"
click at [534, 437] on button "button" at bounding box center [536, 450] width 53 height 41
type input "4"
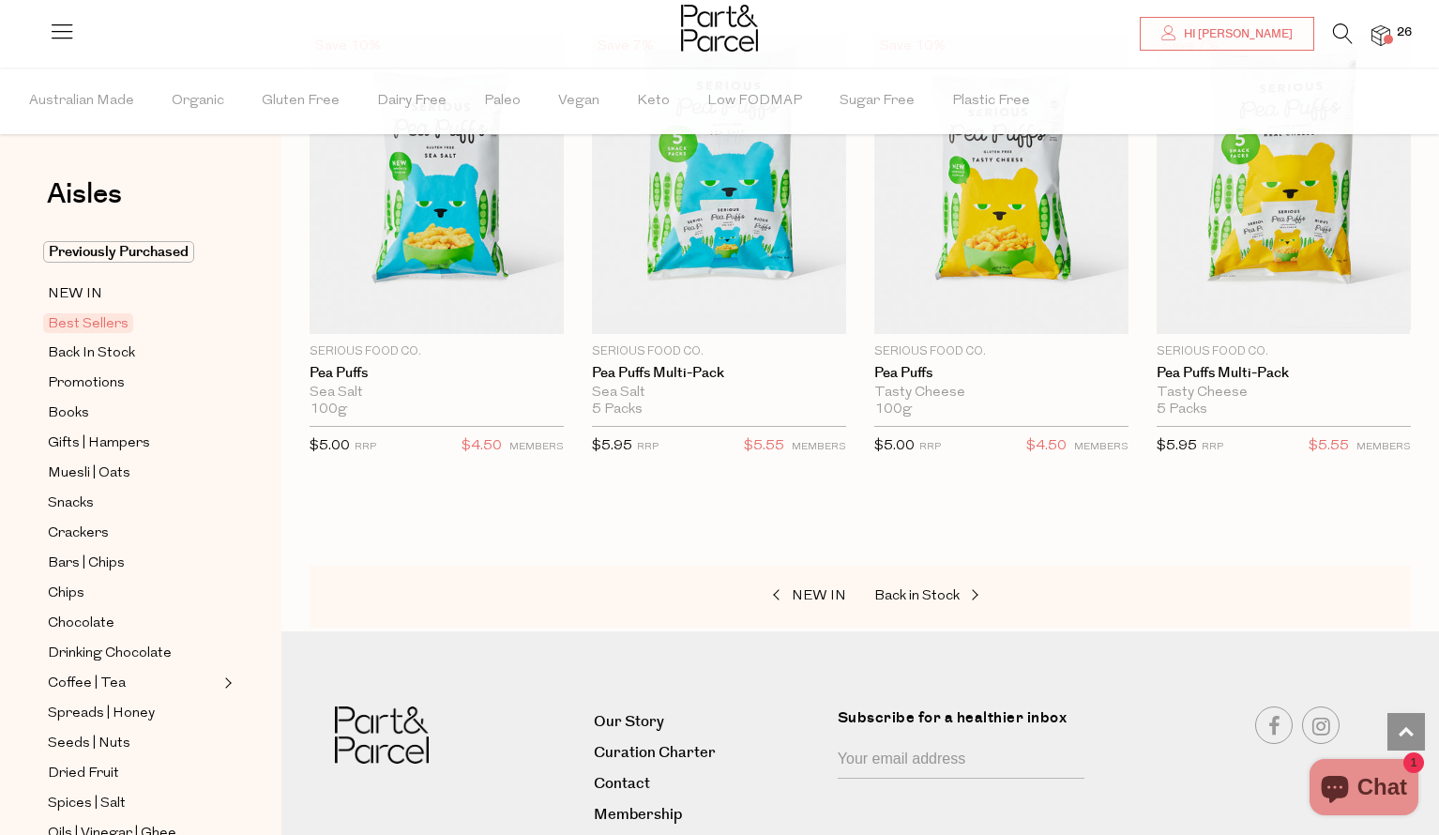
scroll to position [4390, 0]
click at [92, 353] on span "Back In Stock" at bounding box center [91, 353] width 87 height 23
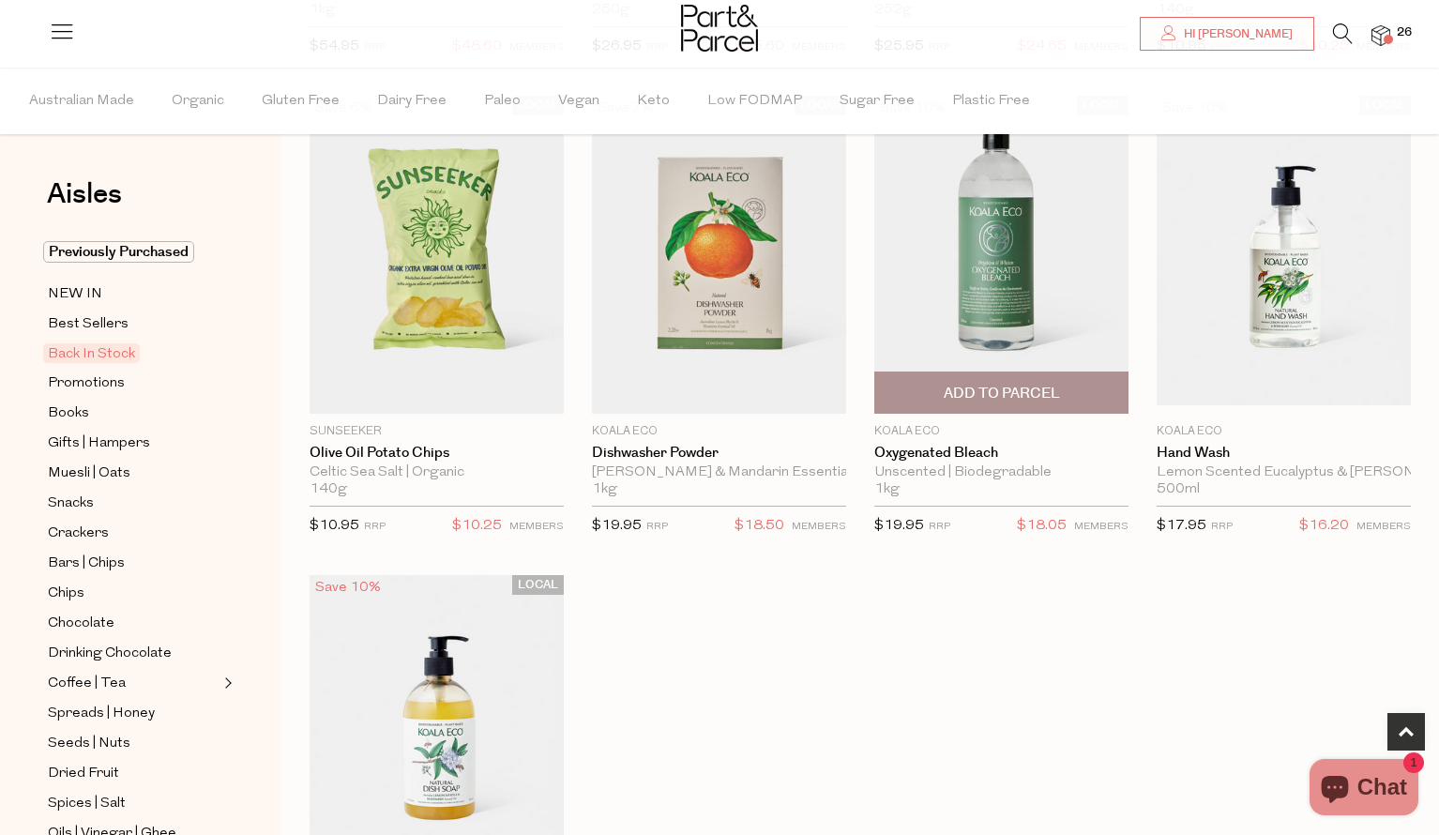
scroll to position [1104, 0]
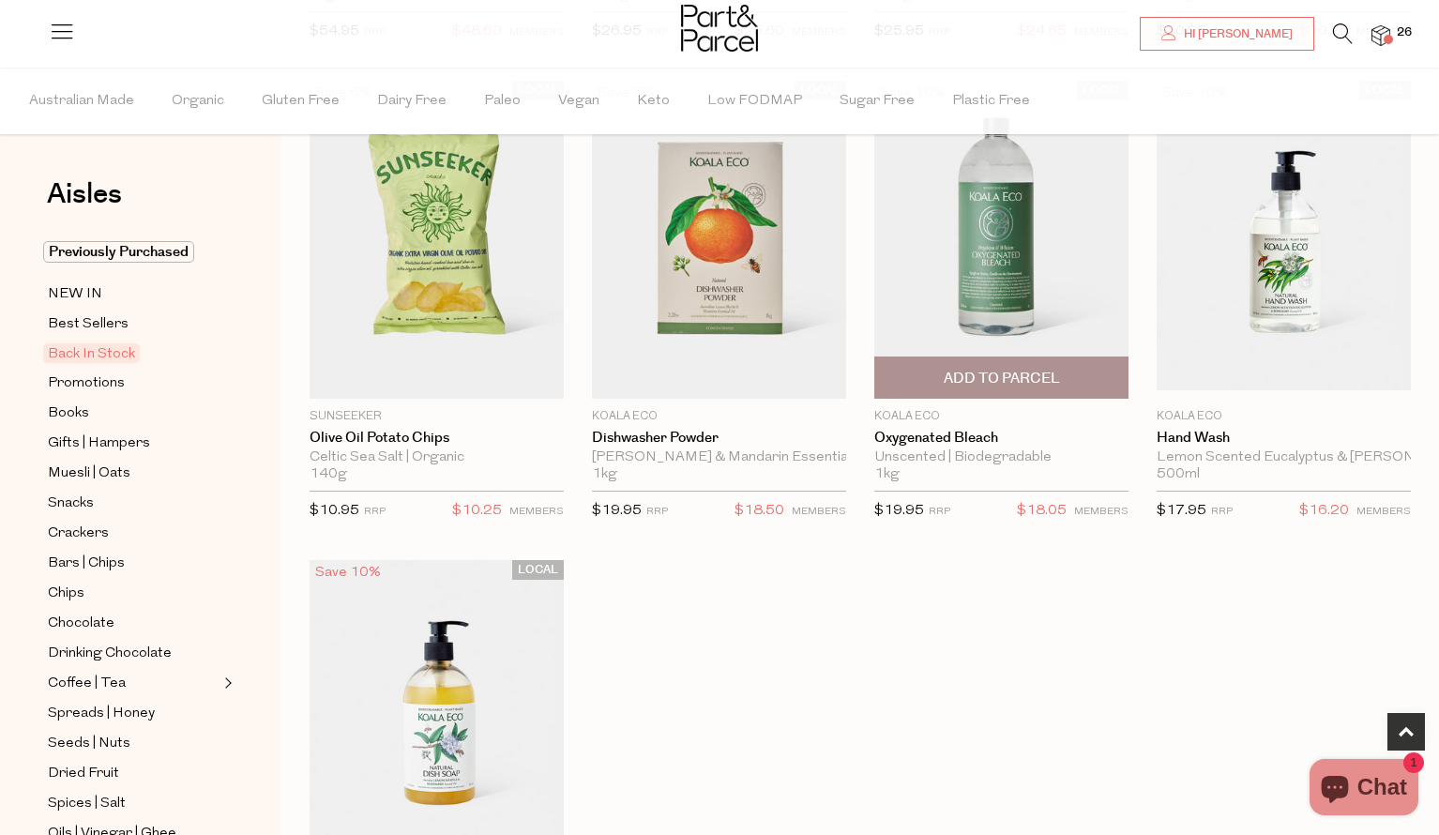
click at [999, 259] on img at bounding box center [1001, 240] width 254 height 300
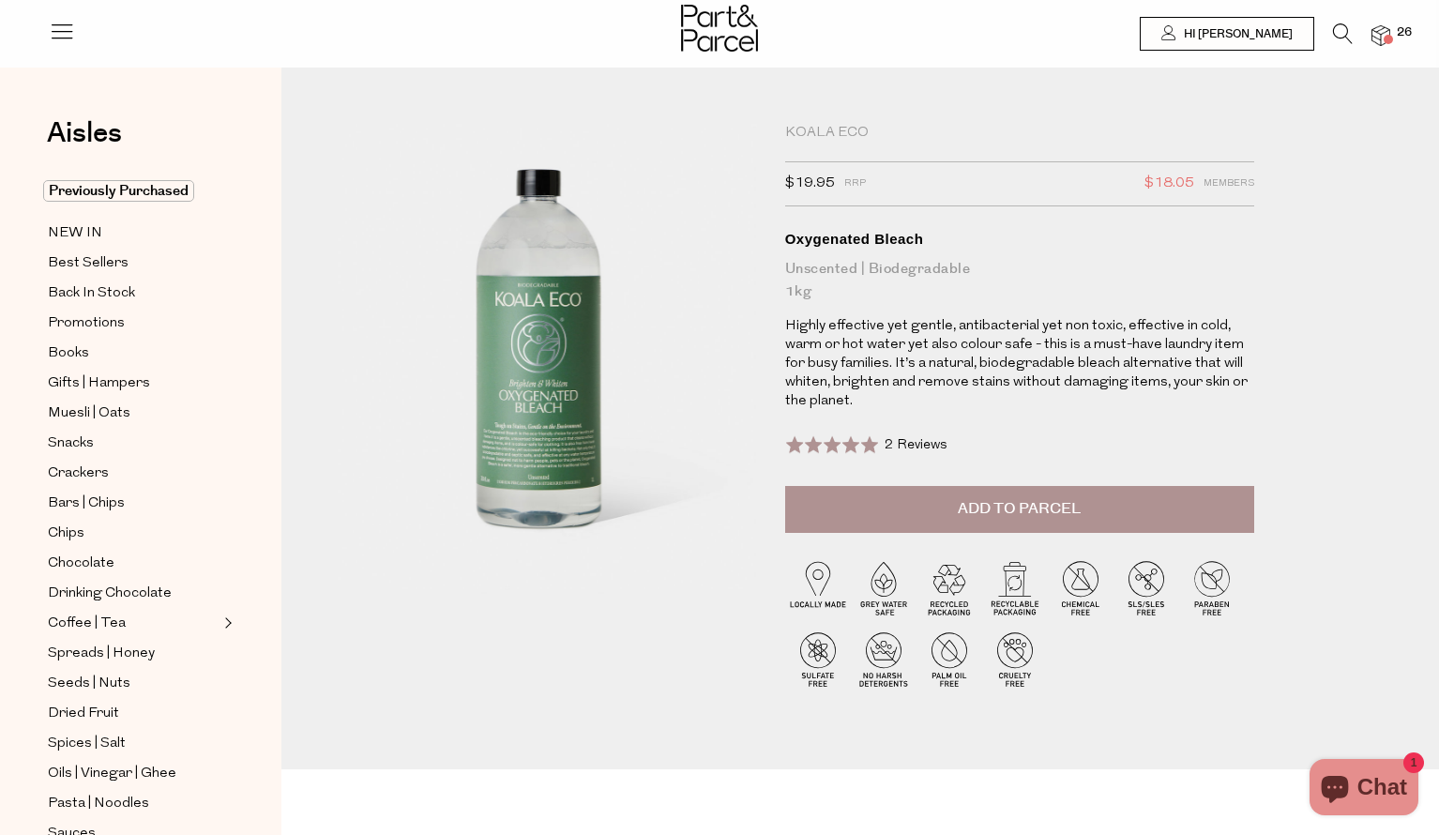
click at [1019, 516] on span "Add to Parcel" at bounding box center [1019, 509] width 123 height 22
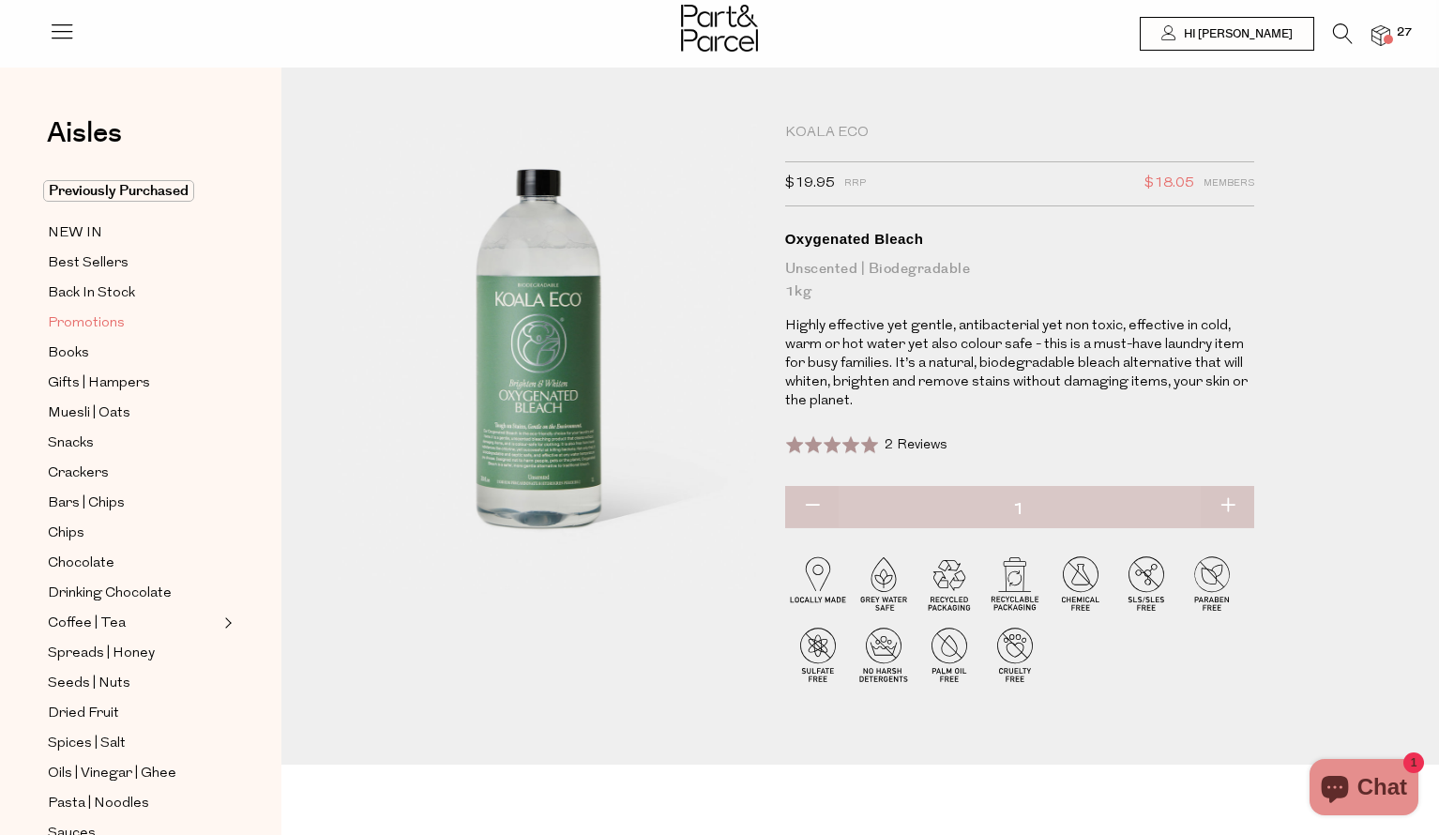
click at [77, 322] on span "Promotions" at bounding box center [86, 323] width 77 height 23
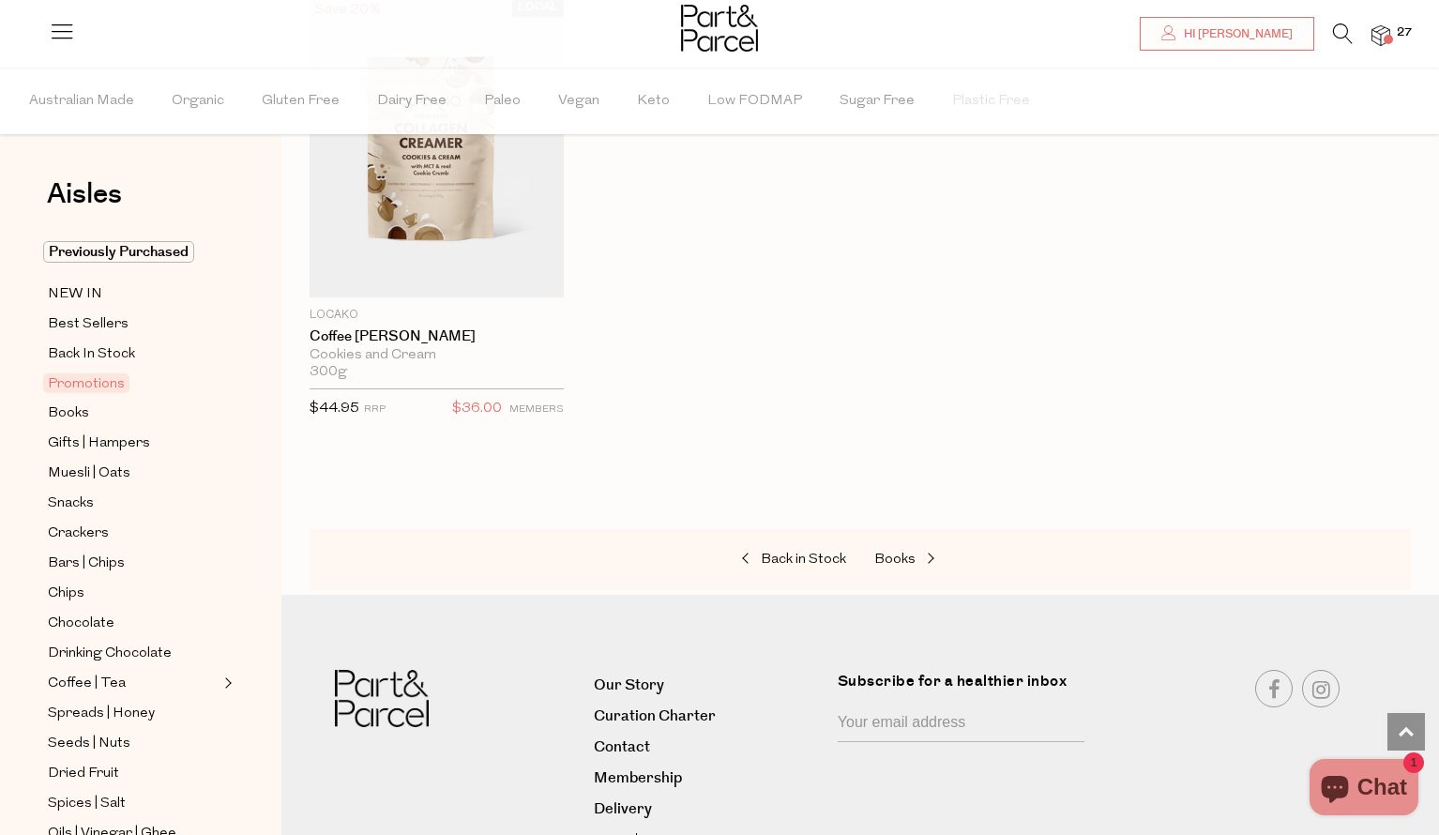
scroll to position [1752, 0]
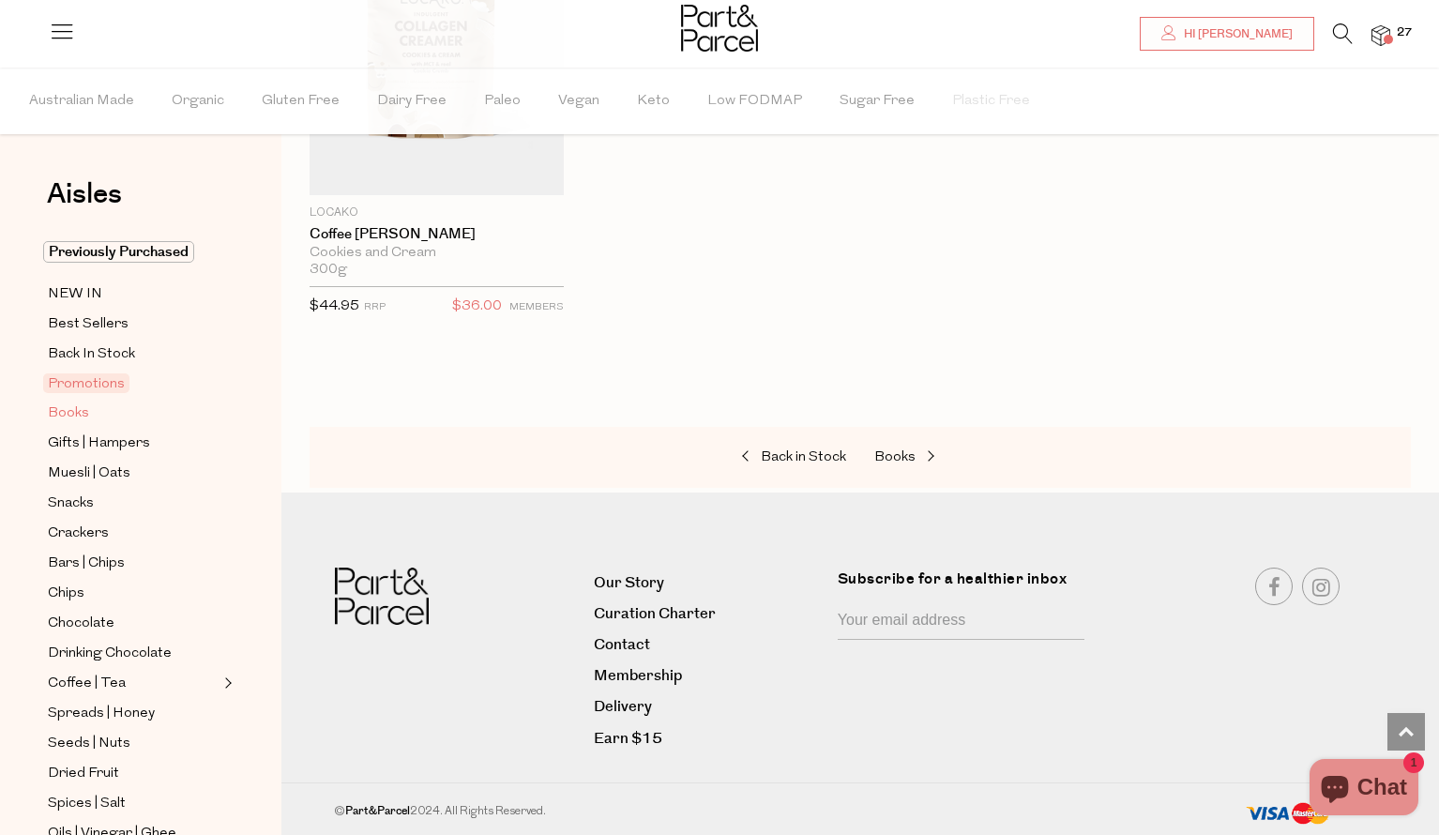
click at [65, 412] on span "Books" at bounding box center [68, 413] width 41 height 23
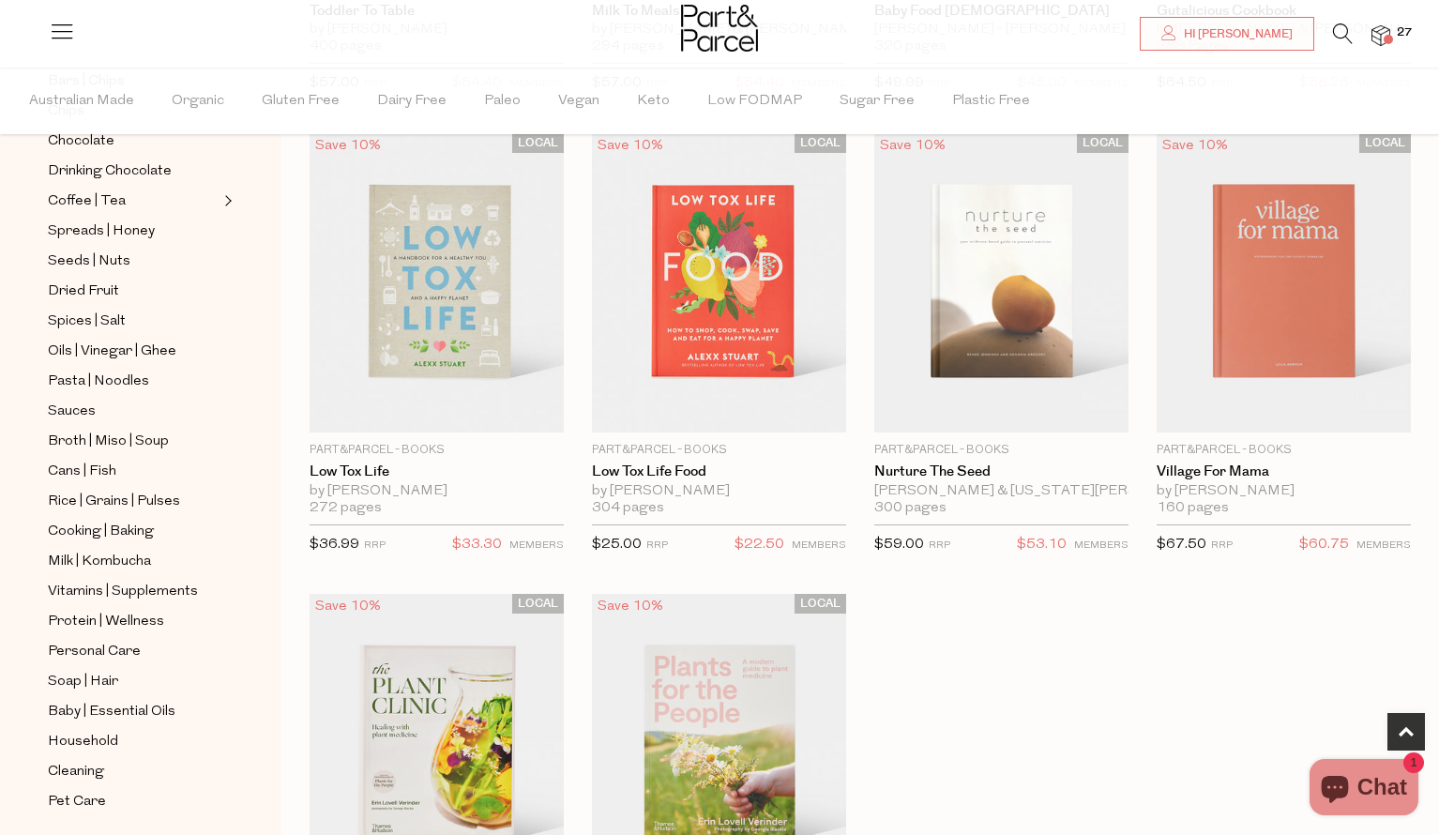
scroll to position [531, 0]
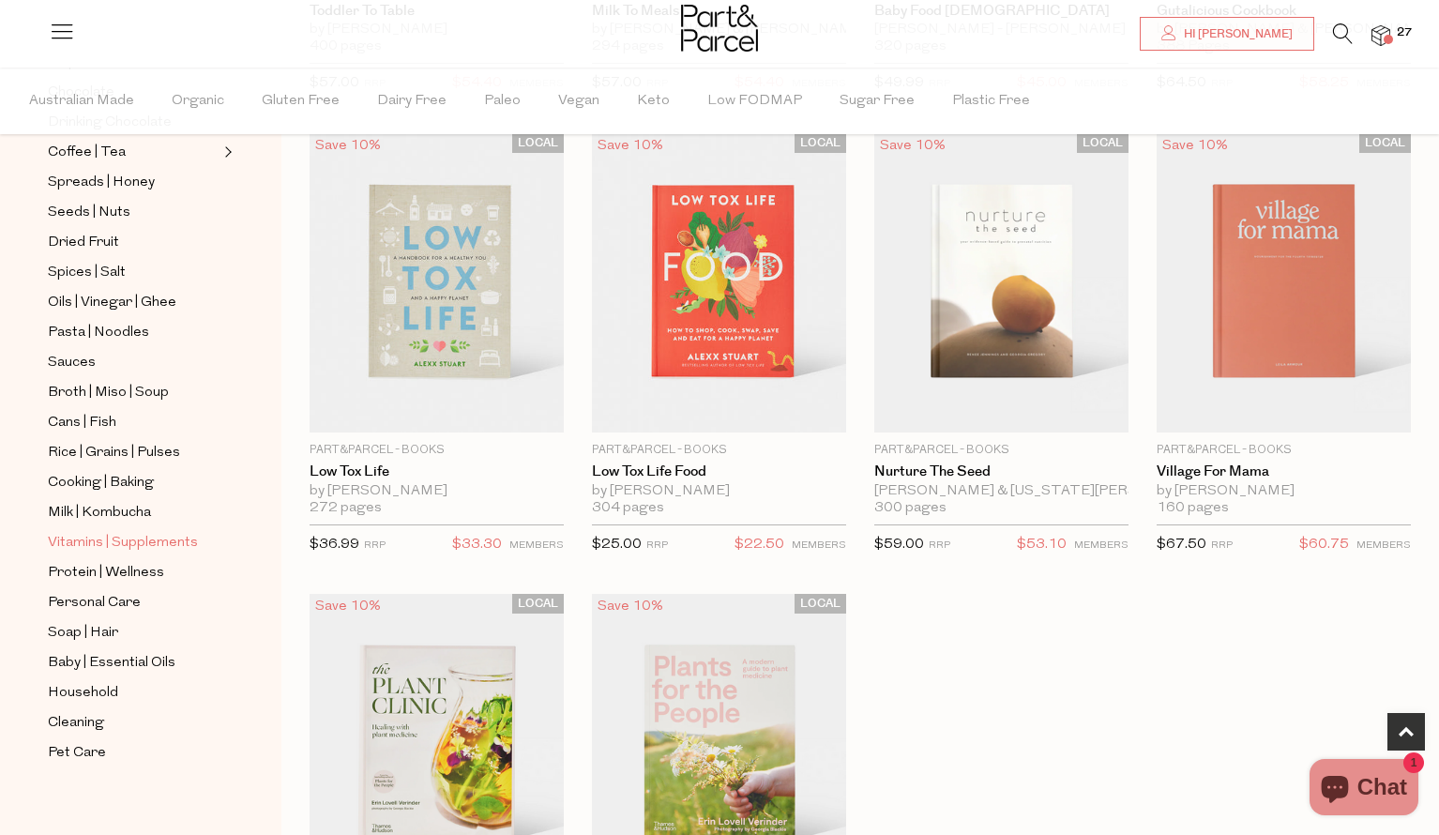
click at [92, 539] on span "Vitamins | Supplements" at bounding box center [123, 543] width 150 height 23
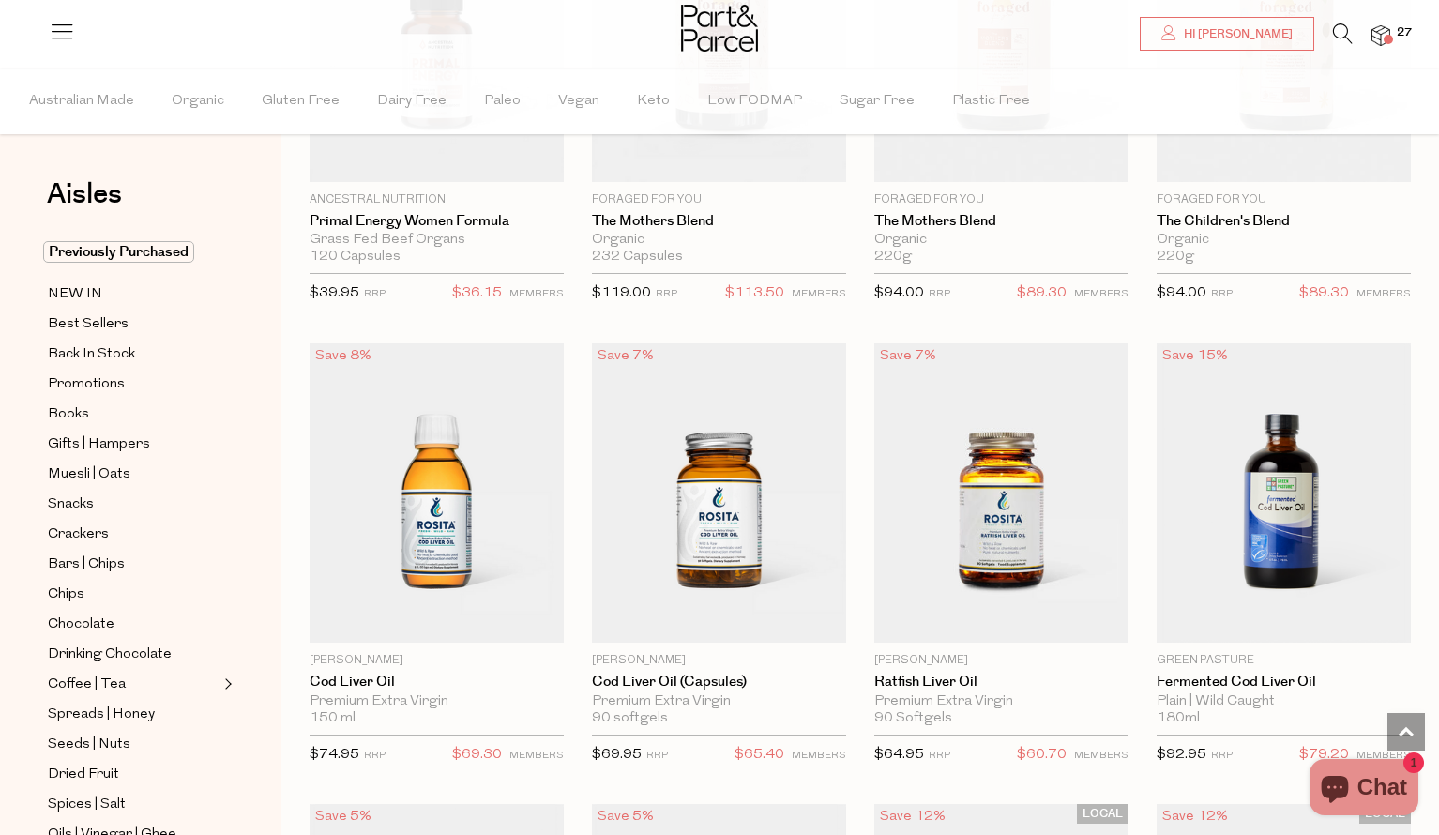
scroll to position [4576, 0]
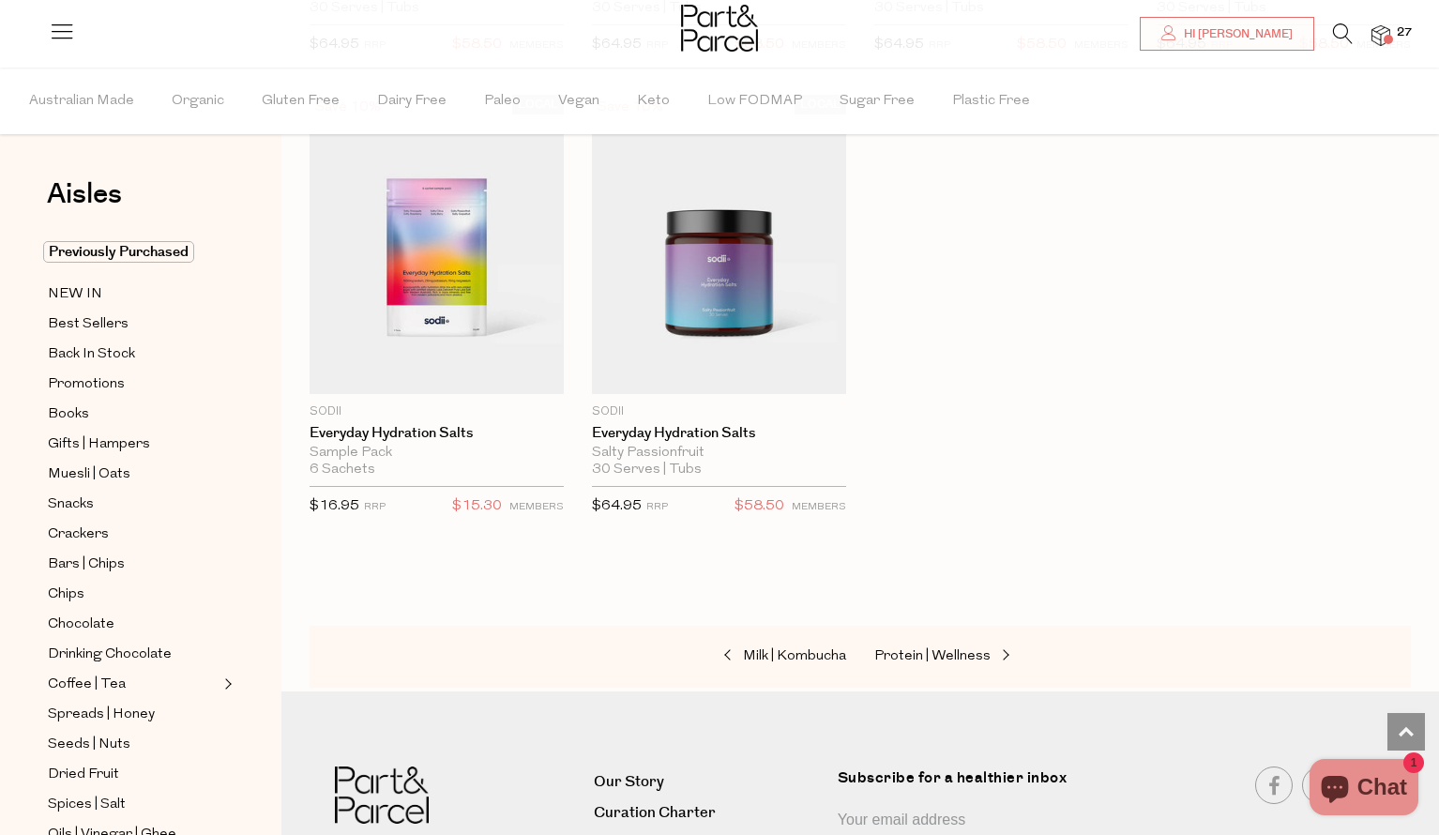
scroll to position [6630, 0]
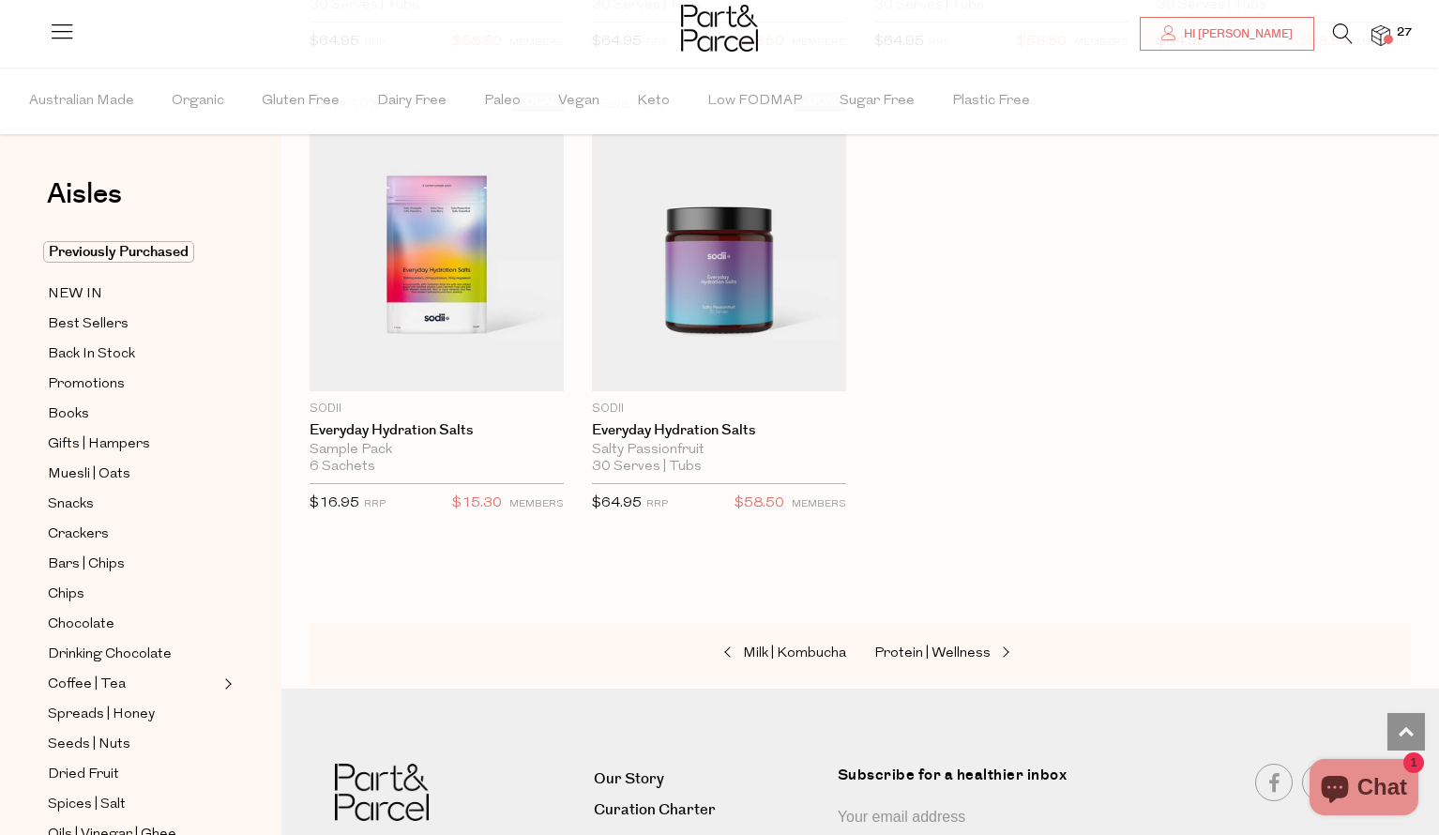
click at [1397, 41] on div at bounding box center [719, 30] width 1439 height 61
click at [1390, 37] on span at bounding box center [1388, 39] width 9 height 9
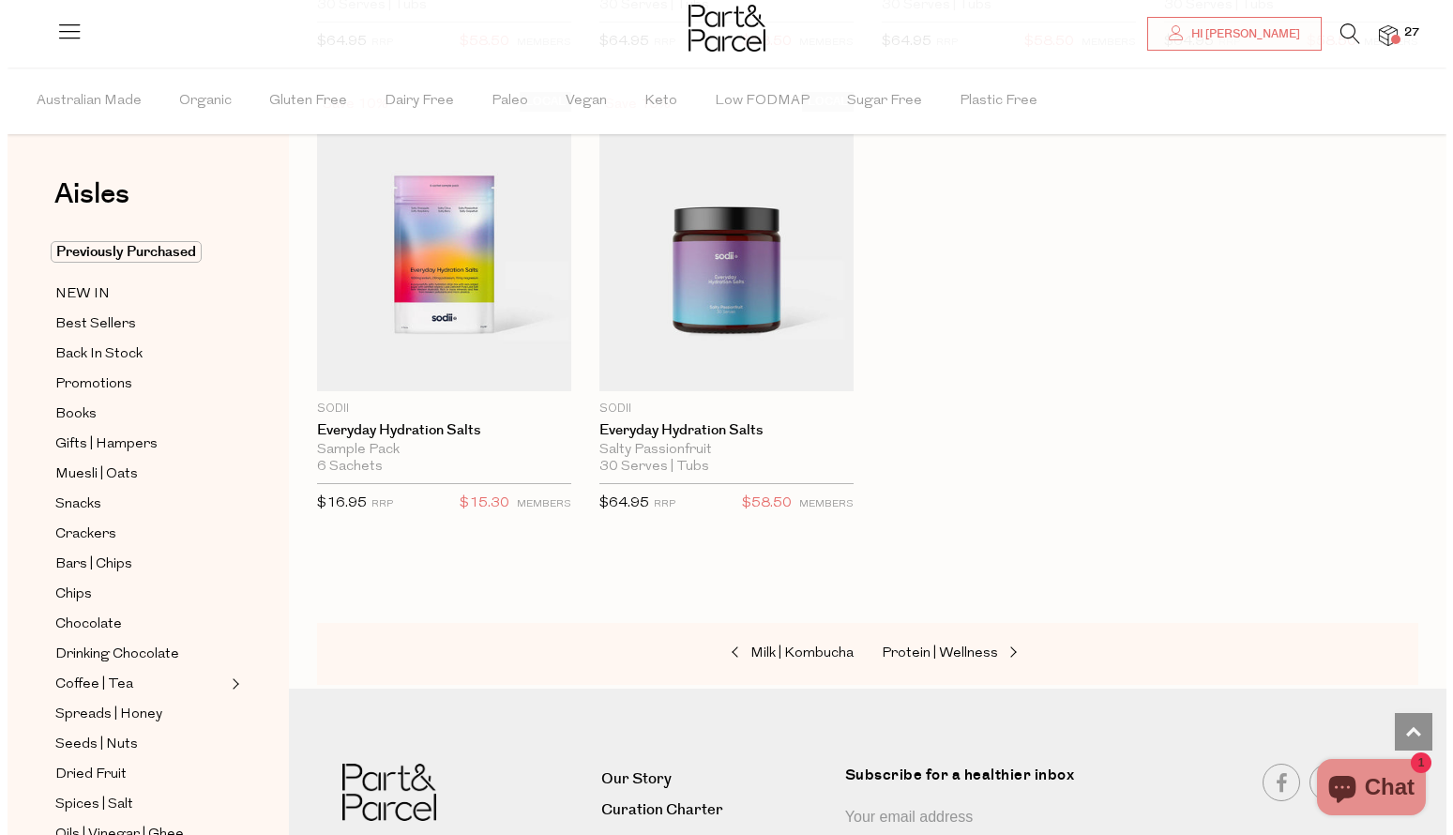
scroll to position [6688, 0]
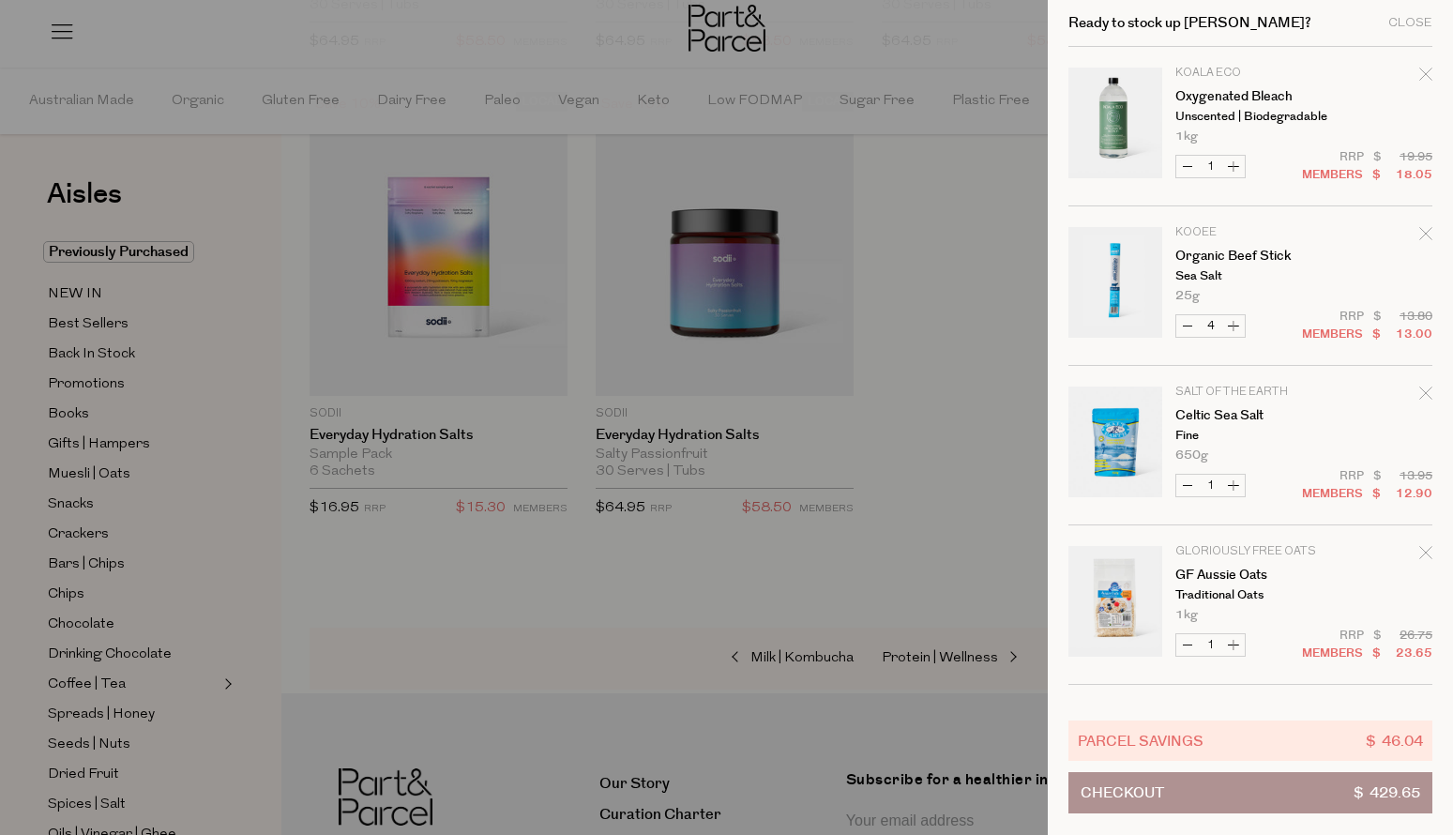
click at [1174, 785] on button "Checkout $ 429.65" at bounding box center [1251, 792] width 364 height 41
